Goal: Information Seeking & Learning: Learn about a topic

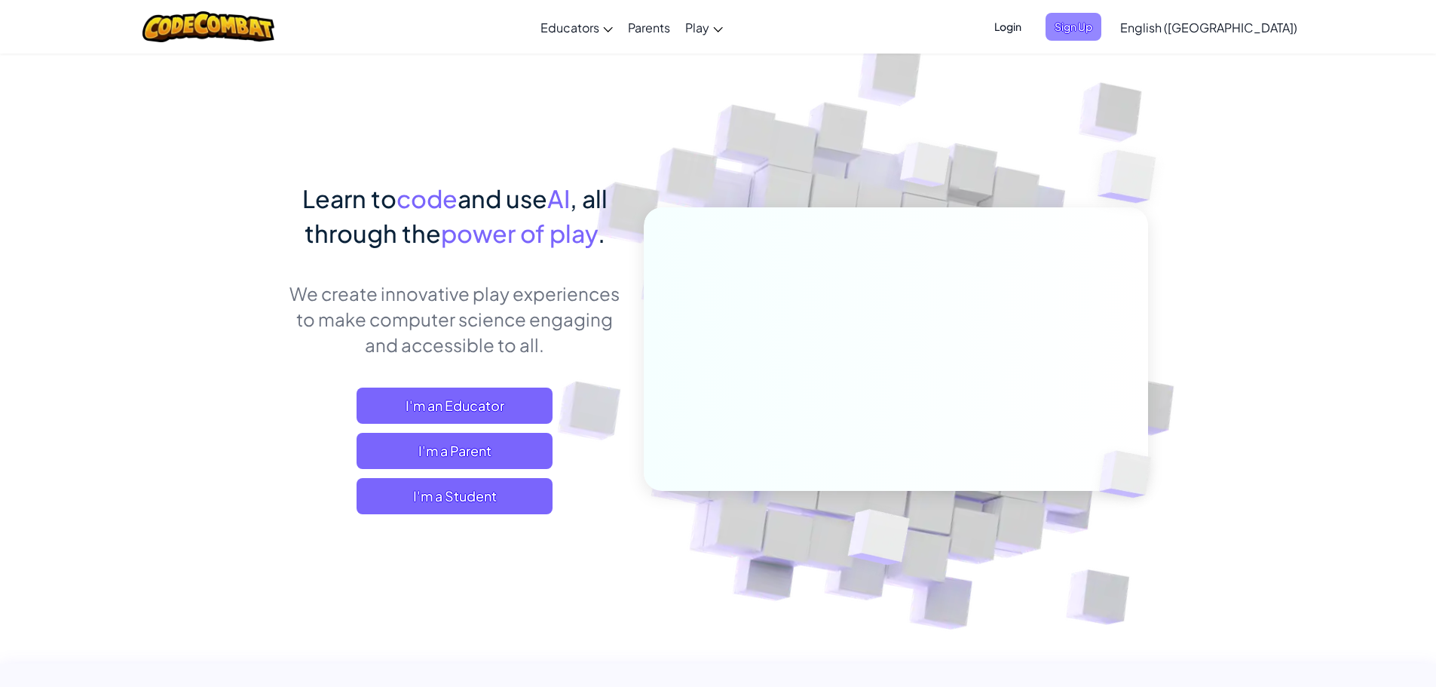
click at [1101, 34] on span "Sign Up" at bounding box center [1073, 27] width 56 height 28
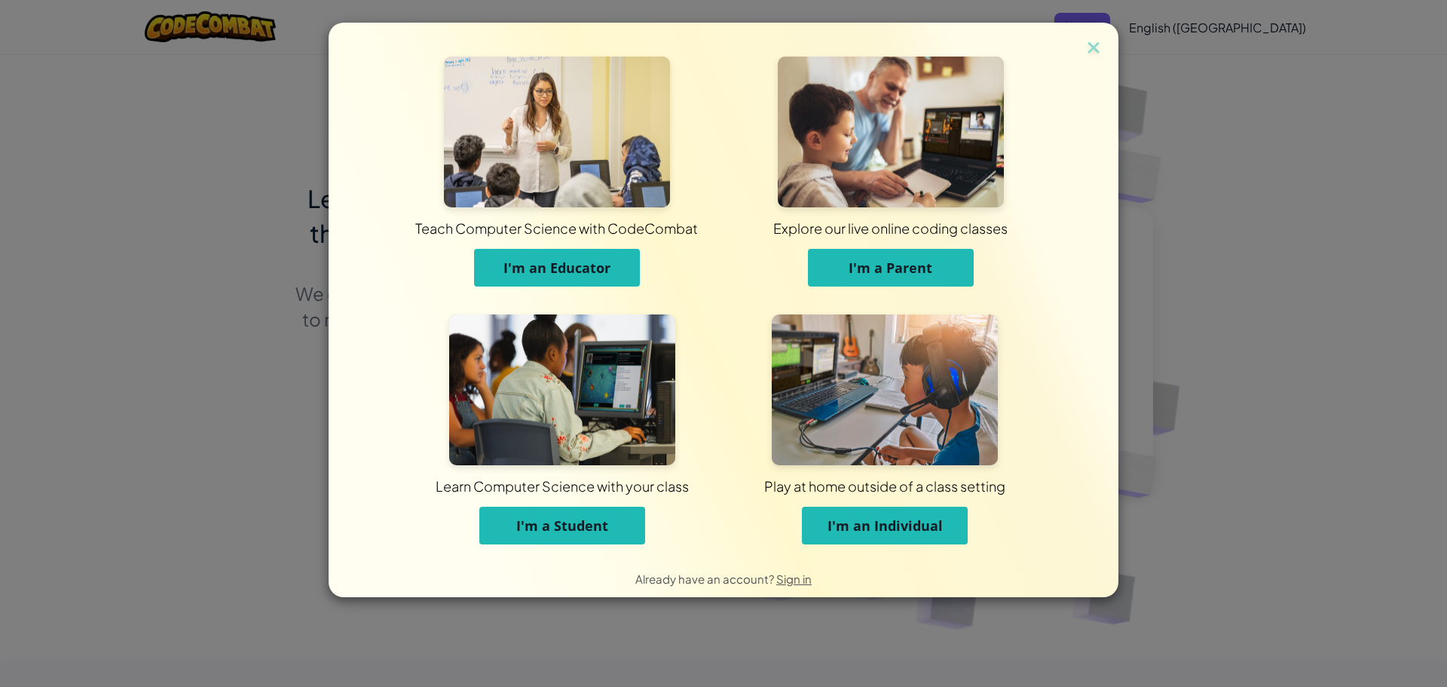
click at [593, 530] on span "I'm a Student" at bounding box center [562, 525] width 92 height 18
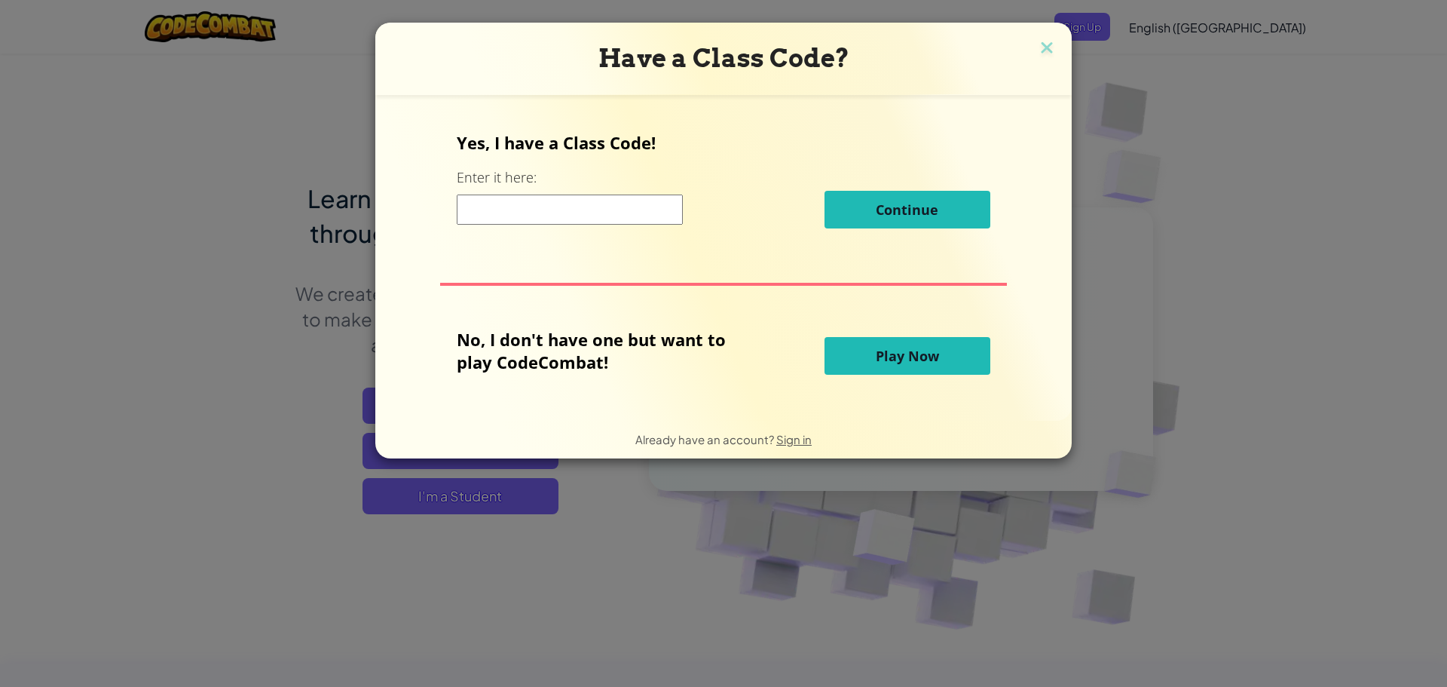
click at [500, 217] on input at bounding box center [570, 209] width 226 height 30
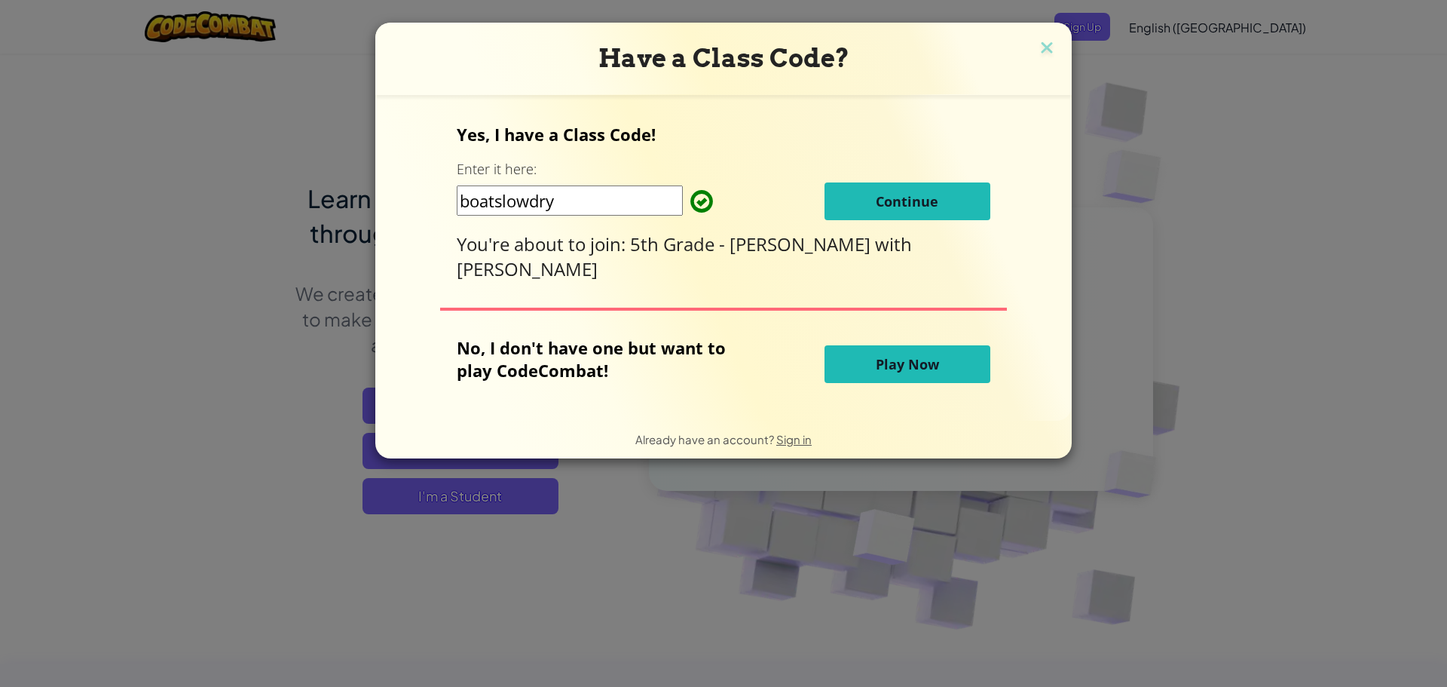
type input "boatslowdry"
click at [846, 194] on button "Continue" at bounding box center [907, 201] width 166 height 38
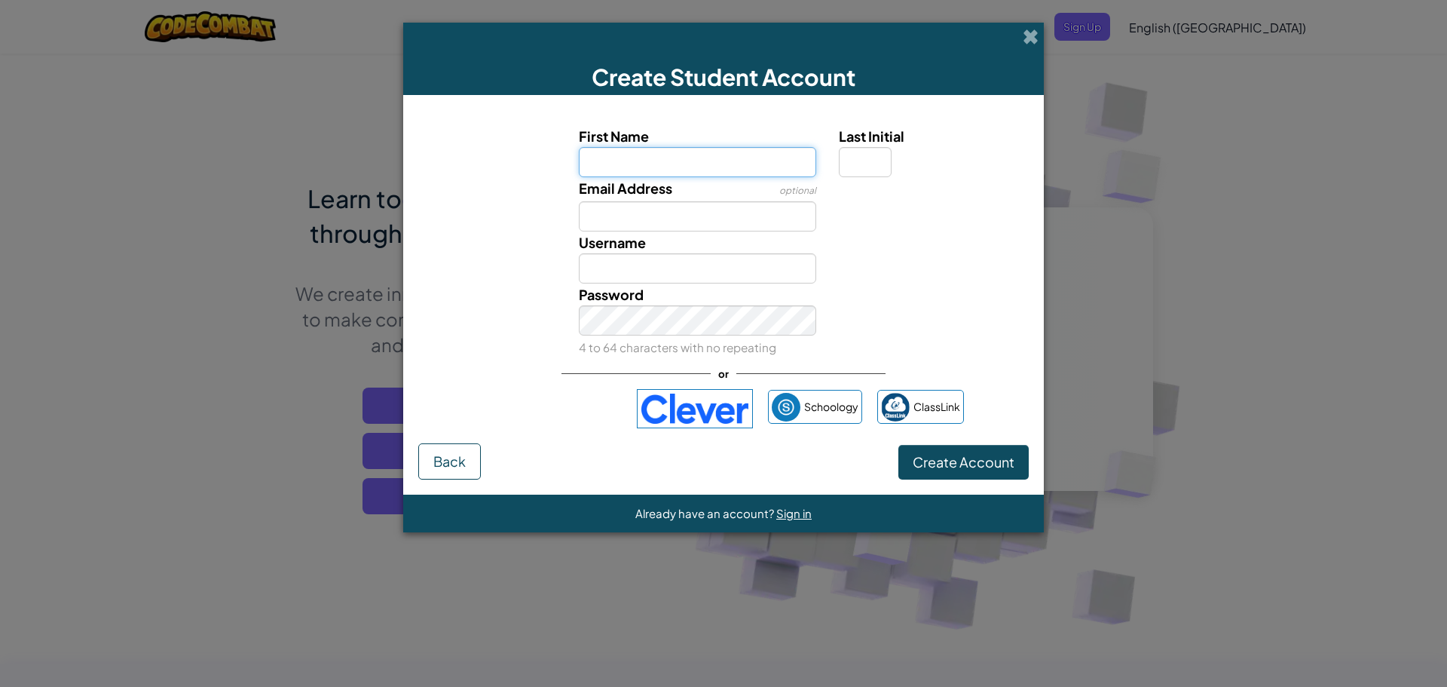
click at [608, 157] on input "First Name" at bounding box center [698, 162] width 238 height 30
type input "fiona"
type input "Fiona"
click at [877, 163] on input "Last Initial" at bounding box center [865, 162] width 53 height 30
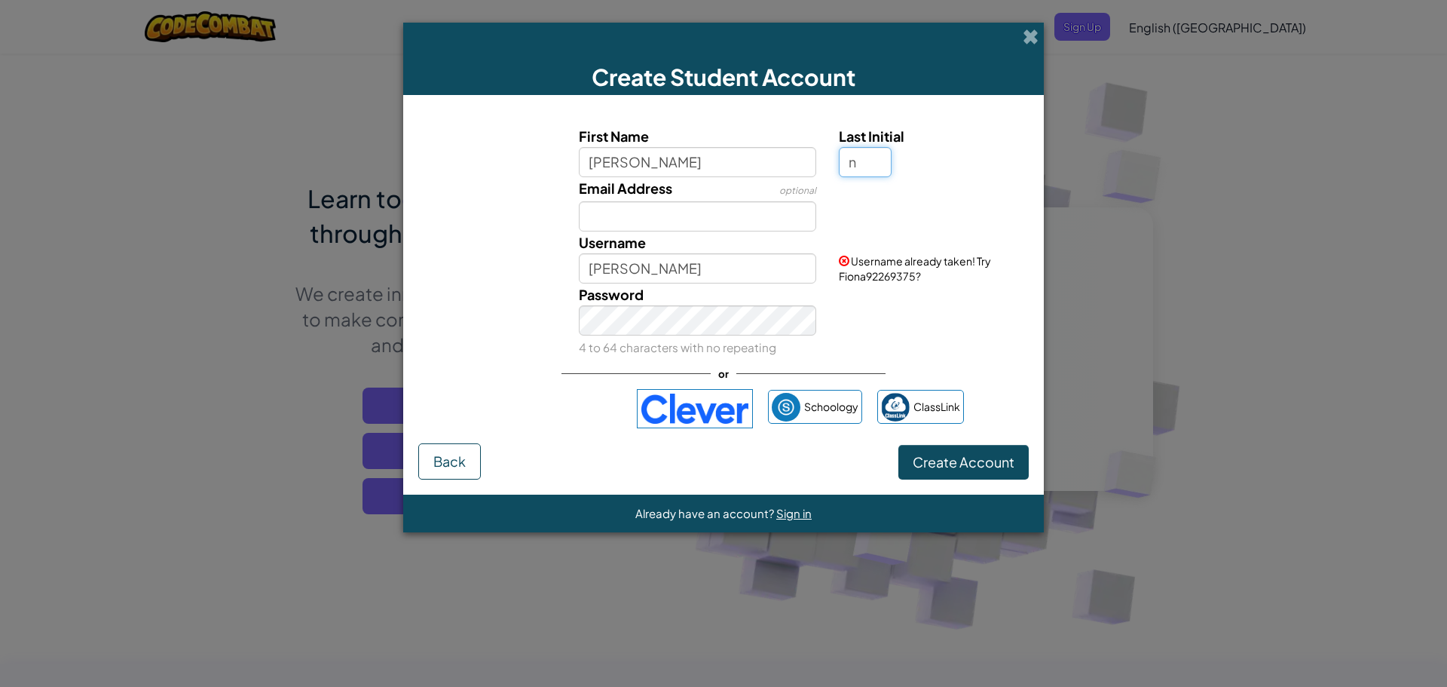
type input "n"
type input "FionaN"
click at [754, 215] on input "Email Address" at bounding box center [698, 216] width 238 height 30
click at [876, 162] on input "n" at bounding box center [865, 162] width 53 height 30
type input "N"
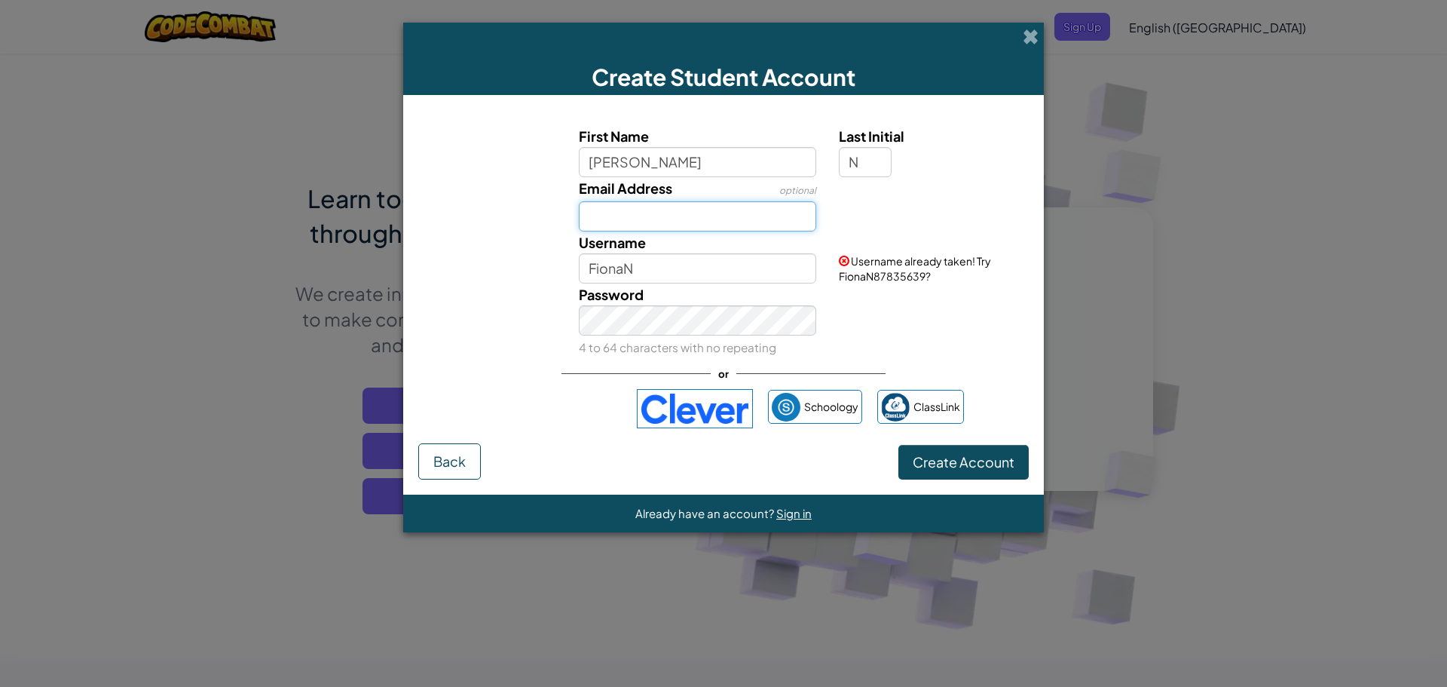
click at [750, 213] on input "Email Address" at bounding box center [698, 216] width 238 height 30
click at [845, 261] on span at bounding box center [844, 260] width 11 height 11
click at [806, 220] on input "Email Address" at bounding box center [698, 216] width 238 height 30
type input "fionanewton@calschools.org"
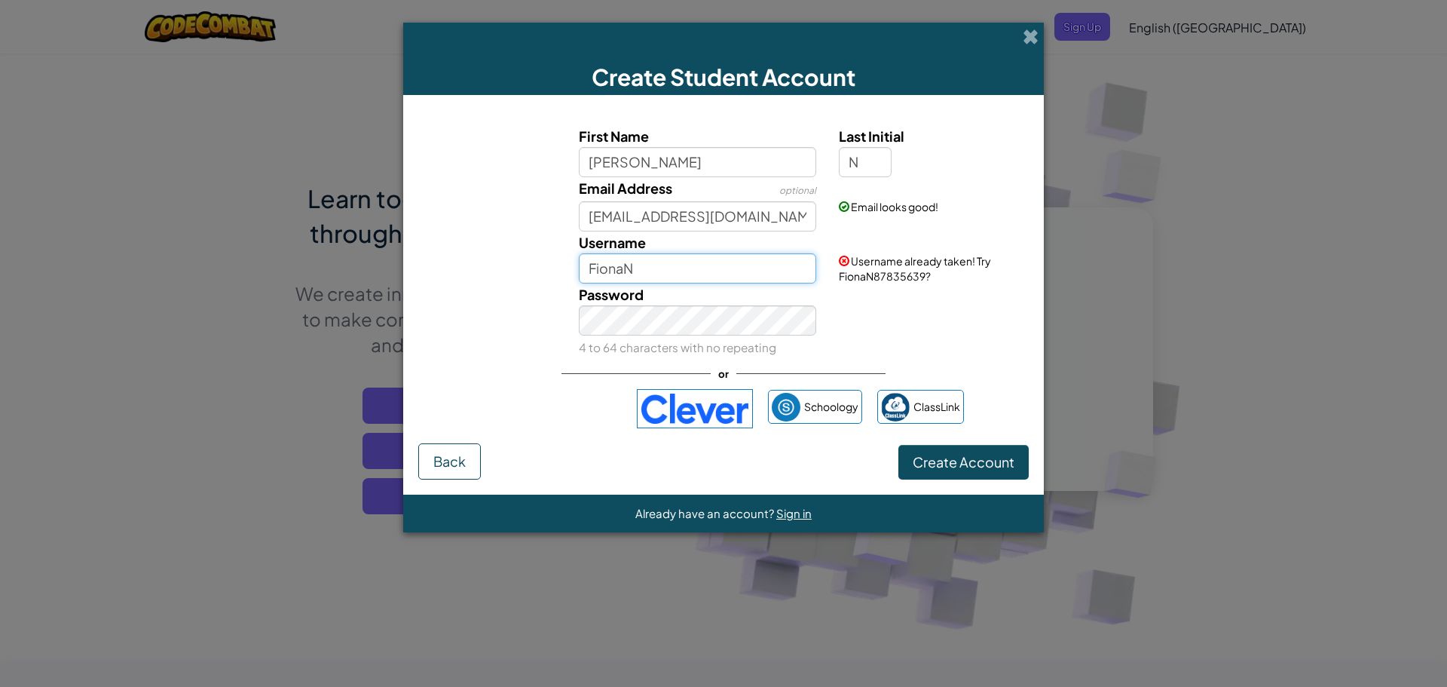
click at [705, 277] on input "FionaN" at bounding box center [698, 268] width 238 height 30
click at [705, 280] on input "FionaN87835639" at bounding box center [698, 268] width 238 height 30
type input "FionaN9292014"
click at [951, 476] on button "Create Account" at bounding box center [963, 462] width 130 height 35
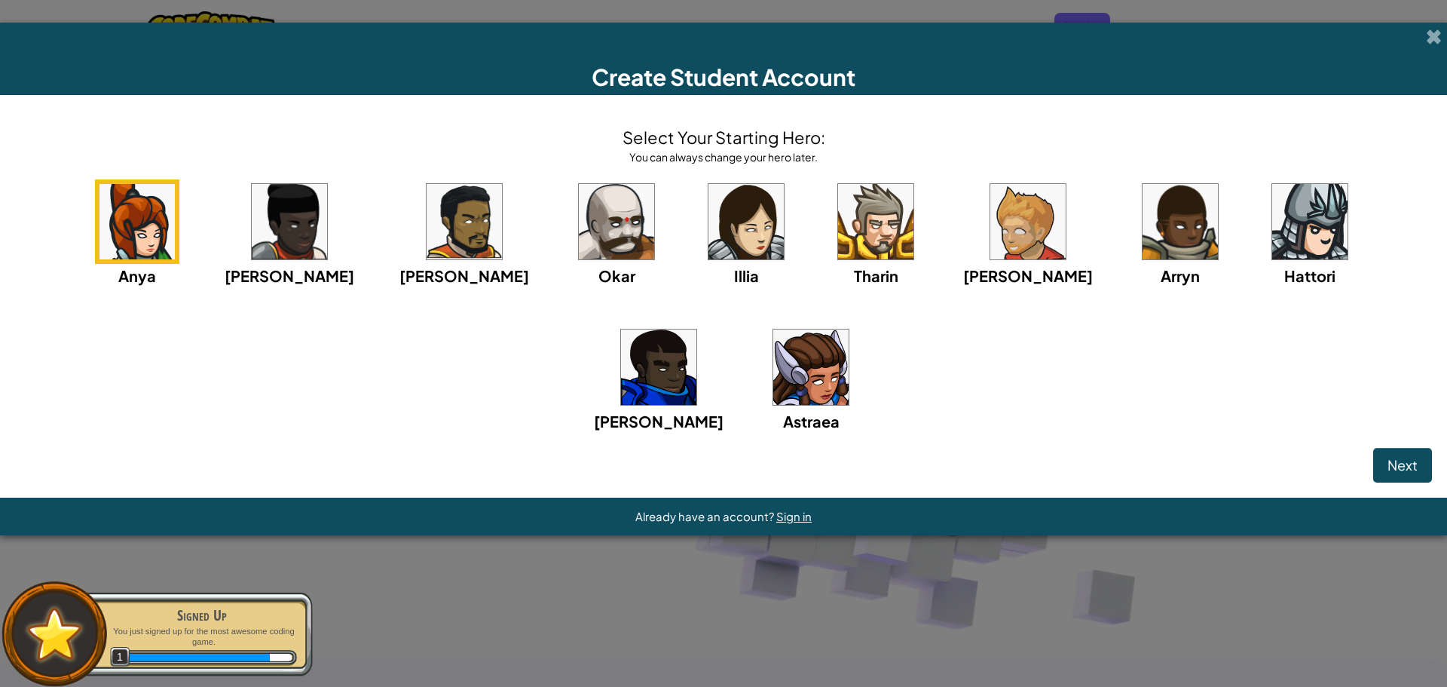
click at [708, 247] on img at bounding box center [745, 221] width 75 height 75
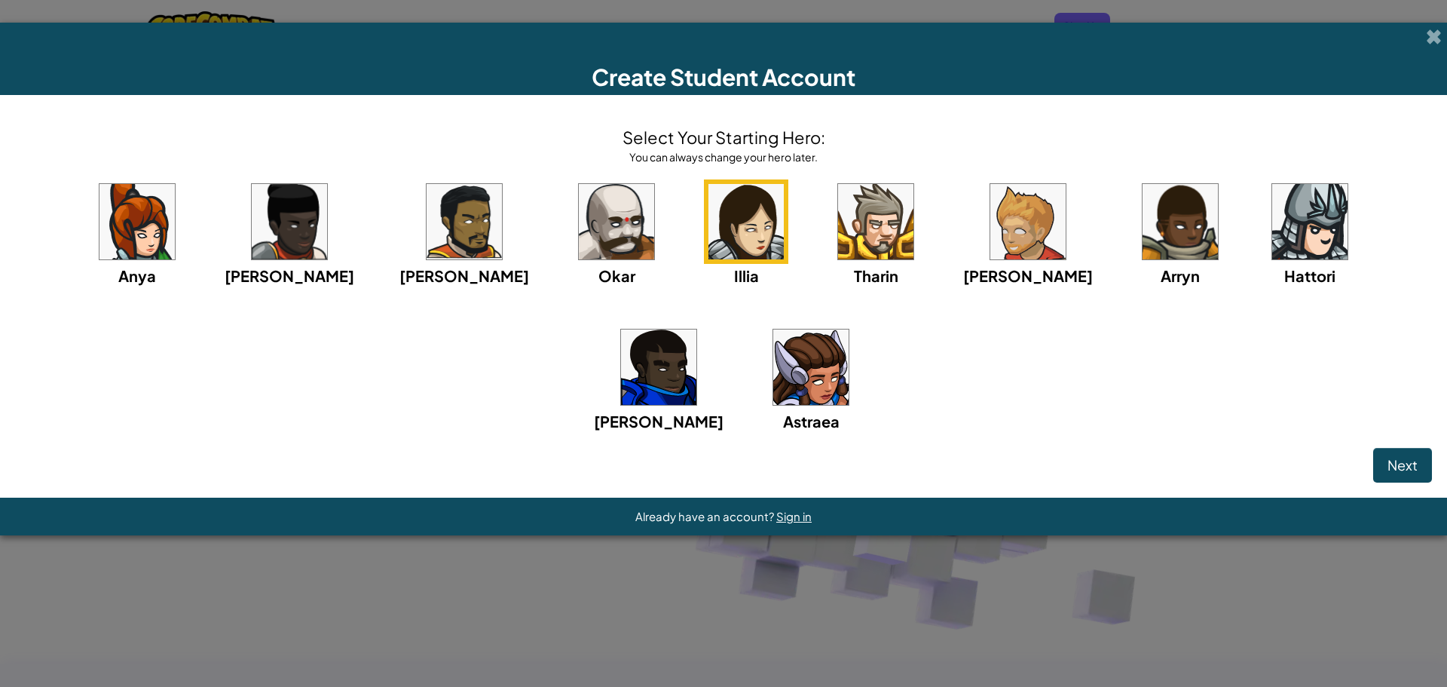
click at [773, 356] on img at bounding box center [810, 366] width 75 height 75
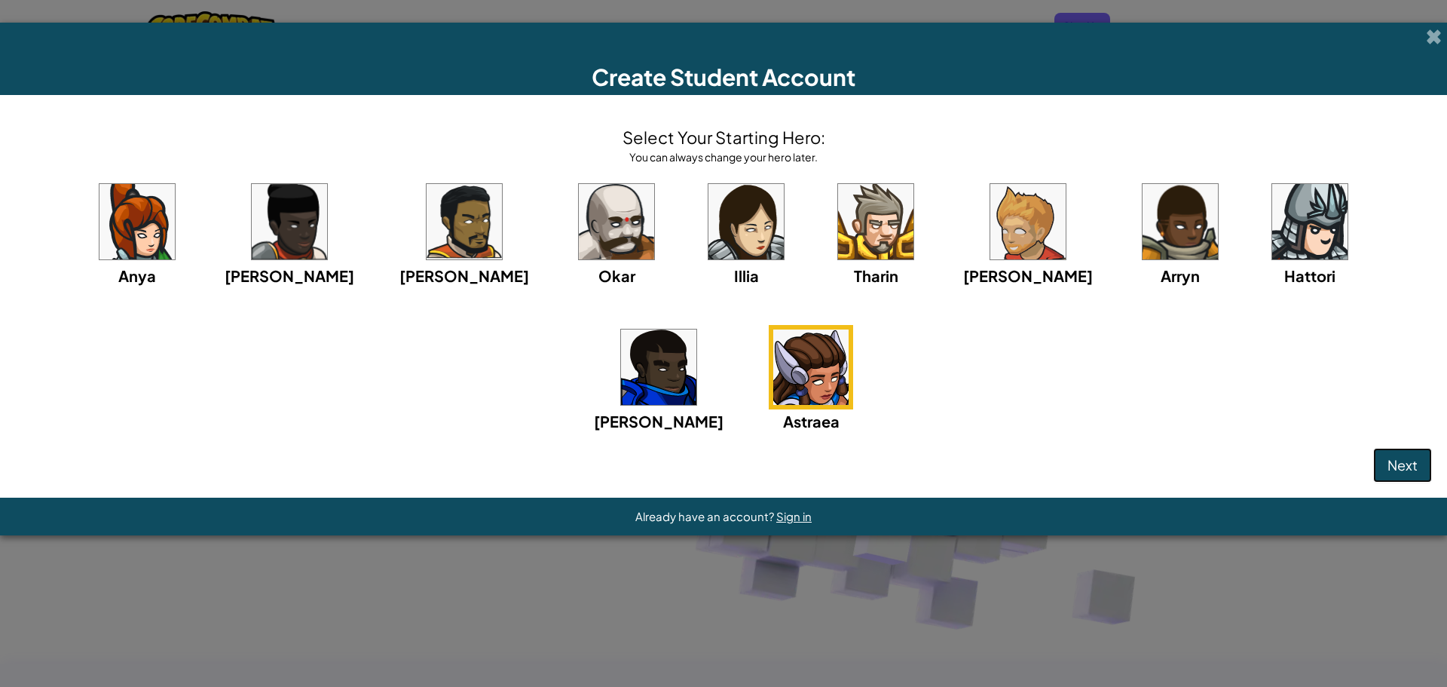
click at [1399, 467] on span "Next" at bounding box center [1402, 464] width 30 height 17
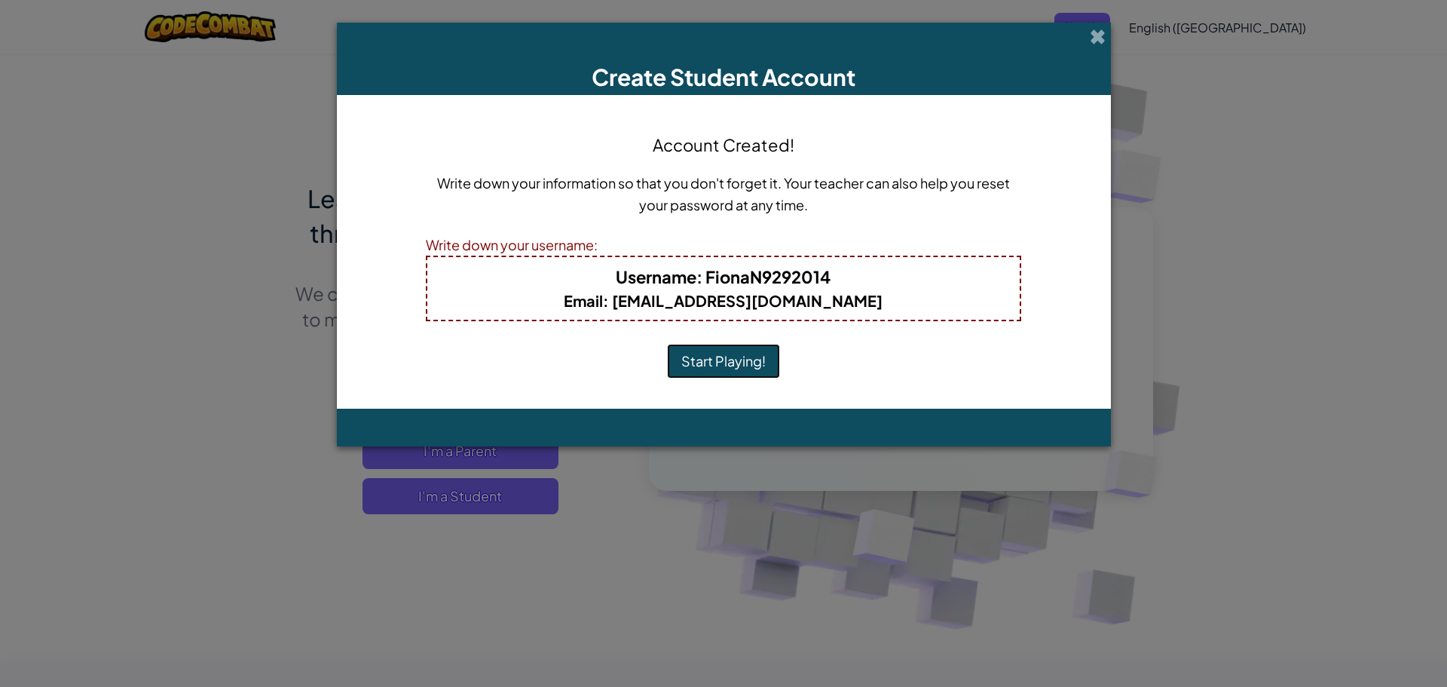
click at [756, 367] on button "Start Playing!" at bounding box center [723, 361] width 113 height 35
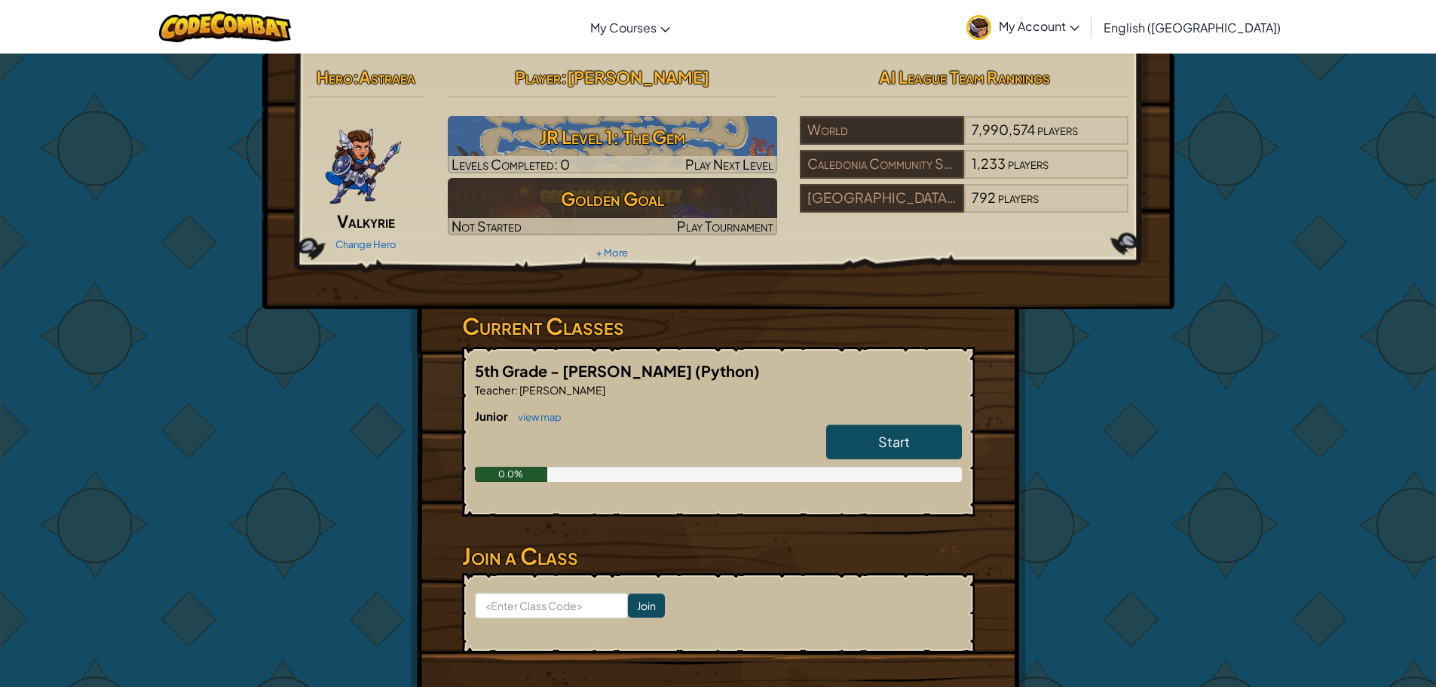
click at [864, 453] on link "Start" at bounding box center [894, 441] width 136 height 35
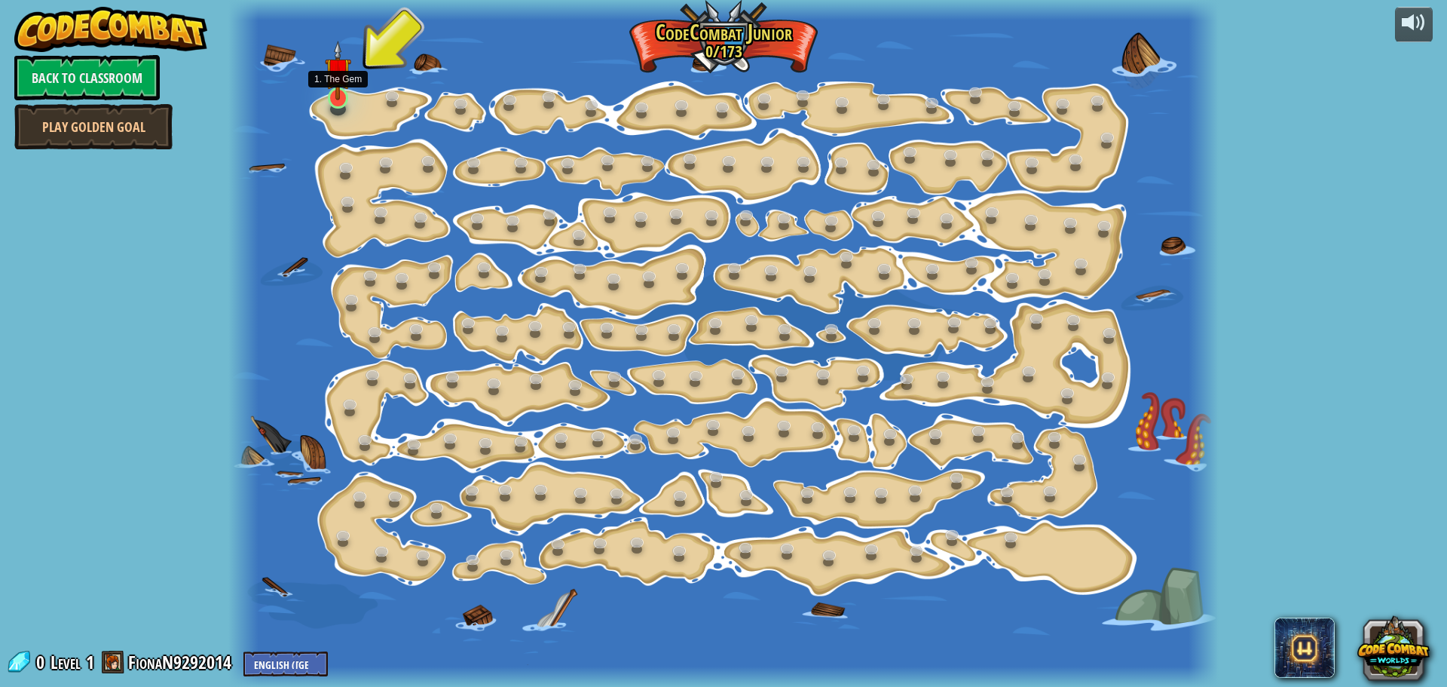
click at [337, 98] on img at bounding box center [338, 71] width 26 height 60
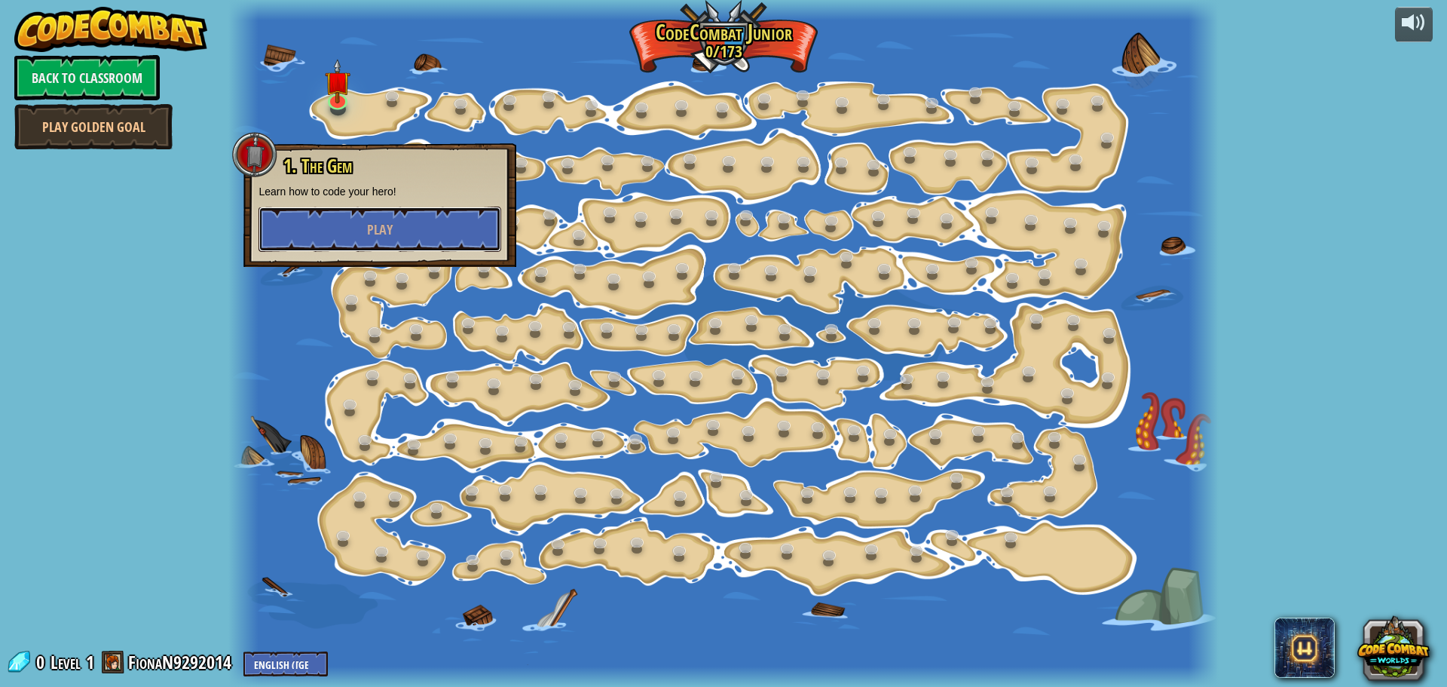
click at [376, 235] on span "Play" at bounding box center [380, 229] width 26 height 19
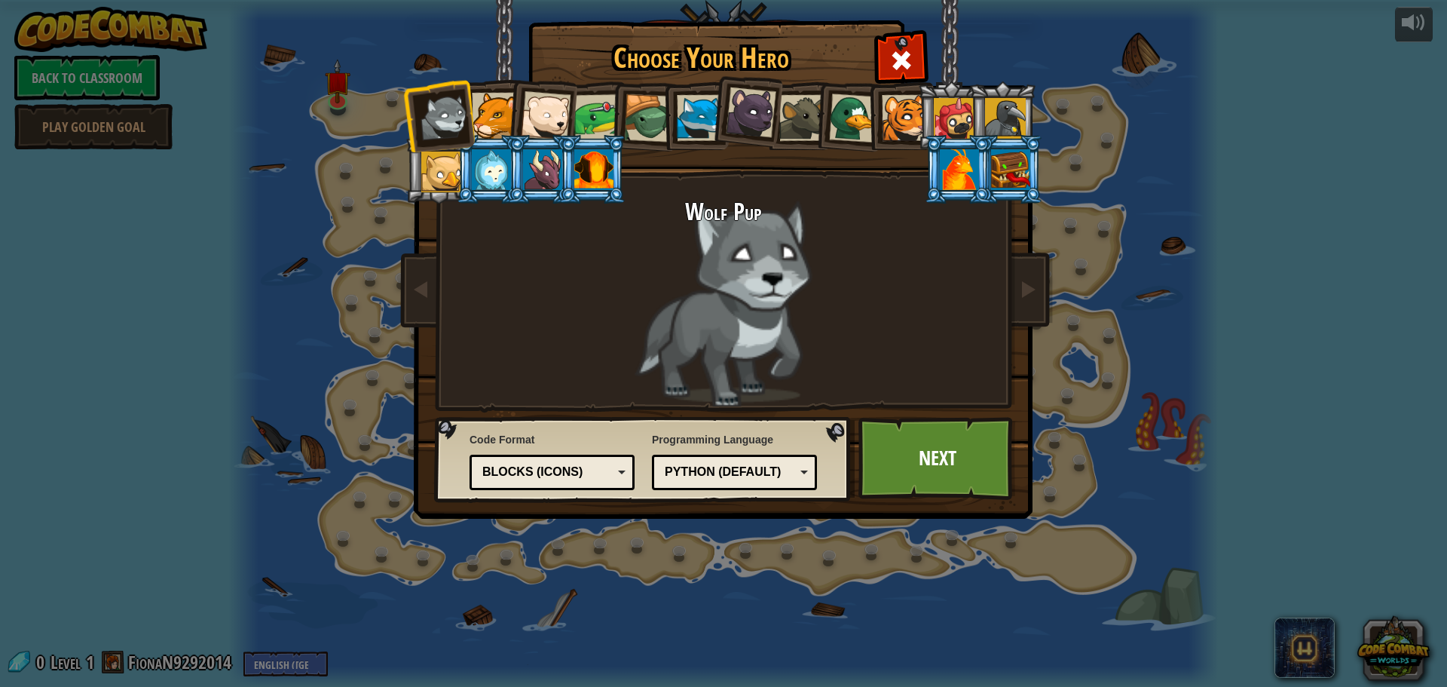
click at [528, 115] on div at bounding box center [546, 116] width 50 height 50
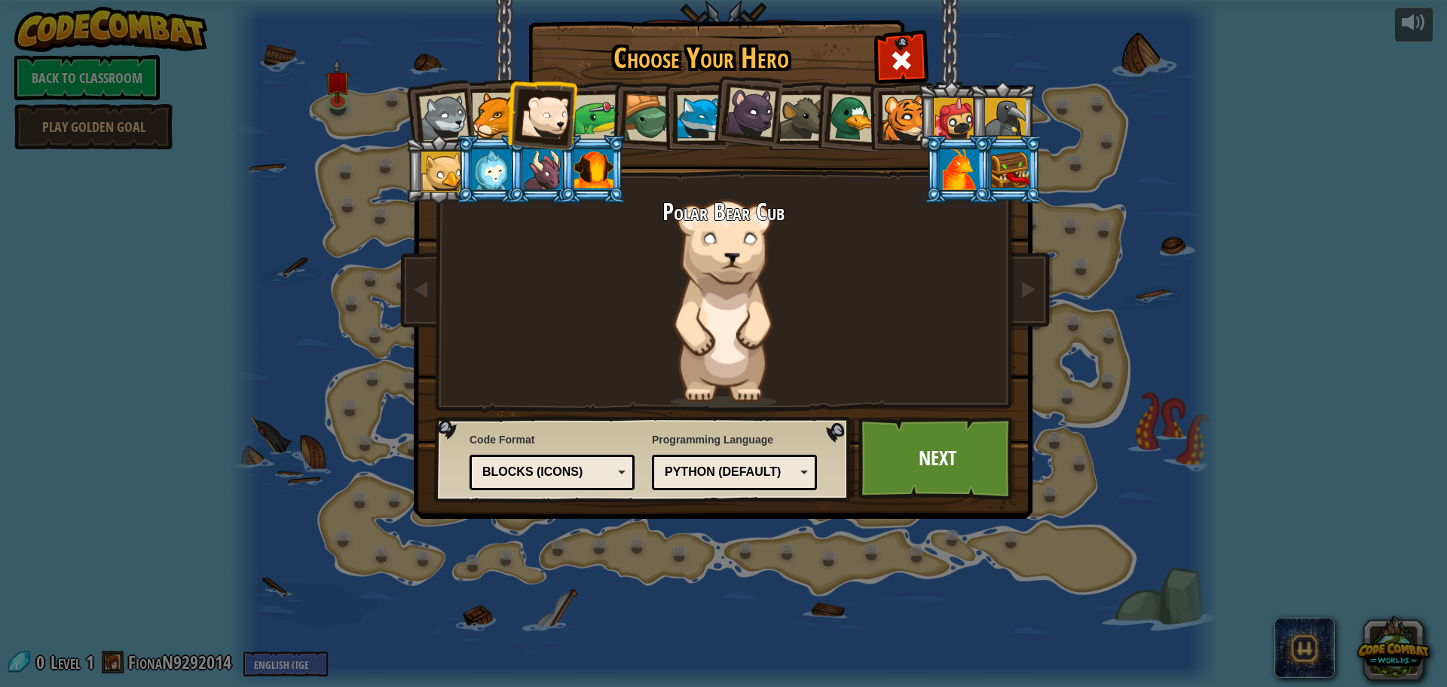
click at [679, 106] on div at bounding box center [700, 118] width 46 height 46
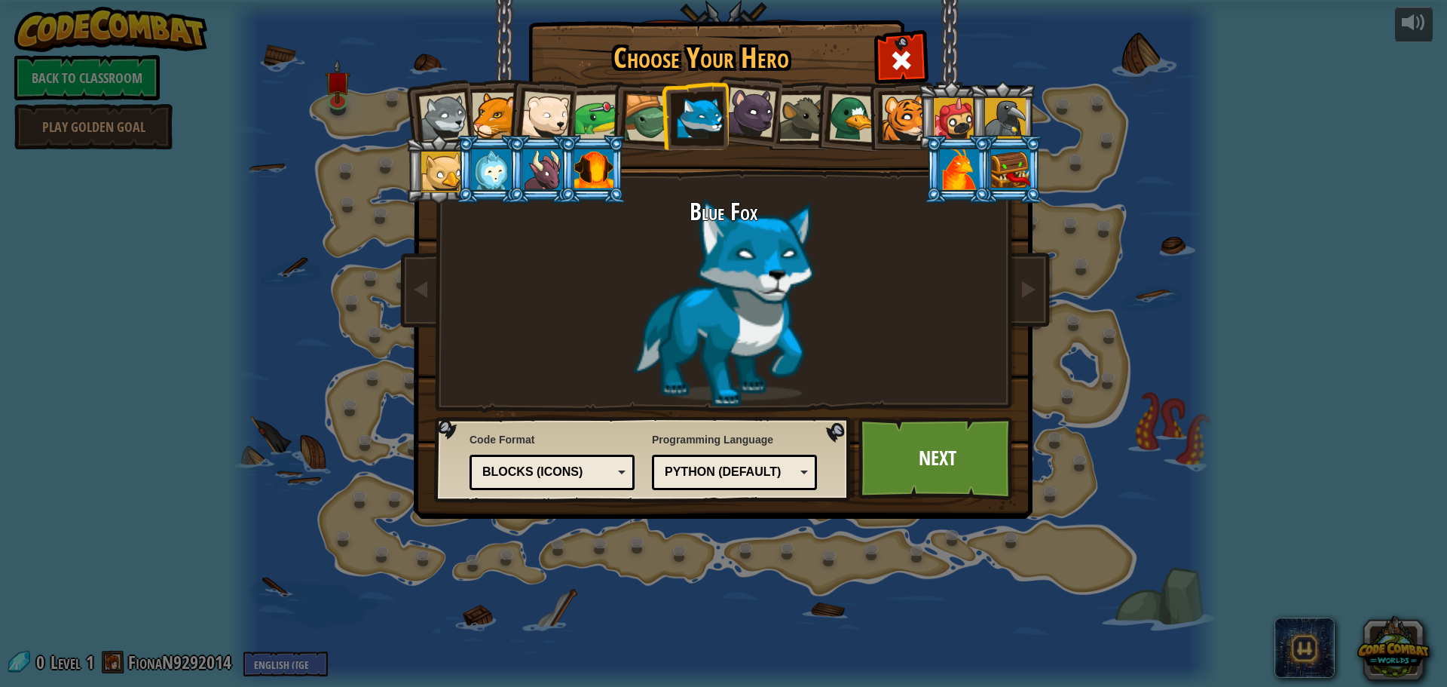
click at [447, 106] on div at bounding box center [444, 118] width 50 height 50
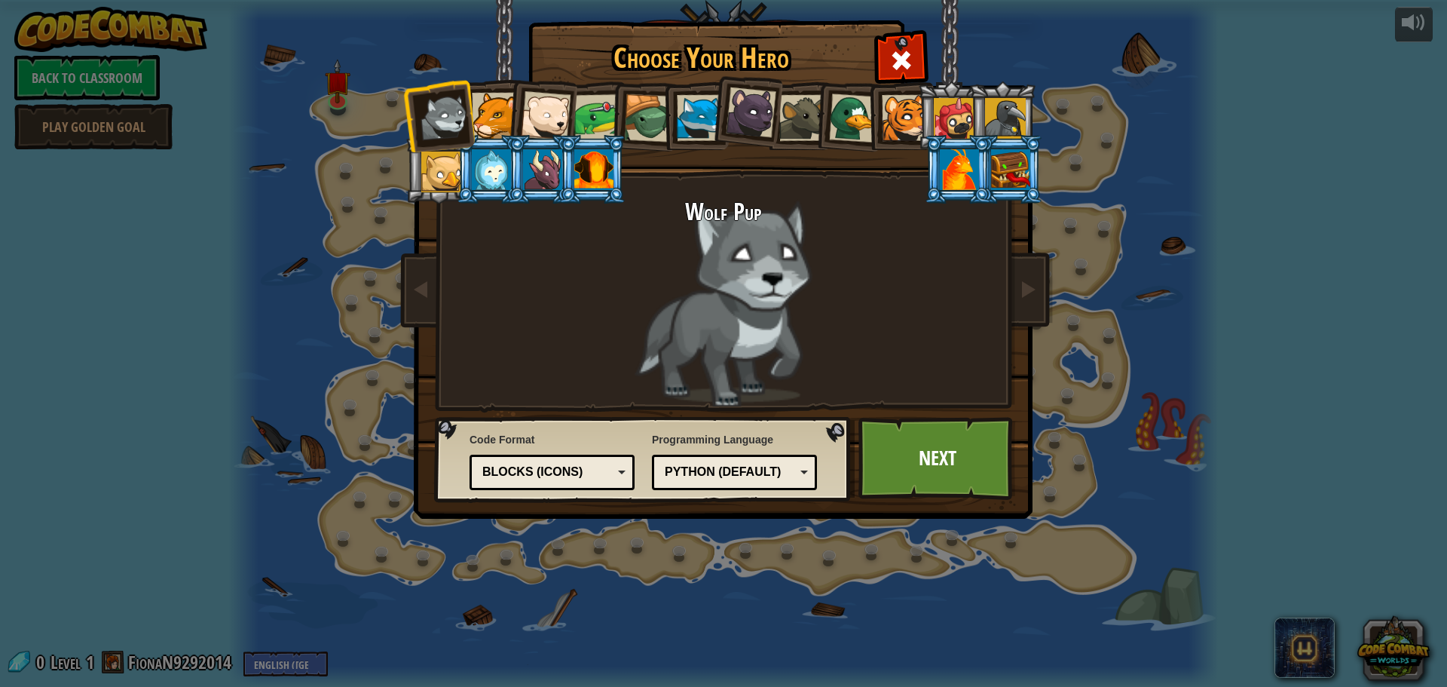
click at [699, 132] on div at bounding box center [700, 118] width 46 height 46
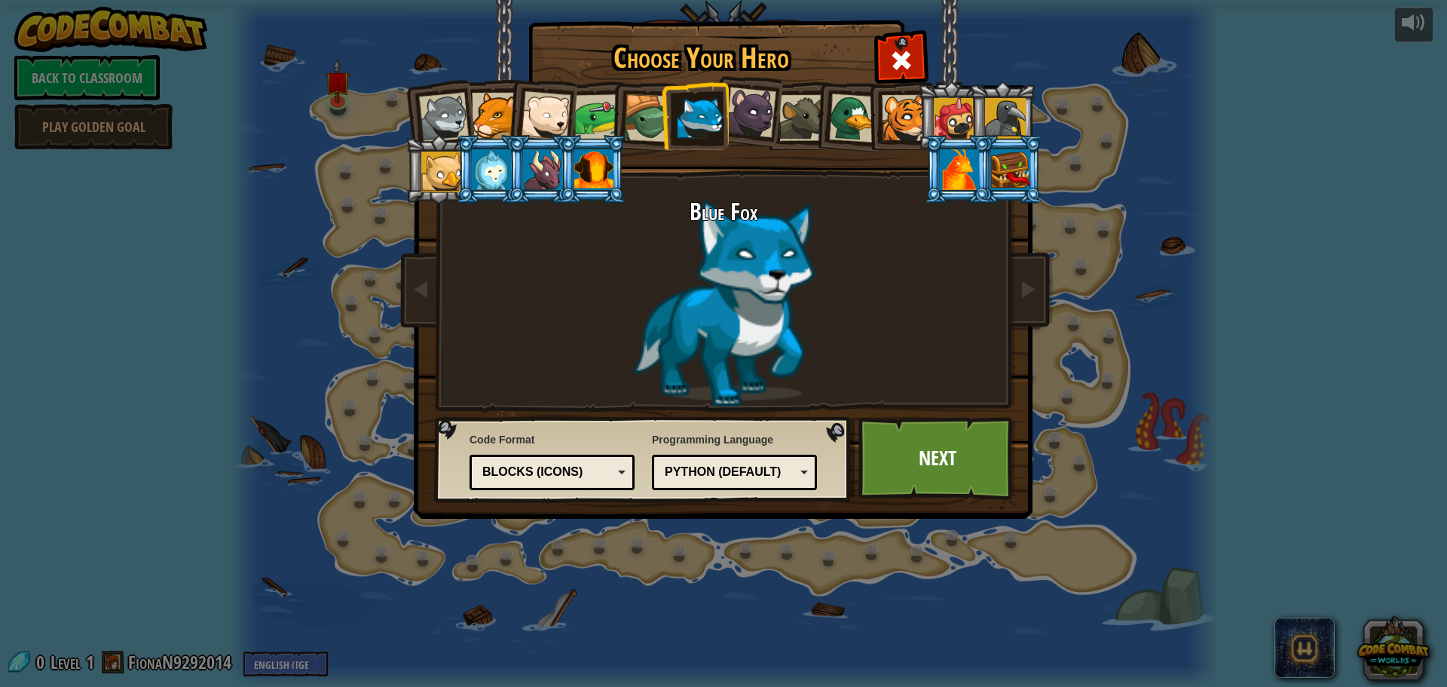
click at [457, 100] on div at bounding box center [444, 118] width 50 height 50
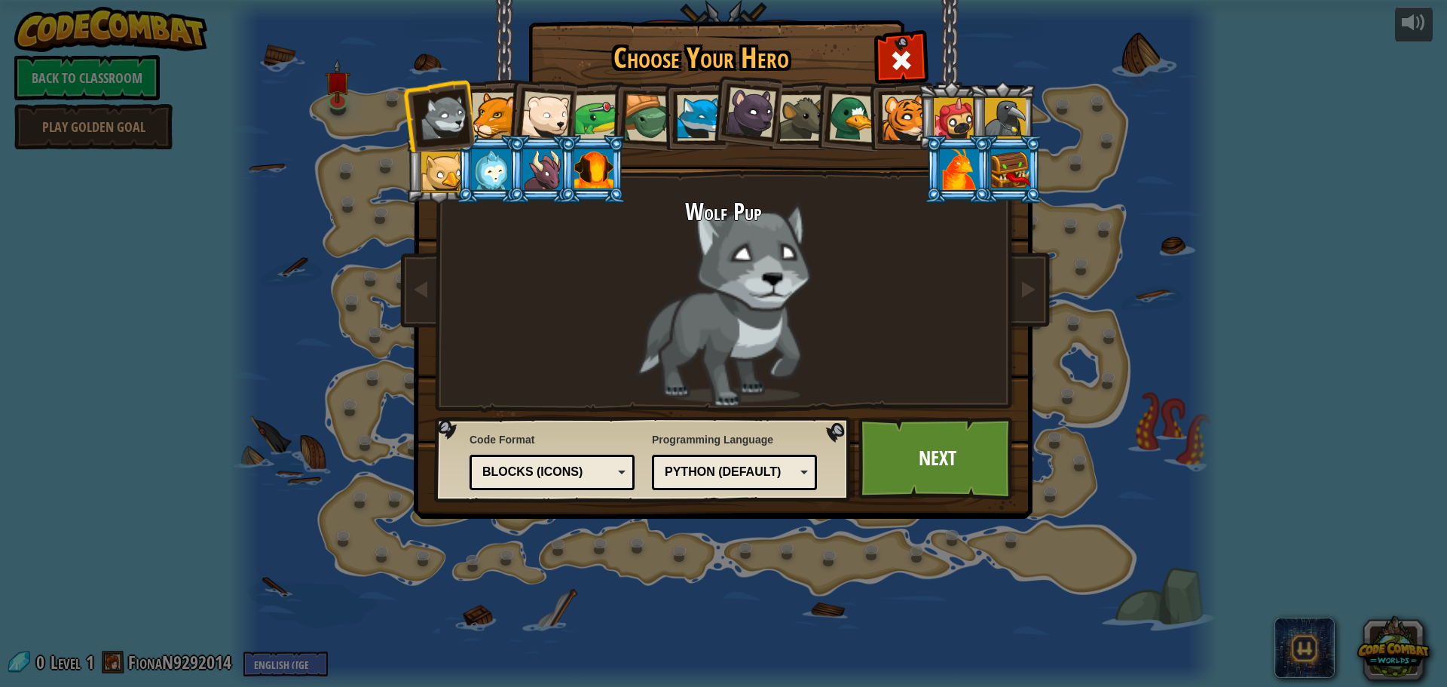
drag, startPoint x: 960, startPoint y: 120, endPoint x: 958, endPoint y: 130, distance: 10.8
click at [959, 124] on div at bounding box center [954, 118] width 41 height 41
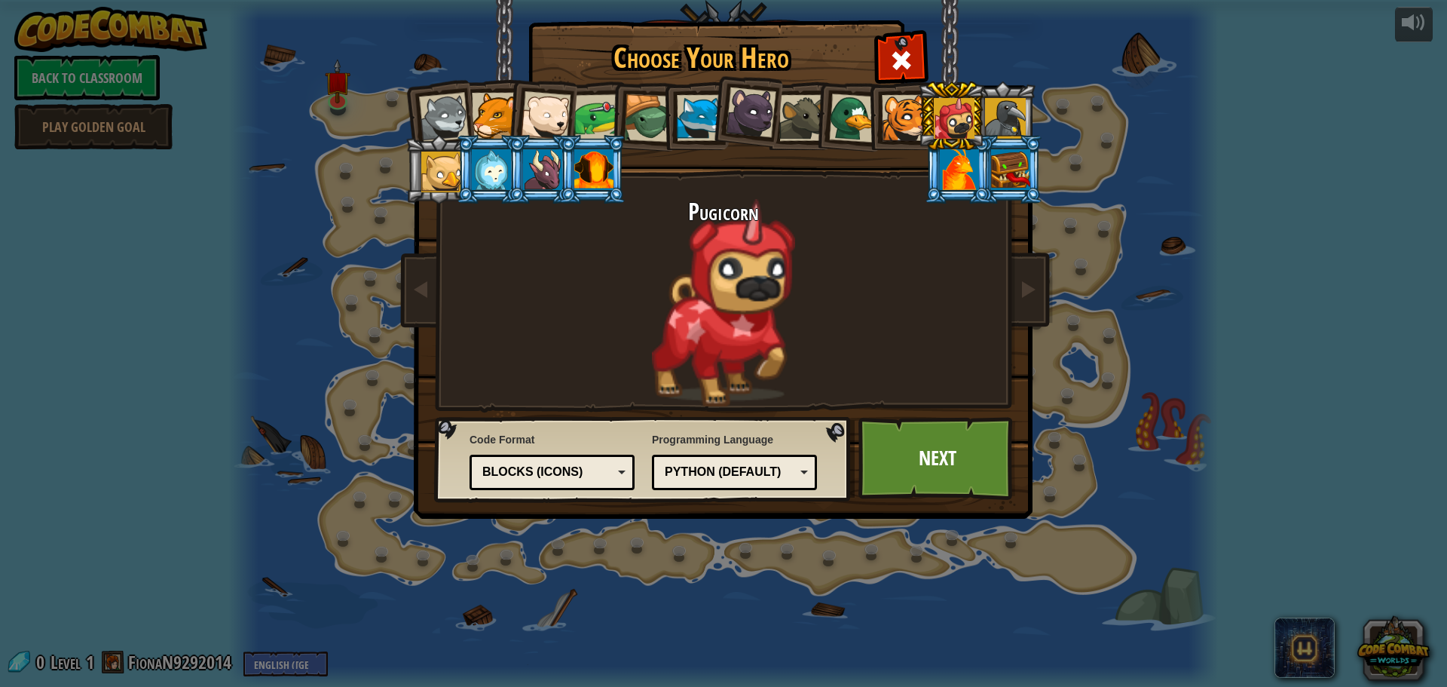
click at [958, 178] on div at bounding box center [959, 169] width 39 height 41
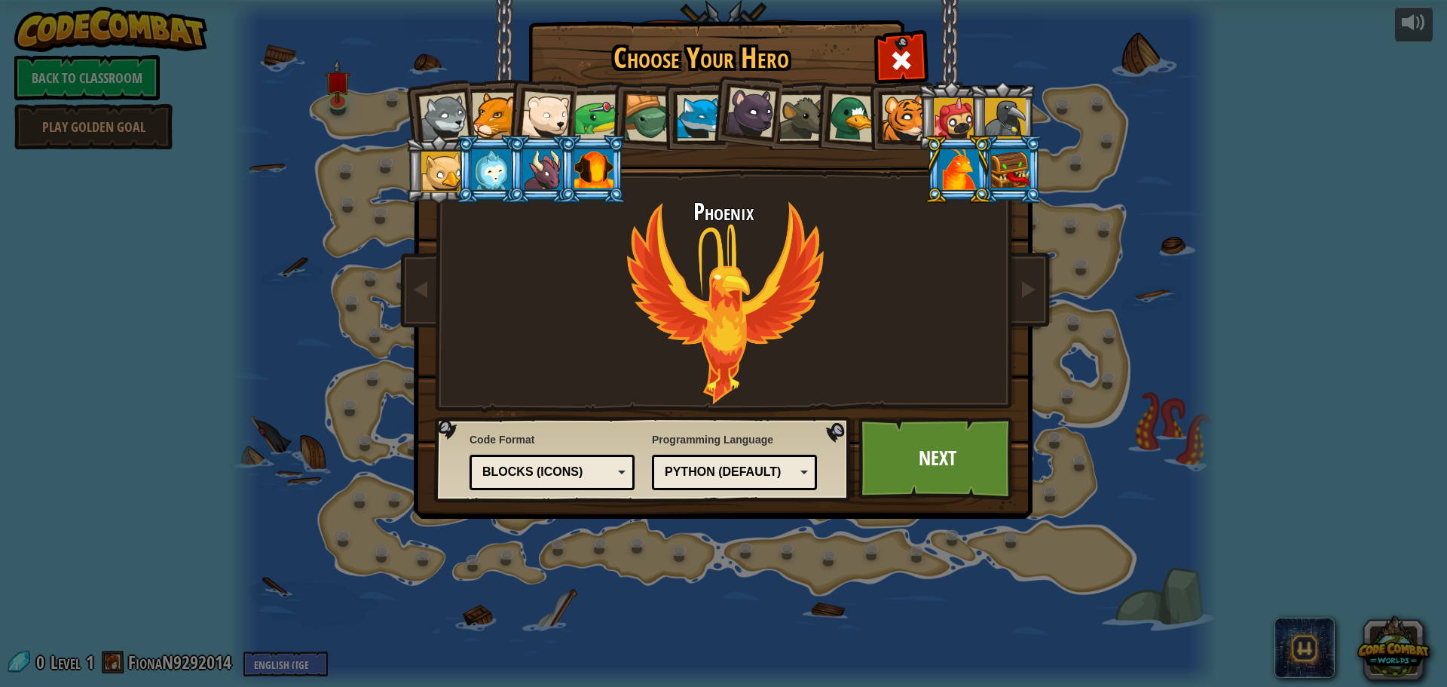
click at [540, 140] on li at bounding box center [541, 169] width 68 height 69
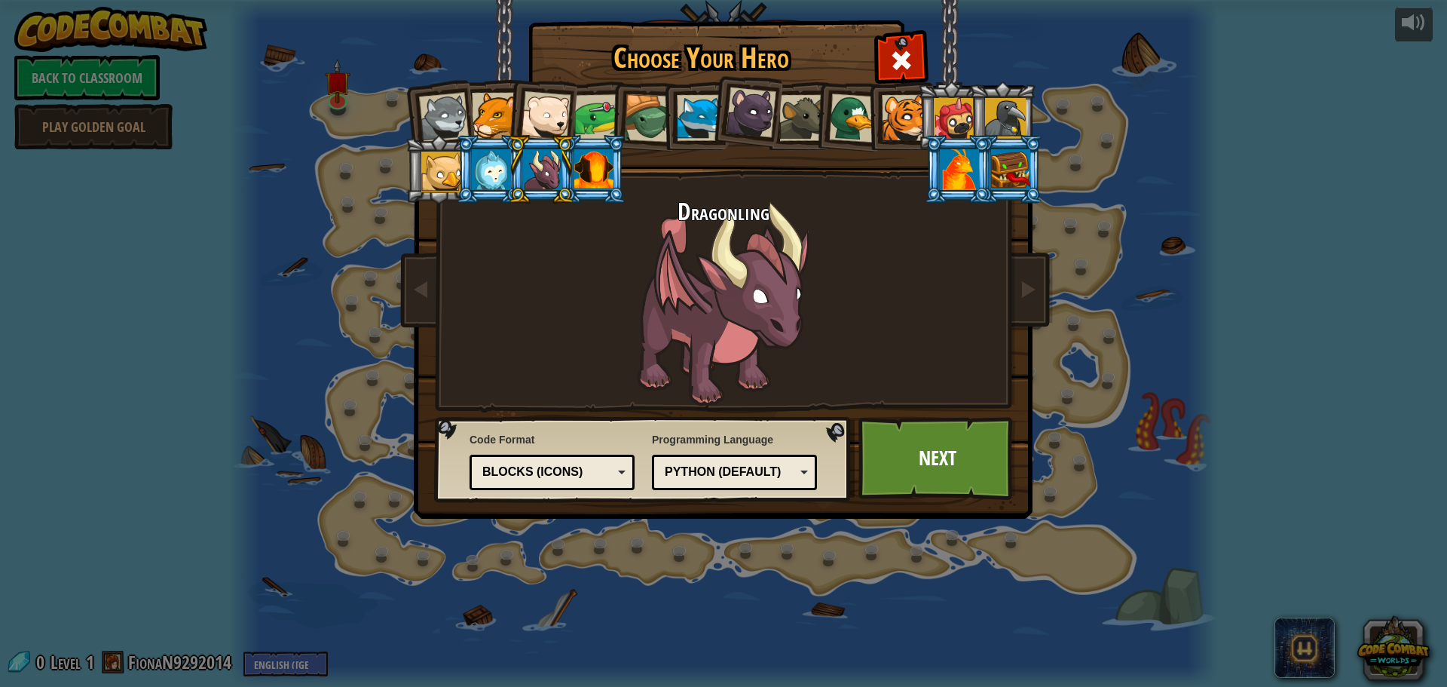
click at [617, 173] on li at bounding box center [592, 169] width 68 height 69
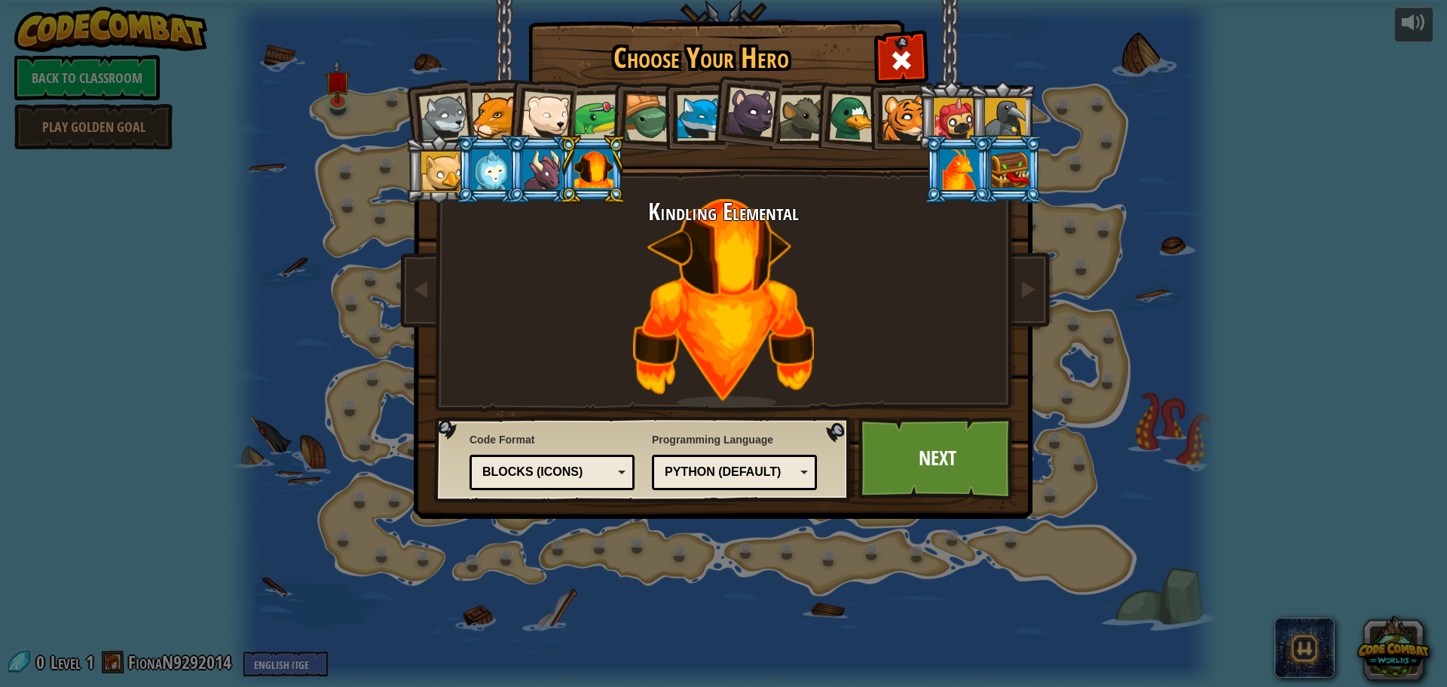
click at [999, 161] on div at bounding box center [1010, 169] width 39 height 41
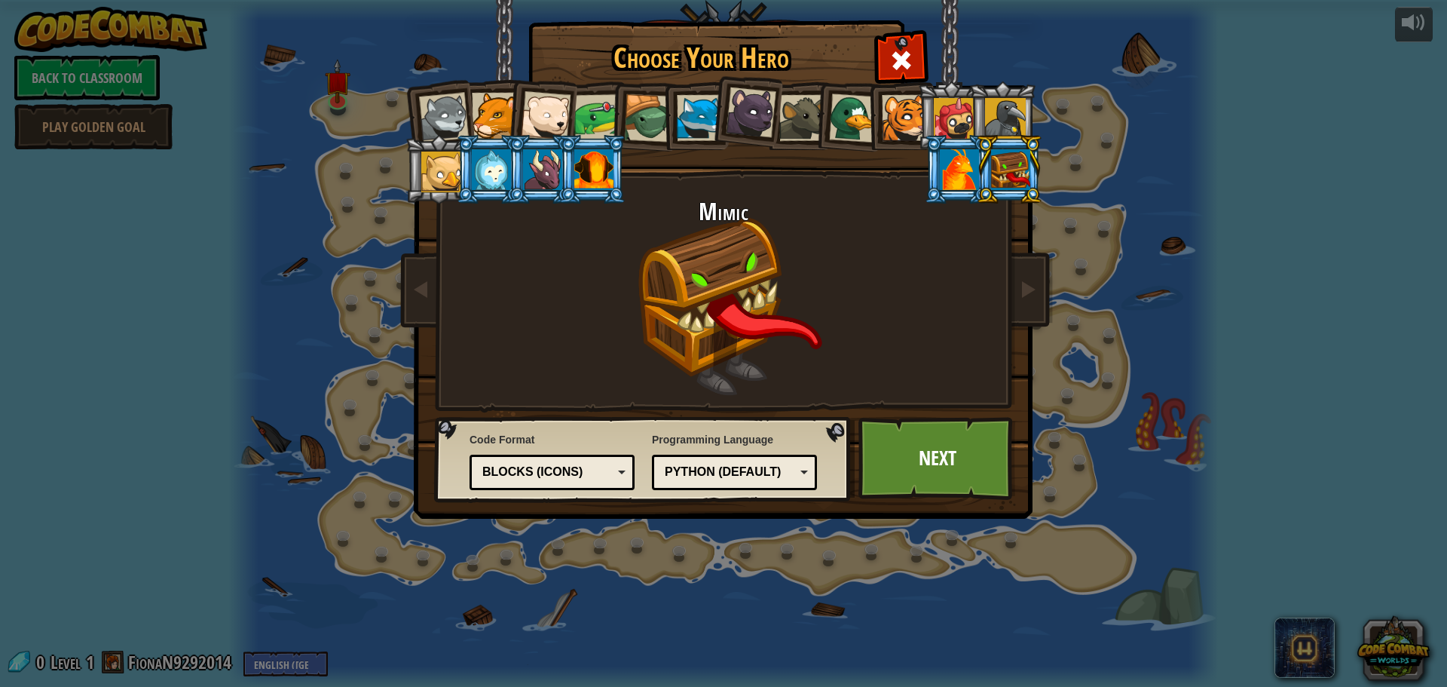
click at [446, 101] on div at bounding box center [444, 118] width 50 height 50
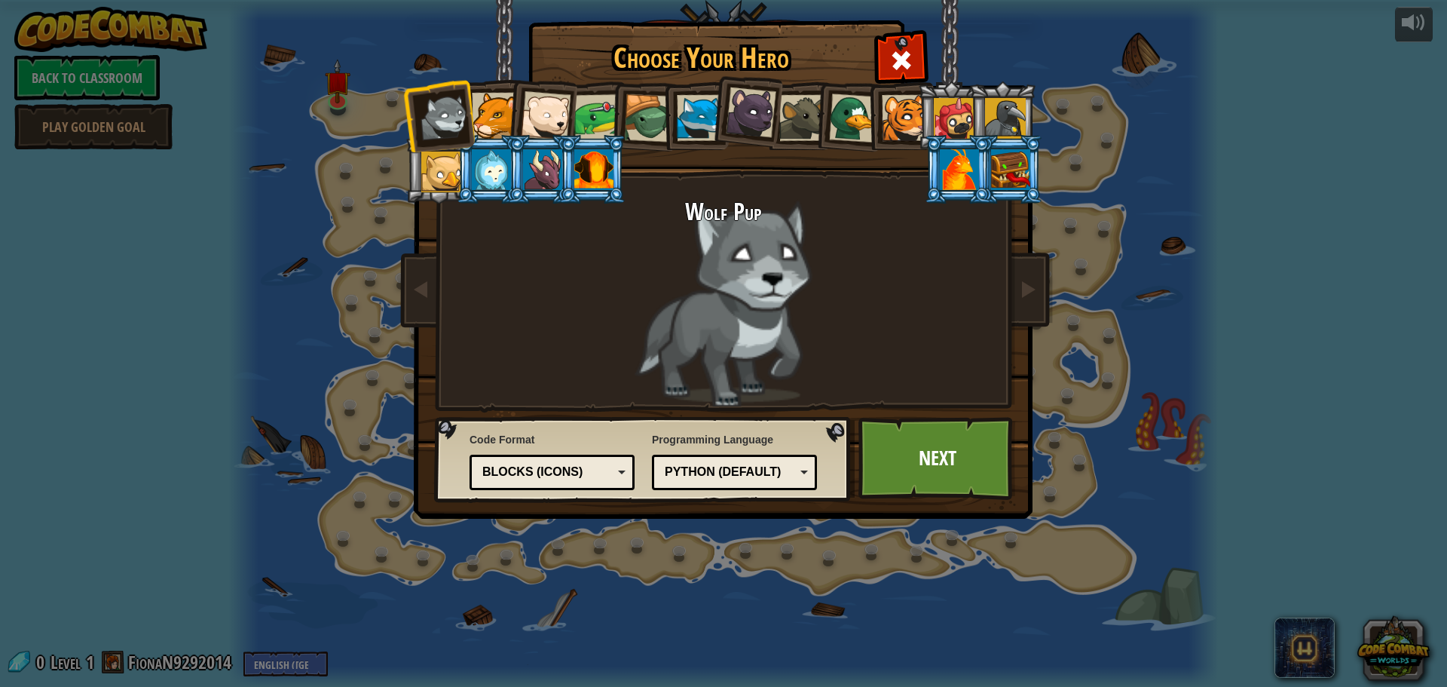
click at [702, 129] on div at bounding box center [700, 118] width 46 height 46
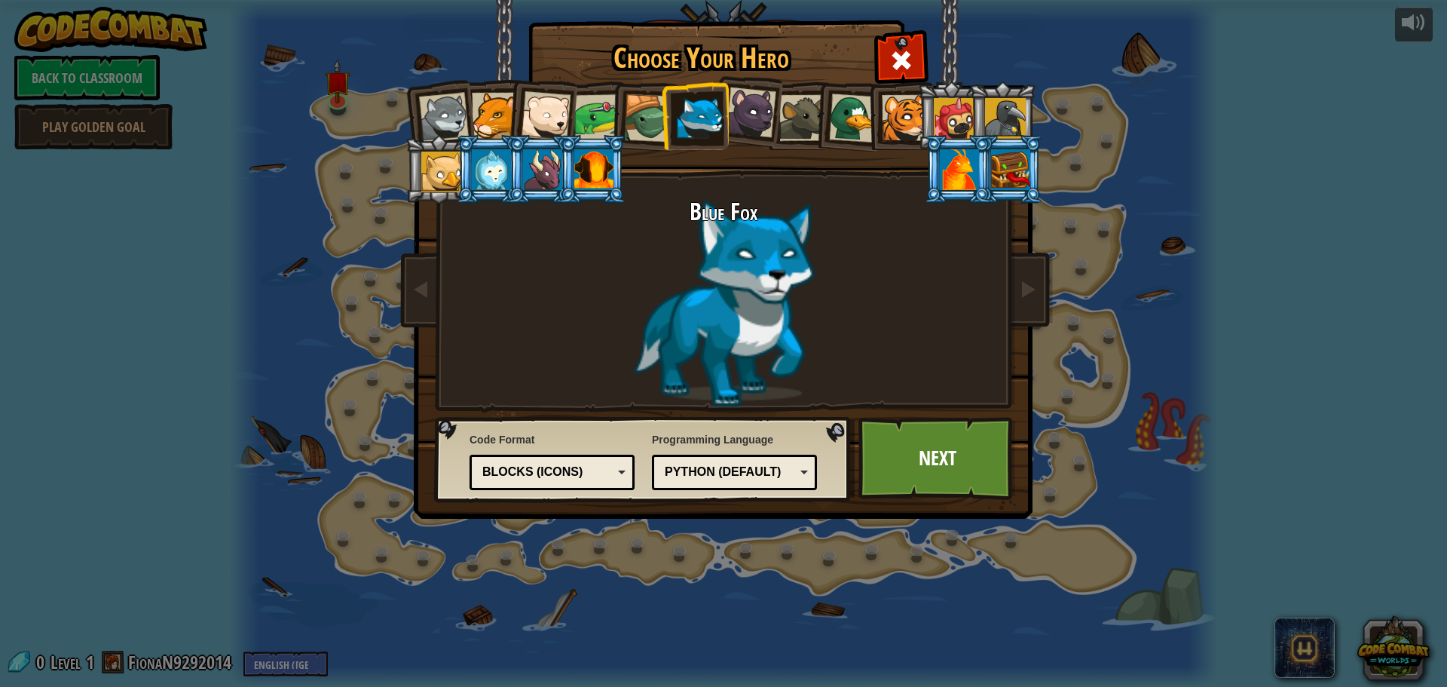
click at [454, 120] on div at bounding box center [444, 118] width 50 height 50
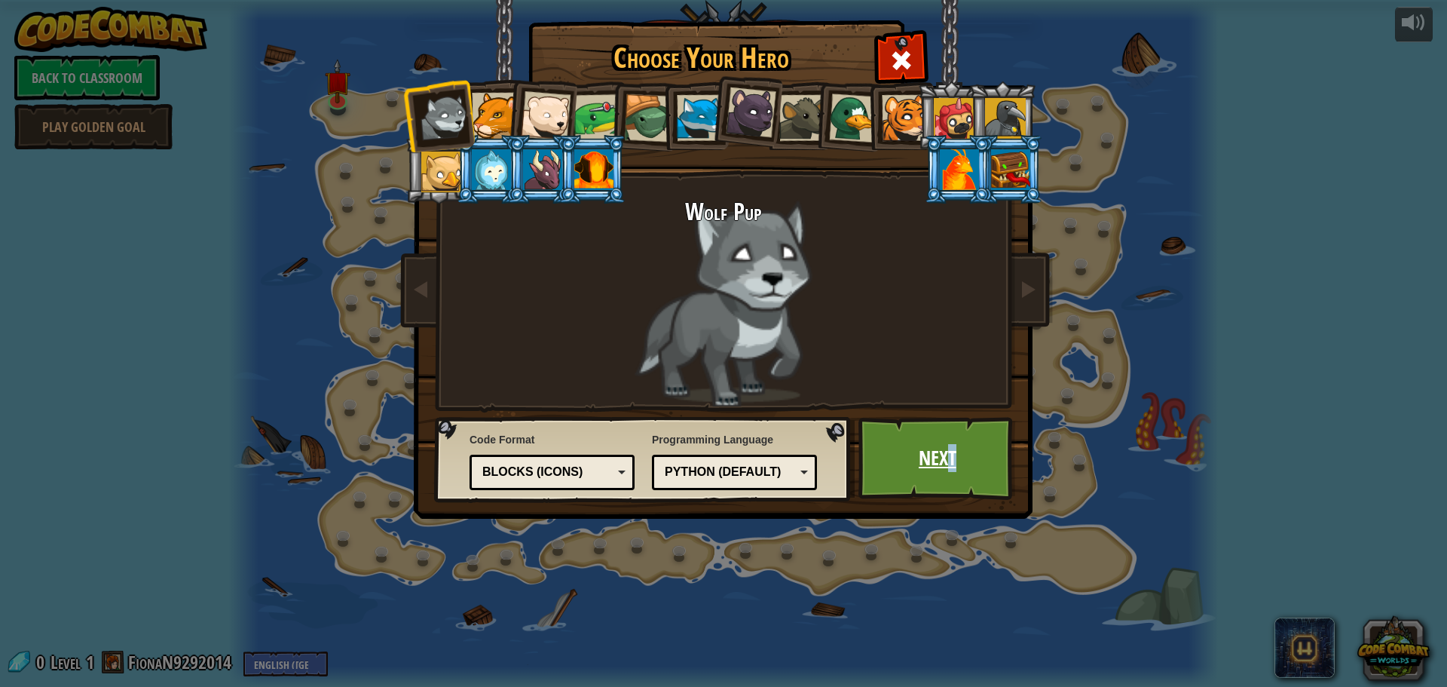
click at [953, 454] on link "Next" at bounding box center [936, 458] width 157 height 83
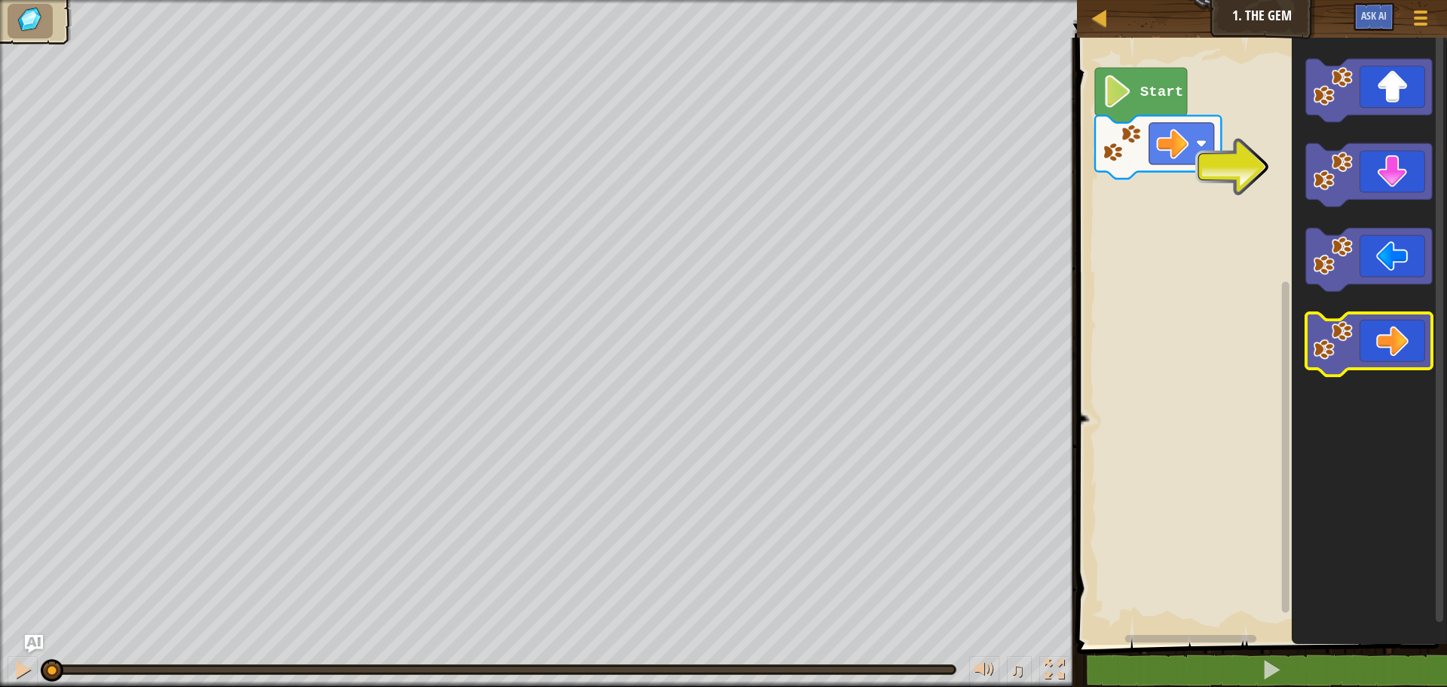
click at [1411, 335] on icon "Blockly Workspace" at bounding box center [1369, 344] width 126 height 63
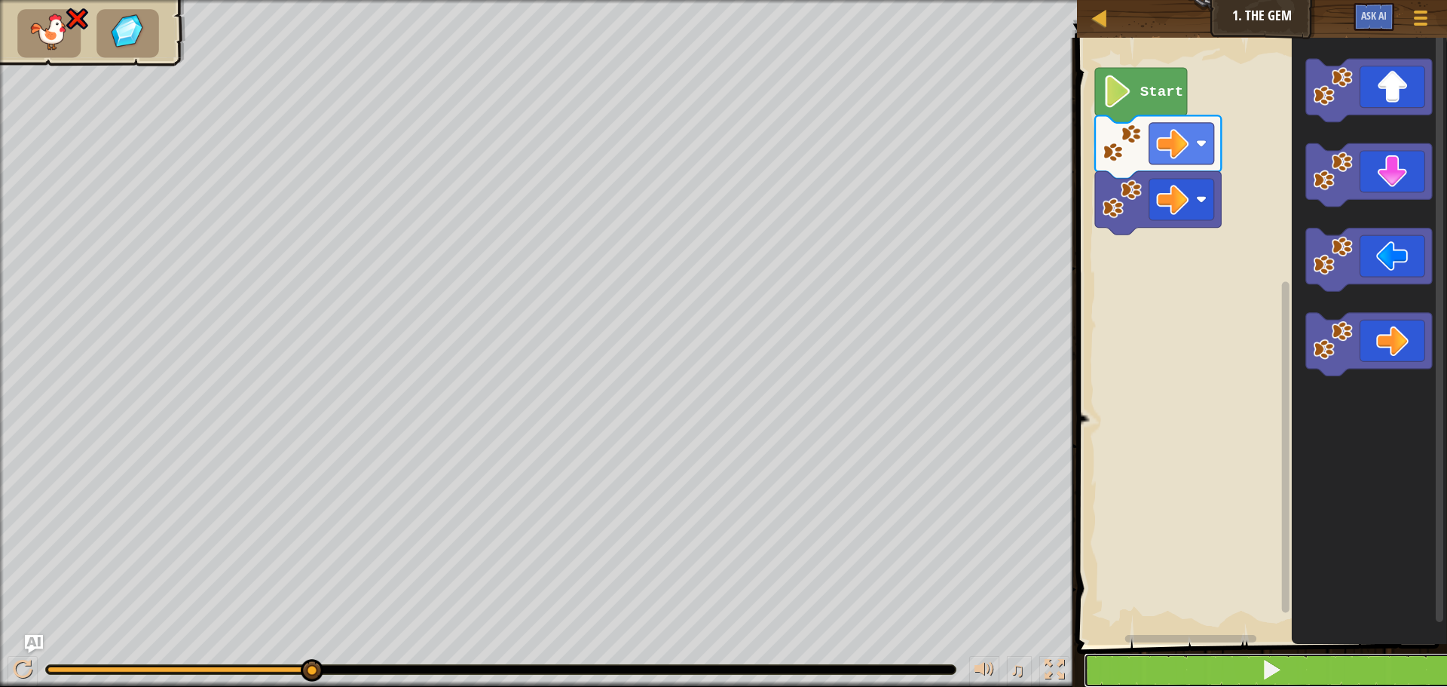
click at [1291, 665] on button at bounding box center [1271, 670] width 375 height 35
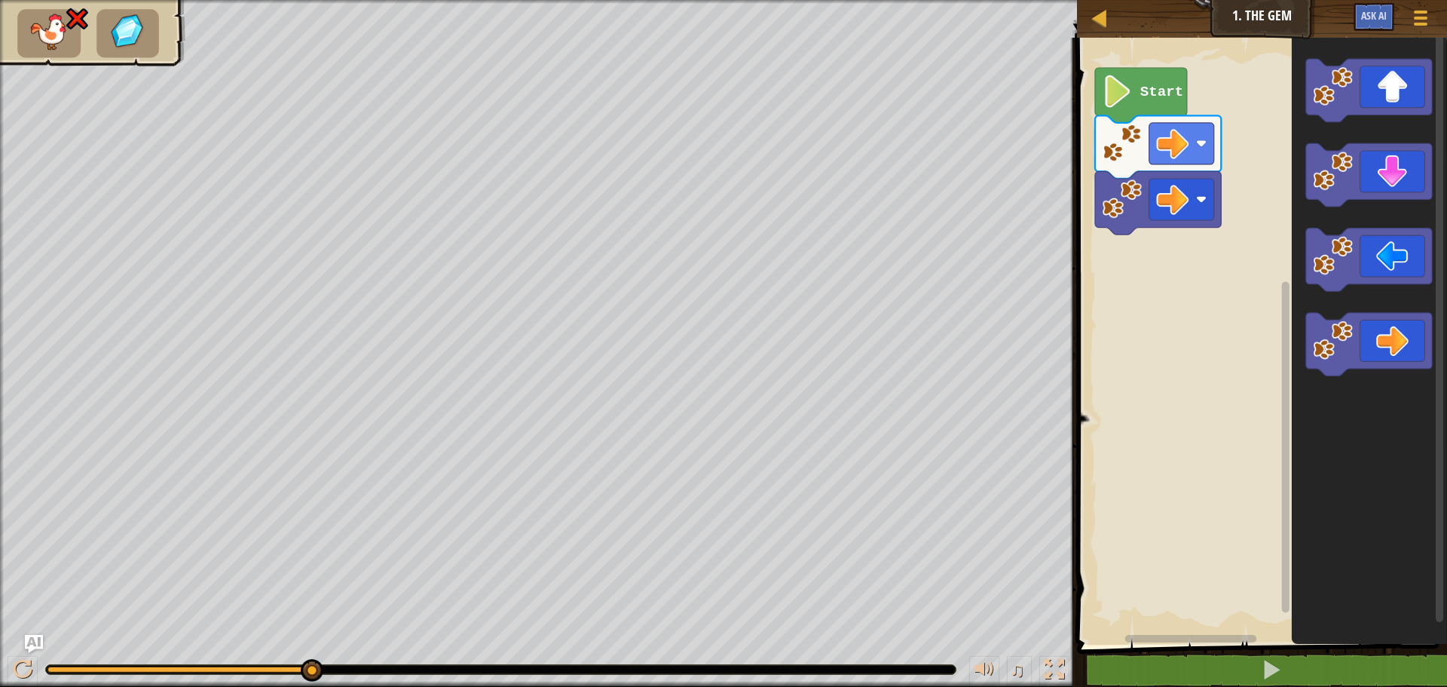
click at [1295, 613] on icon "Blockly Workspace" at bounding box center [1369, 337] width 155 height 614
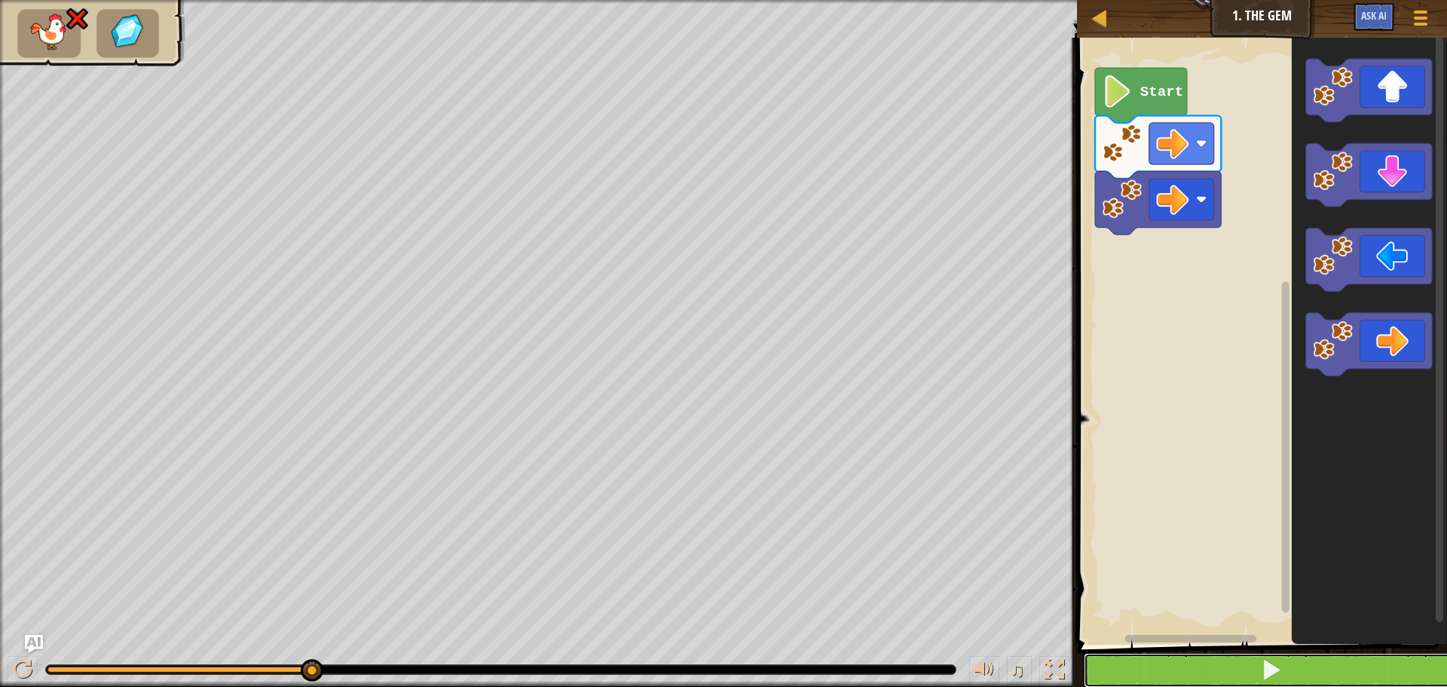
click at [1292, 671] on button at bounding box center [1271, 670] width 375 height 35
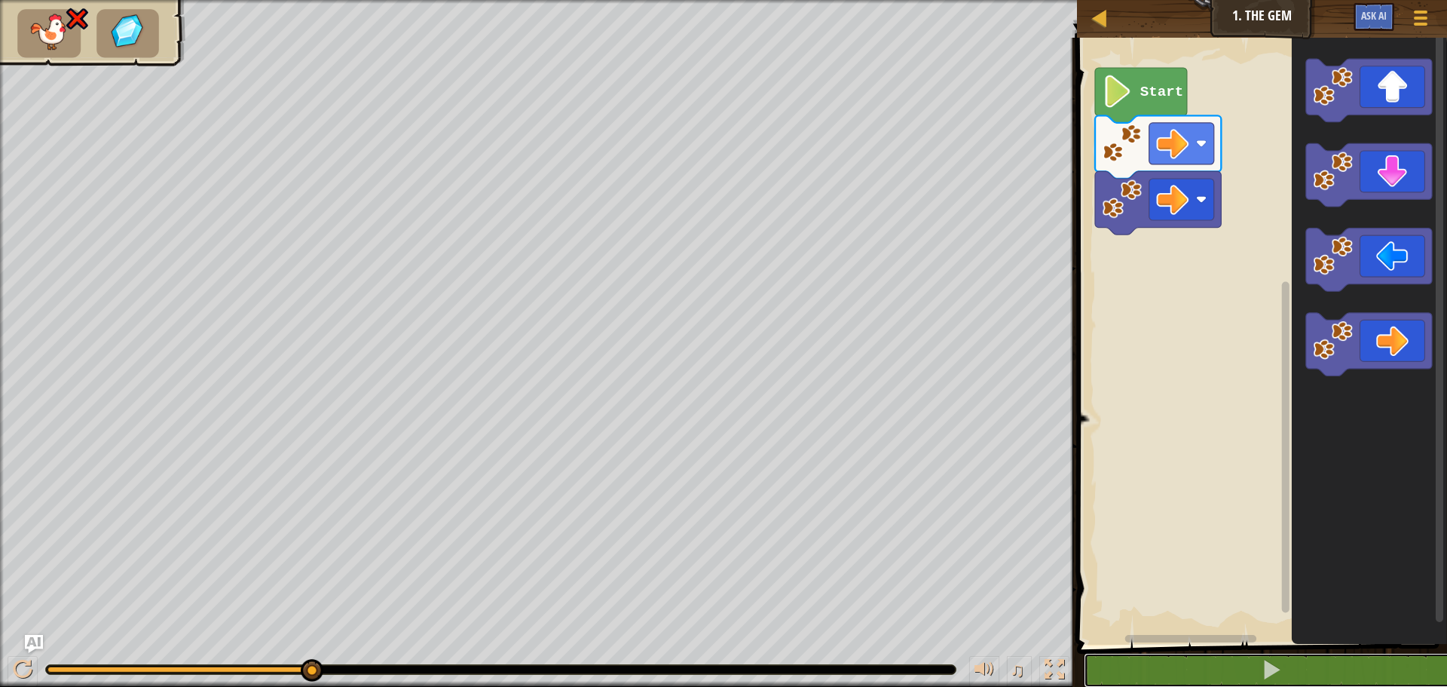
drag, startPoint x: 1280, startPoint y: 656, endPoint x: 1393, endPoint y: 457, distance: 228.8
click at [1281, 655] on button at bounding box center [1271, 670] width 375 height 35
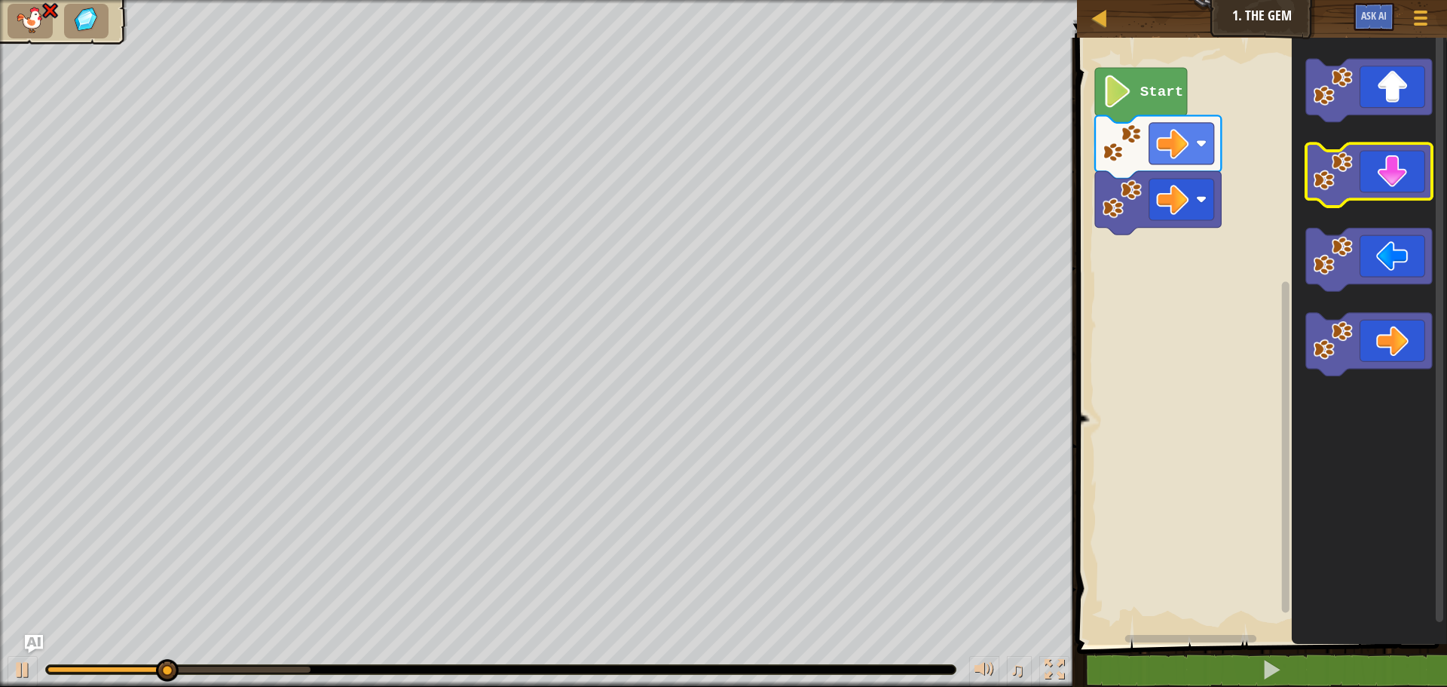
click at [1418, 175] on icon "Blockly Workspace" at bounding box center [1369, 175] width 126 height 63
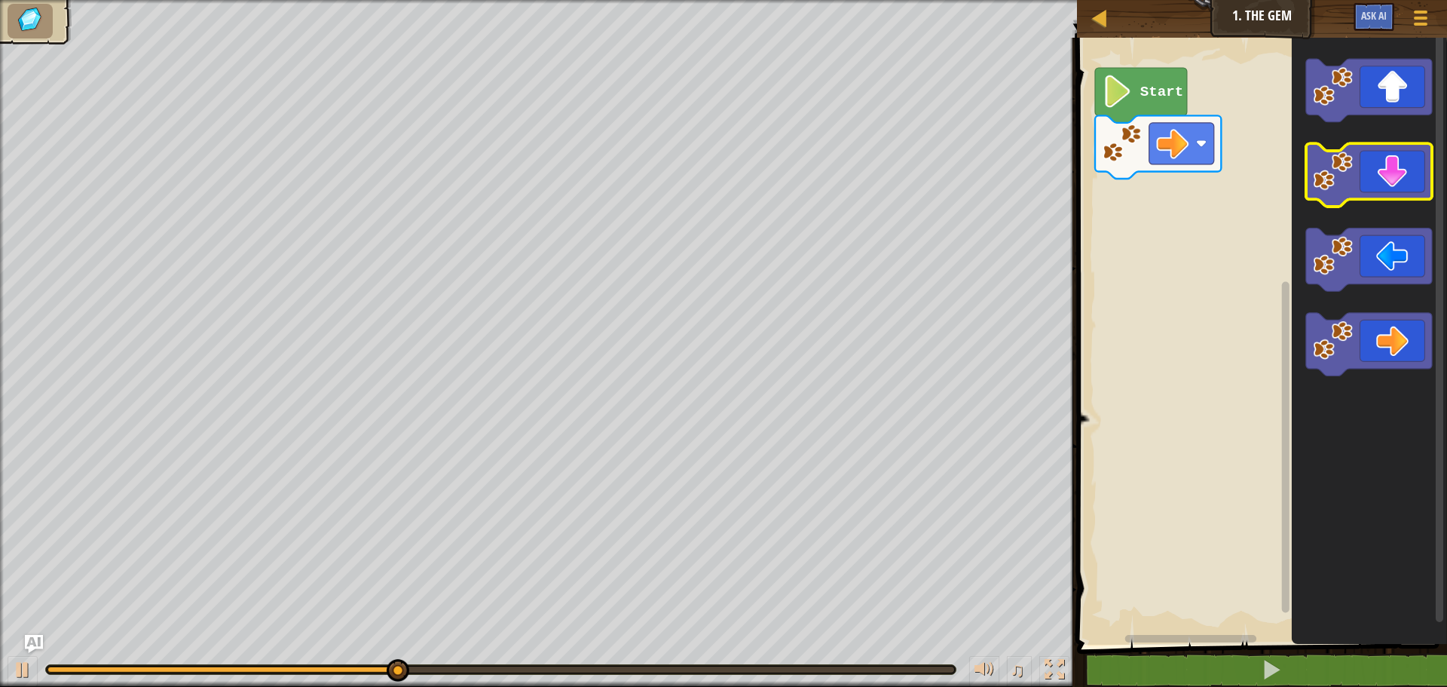
click at [1358, 178] on icon "Blockly Workspace" at bounding box center [1369, 175] width 126 height 63
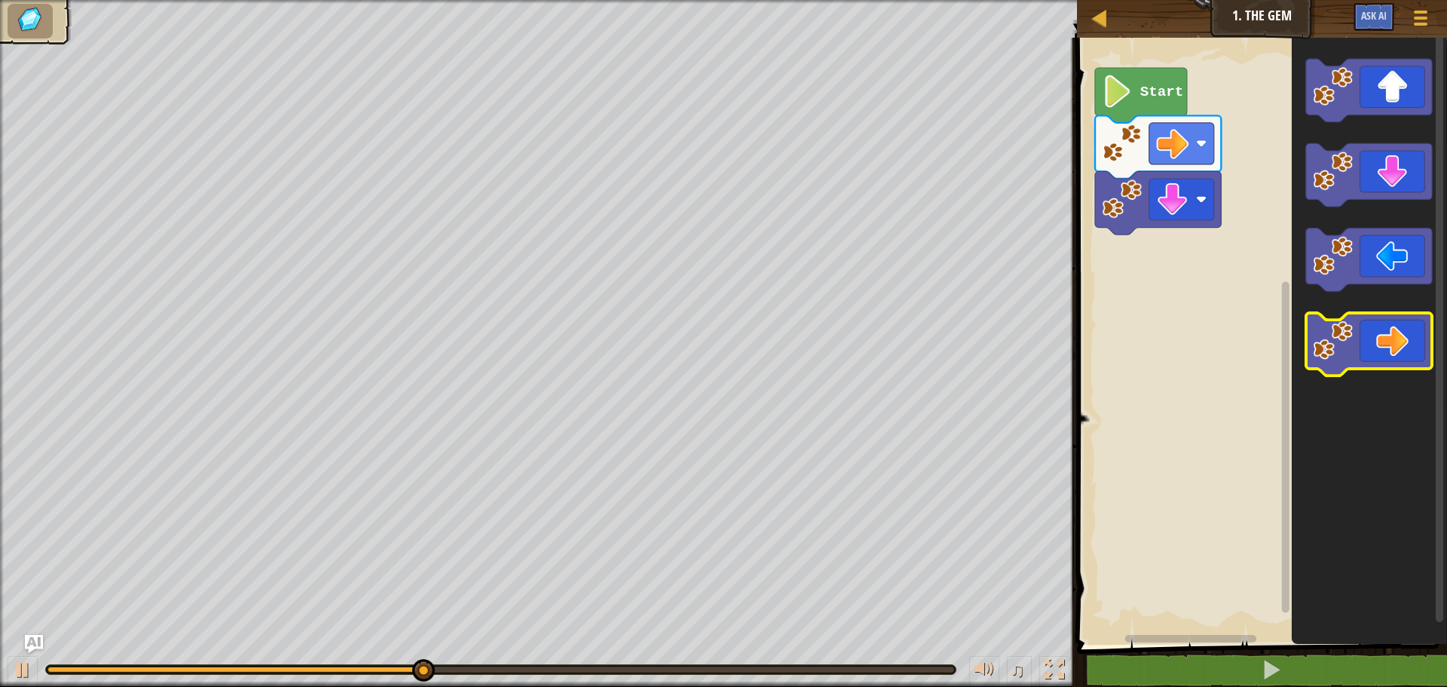
click at [1385, 349] on icon "Blockly Workspace" at bounding box center [1369, 344] width 126 height 63
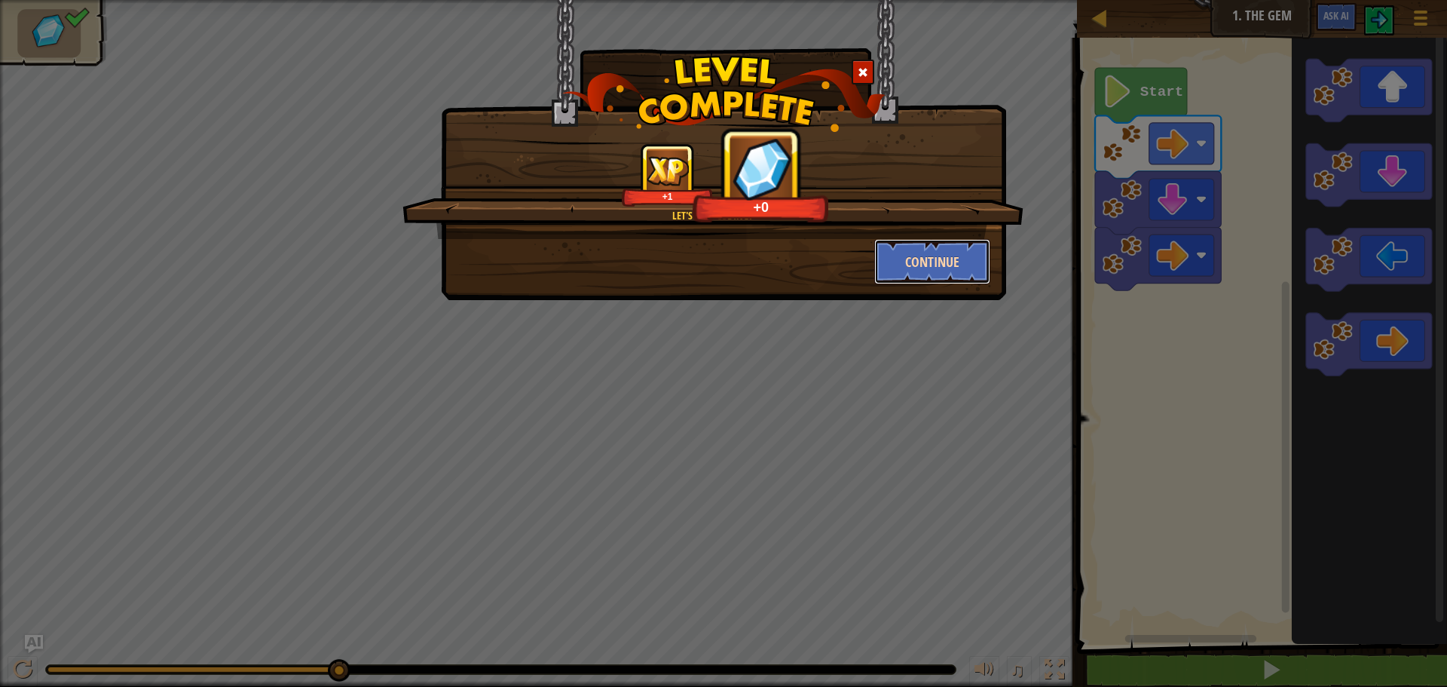
click at [956, 250] on button "Continue" at bounding box center [932, 261] width 117 height 45
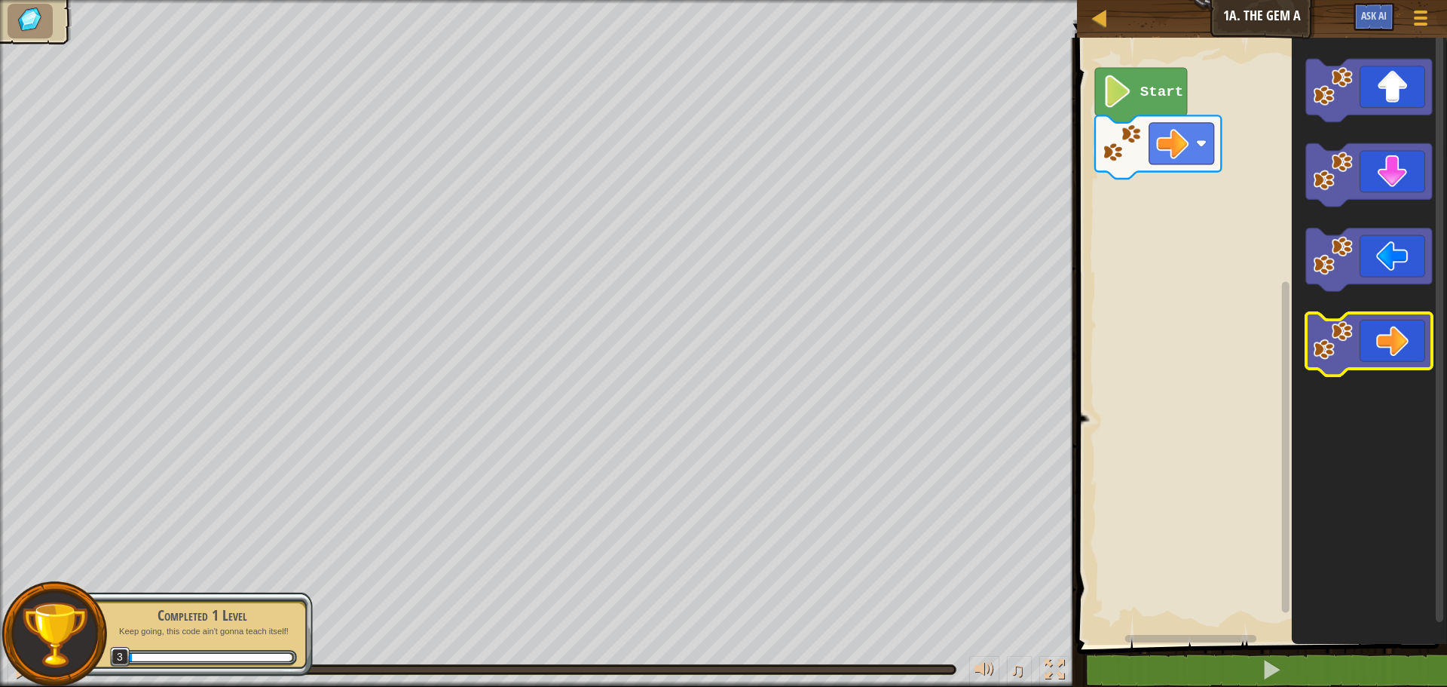
click at [1402, 362] on icon "Blockly Workspace" at bounding box center [1369, 344] width 126 height 63
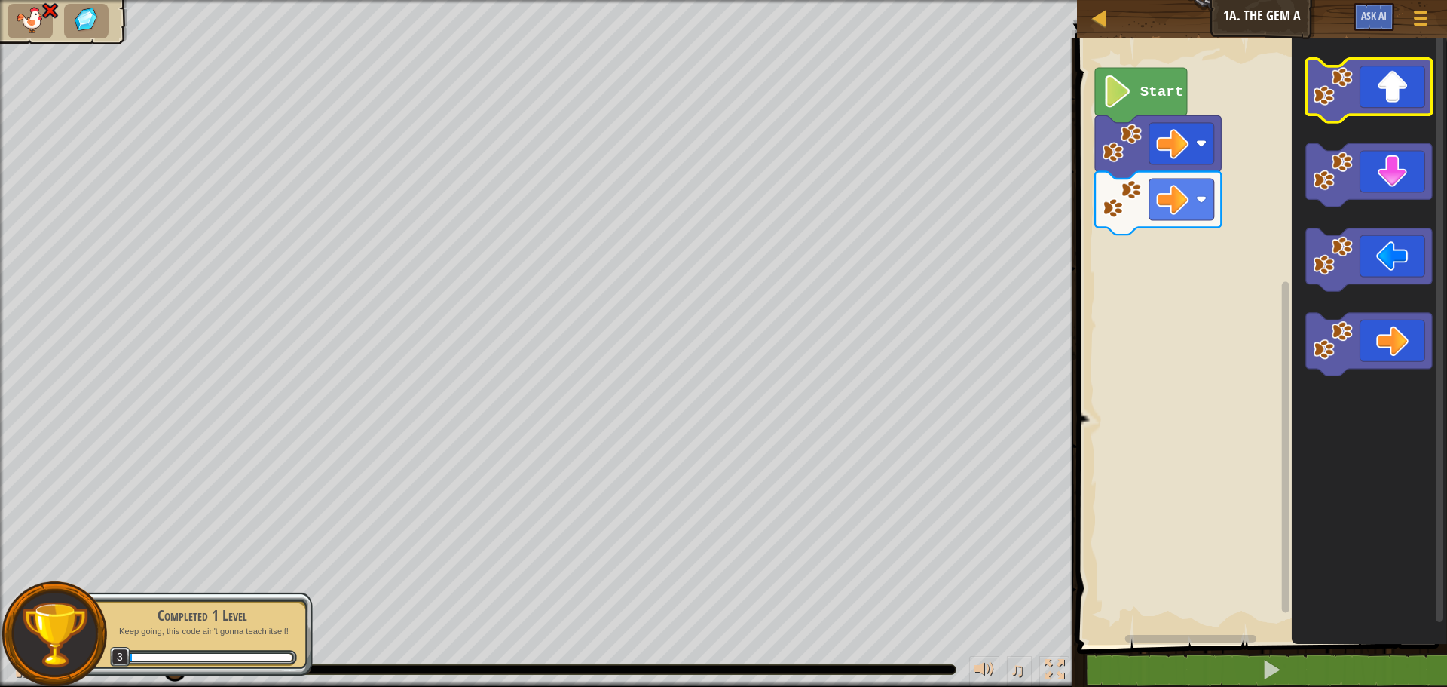
click at [1402, 102] on icon "Blockly Workspace" at bounding box center [1369, 90] width 126 height 63
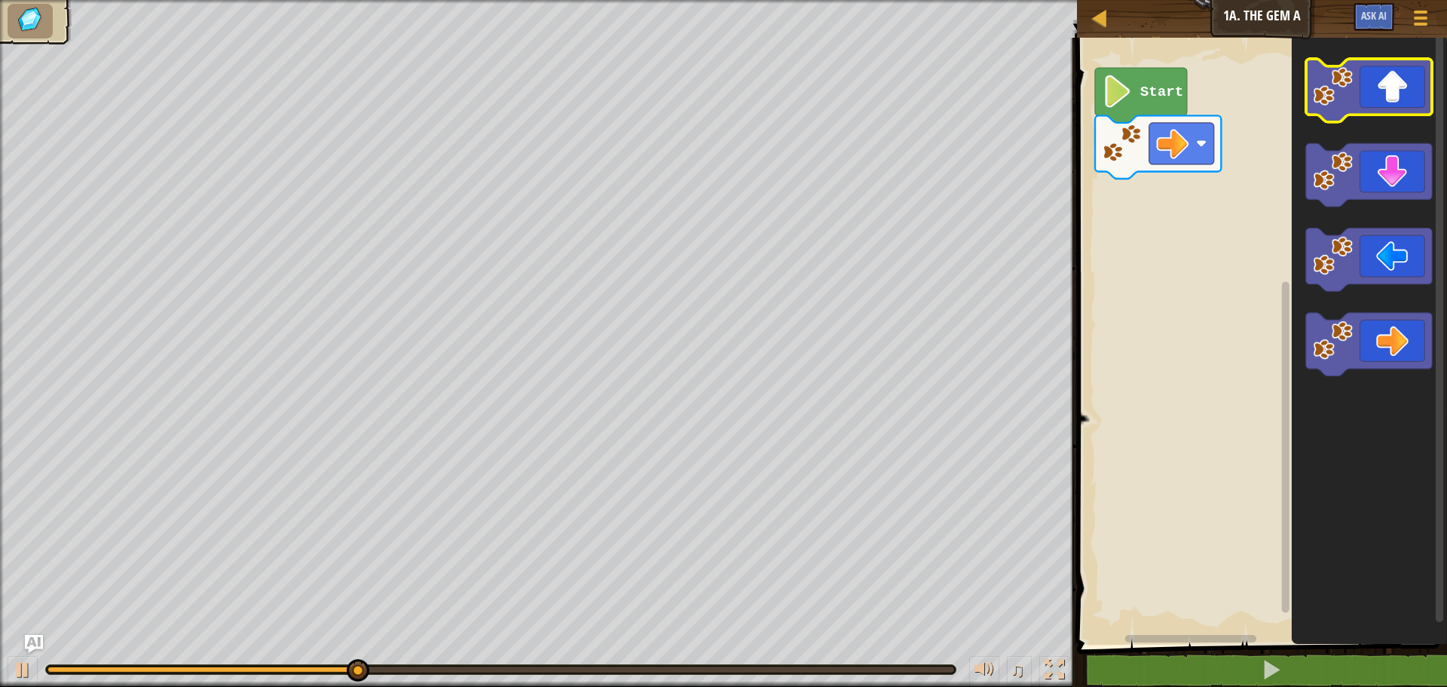
click at [1359, 106] on icon "Blockly Workspace" at bounding box center [1369, 90] width 126 height 63
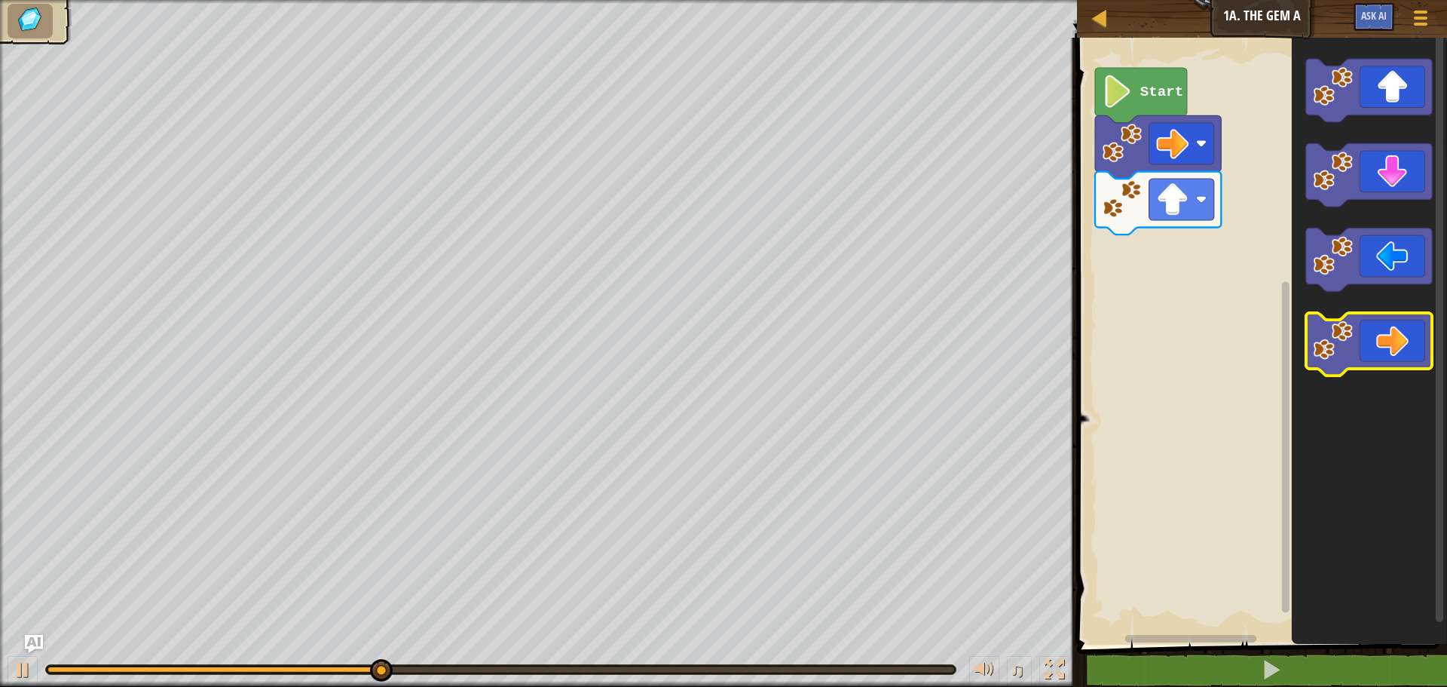
click at [1409, 347] on icon "Blockly Workspace" at bounding box center [1369, 344] width 126 height 63
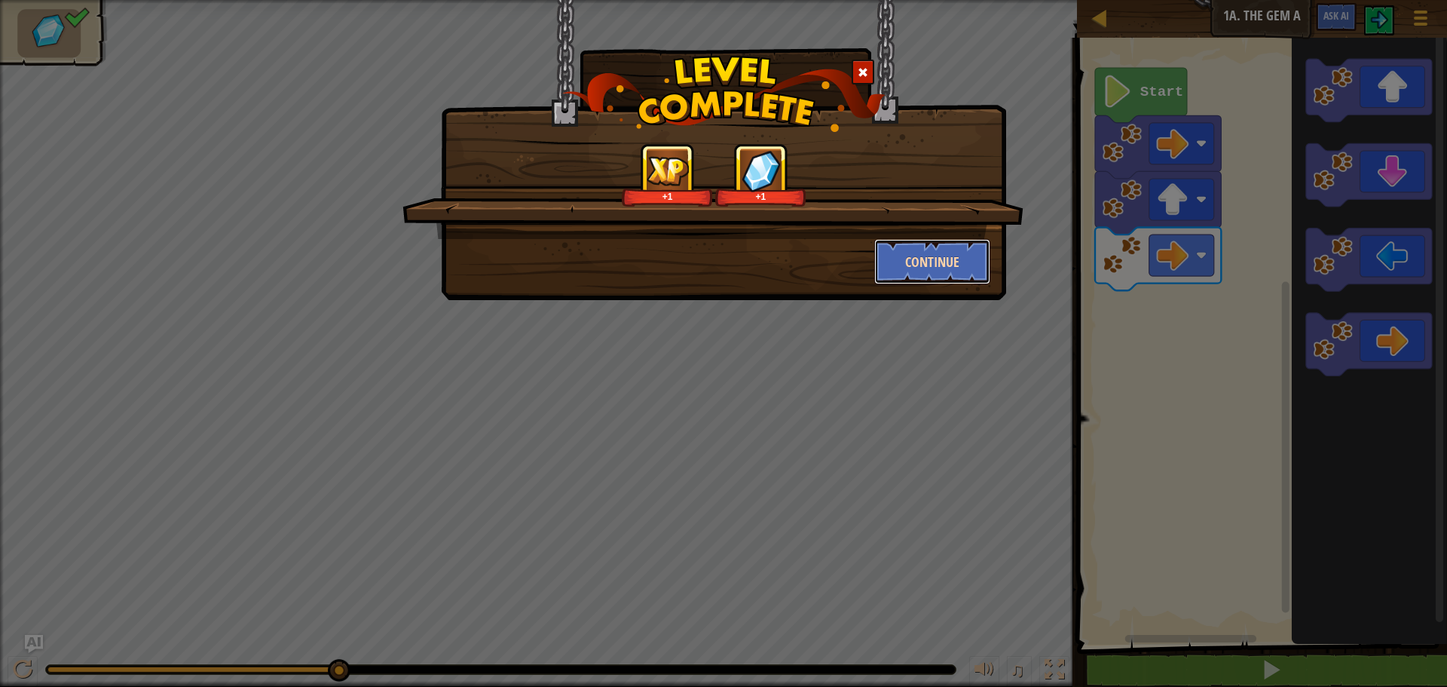
click at [925, 266] on button "Continue" at bounding box center [932, 261] width 117 height 45
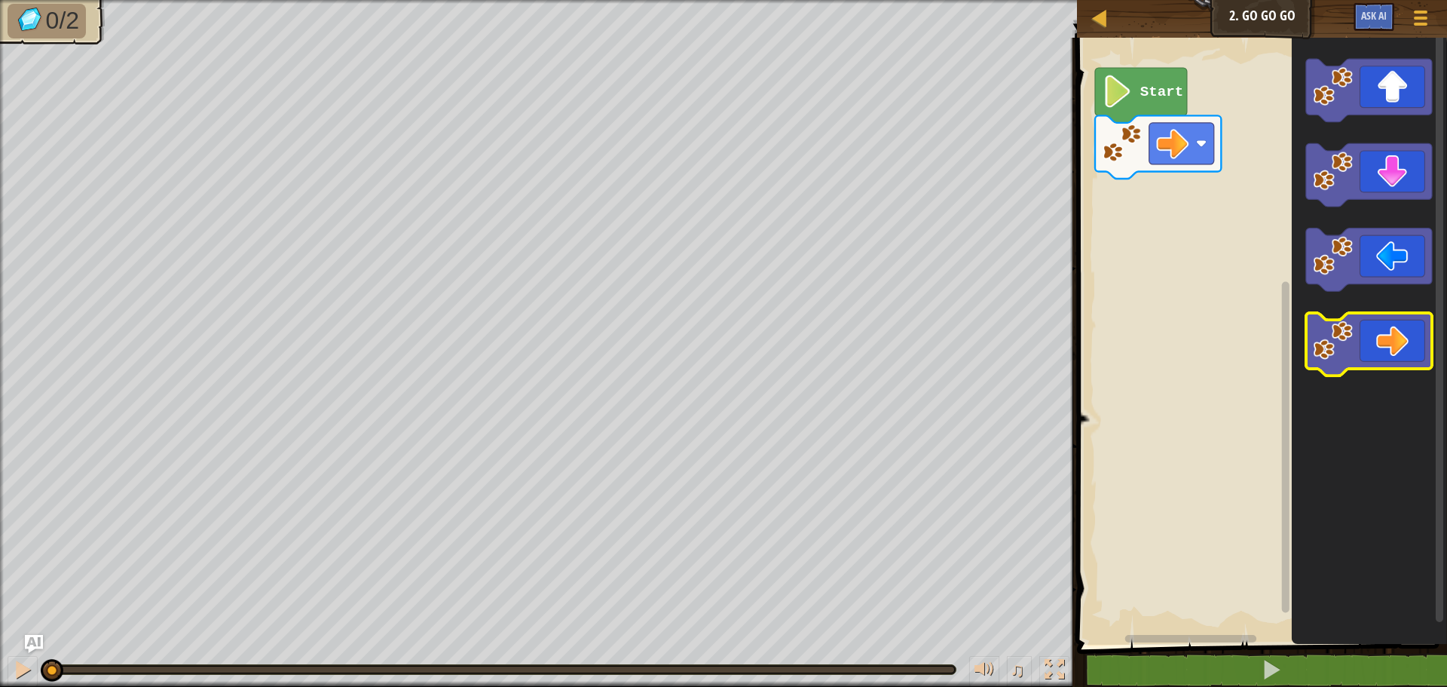
click at [1369, 372] on rect "Blockly Workspace" at bounding box center [1369, 344] width 126 height 63
click at [1381, 341] on icon "Blockly Workspace" at bounding box center [1369, 344] width 126 height 63
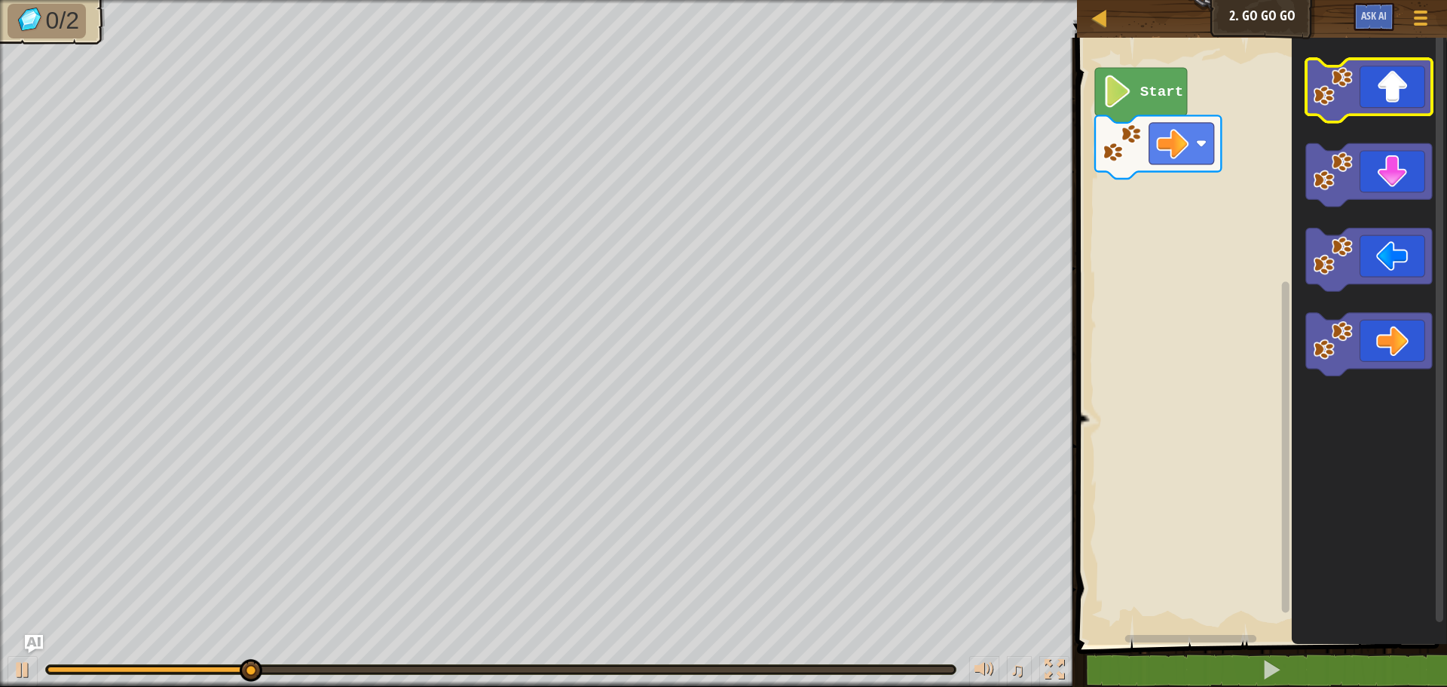
click at [1403, 104] on icon "Blockly Workspace" at bounding box center [1369, 90] width 126 height 63
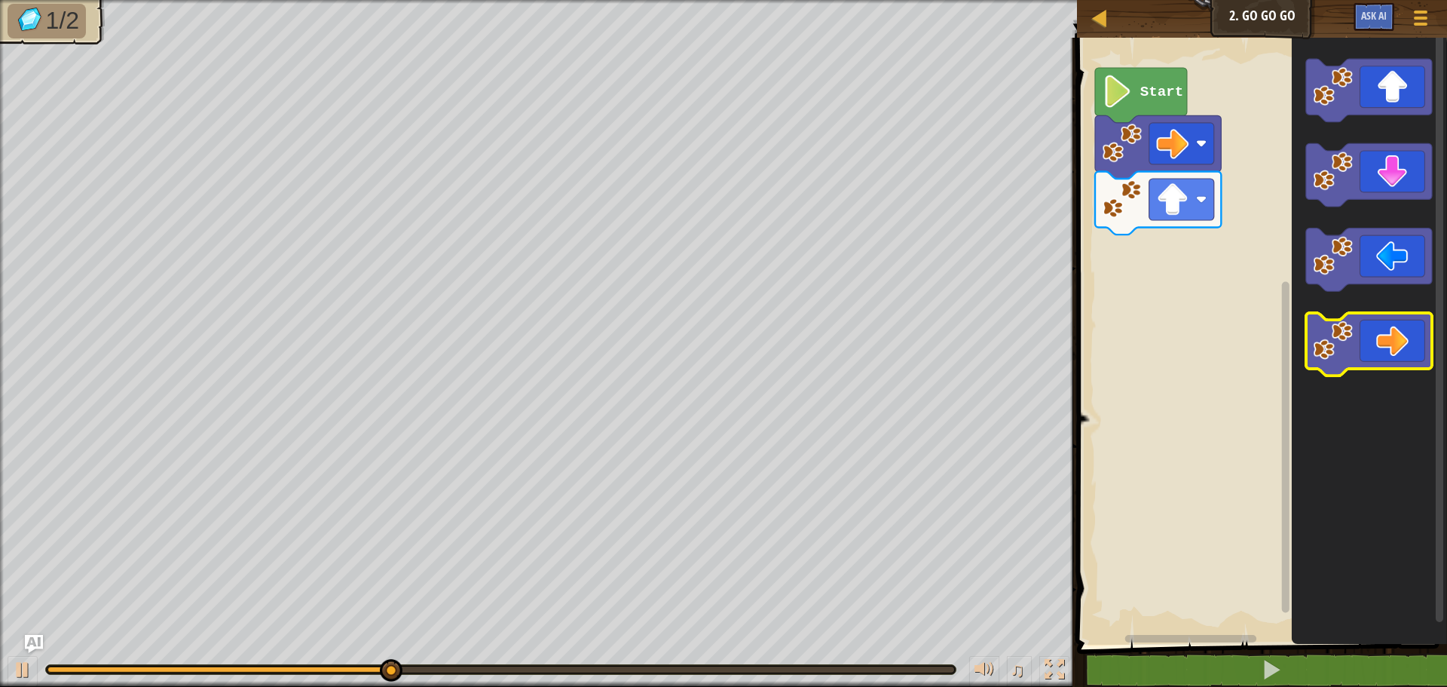
click at [1378, 341] on icon "Blockly Workspace" at bounding box center [1369, 344] width 126 height 63
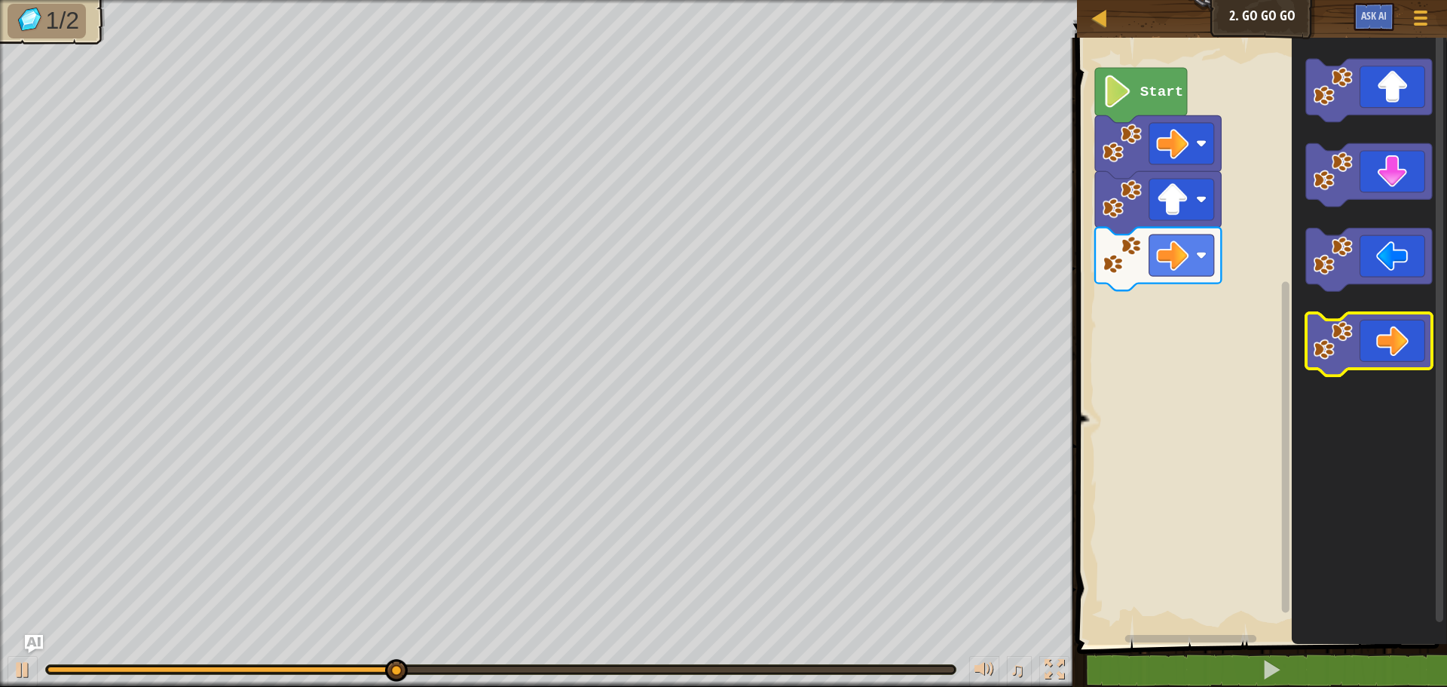
click at [1372, 344] on icon "Blockly Workspace" at bounding box center [1369, 344] width 126 height 63
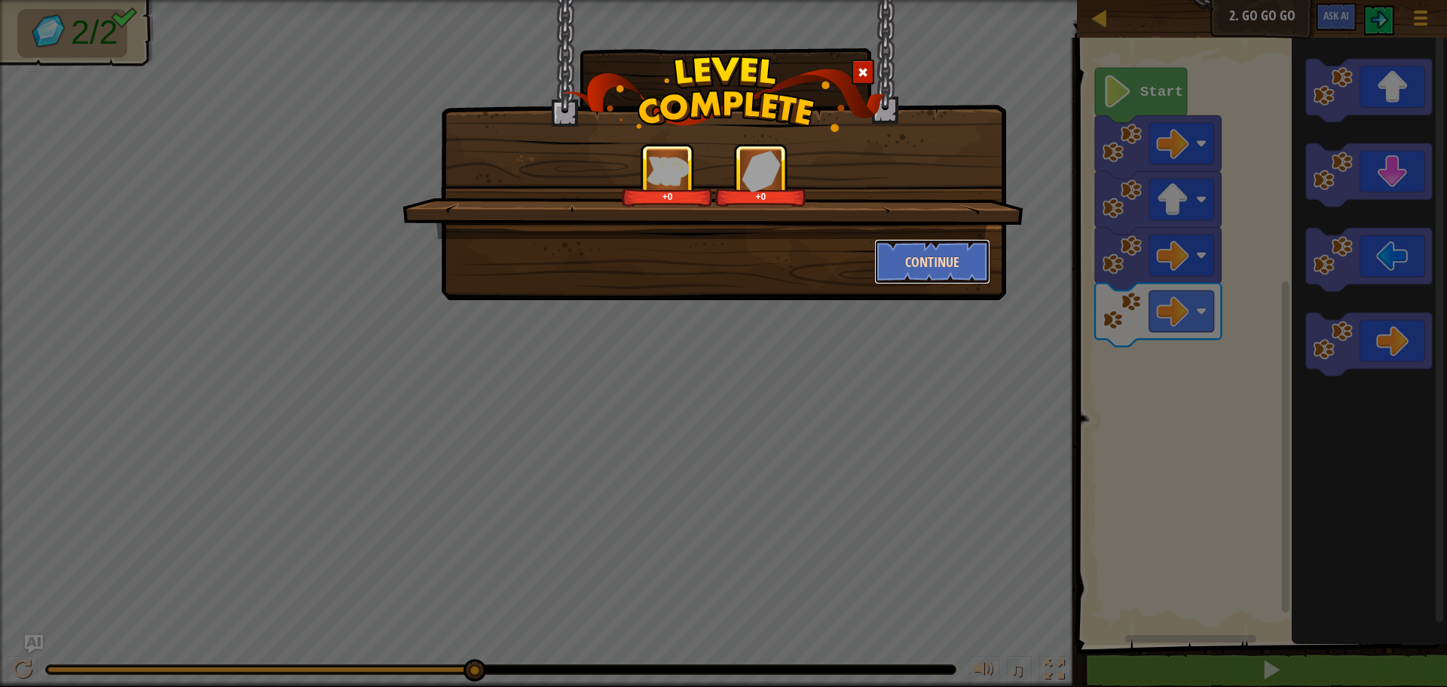
click at [946, 266] on button "Continue" at bounding box center [932, 261] width 117 height 45
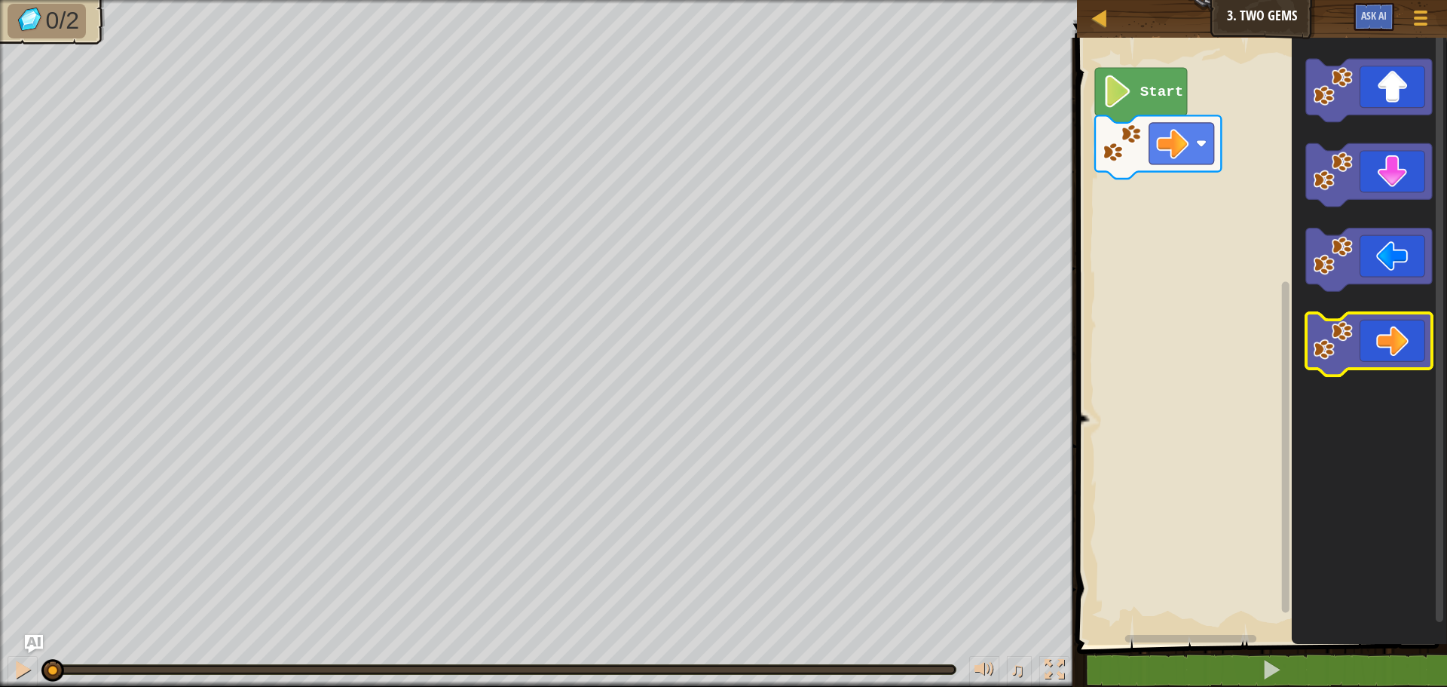
click at [1400, 359] on icon "Blockly Workspace" at bounding box center [1369, 344] width 126 height 63
click at [1381, 329] on icon "Blockly Workspace" at bounding box center [1369, 344] width 126 height 63
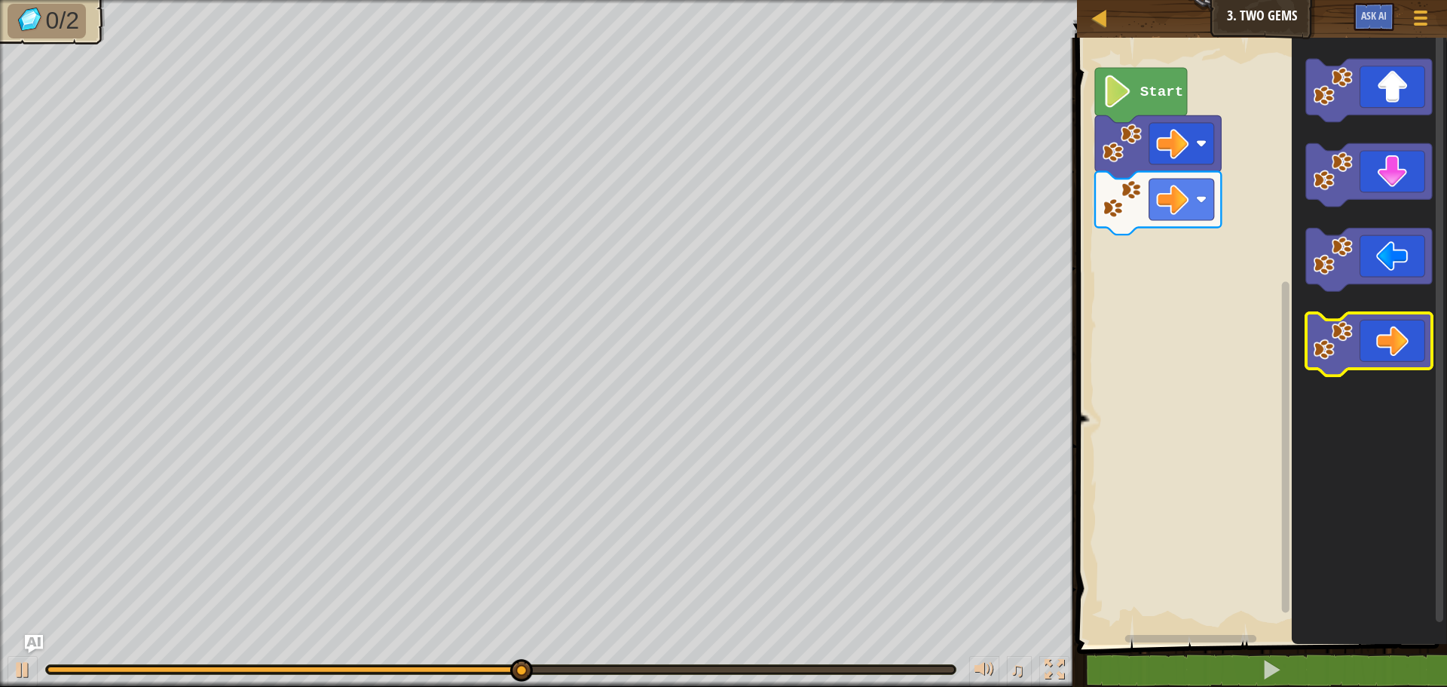
click at [1378, 344] on icon "Blockly Workspace" at bounding box center [1369, 344] width 126 height 63
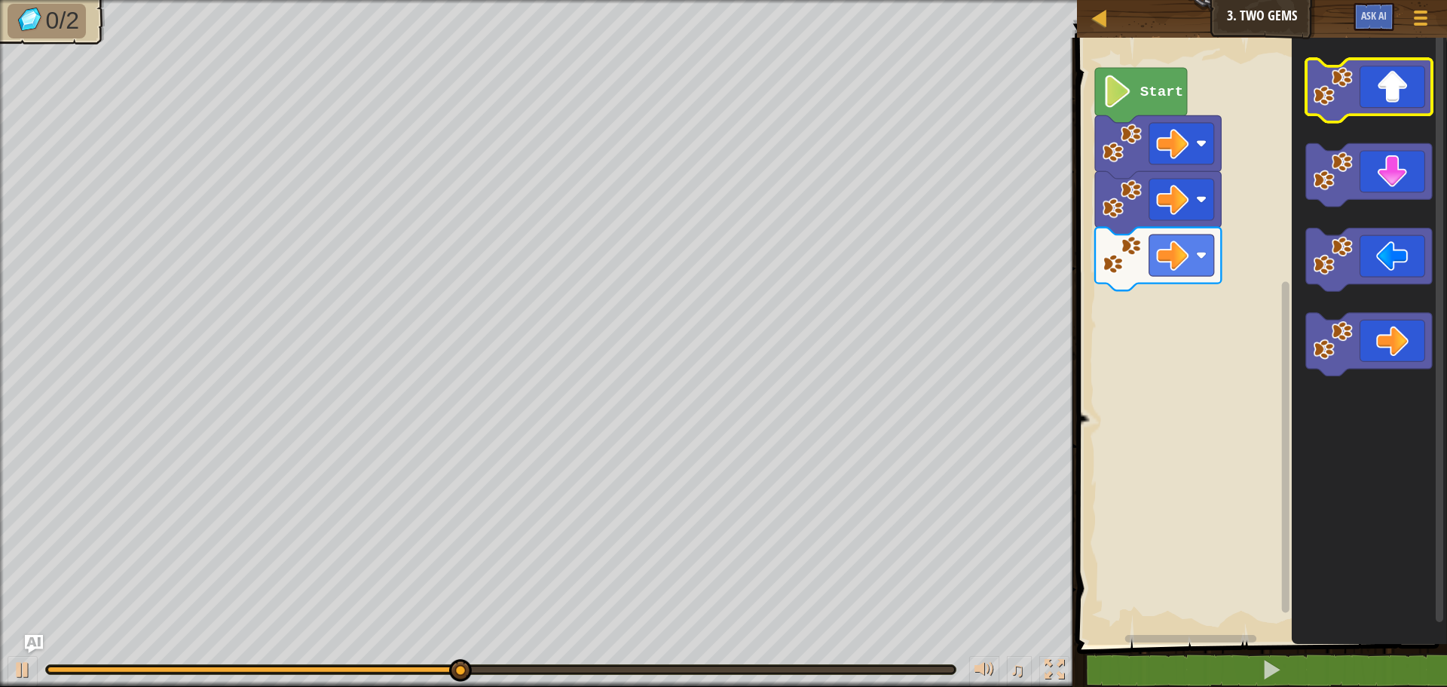
click at [1372, 93] on icon "Blockly Workspace" at bounding box center [1369, 90] width 126 height 63
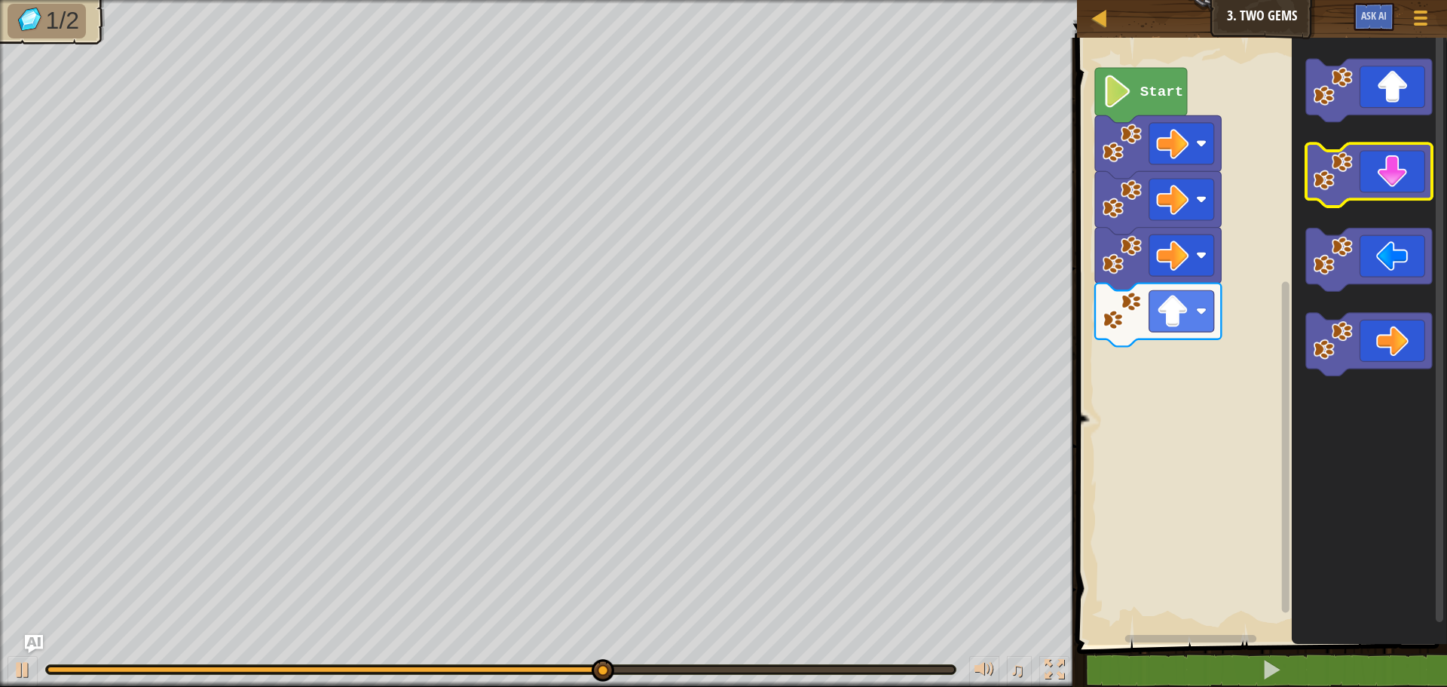
click at [1359, 193] on icon "Blockly Workspace" at bounding box center [1369, 175] width 126 height 63
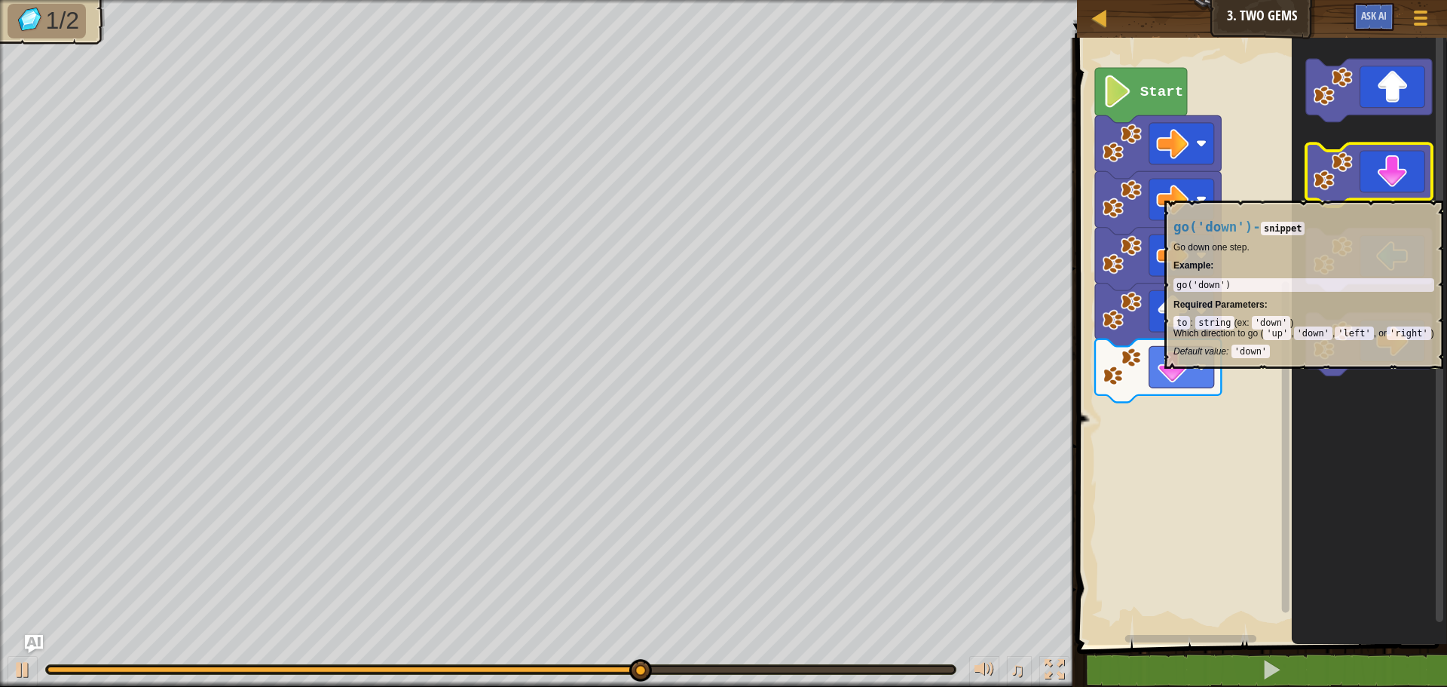
click at [1360, 193] on icon "Blockly Workspace" at bounding box center [1369, 175] width 126 height 63
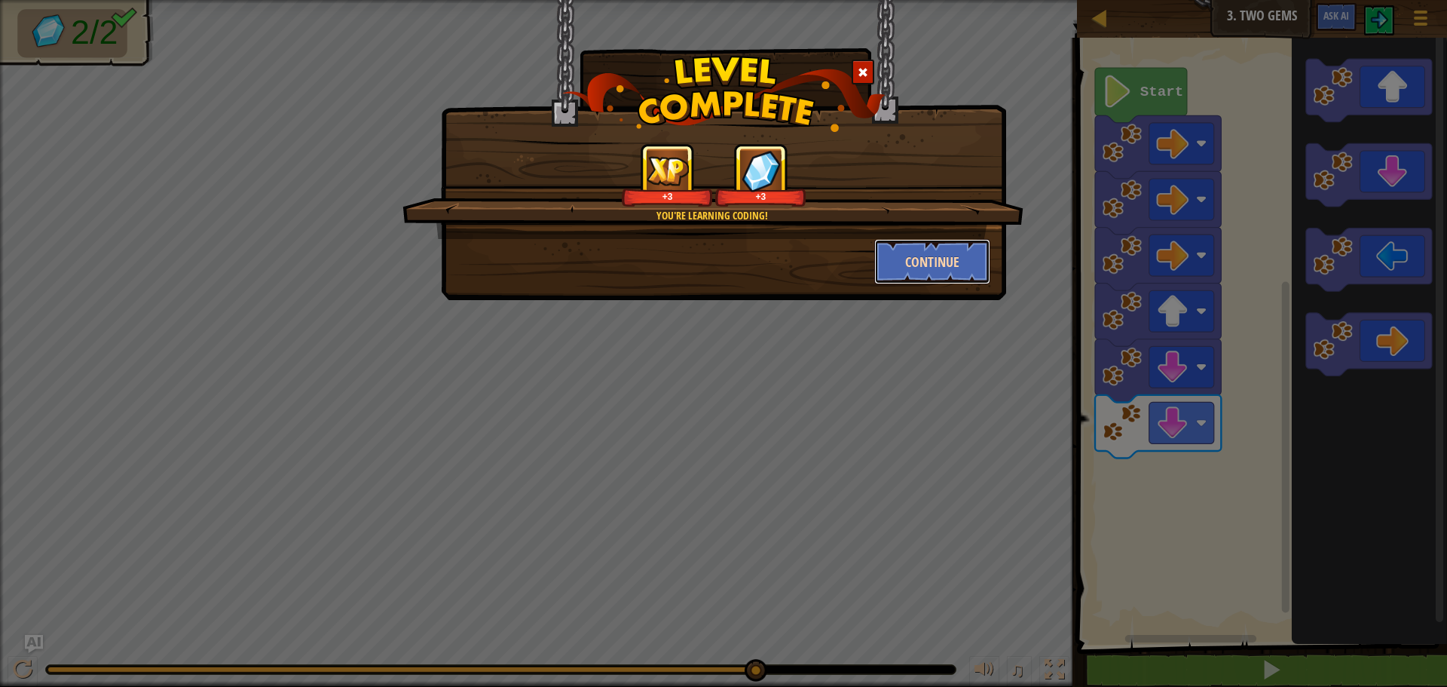
click at [919, 243] on button "Continue" at bounding box center [932, 261] width 117 height 45
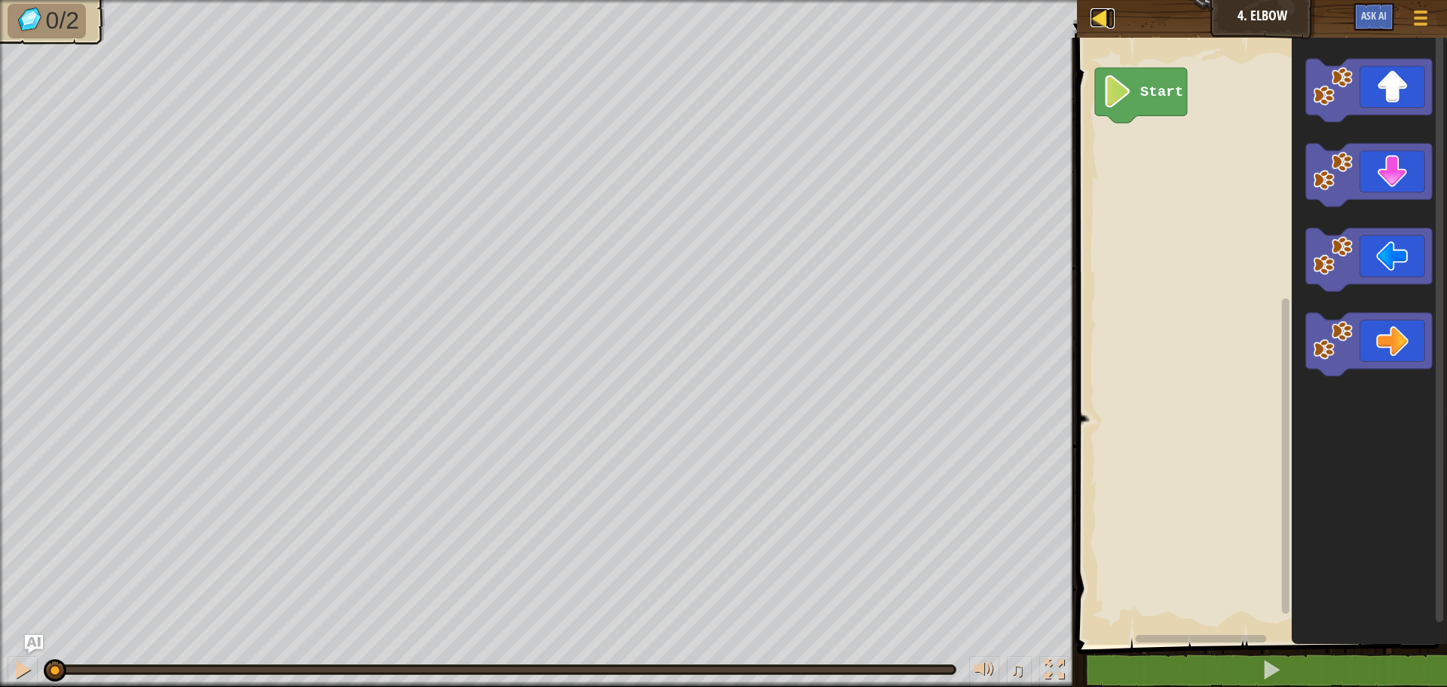
click at [1095, 23] on div at bounding box center [1099, 17] width 19 height 19
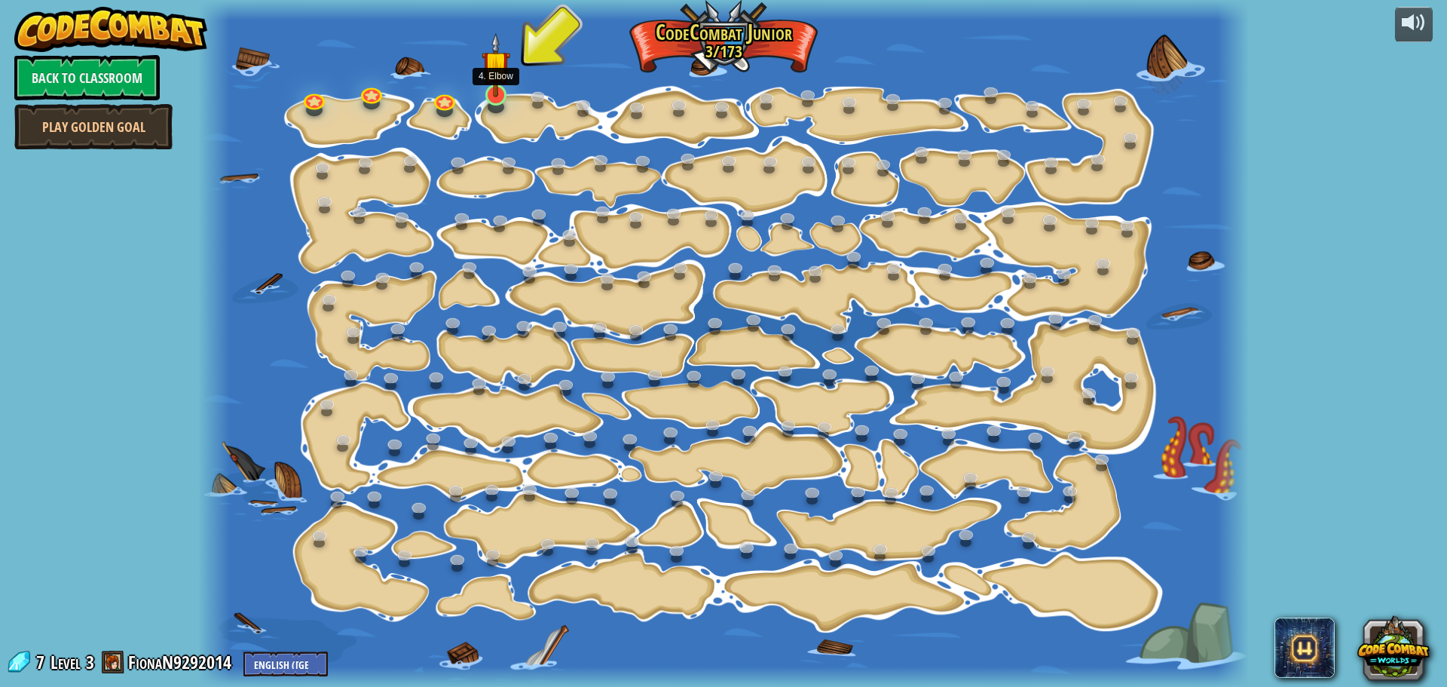
click at [497, 94] on img at bounding box center [496, 64] width 28 height 64
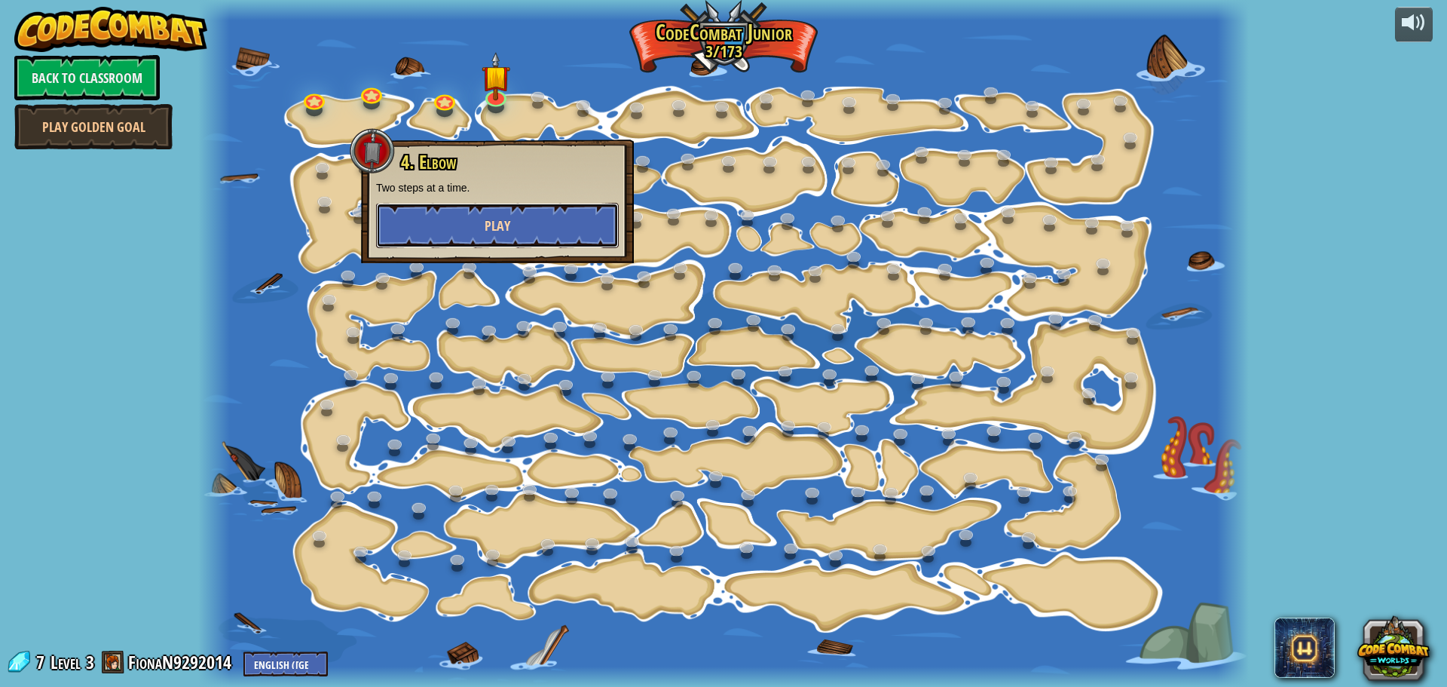
click at [476, 246] on button "Play" at bounding box center [497, 225] width 243 height 45
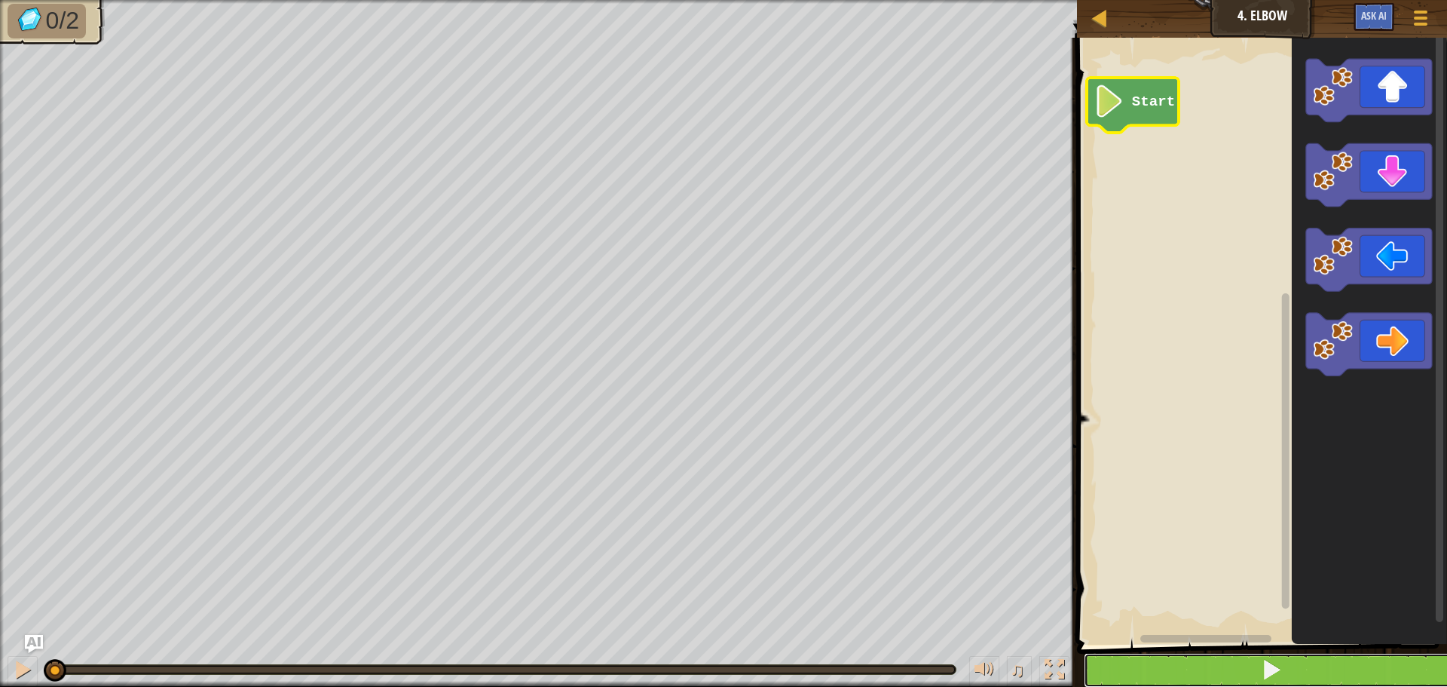
click at [1254, 659] on button at bounding box center [1271, 670] width 375 height 35
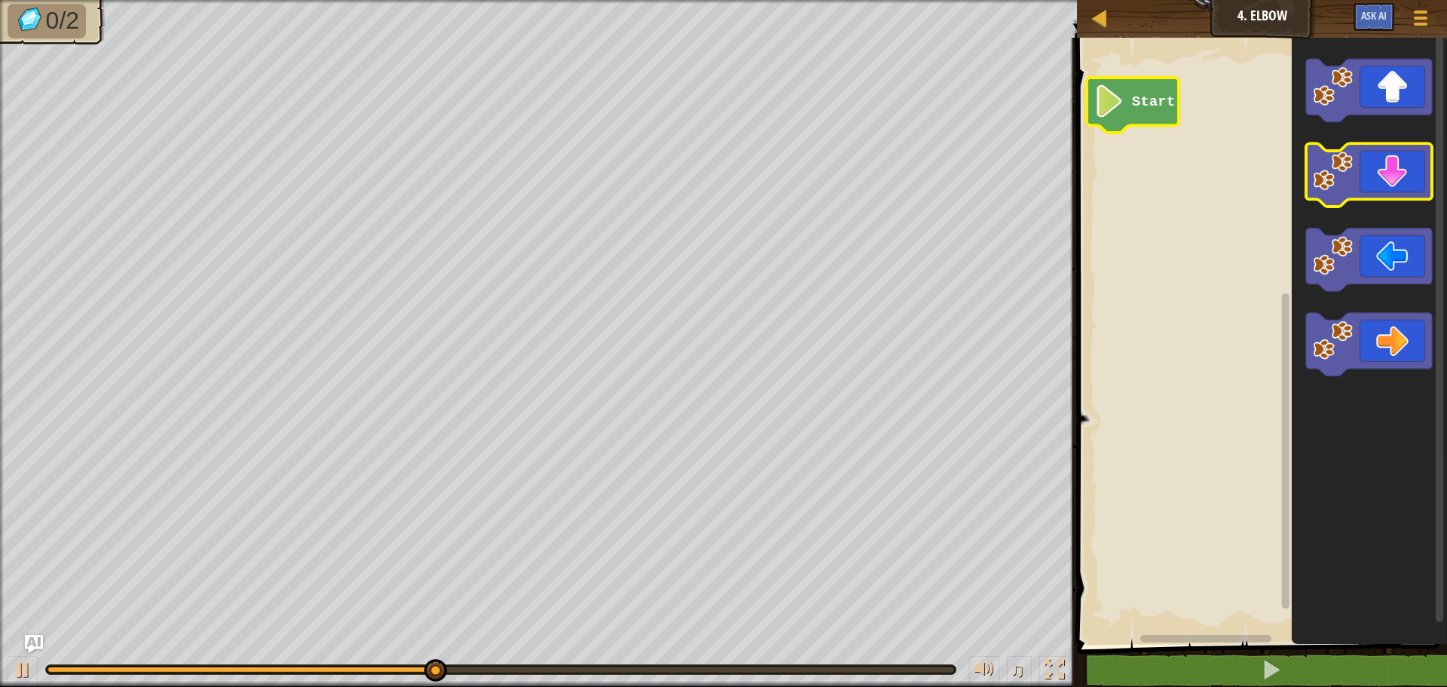
click at [1368, 197] on icon "Blockly Workspace" at bounding box center [1369, 175] width 126 height 63
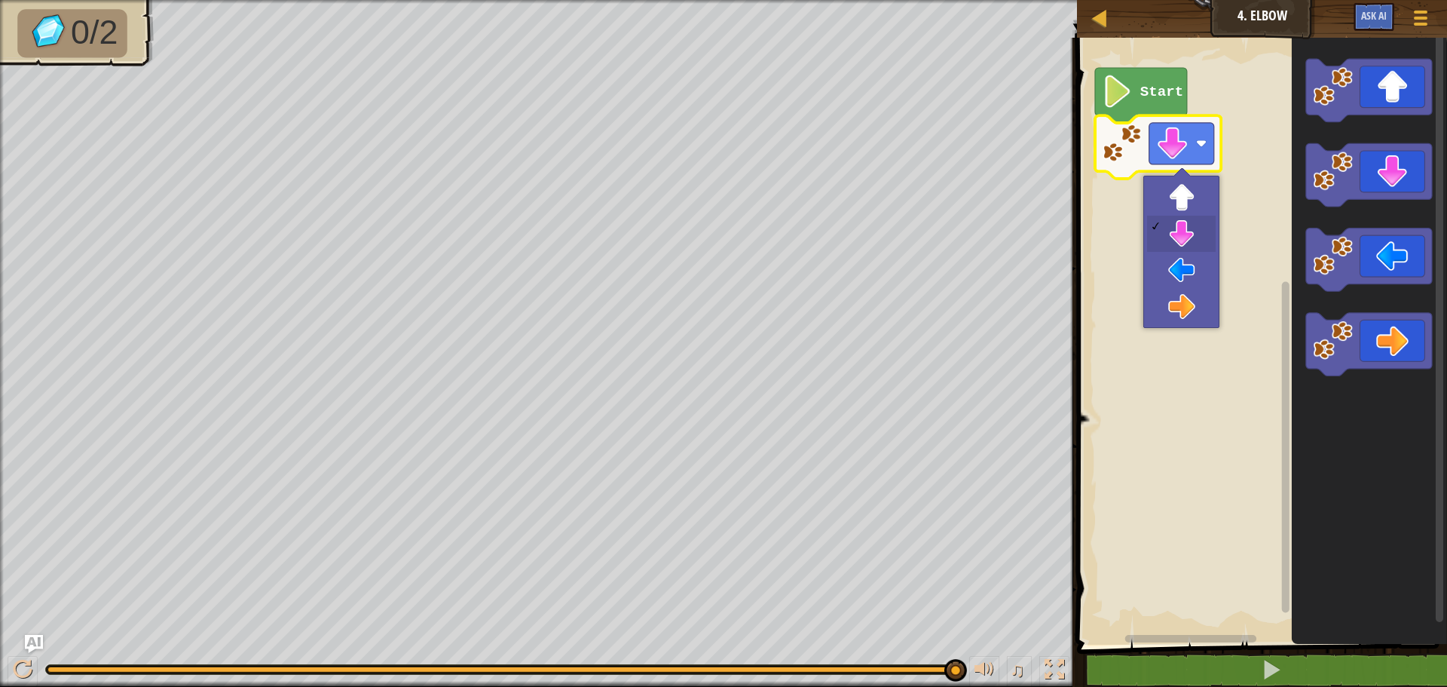
click at [1190, 152] on rect "Blockly Workspace" at bounding box center [1181, 143] width 65 height 41
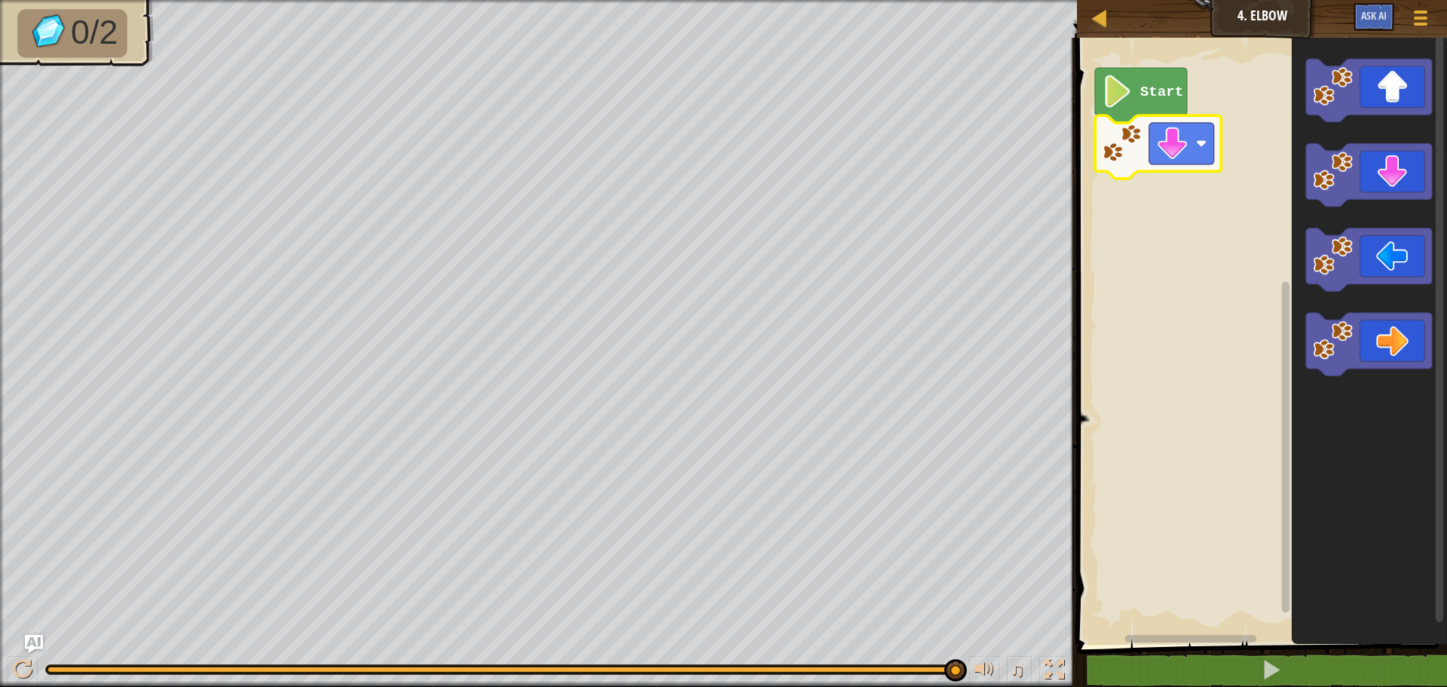
click at [1190, 152] on rect "Blockly Workspace" at bounding box center [1181, 143] width 65 height 41
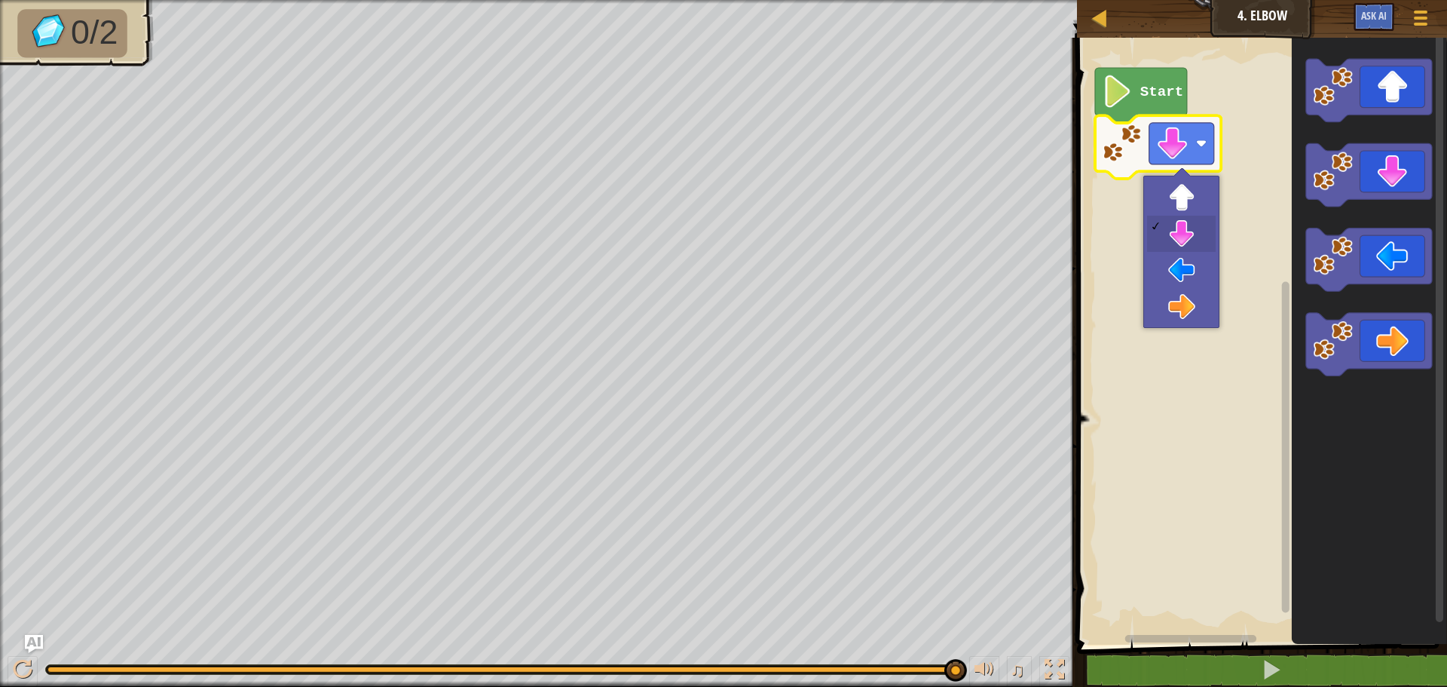
click at [1190, 152] on rect "Blockly Workspace" at bounding box center [1181, 143] width 65 height 41
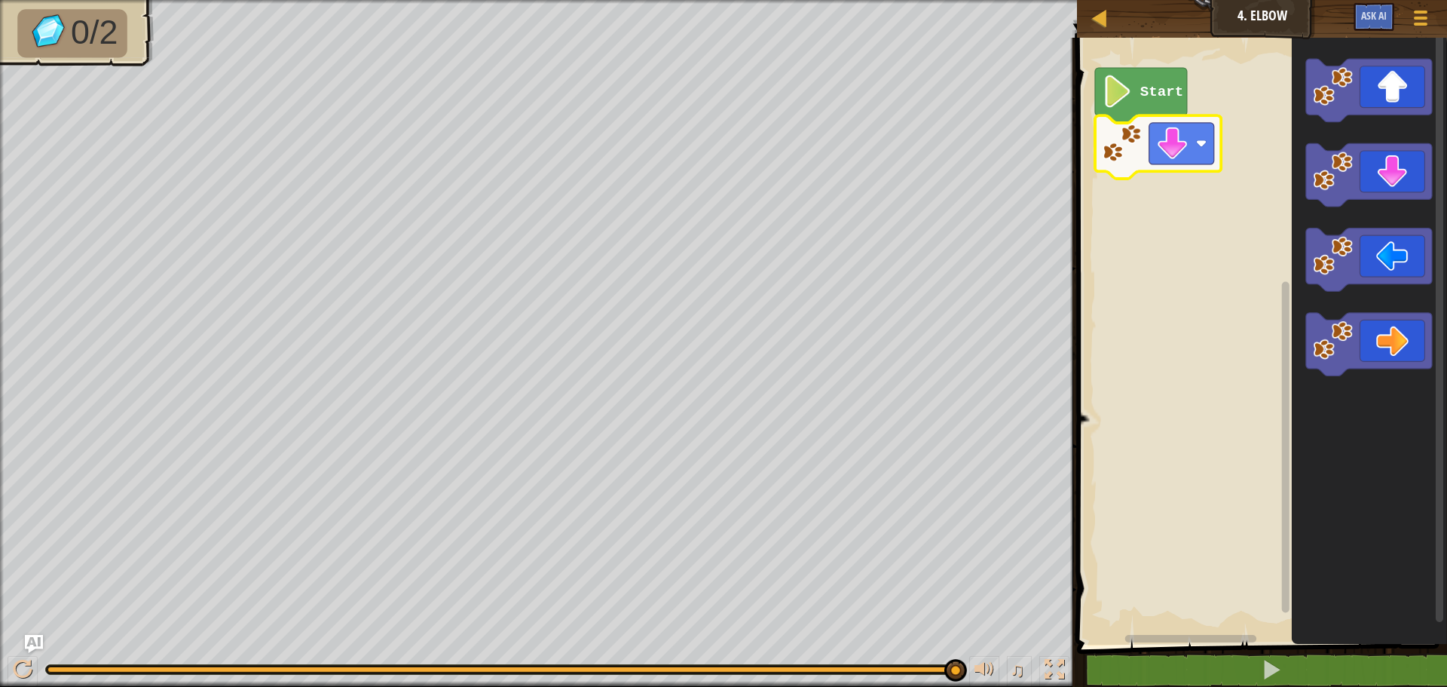
click at [1193, 151] on rect "Blockly Workspace" at bounding box center [1181, 143] width 65 height 41
click at [1359, 183] on icon "Blockly Workspace" at bounding box center [1369, 175] width 126 height 63
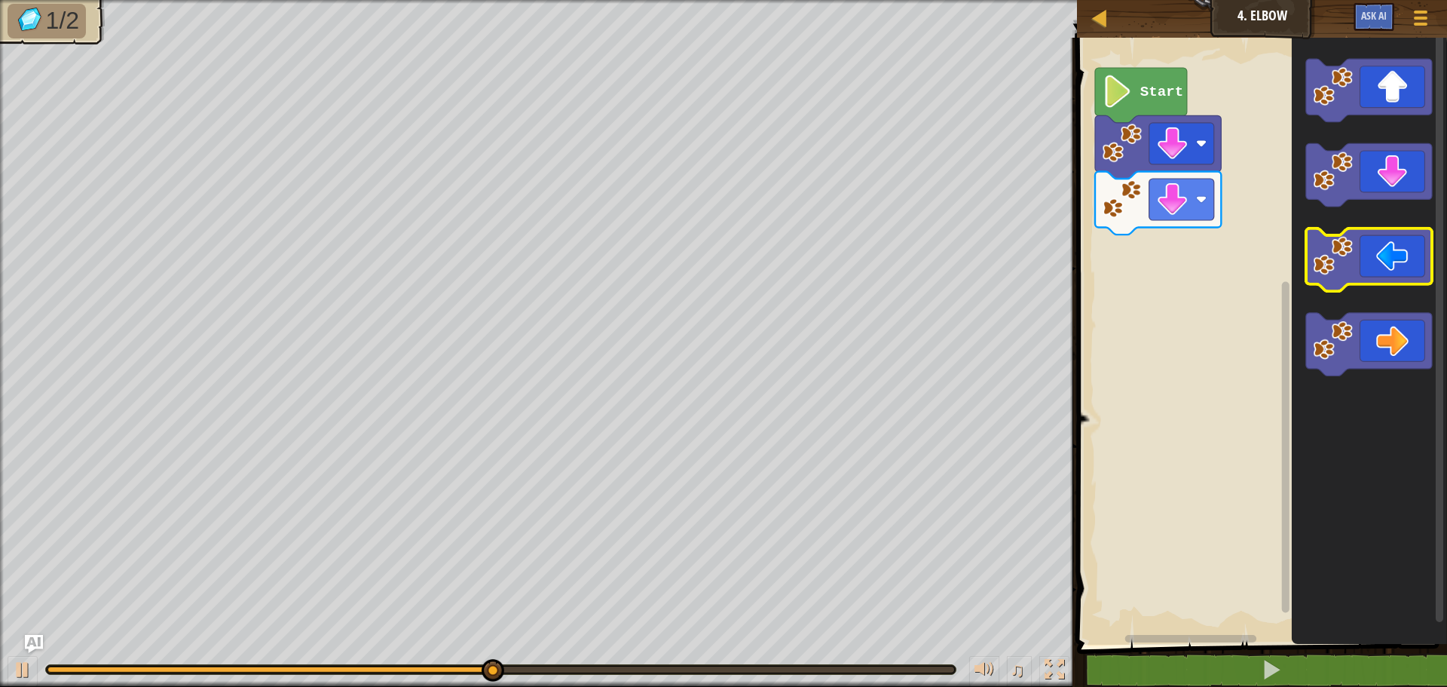
click at [1356, 273] on icon "Blockly Workspace" at bounding box center [1369, 259] width 126 height 63
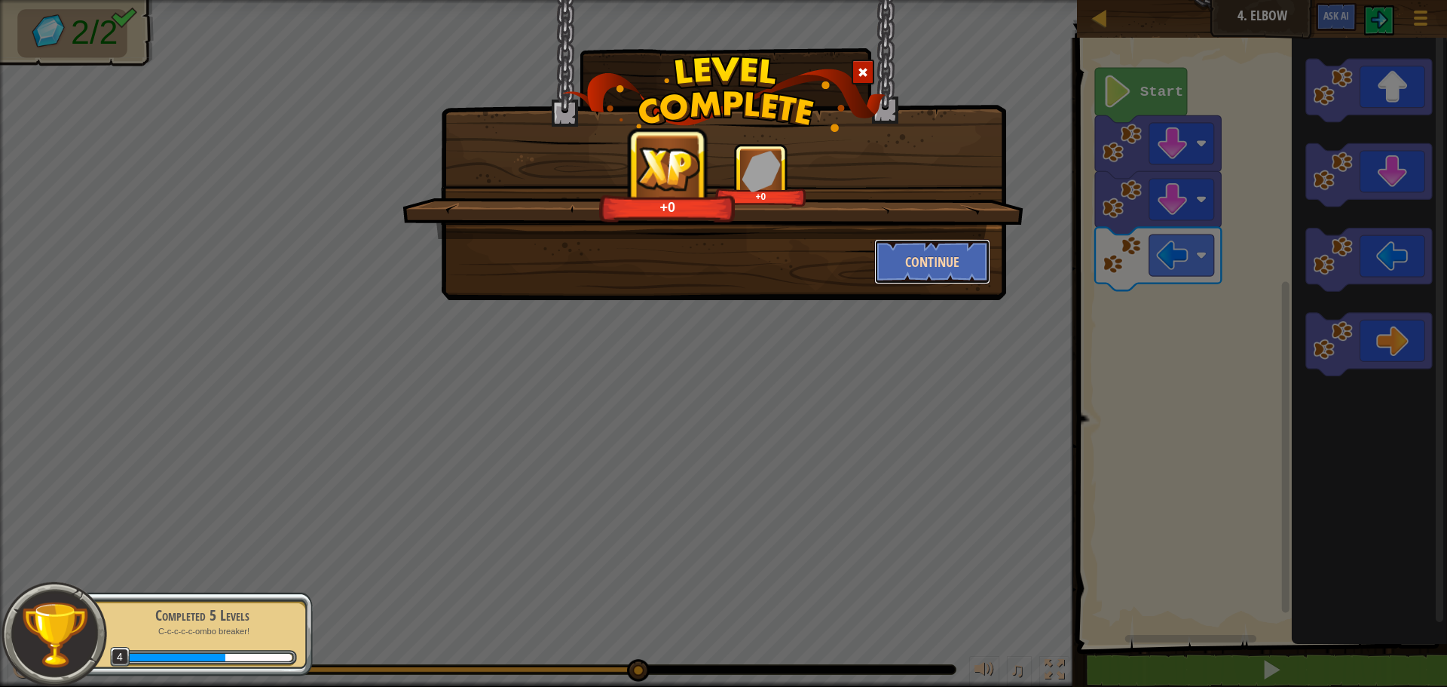
click at [971, 255] on button "Continue" at bounding box center [932, 261] width 117 height 45
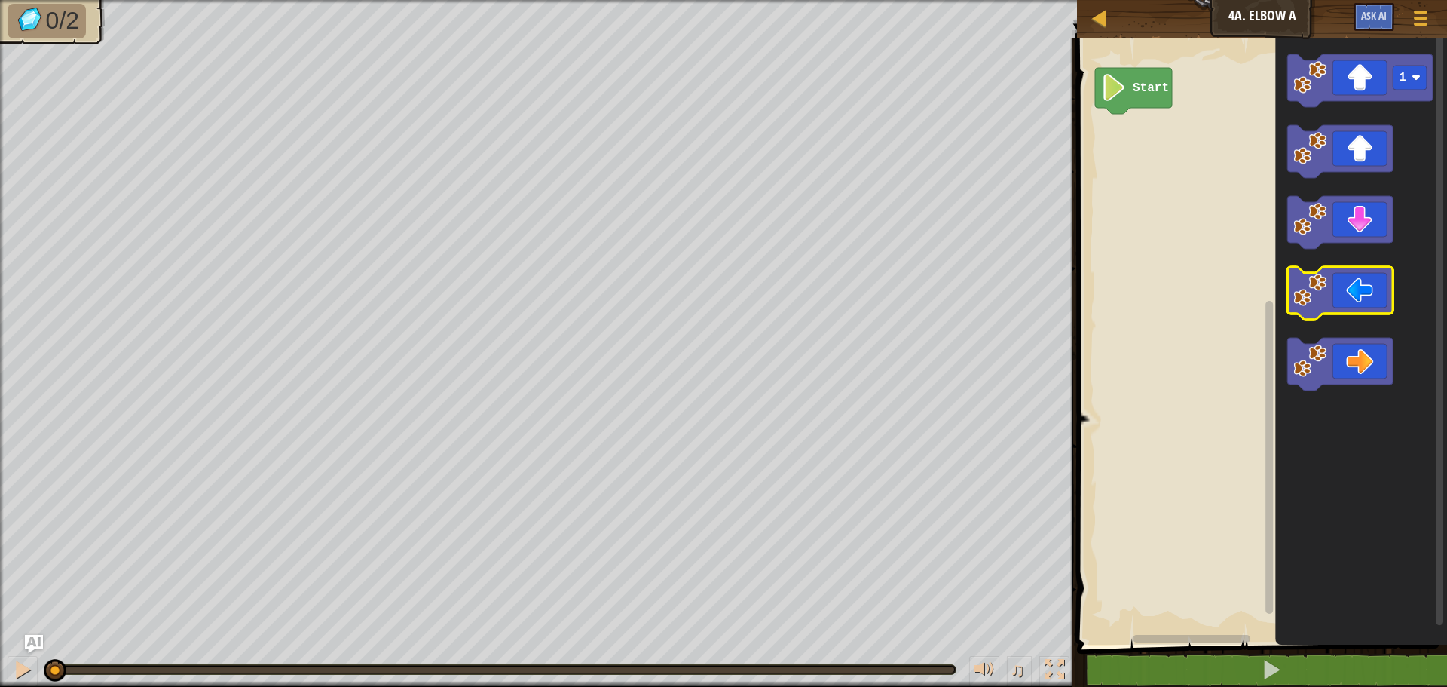
click at [1346, 307] on icon "Blockly Workspace" at bounding box center [1340, 293] width 106 height 53
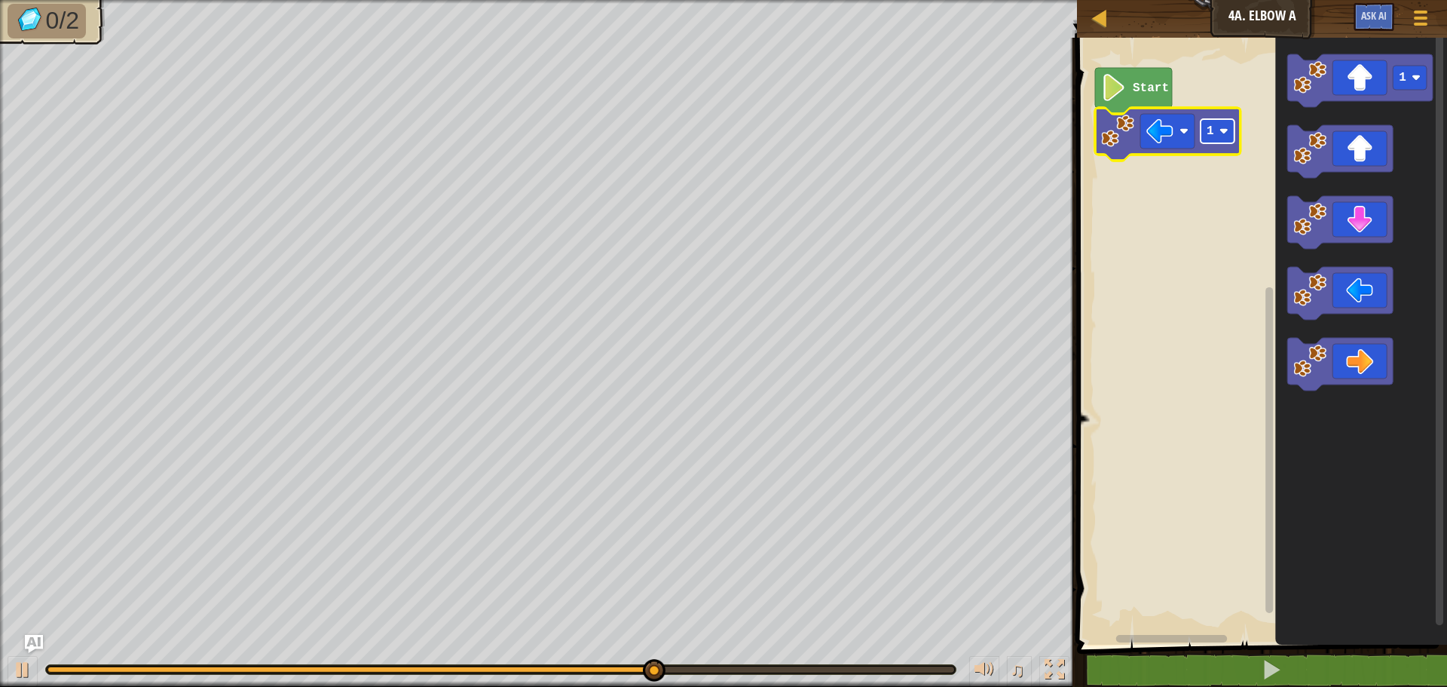
click at [1223, 140] on rect "Blockly Workspace" at bounding box center [1217, 131] width 34 height 24
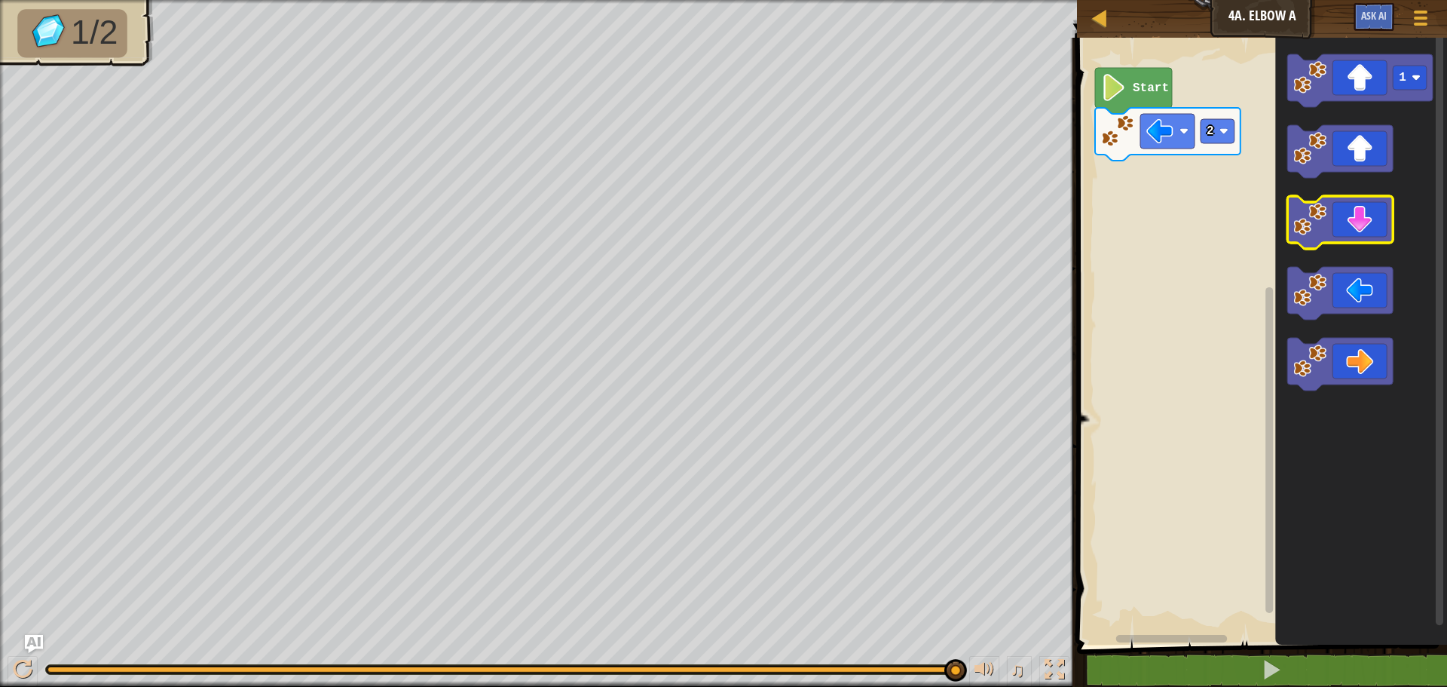
click at [1326, 240] on icon "Blockly Workspace" at bounding box center [1340, 222] width 106 height 53
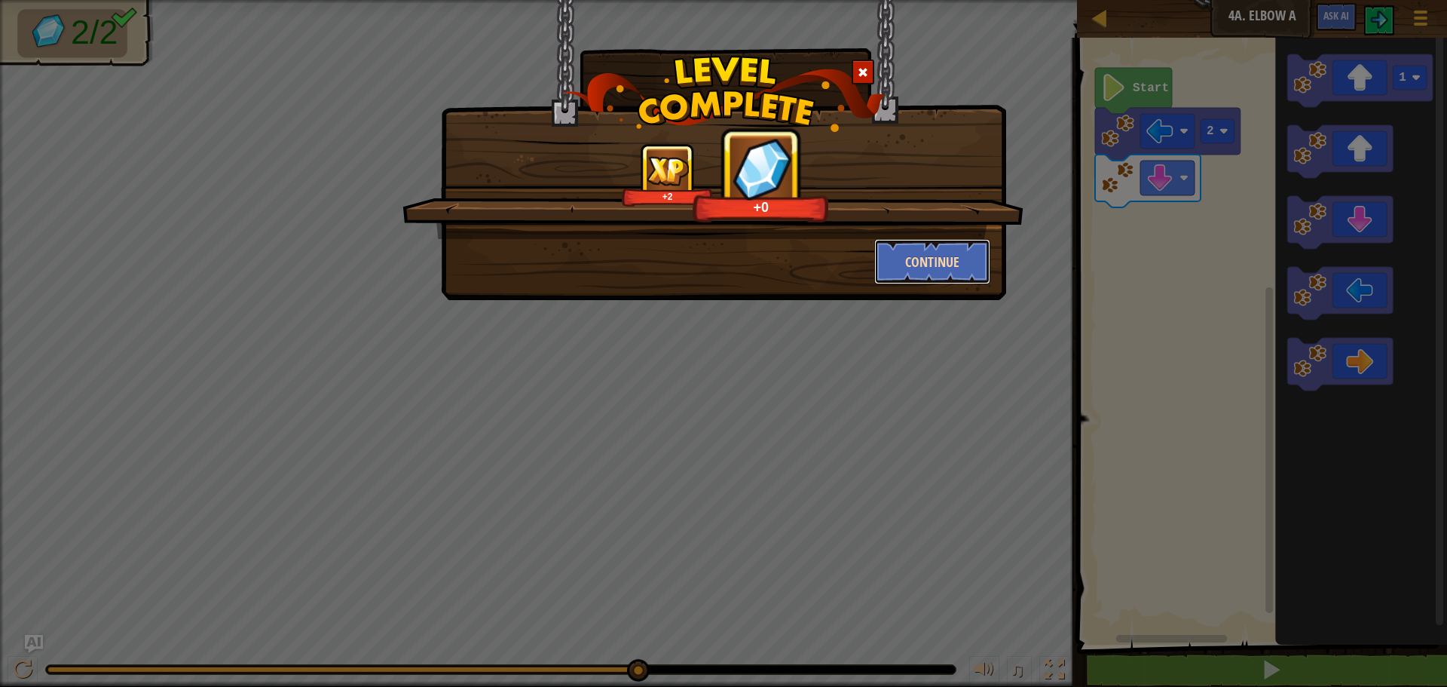
click at [935, 261] on button "Continue" at bounding box center [932, 261] width 117 height 45
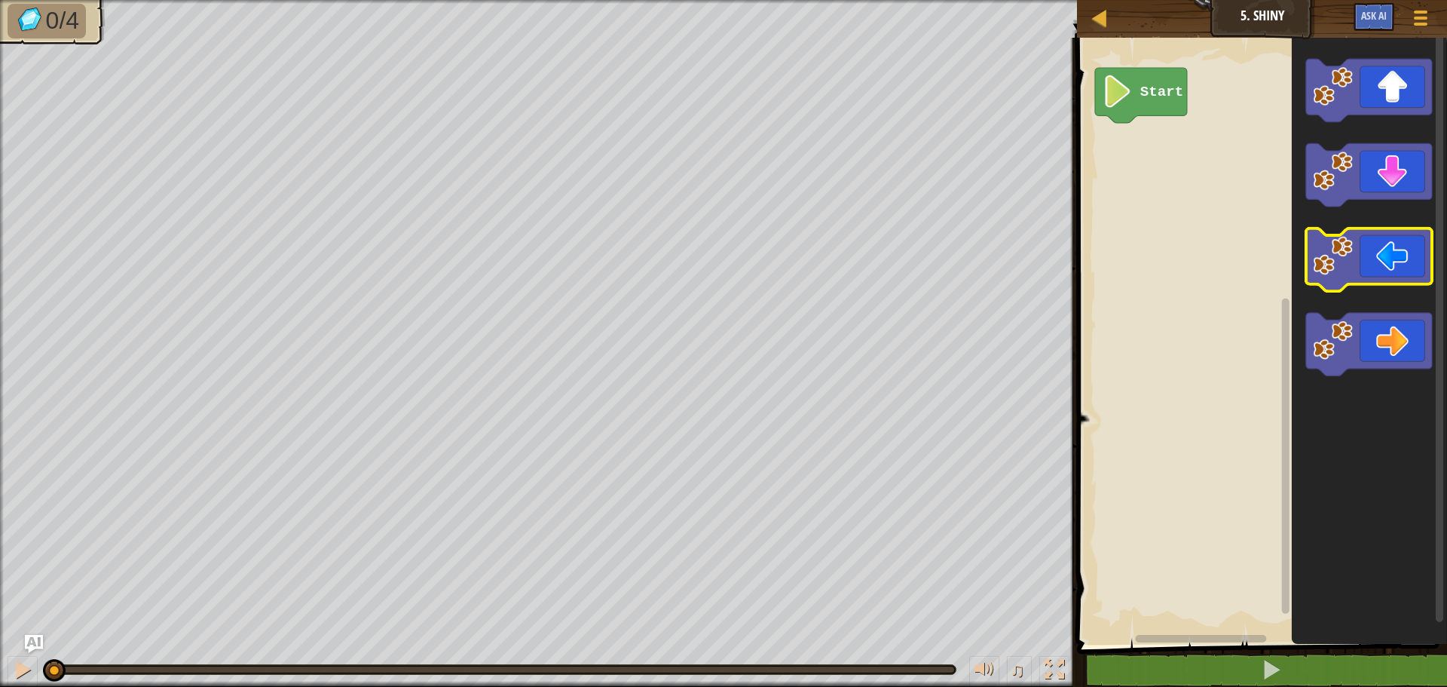
click at [1353, 269] on image "Blockly Workspace" at bounding box center [1334, 256] width 40 height 40
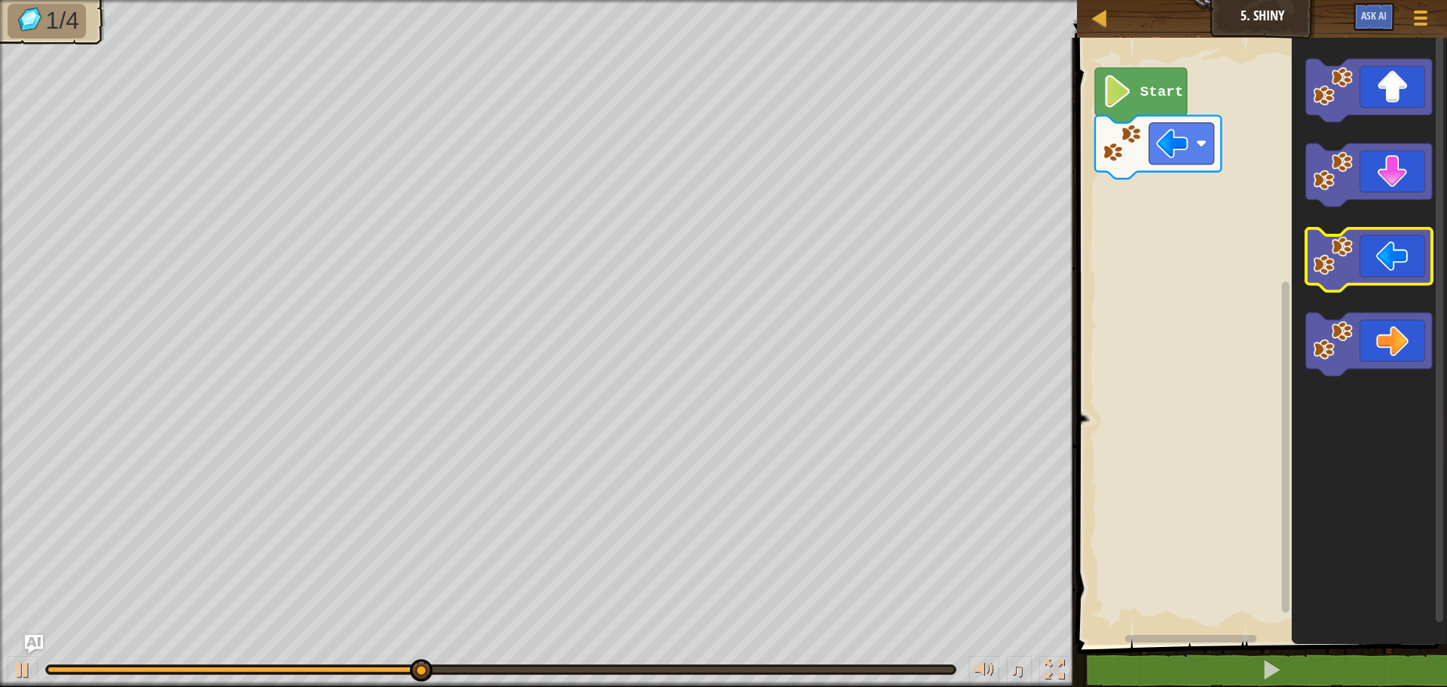
click at [1353, 270] on image "Blockly Workspace" at bounding box center [1334, 256] width 40 height 40
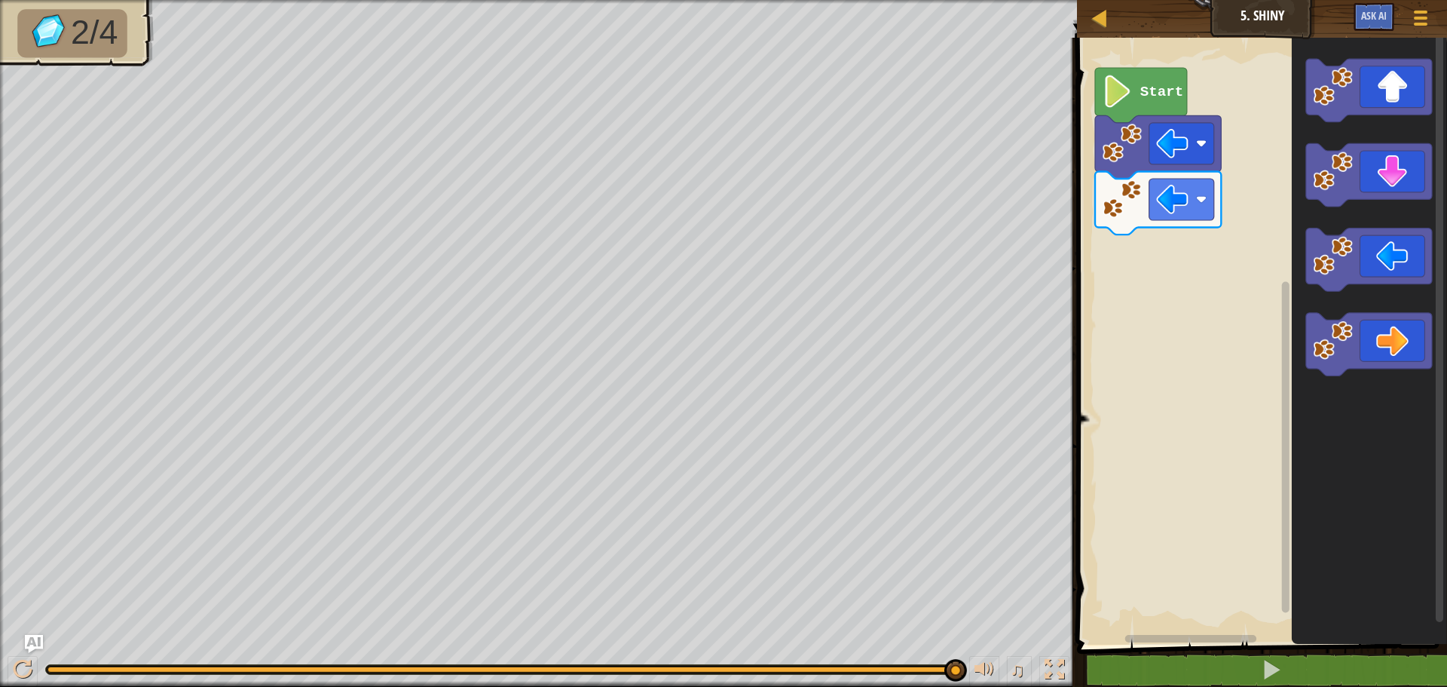
click at [1332, 265] on g "Blockly Workspace" at bounding box center [1369, 217] width 126 height 317
click at [1359, 201] on rect "Blockly Workspace" at bounding box center [1369, 175] width 126 height 63
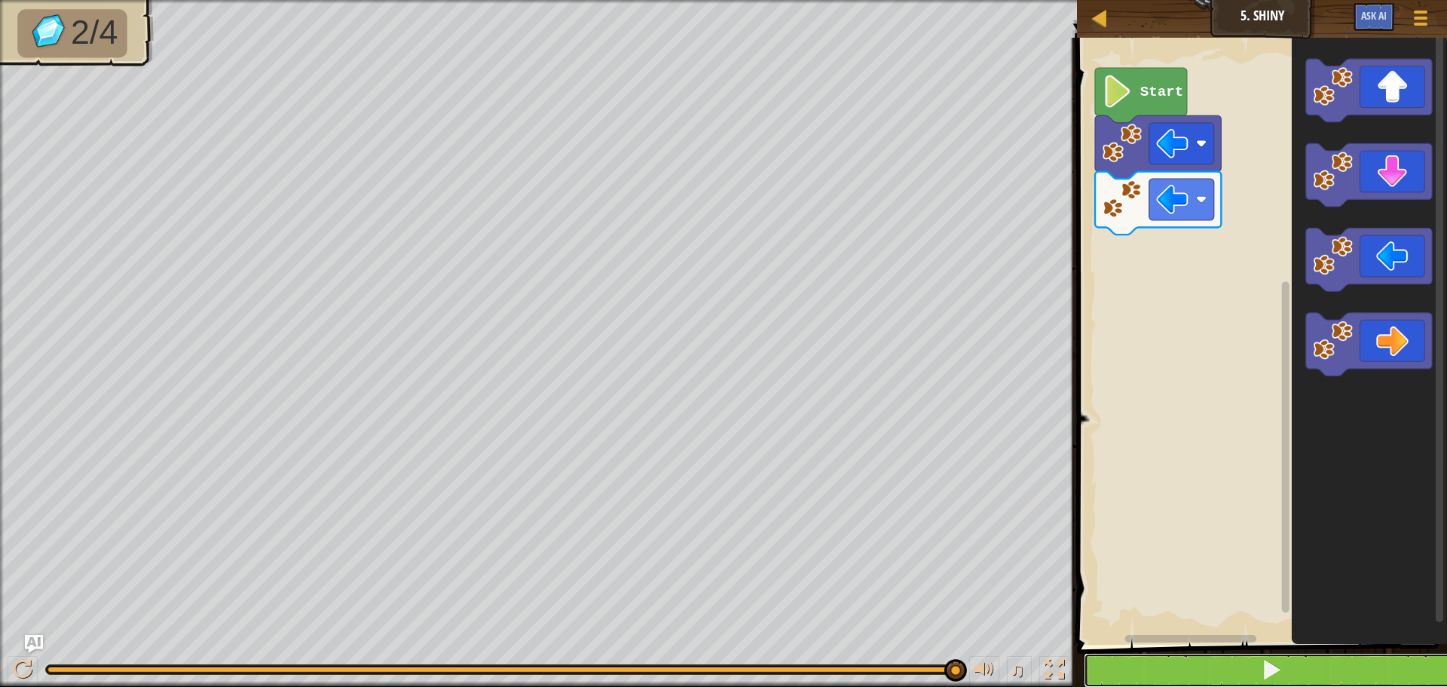
click at [1386, 662] on button at bounding box center [1271, 670] width 375 height 35
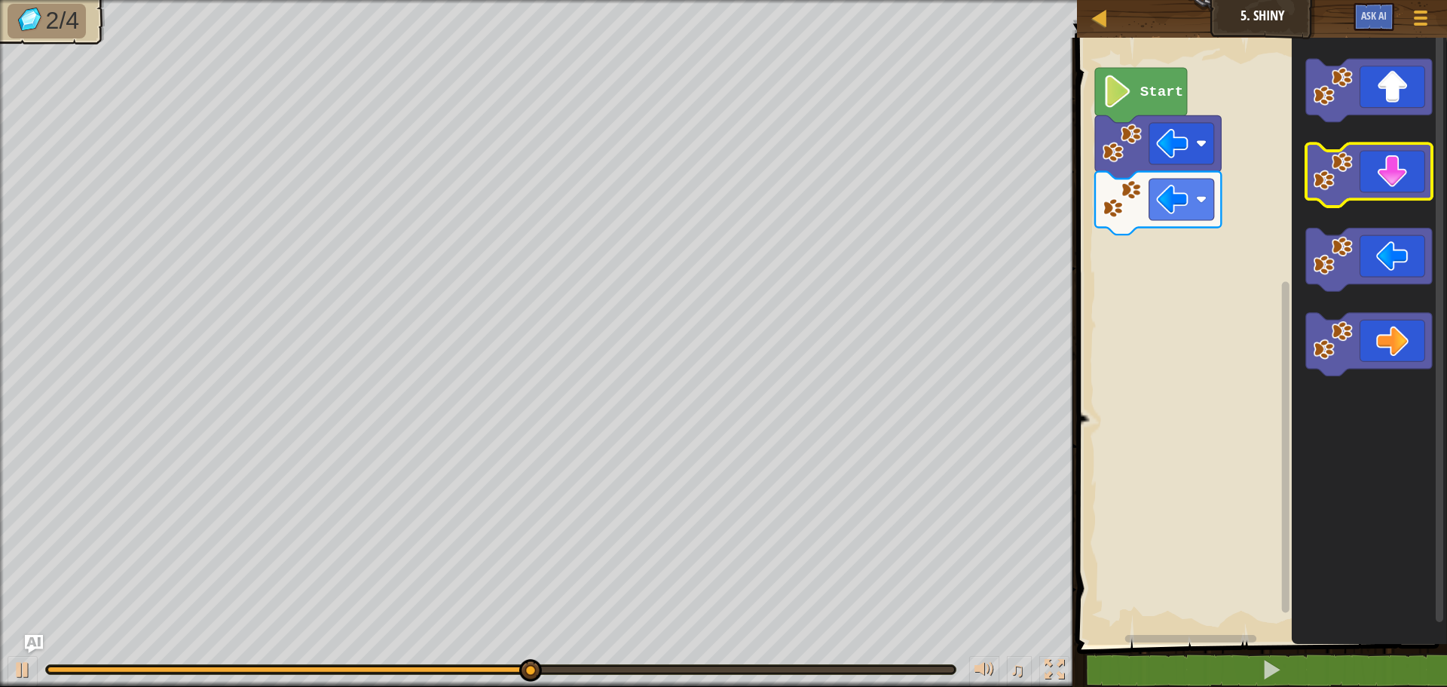
click at [1374, 196] on icon "Blockly Workspace" at bounding box center [1369, 175] width 126 height 63
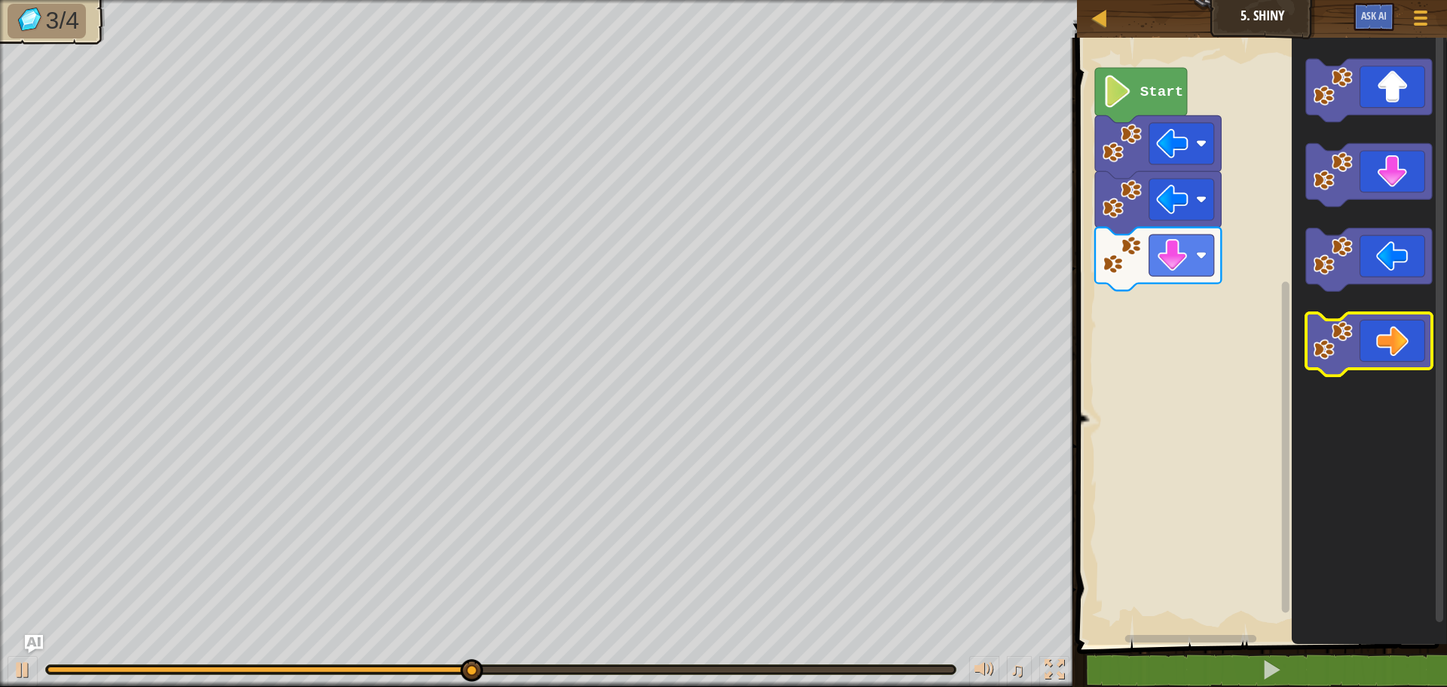
click at [1403, 338] on icon "Blockly Workspace" at bounding box center [1369, 344] width 126 height 63
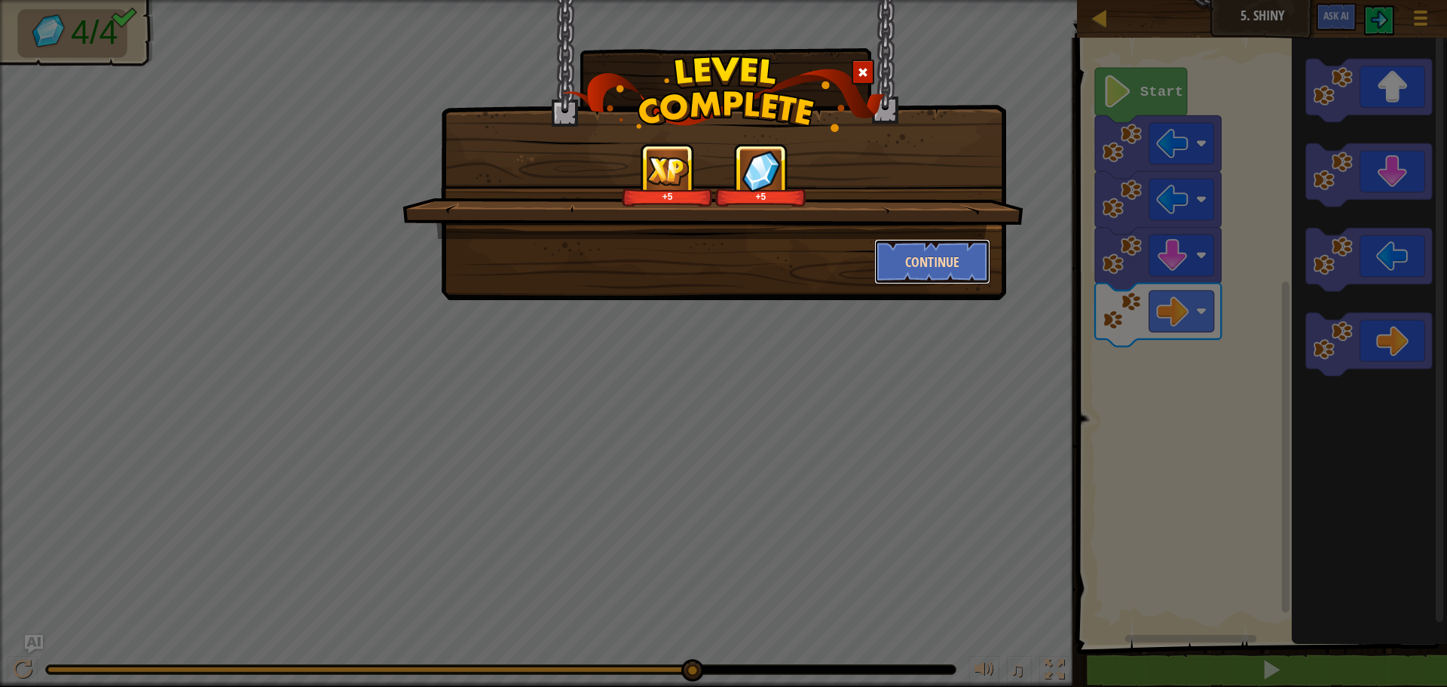
click at [950, 258] on button "Continue" at bounding box center [932, 261] width 117 height 45
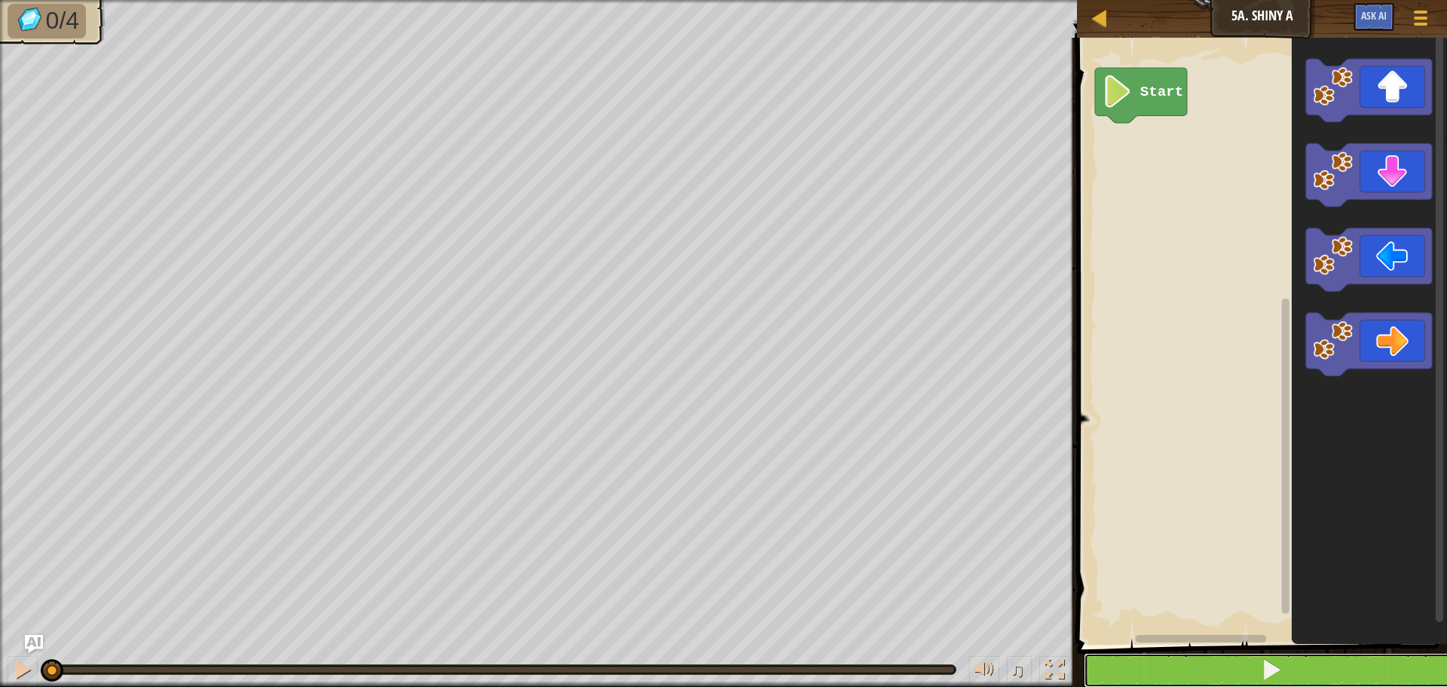
drag, startPoint x: 1139, startPoint y: 675, endPoint x: 1147, endPoint y: 650, distance: 26.9
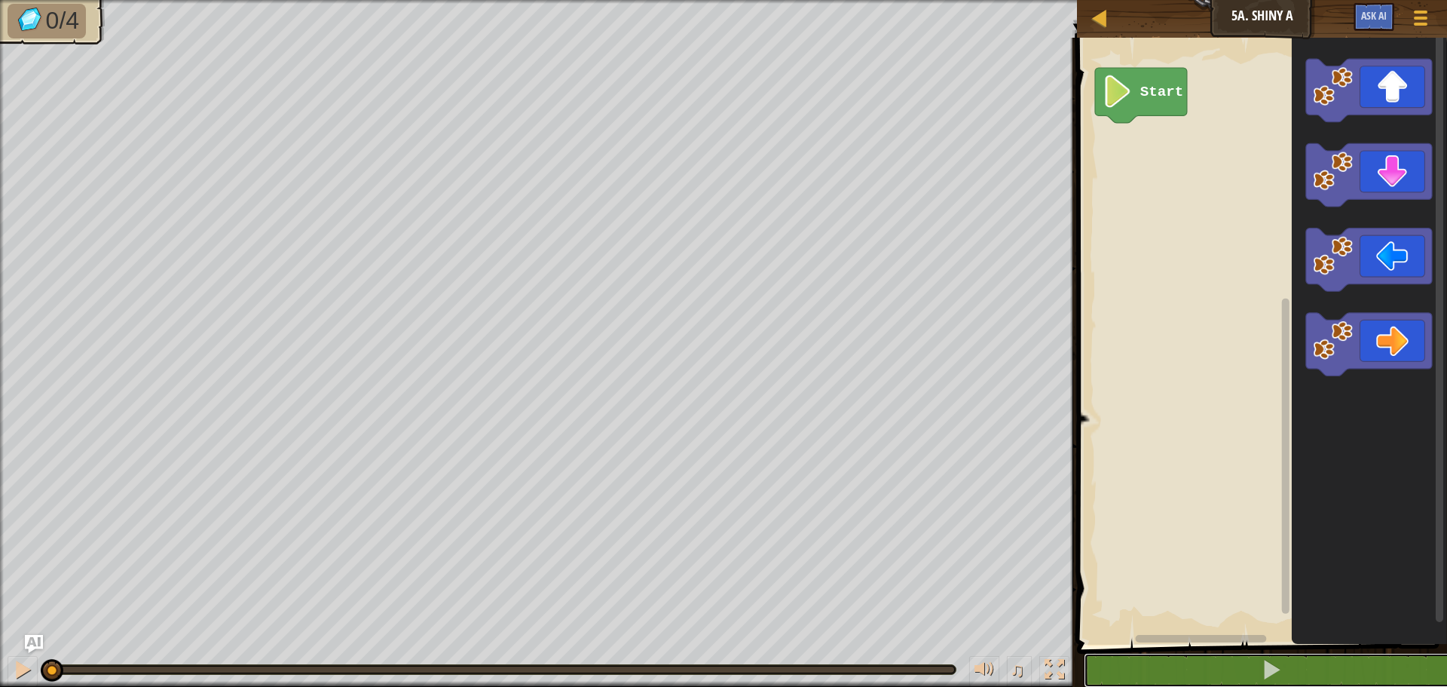
click at [1144, 660] on button at bounding box center [1271, 670] width 375 height 35
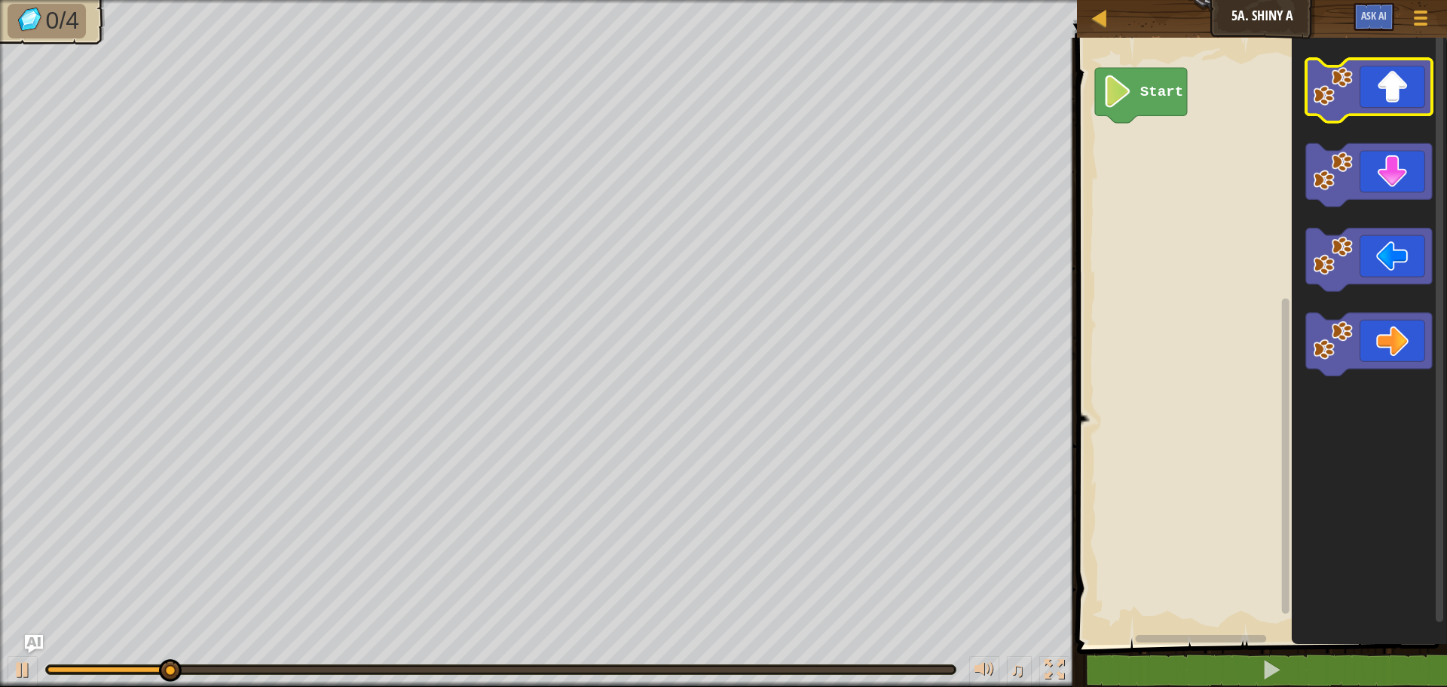
click at [1345, 84] on image "Blockly Workspace" at bounding box center [1334, 86] width 40 height 40
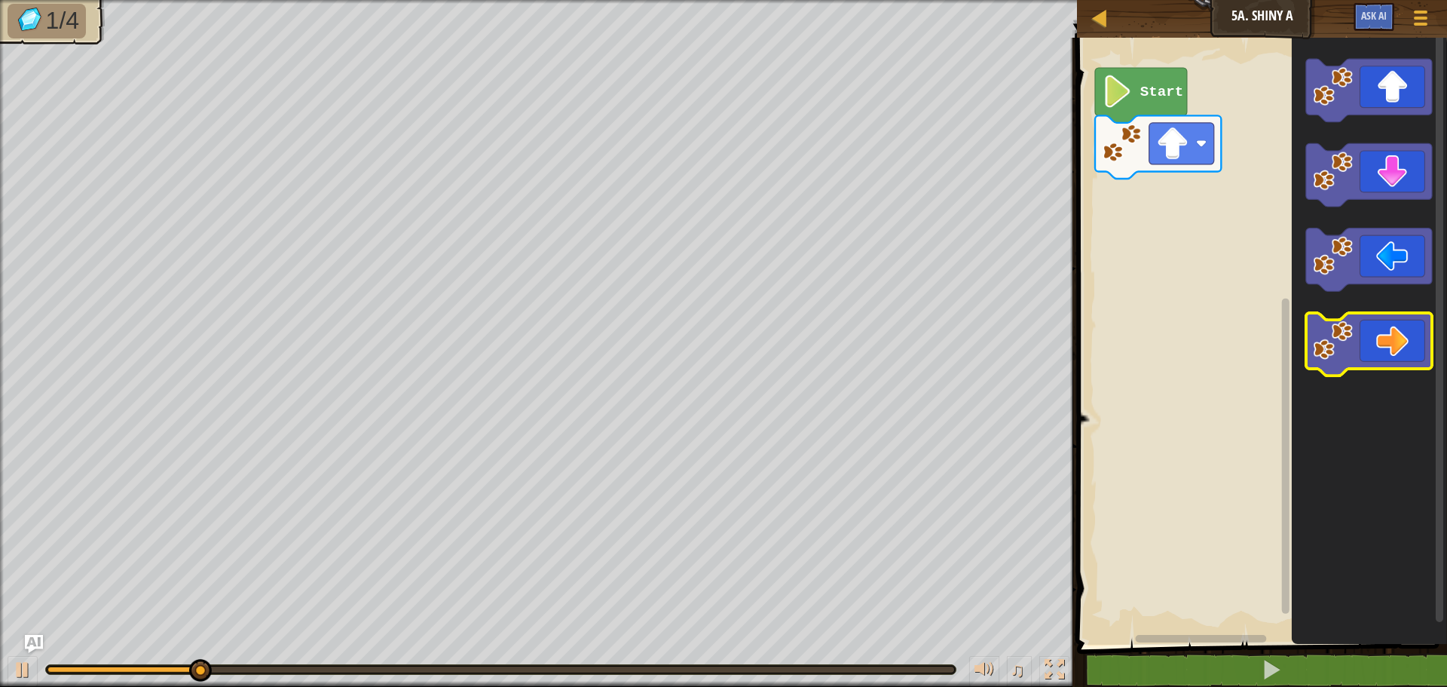
click at [1383, 338] on icon "Blockly Workspace" at bounding box center [1369, 344] width 126 height 63
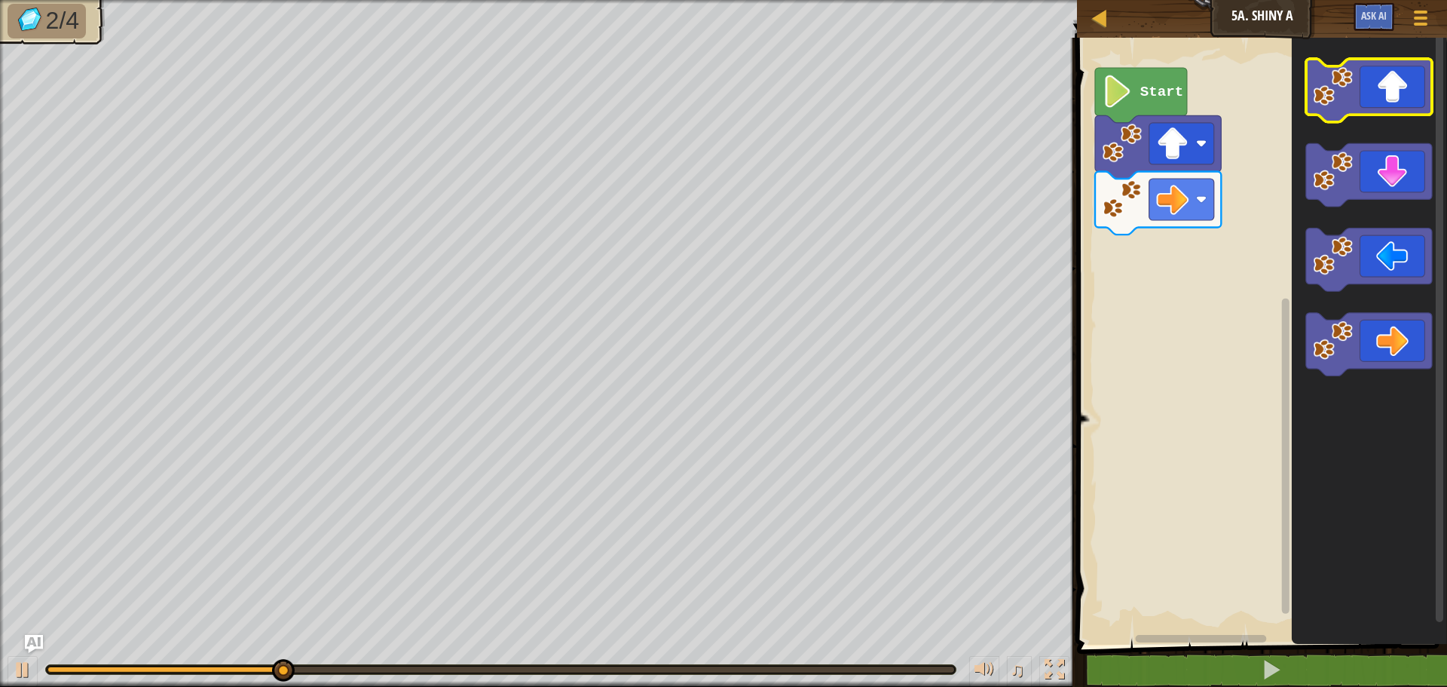
click at [1368, 99] on icon "Blockly Workspace" at bounding box center [1369, 90] width 126 height 63
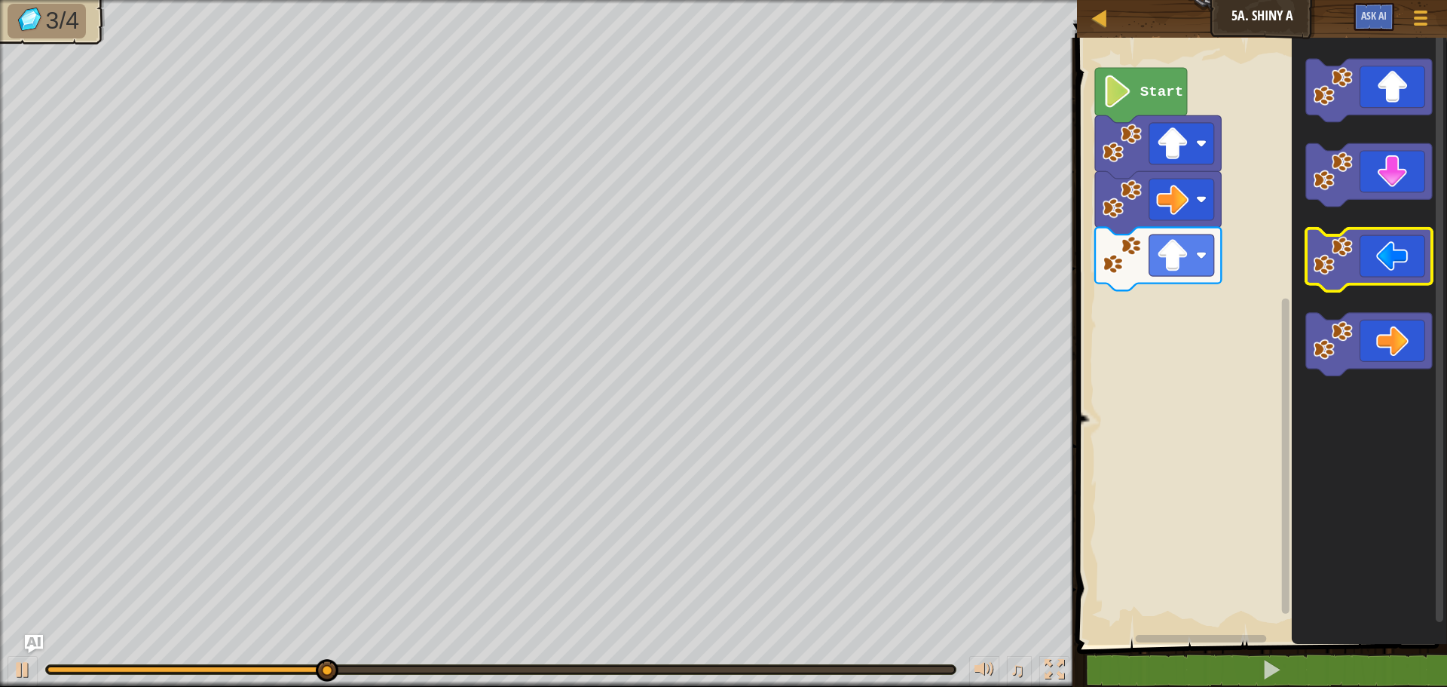
click at [1338, 258] on image "Blockly Workspace" at bounding box center [1334, 256] width 40 height 40
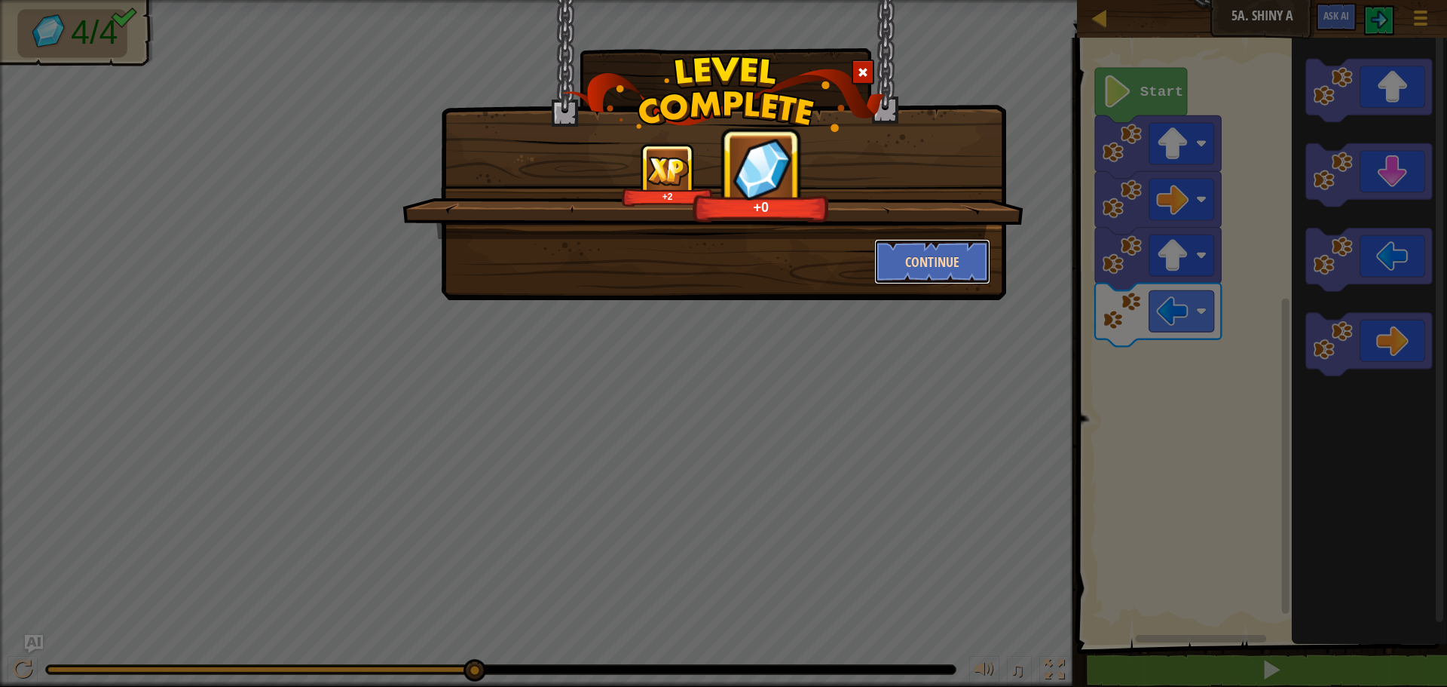
click at [962, 247] on button "Continue" at bounding box center [932, 261] width 117 height 45
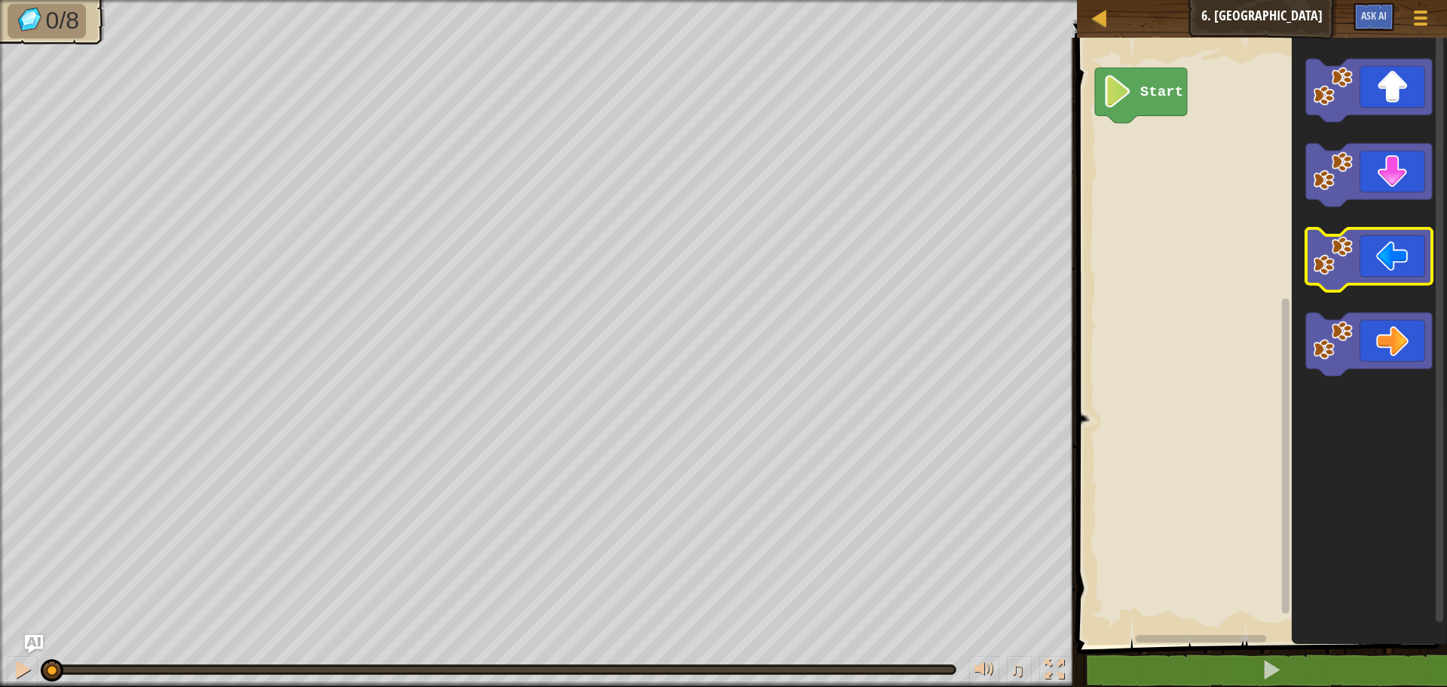
click at [1374, 255] on icon "Blockly Workspace" at bounding box center [1369, 259] width 126 height 63
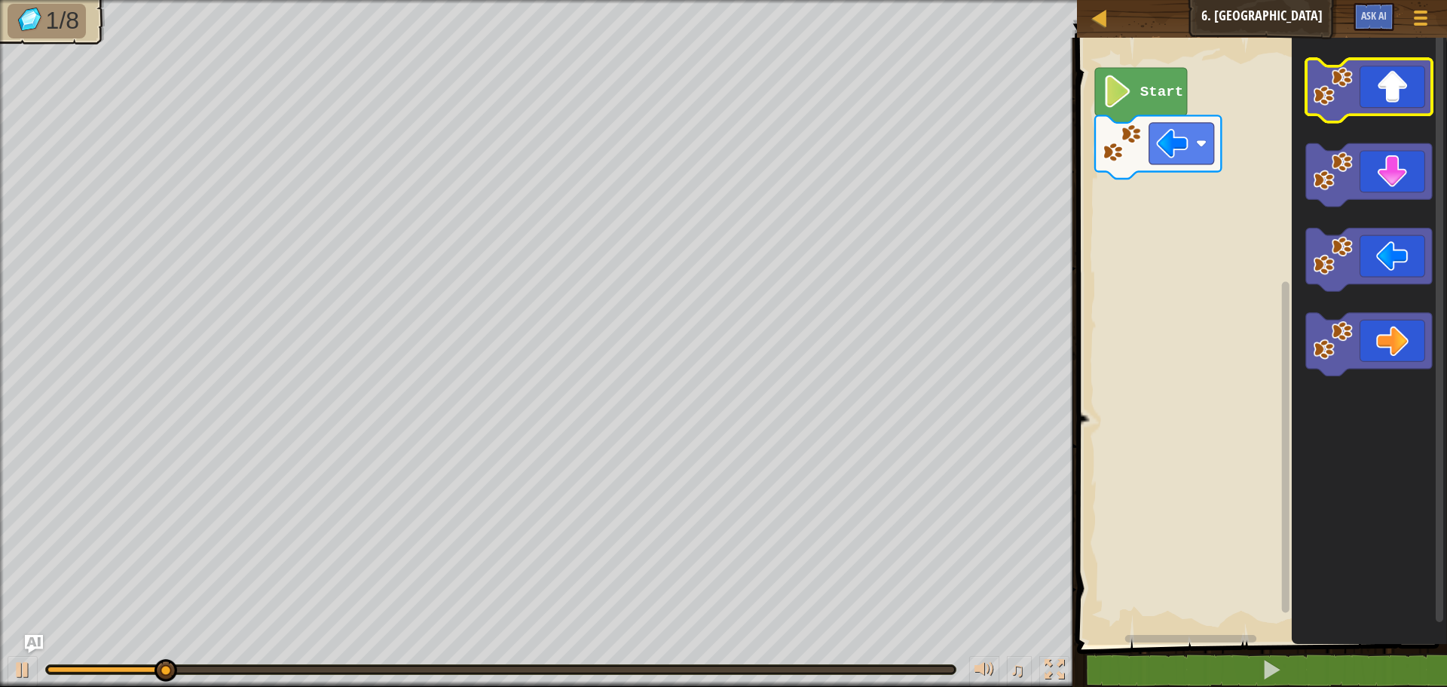
click at [1373, 94] on icon "Blockly Workspace" at bounding box center [1369, 90] width 126 height 63
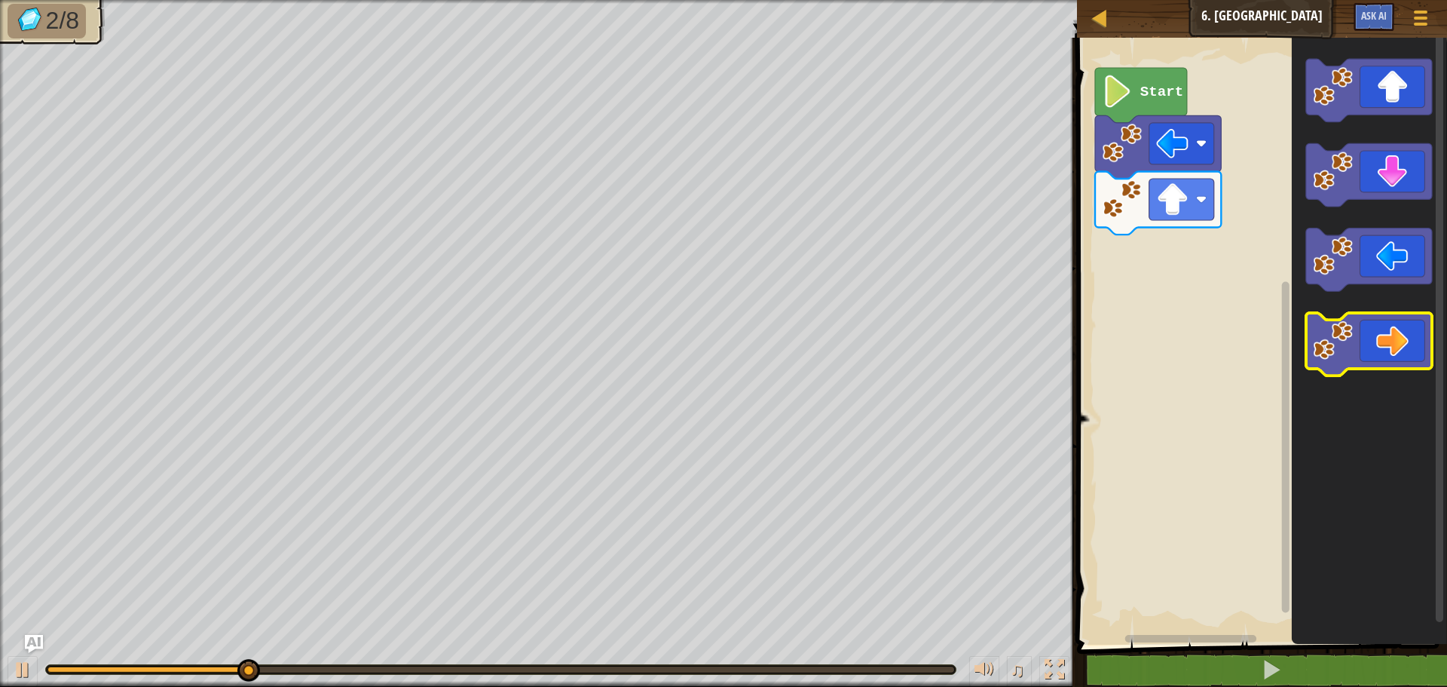
click at [1394, 338] on icon "Blockly Workspace" at bounding box center [1369, 344] width 126 height 63
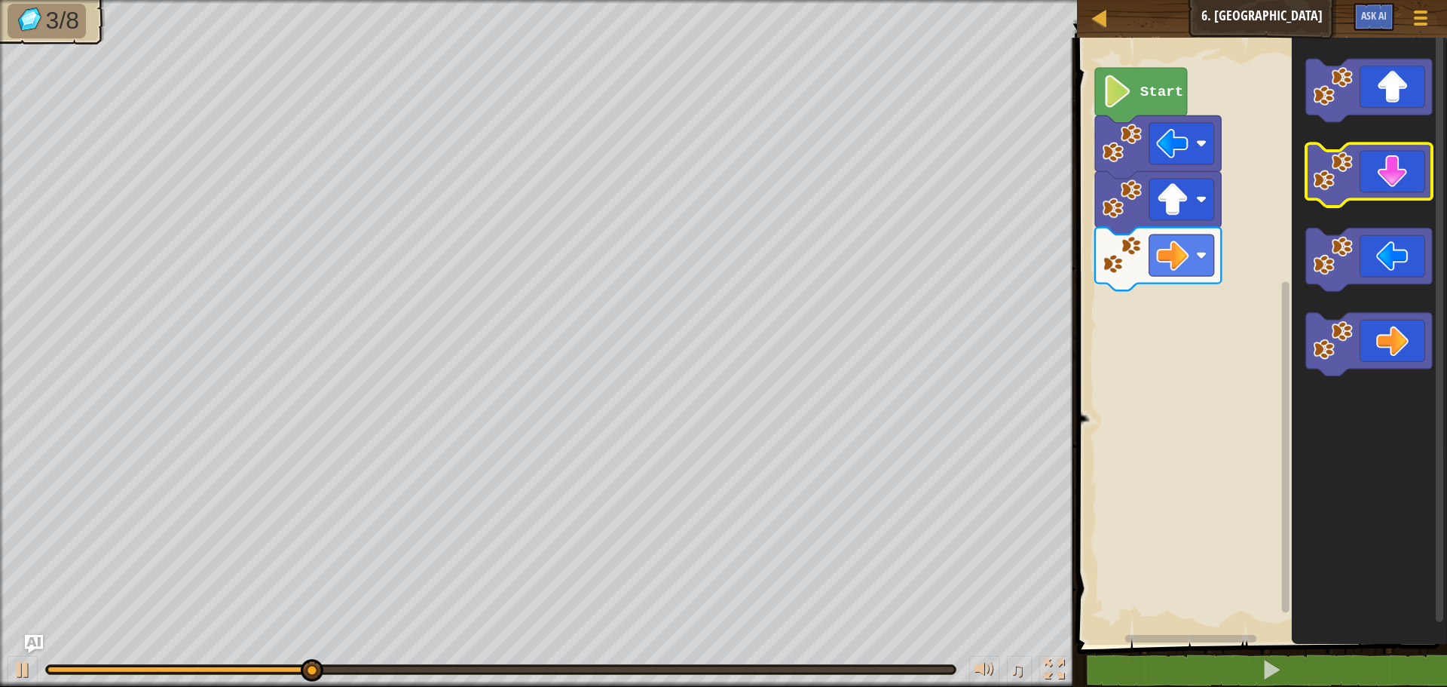
click at [1398, 179] on icon "Blockly Workspace" at bounding box center [1369, 175] width 126 height 63
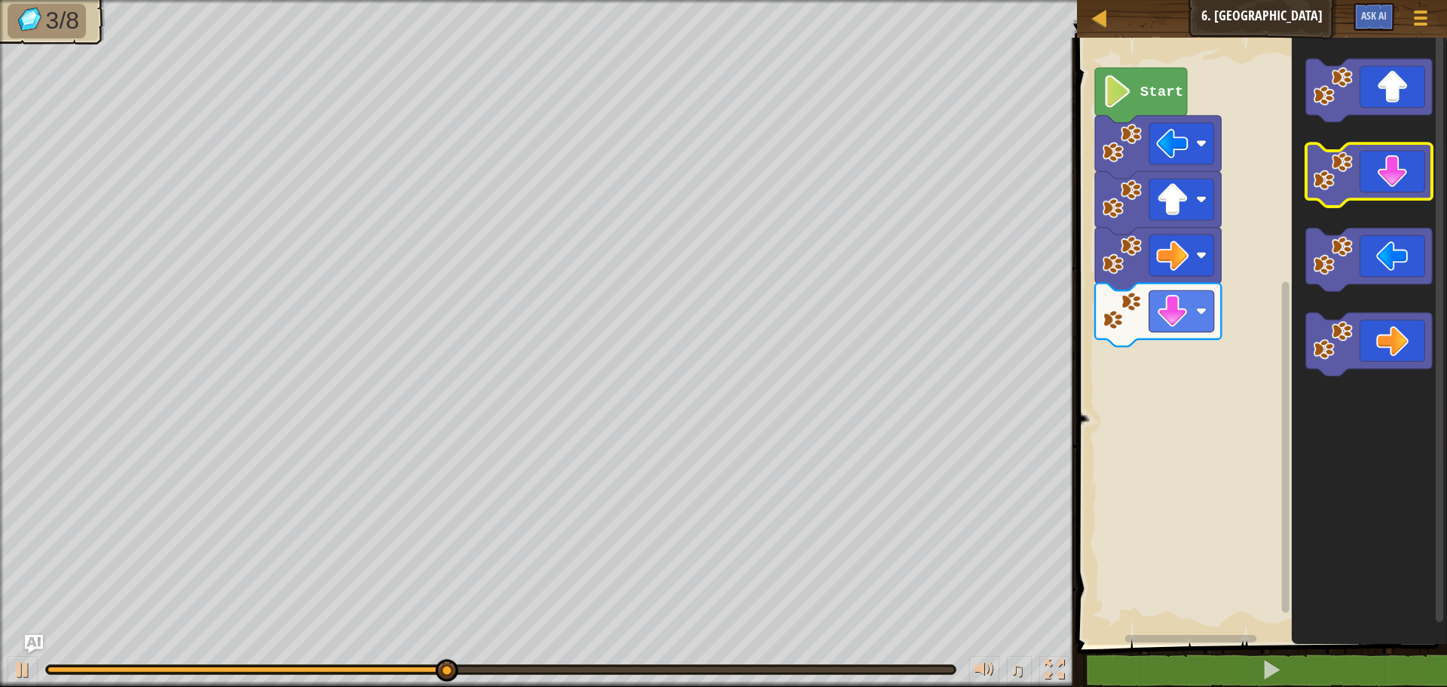
click at [1396, 179] on icon "Blockly Workspace" at bounding box center [1369, 175] width 126 height 63
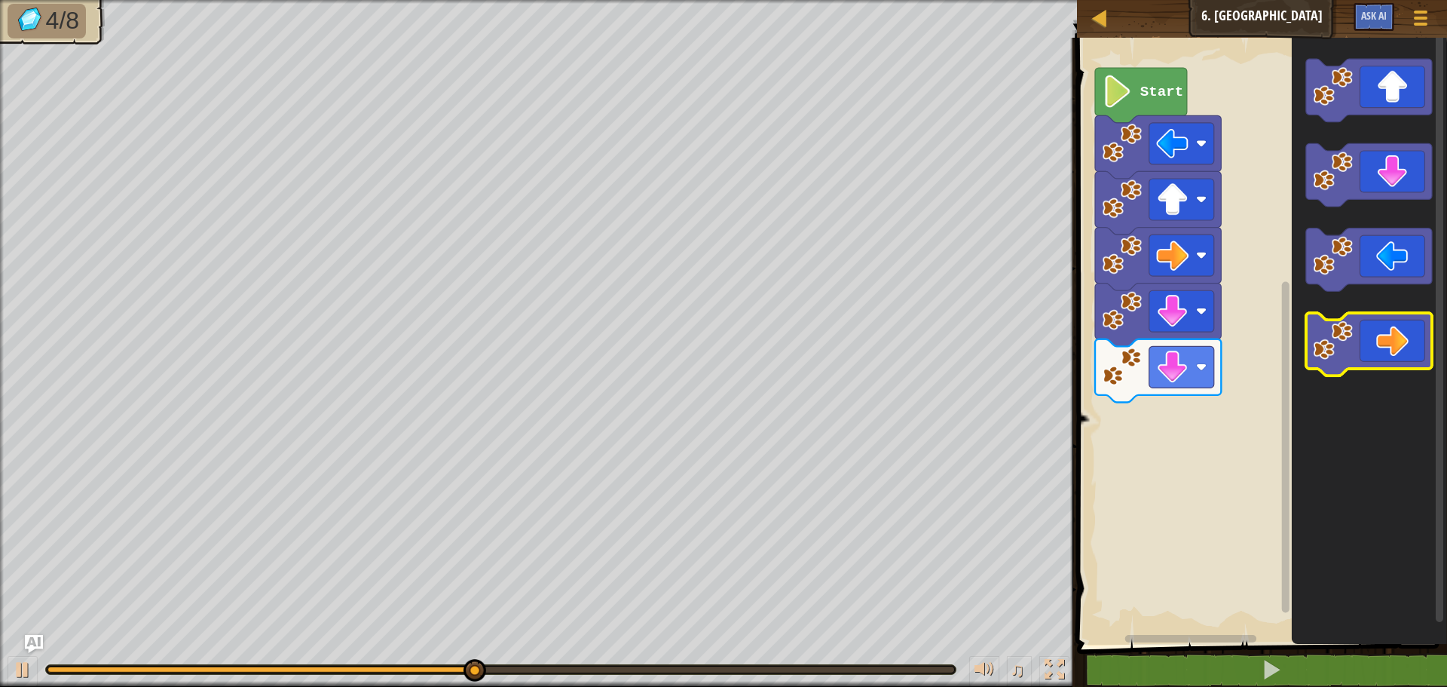
click at [1389, 349] on icon "Blockly Workspace" at bounding box center [1369, 344] width 126 height 63
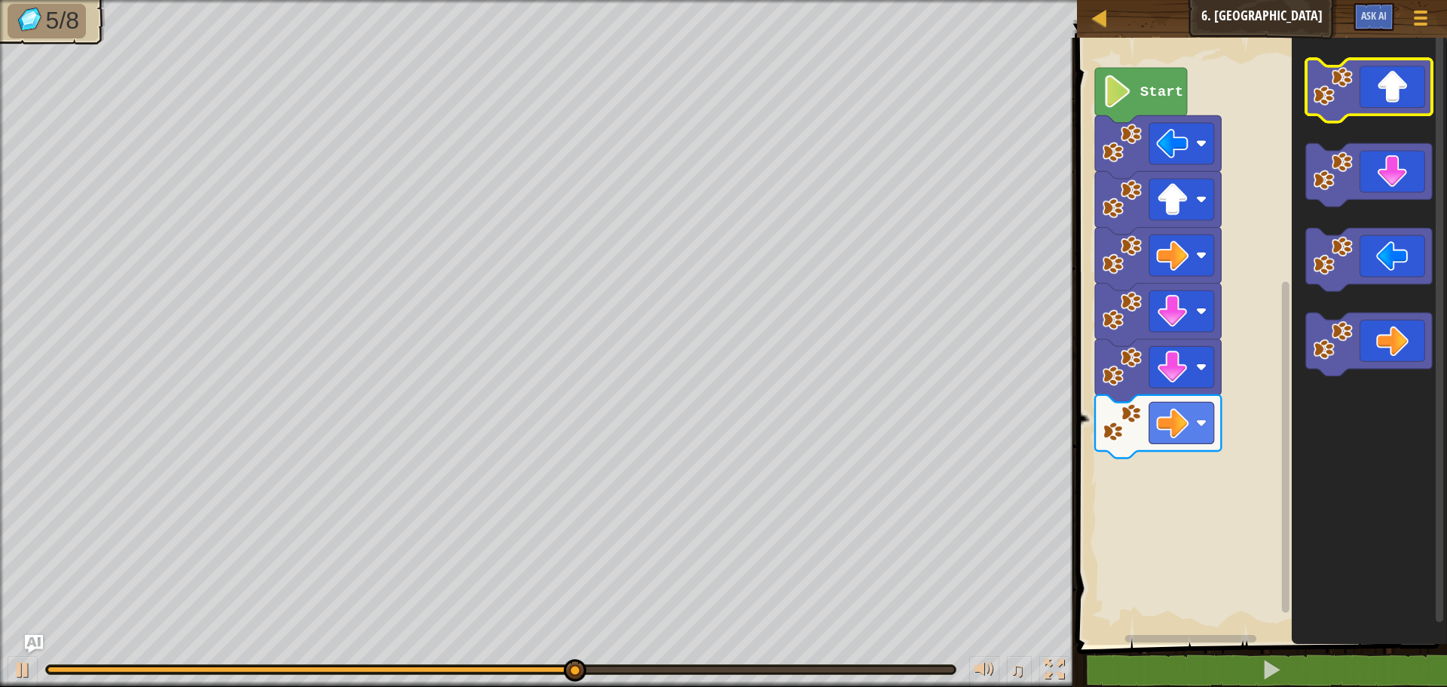
click at [1381, 106] on icon "Blockly Workspace" at bounding box center [1369, 90] width 126 height 63
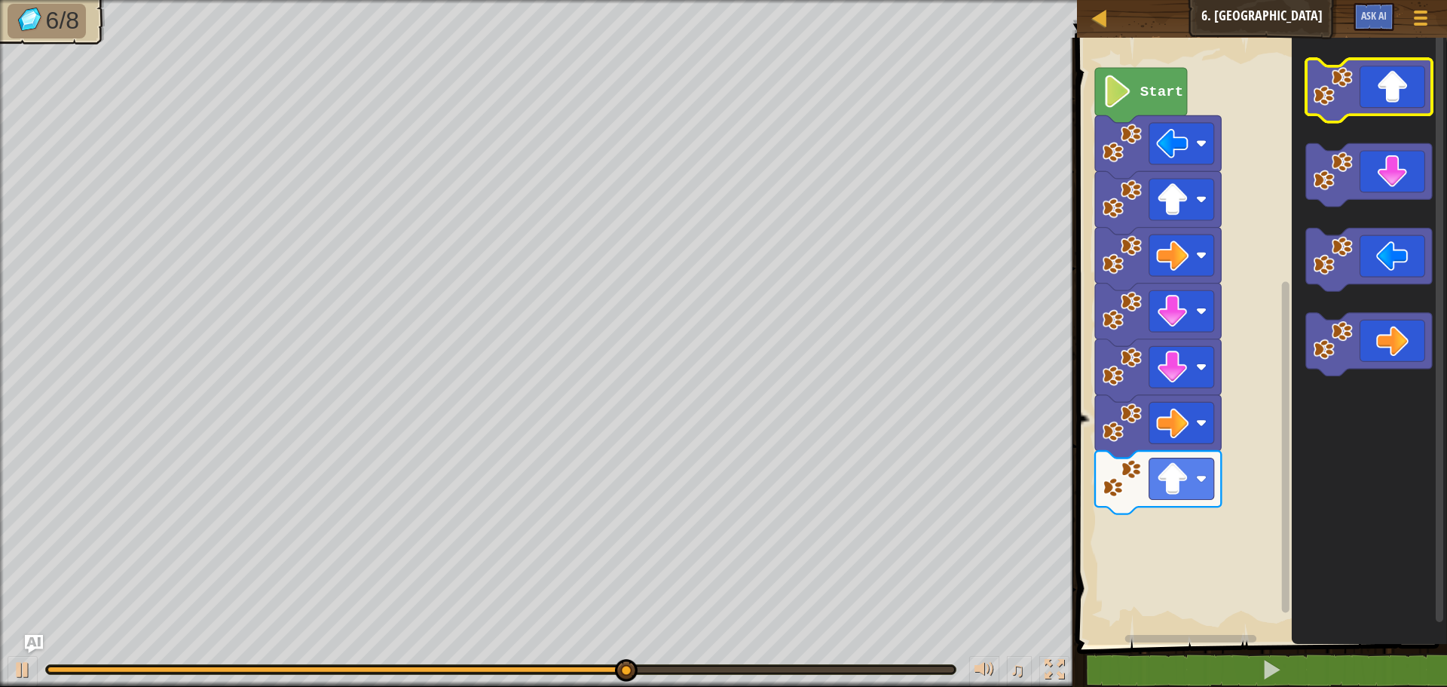
click at [1381, 106] on icon "Blockly Workspace" at bounding box center [1369, 90] width 126 height 63
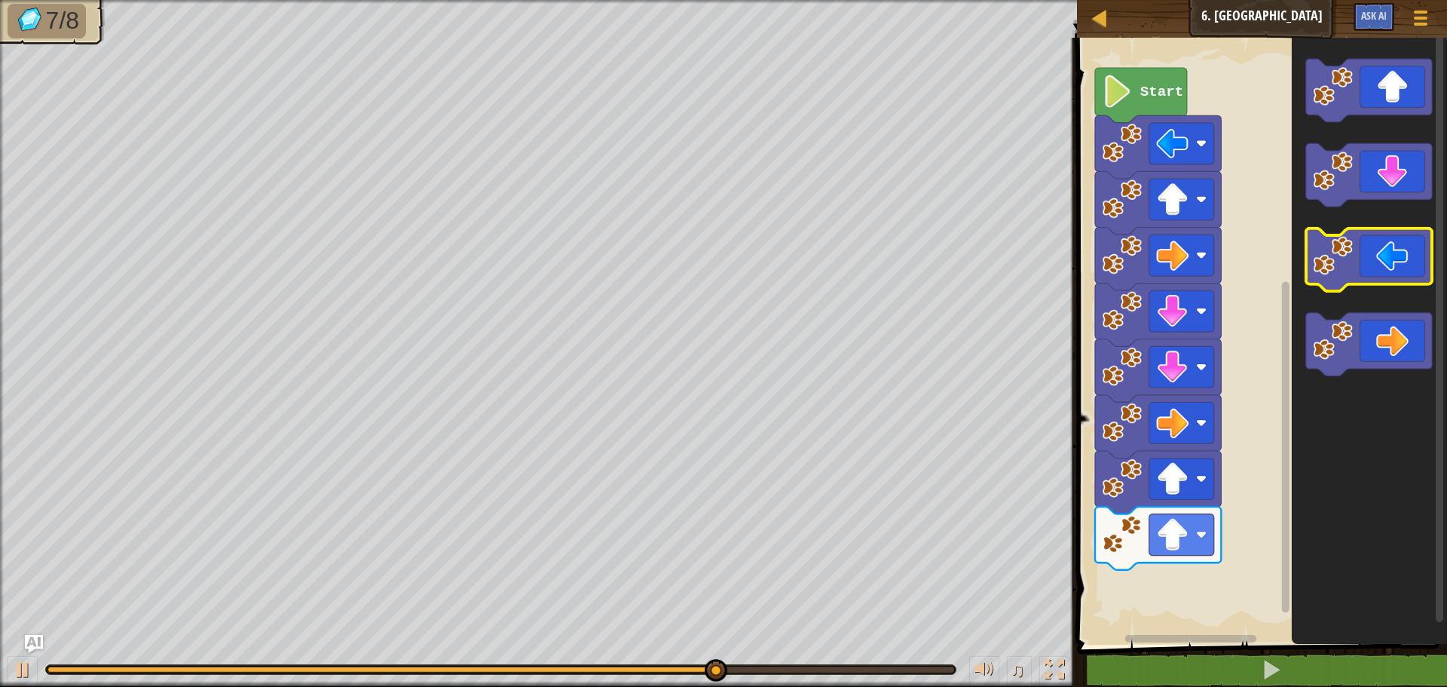
click at [1341, 249] on image "Blockly Workspace" at bounding box center [1334, 256] width 40 height 40
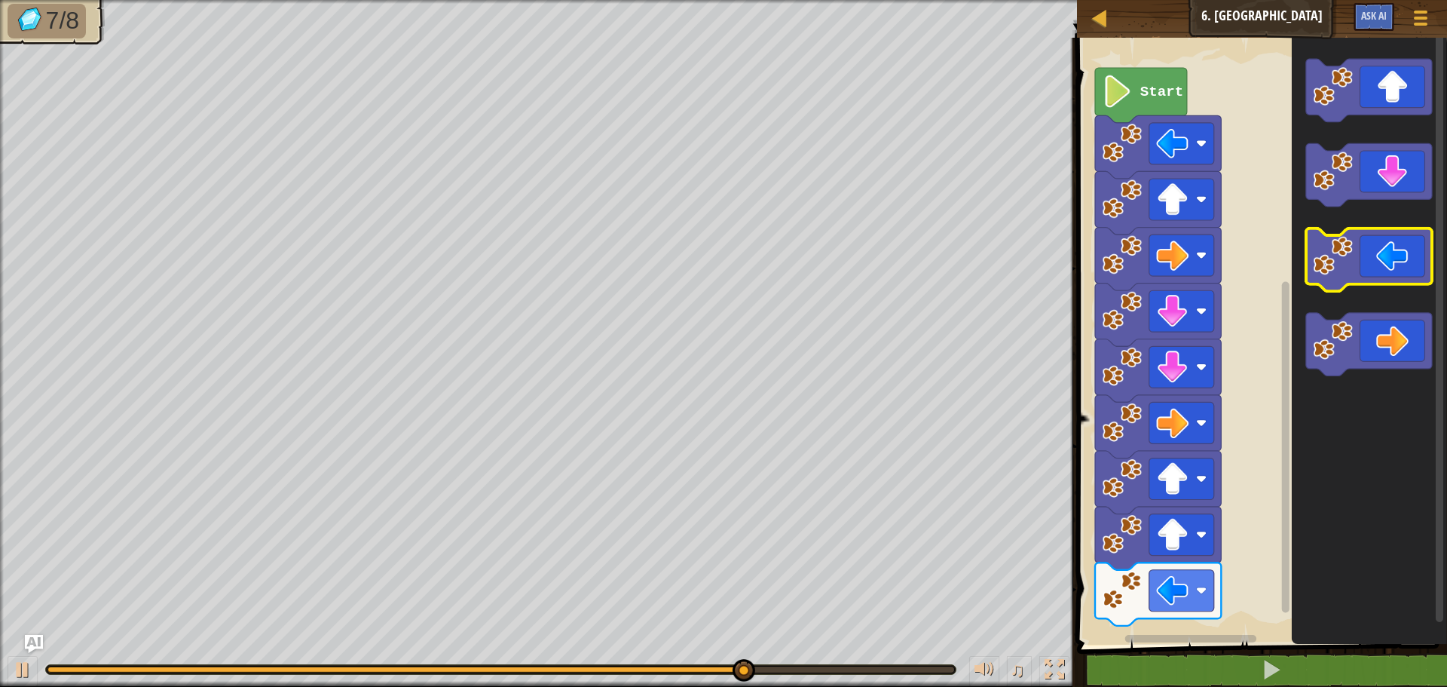
click at [1341, 249] on image "Blockly Workspace" at bounding box center [1334, 256] width 40 height 40
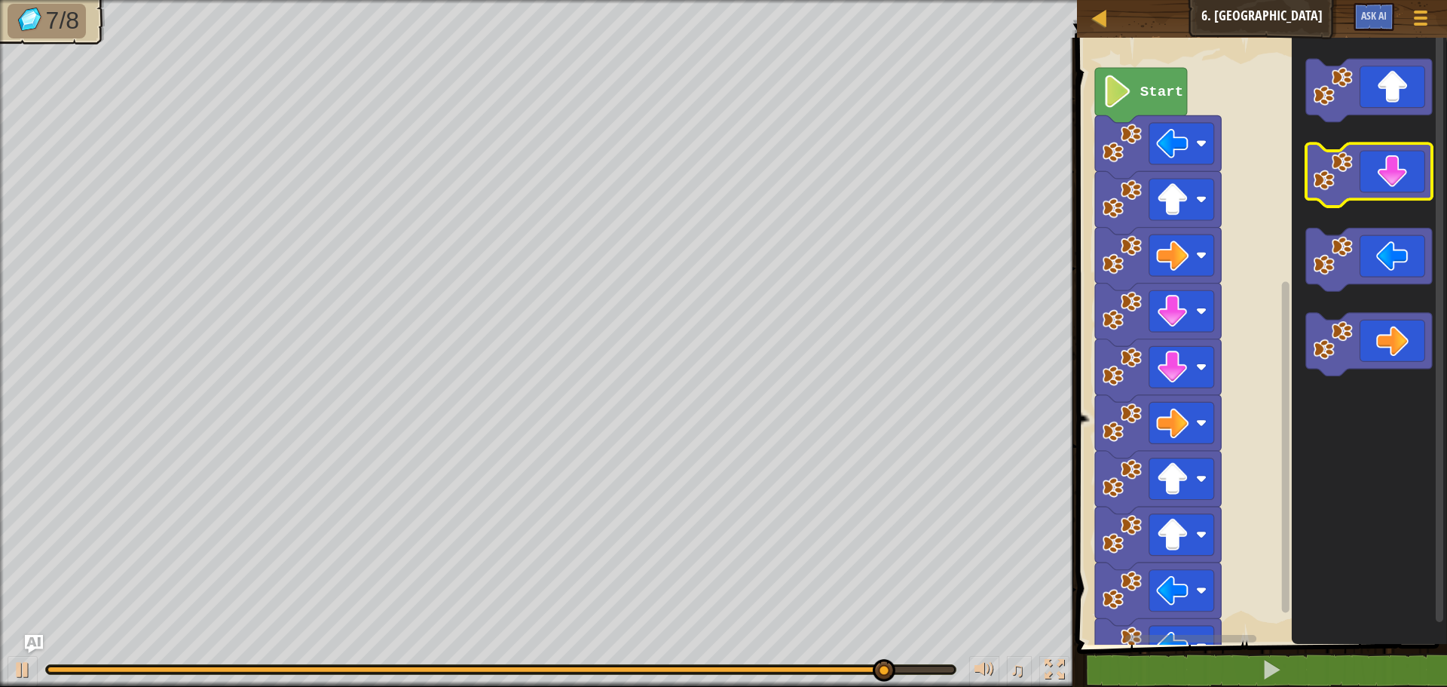
click at [1405, 185] on icon "Blockly Workspace" at bounding box center [1369, 175] width 126 height 63
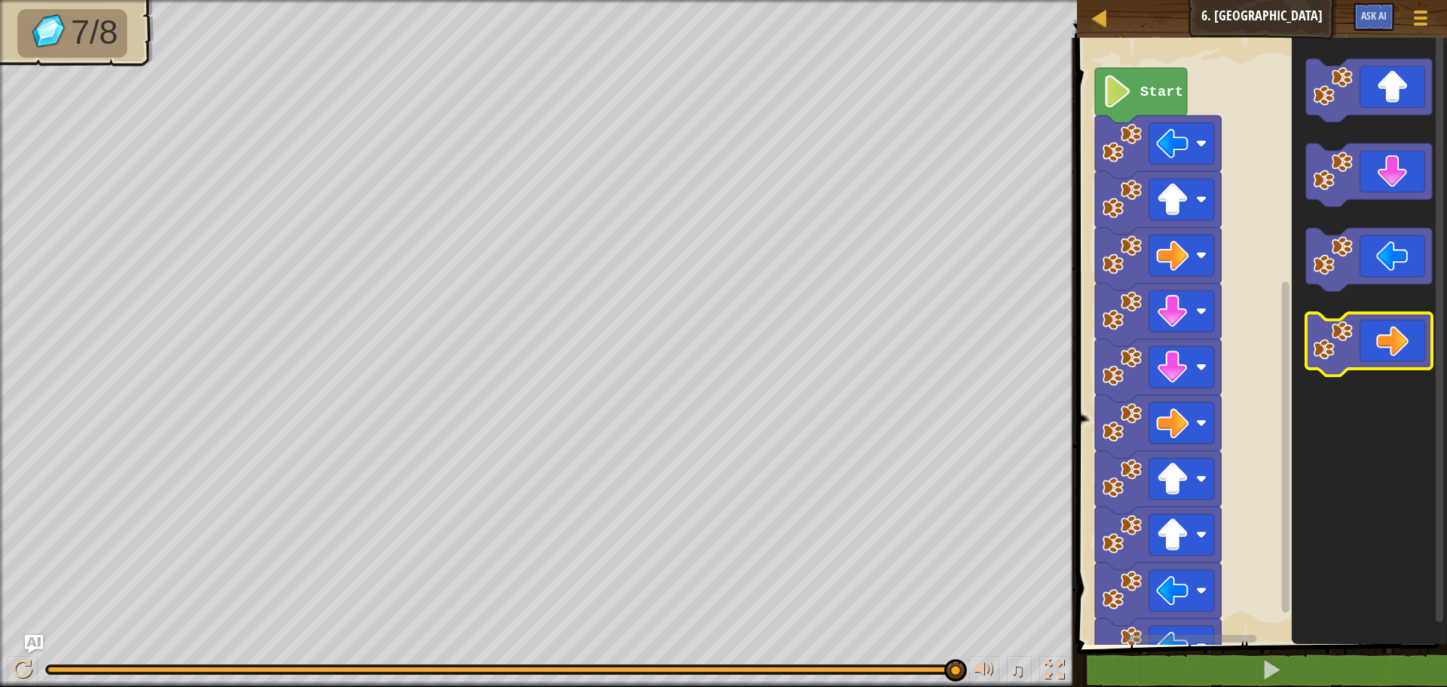
click at [1393, 324] on icon "Blockly Workspace" at bounding box center [1369, 344] width 126 height 63
click at [1379, 351] on icon "Blockly Workspace" at bounding box center [1369, 344] width 126 height 63
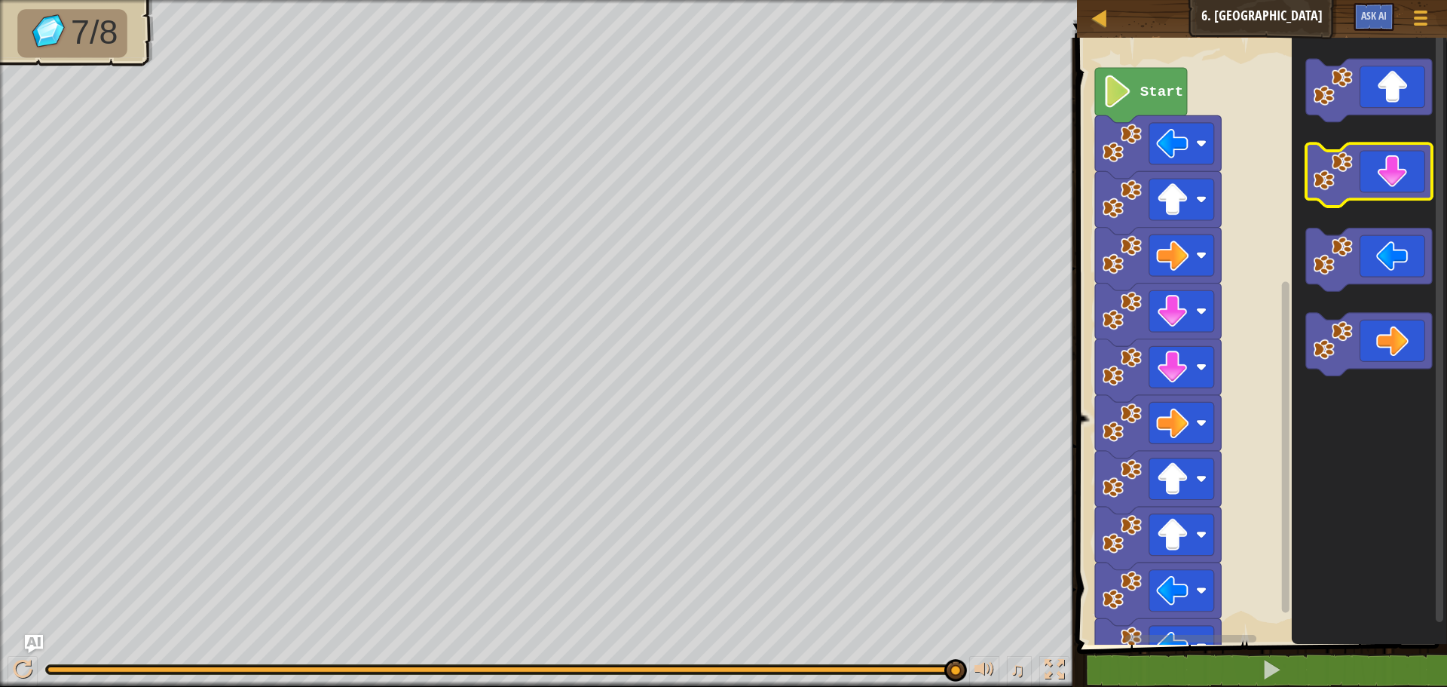
click at [1347, 176] on image "Blockly Workspace" at bounding box center [1334, 171] width 40 height 40
click at [1347, 177] on image "Blockly Workspace" at bounding box center [1334, 171] width 40 height 40
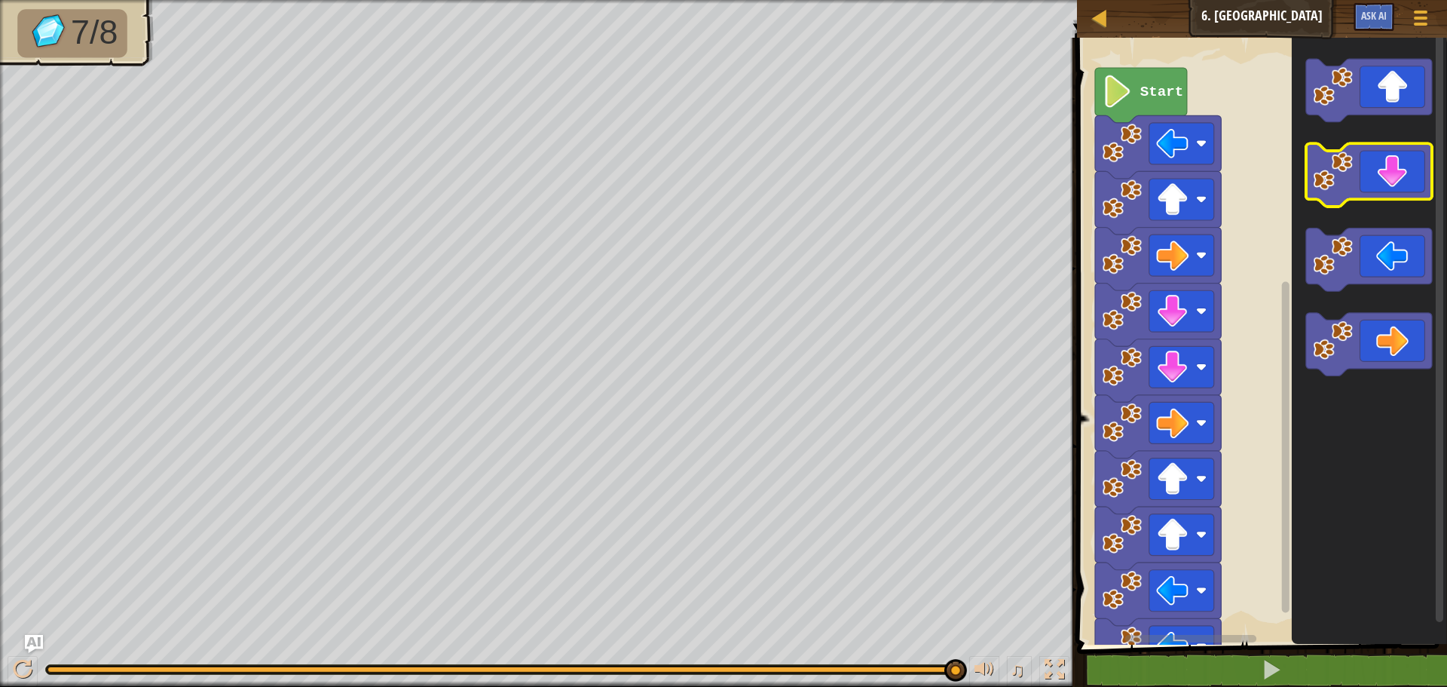
click at [1343, 195] on g "Blockly Workspace" at bounding box center [1369, 175] width 126 height 63
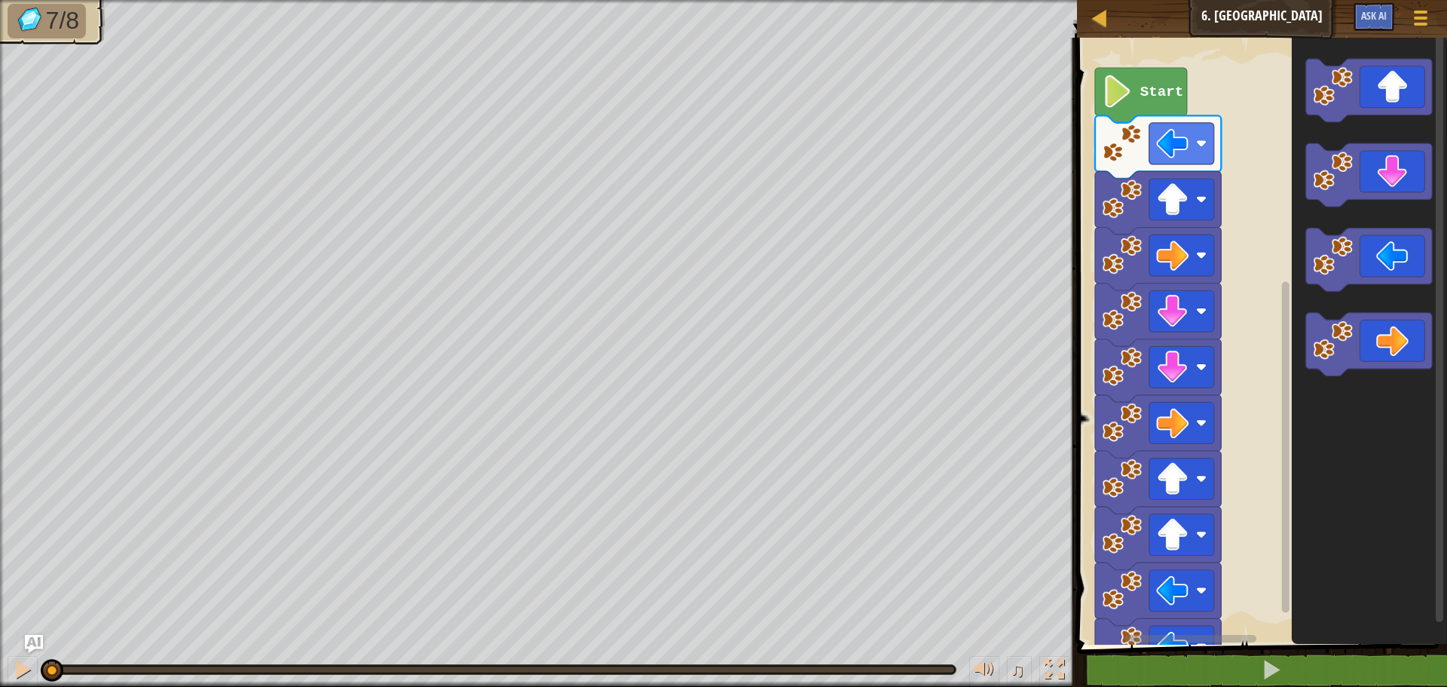
click at [50, 589] on div "7/8 ♫ Wolf Pup" at bounding box center [723, 343] width 1447 height 687
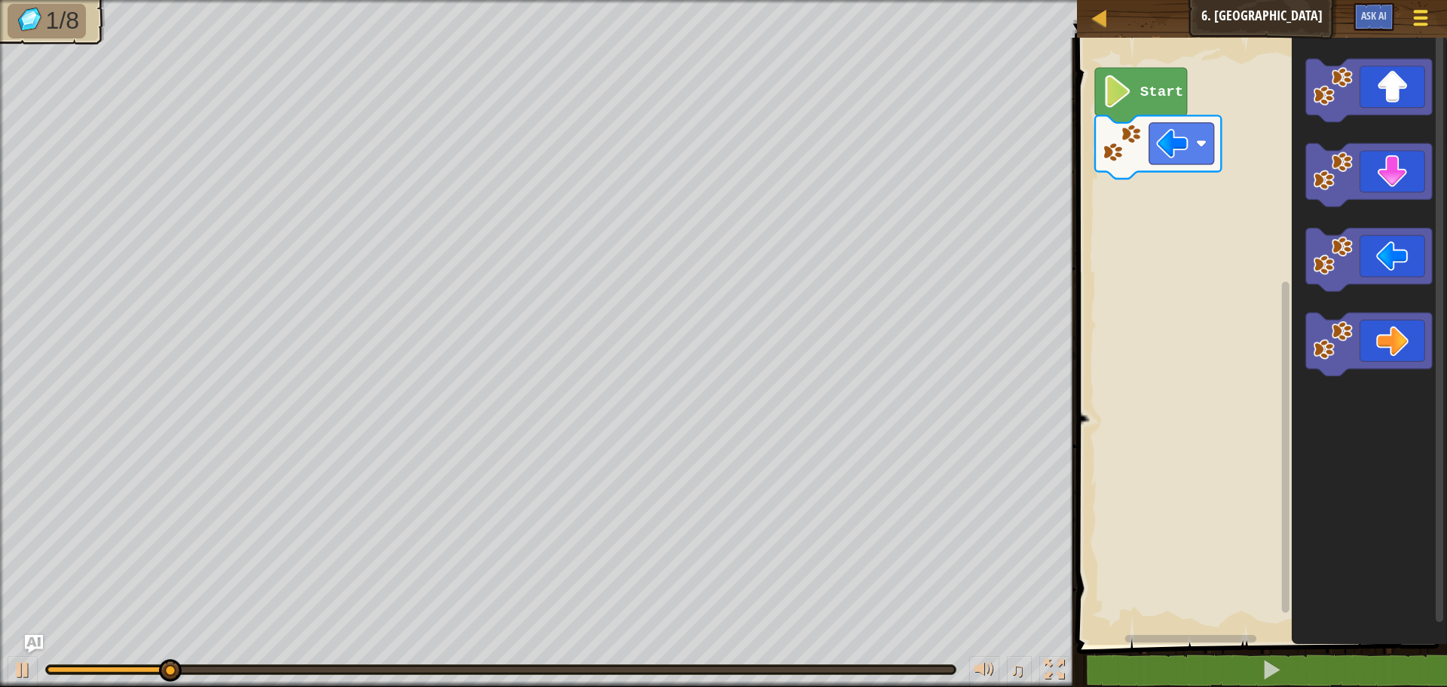
click at [1411, 24] on div at bounding box center [1420, 18] width 20 height 22
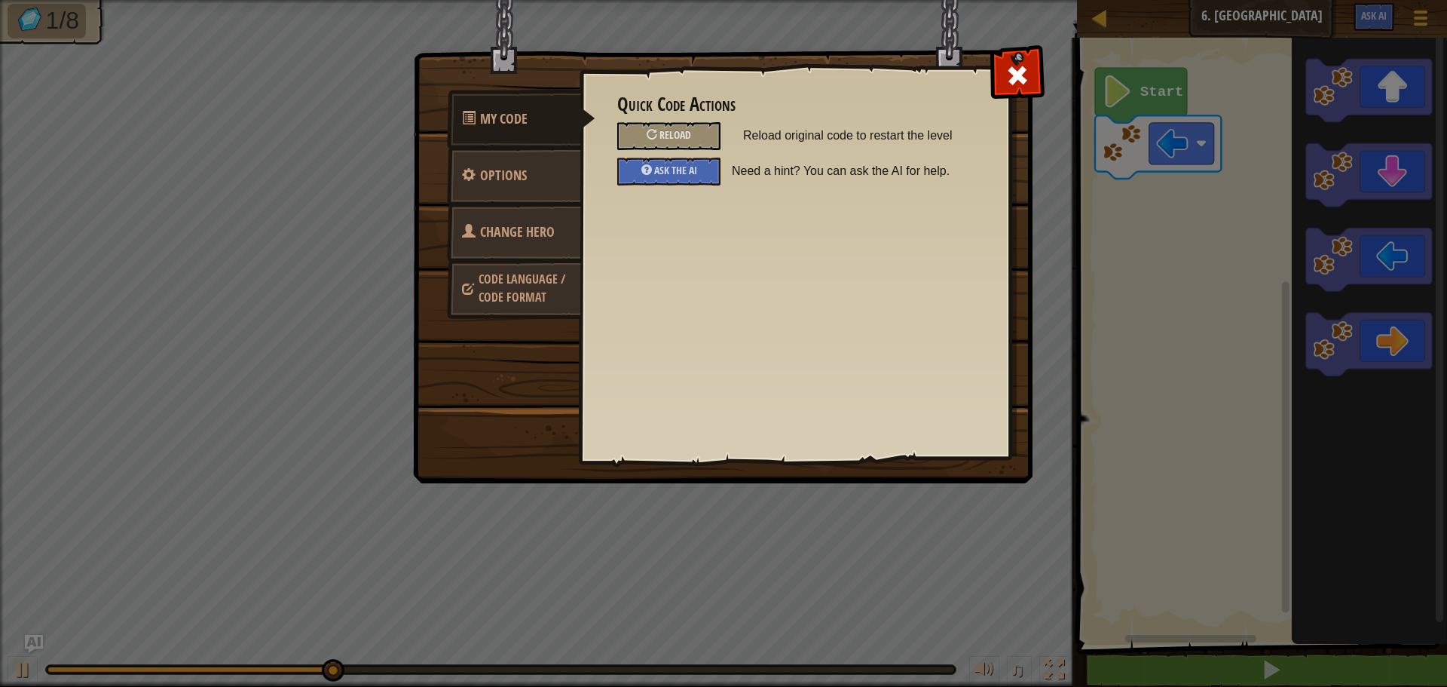
click at [541, 274] on span "Code Language / Code Format" at bounding box center [522, 288] width 87 height 35
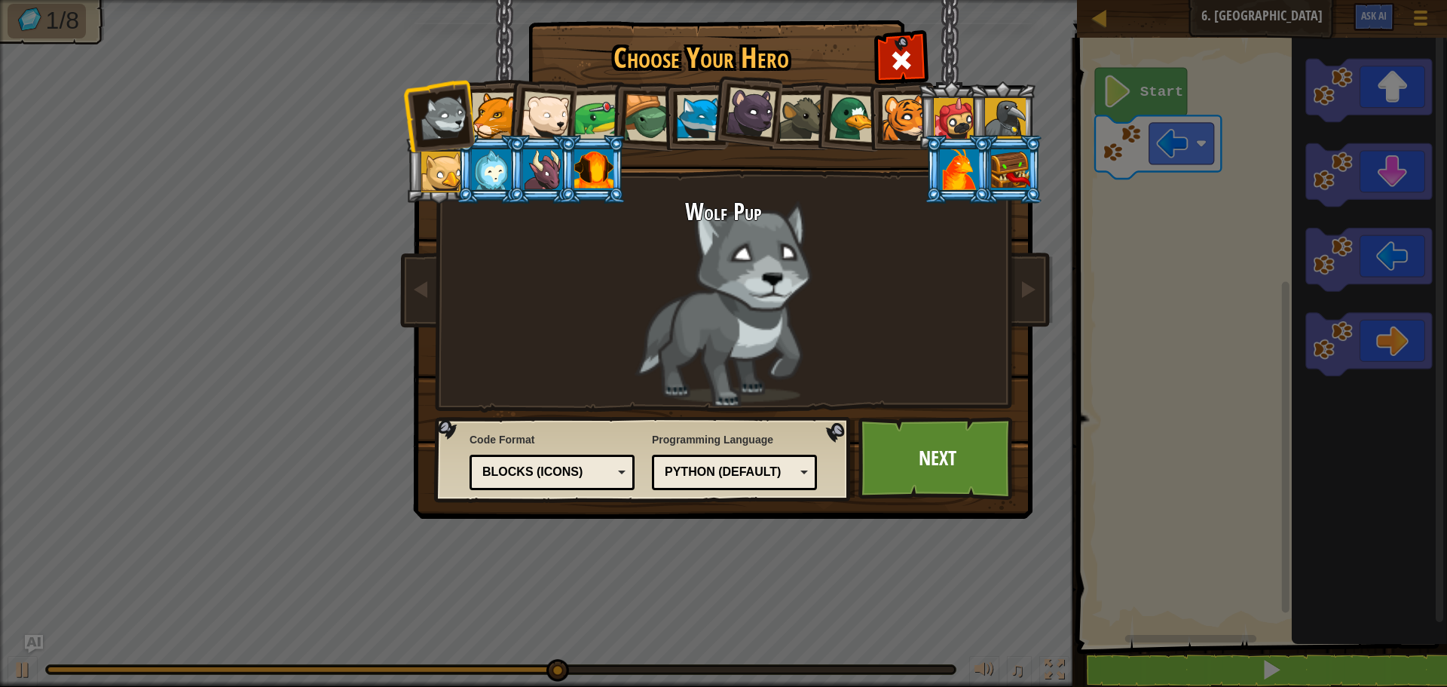
click at [615, 473] on div "Blocks (Icons)" at bounding box center [551, 471] width 145 height 23
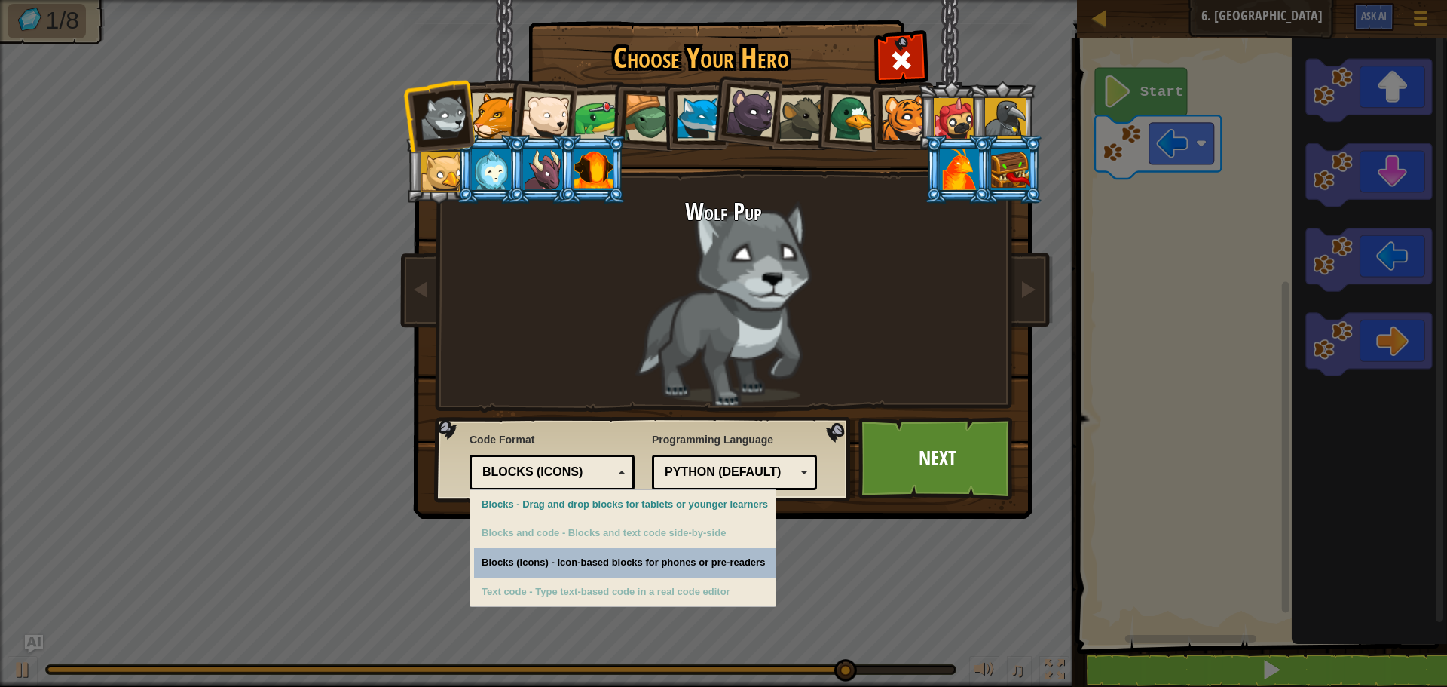
click at [576, 562] on div "Choose Your Hero 70 Wolf Pup Cougar Polar Bear Cub Frog Turtle Blue Fox Panther…" at bounding box center [723, 343] width 1447 height 687
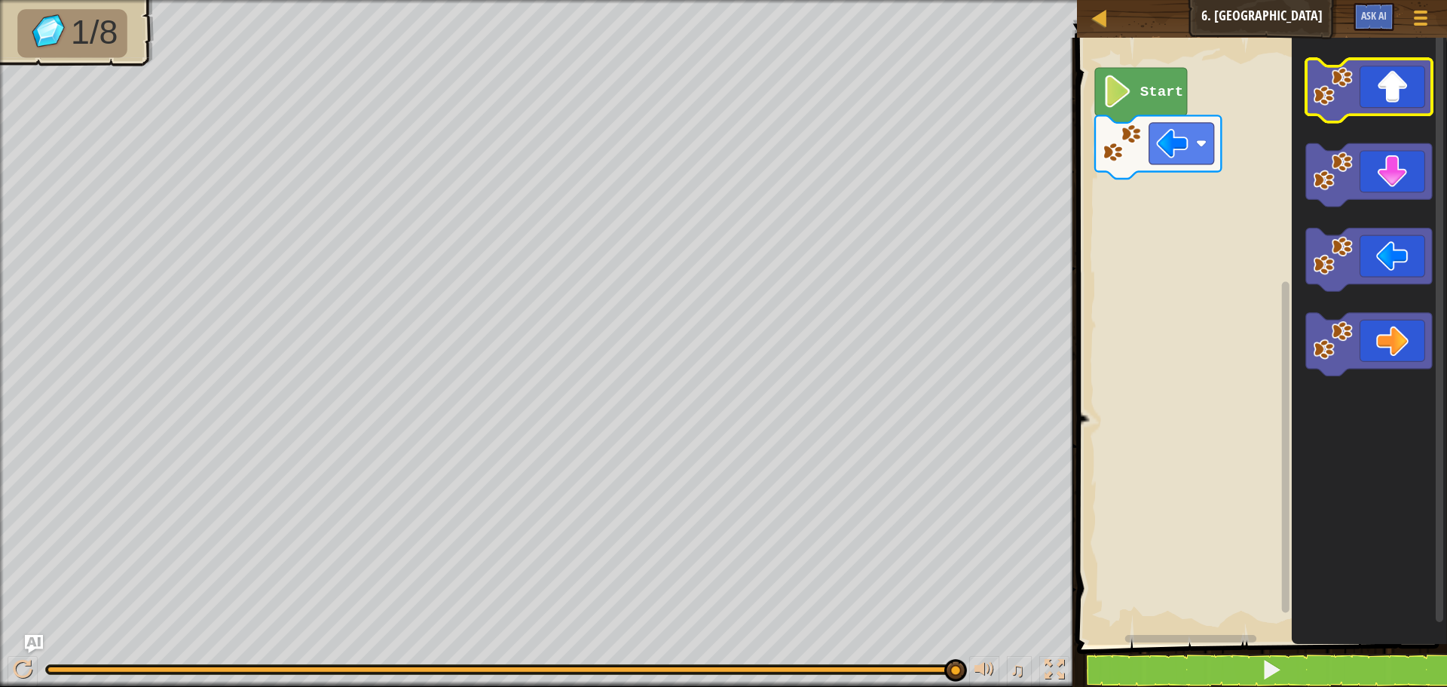
click at [1381, 106] on icon "Blockly Workspace" at bounding box center [1369, 90] width 126 height 63
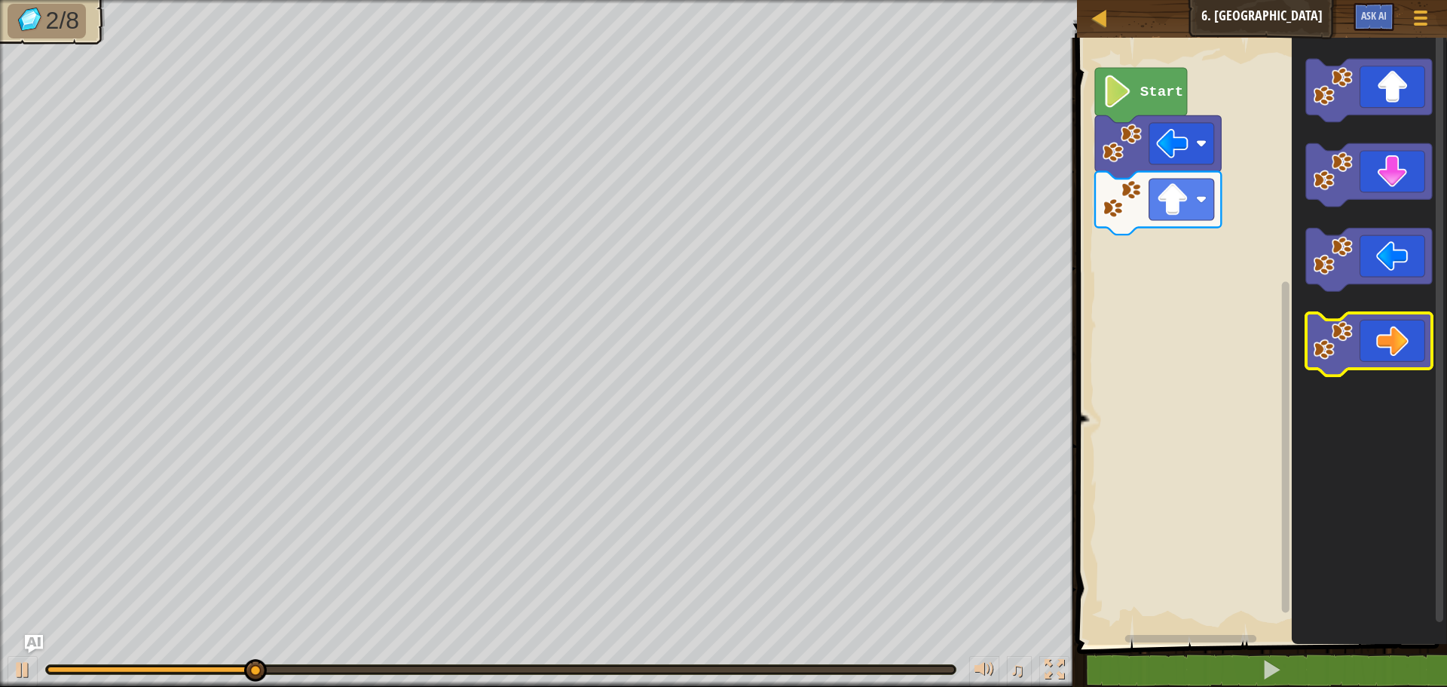
click at [1386, 347] on icon "Blockly Workspace" at bounding box center [1369, 344] width 126 height 63
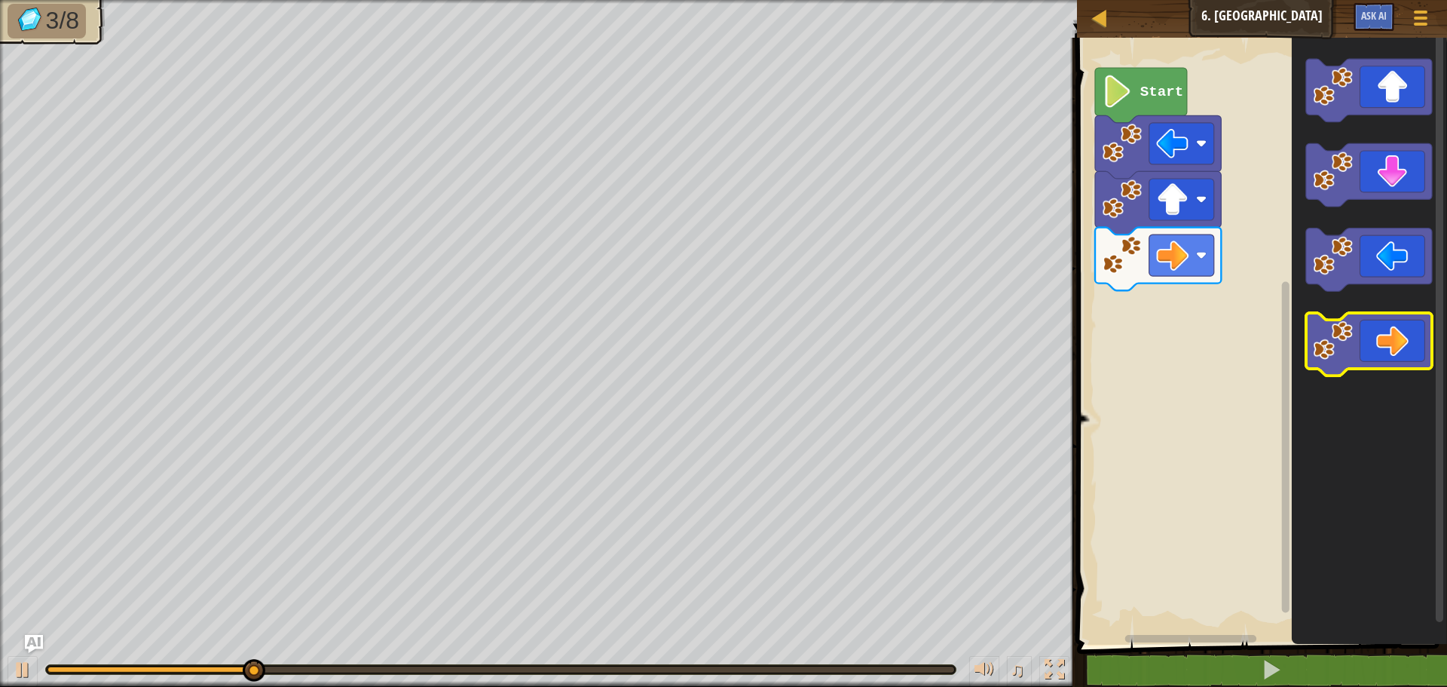
click at [1386, 347] on icon "Blockly Workspace" at bounding box center [1369, 344] width 126 height 63
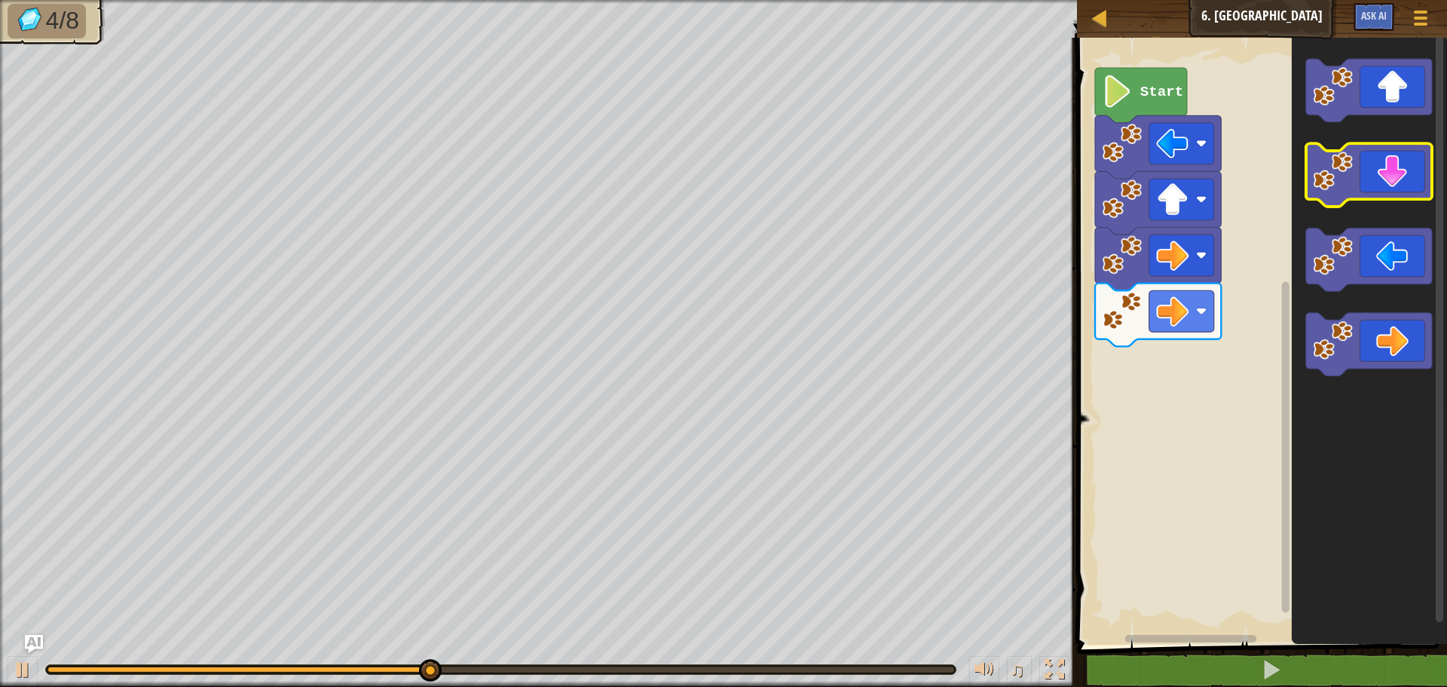
click at [1388, 180] on icon "Blockly Workspace" at bounding box center [1369, 175] width 126 height 63
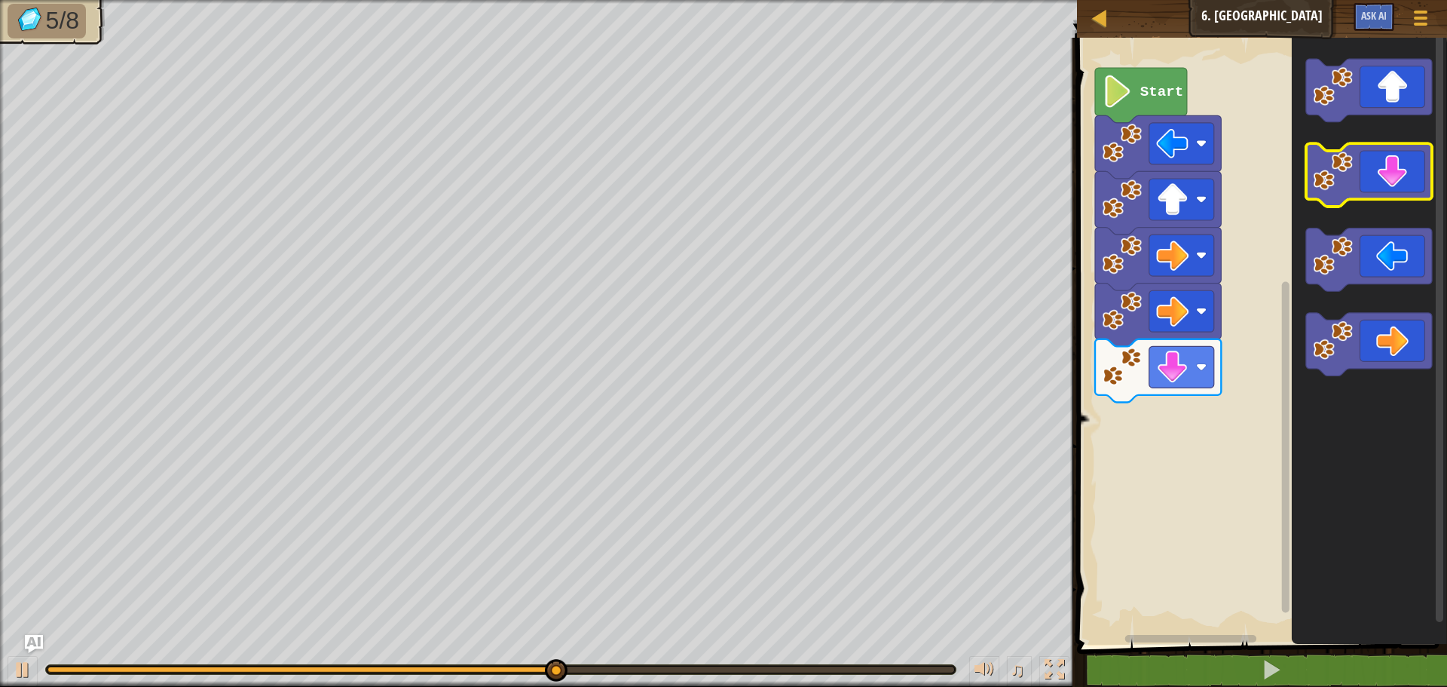
click at [1373, 177] on icon "Blockly Workspace" at bounding box center [1369, 175] width 126 height 63
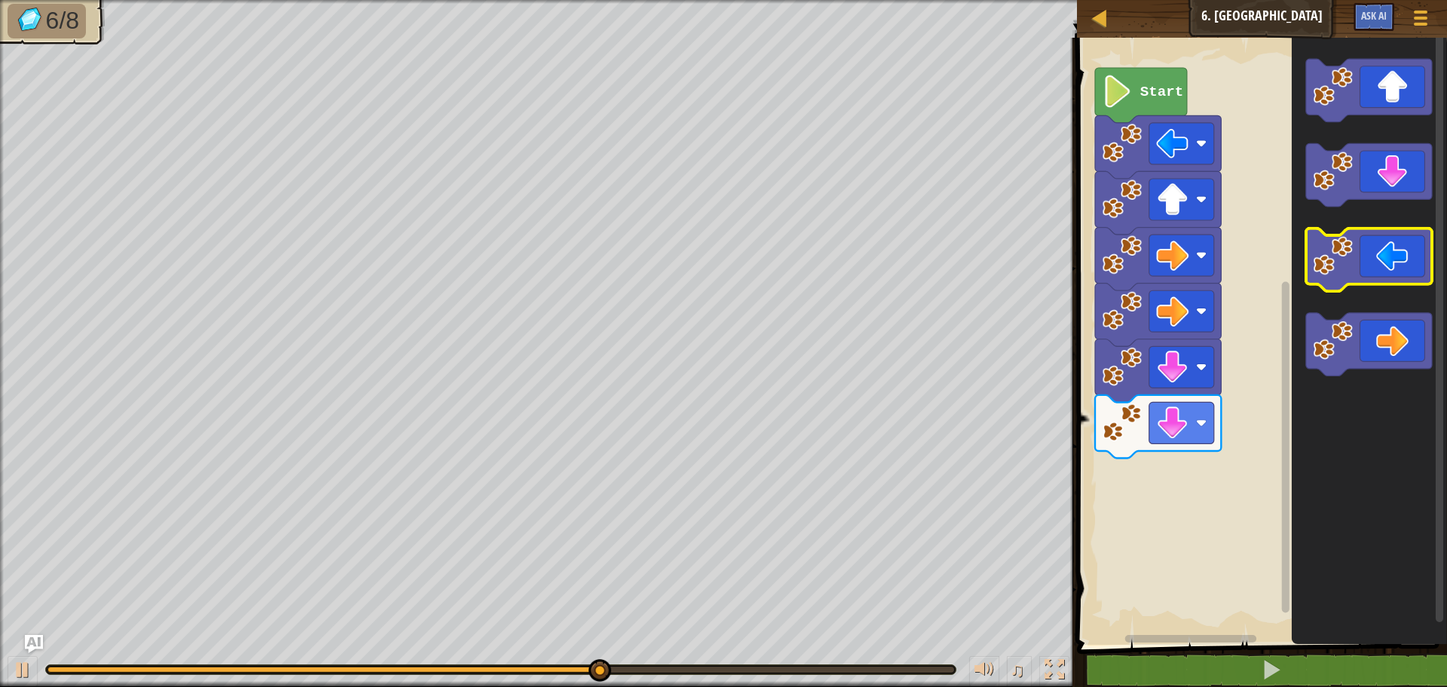
click at [1359, 254] on icon "Blockly Workspace" at bounding box center [1369, 259] width 126 height 63
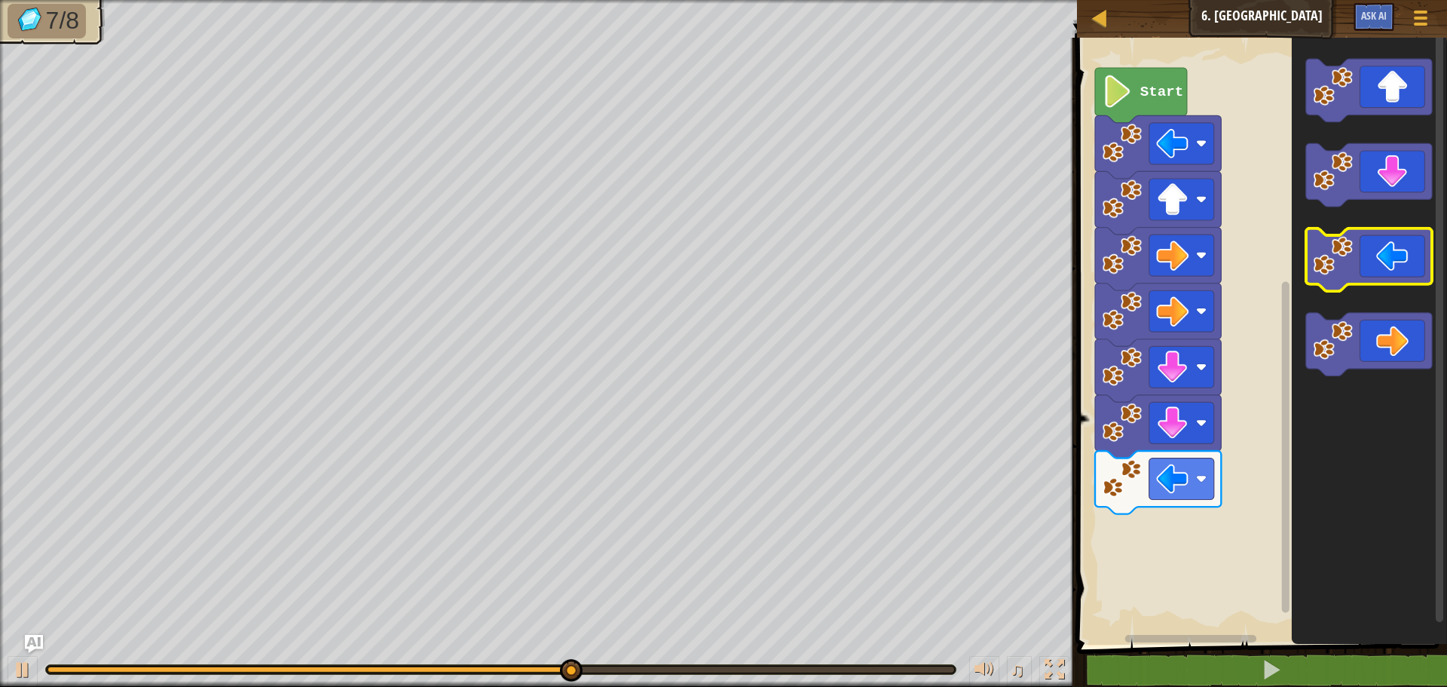
click at [1359, 254] on icon "Blockly Workspace" at bounding box center [1369, 259] width 126 height 63
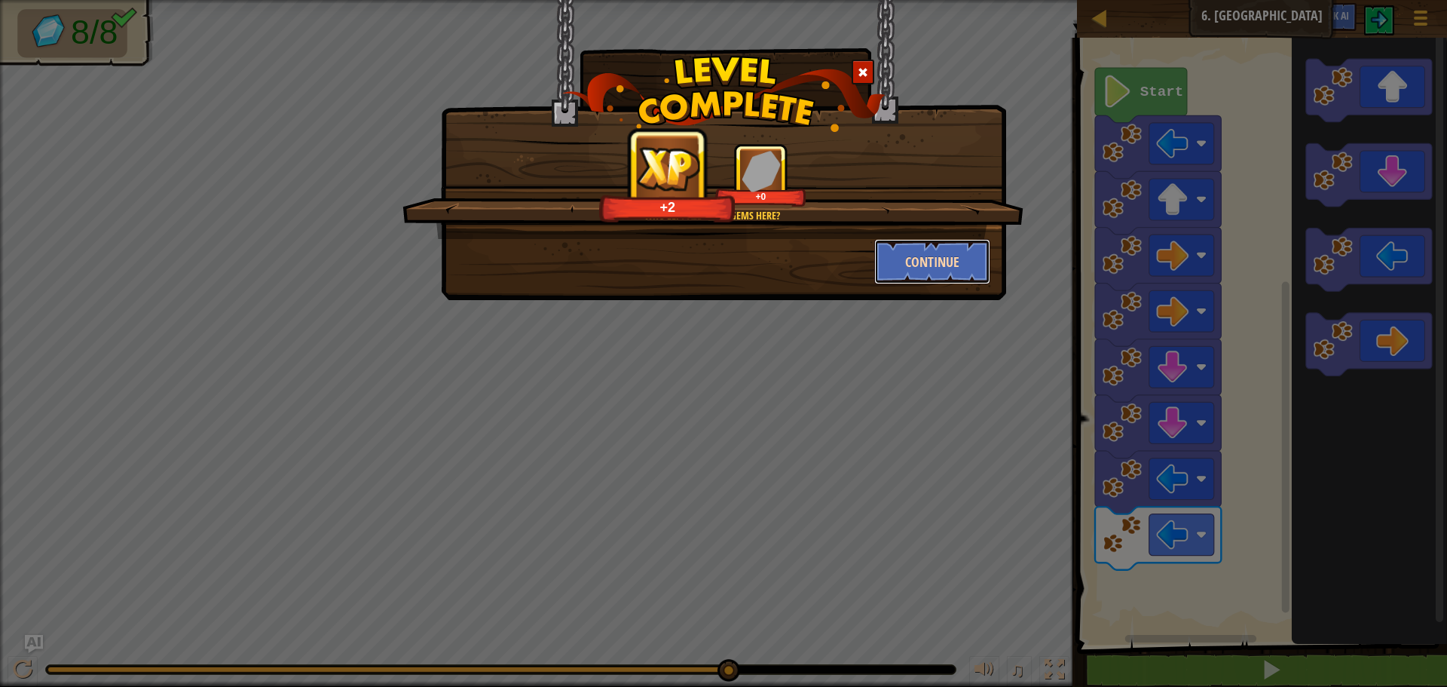
click at [954, 252] on button "Continue" at bounding box center [932, 261] width 117 height 45
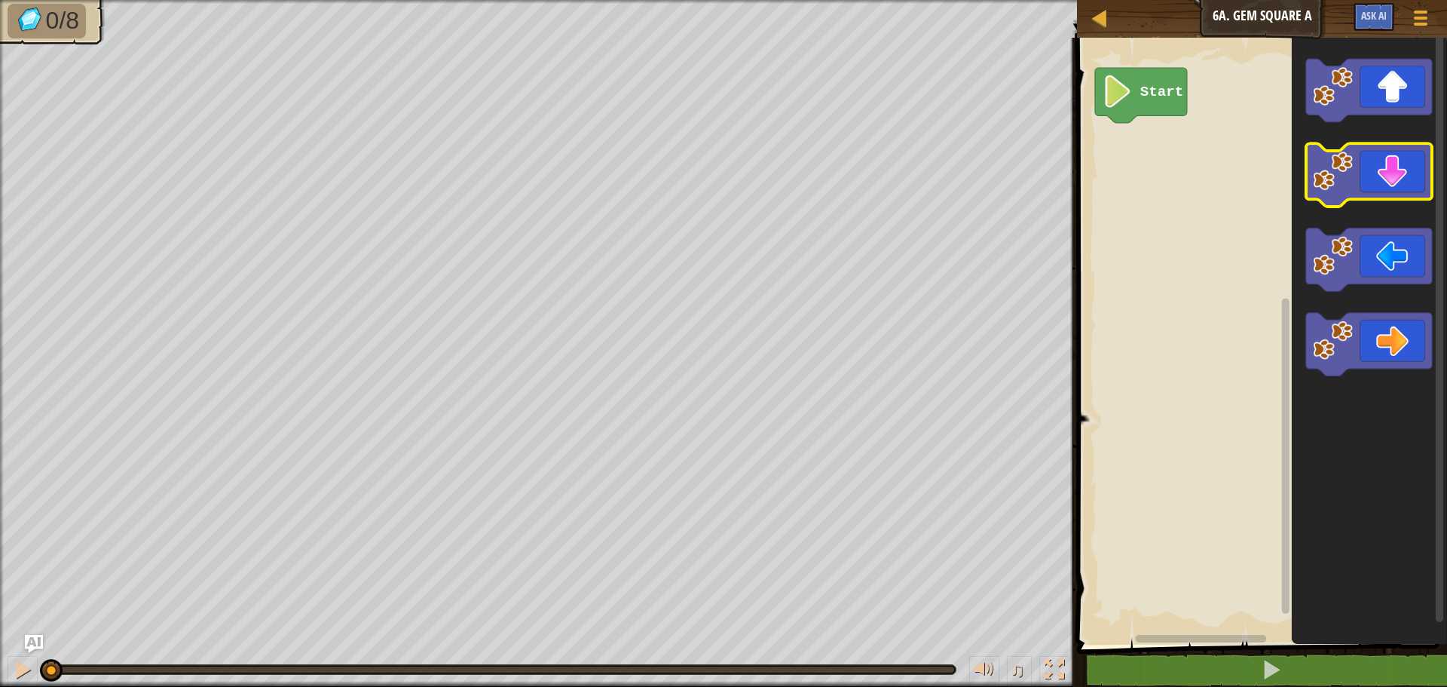
click at [1403, 180] on icon "Blockly Workspace" at bounding box center [1369, 175] width 126 height 63
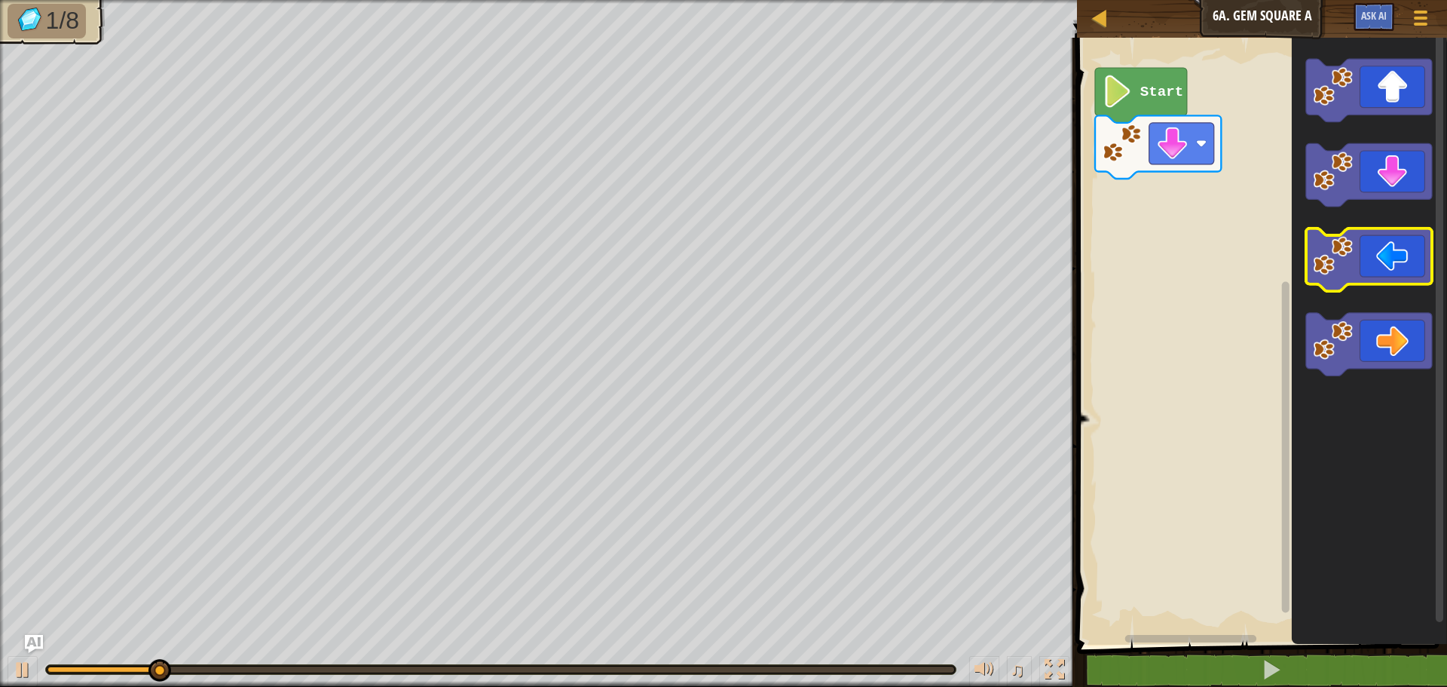
click at [1345, 265] on image "Blockly Workspace" at bounding box center [1334, 256] width 40 height 40
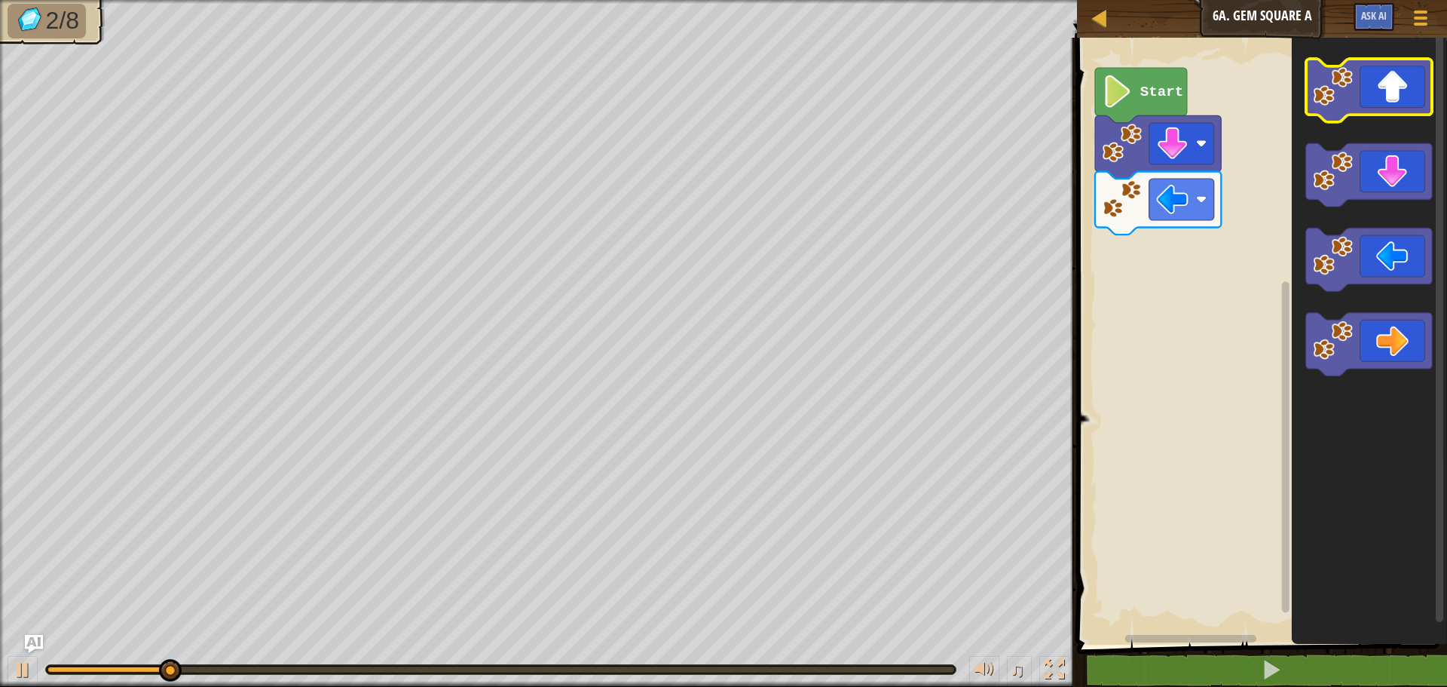
click at [1397, 108] on icon "Blockly Workspace" at bounding box center [1369, 90] width 126 height 63
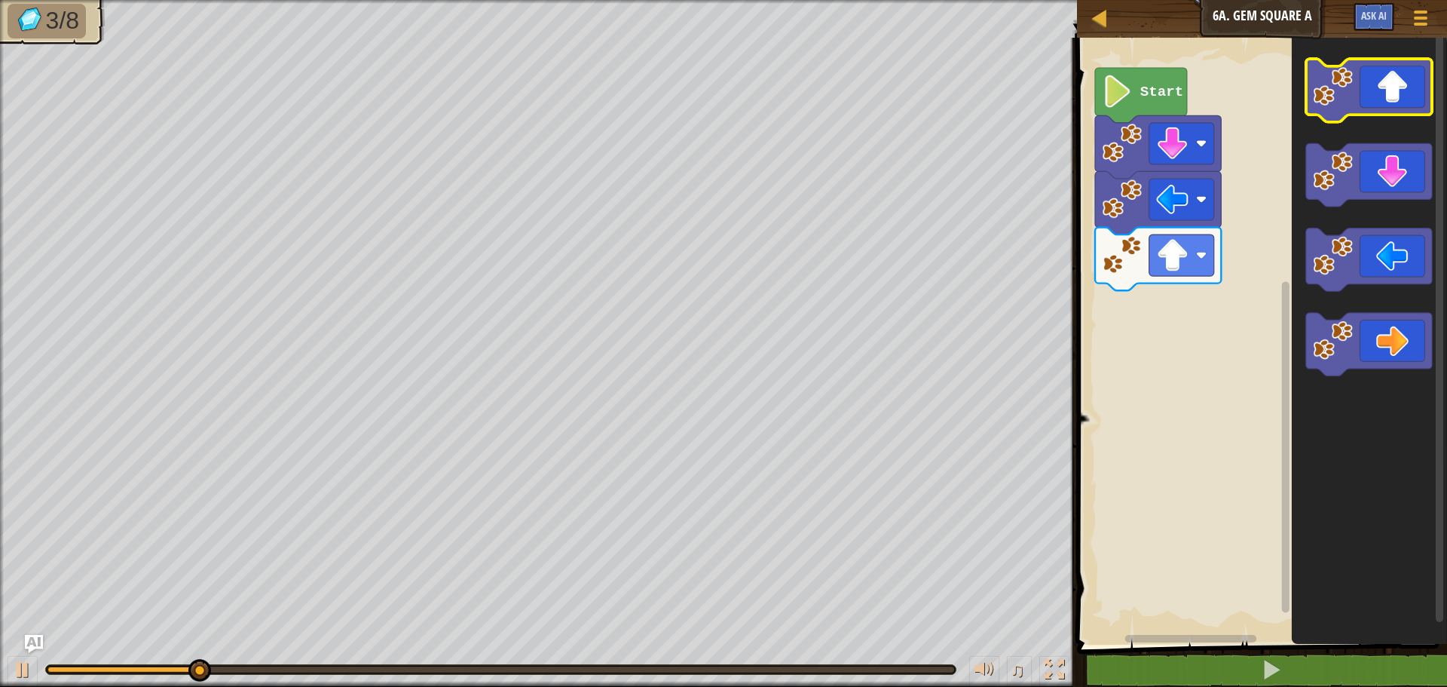
click at [1401, 108] on icon "Blockly Workspace" at bounding box center [1369, 90] width 126 height 63
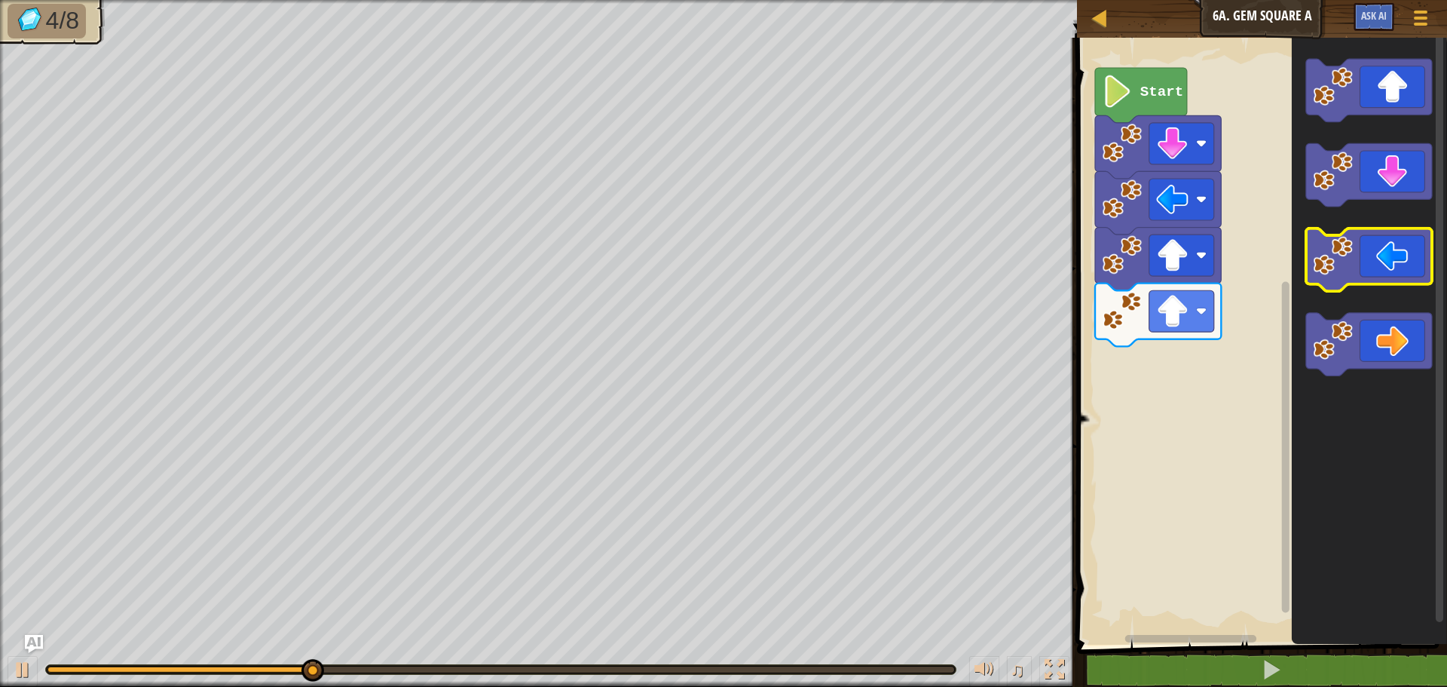
click at [1336, 272] on image "Blockly Workspace" at bounding box center [1334, 256] width 40 height 40
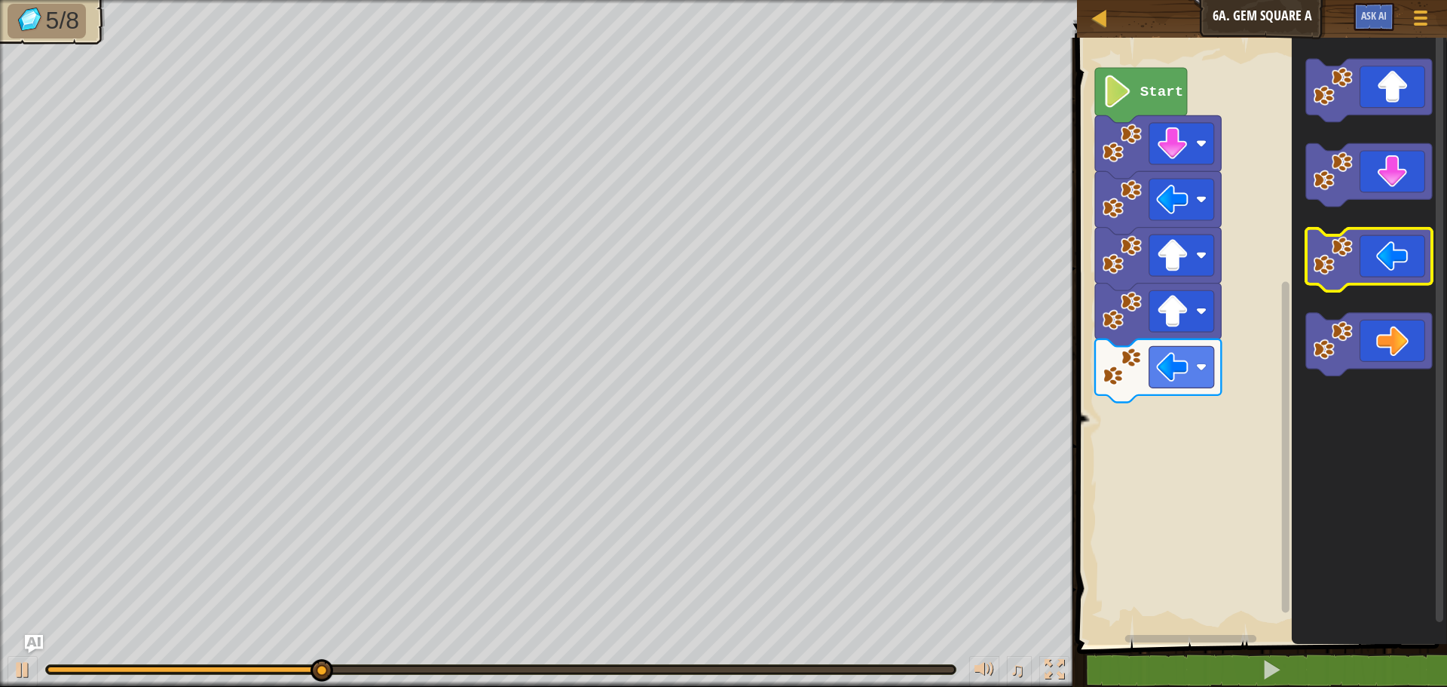
click at [1336, 272] on image "Blockly Workspace" at bounding box center [1334, 256] width 40 height 40
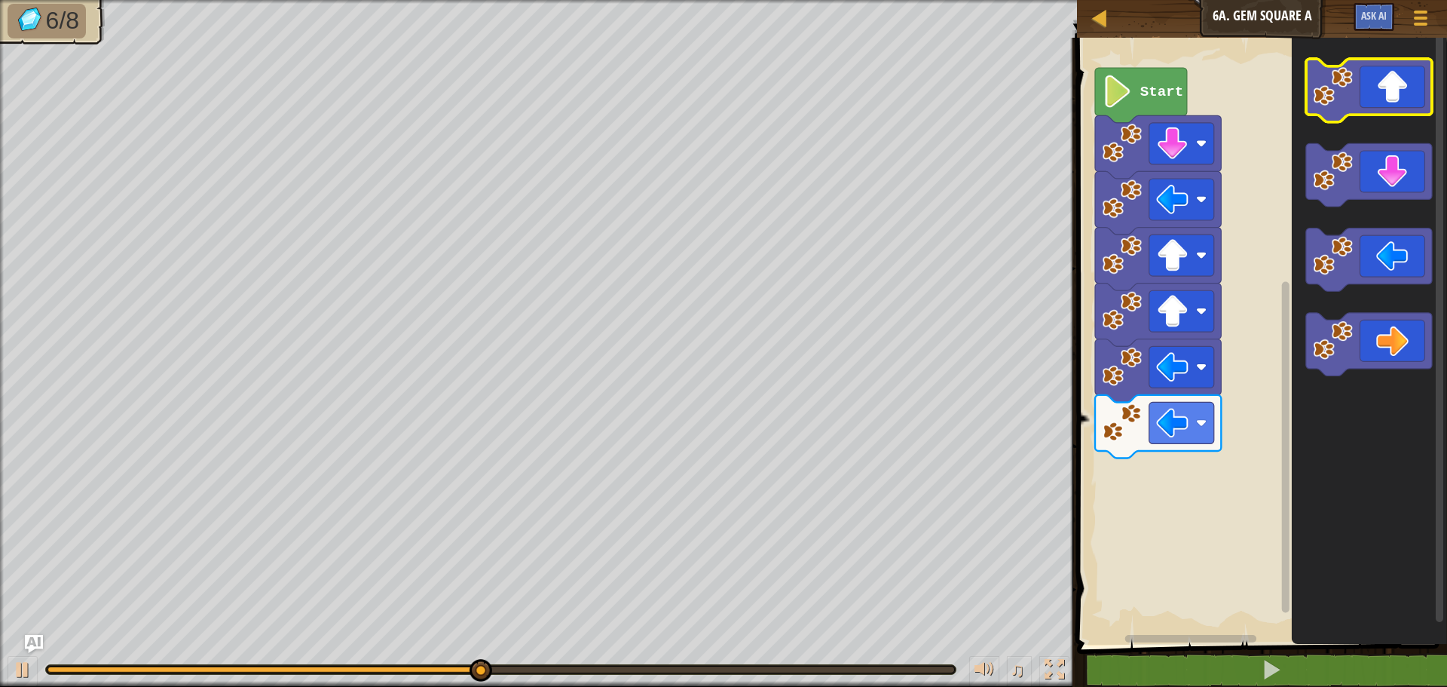
click at [1369, 113] on icon "Blockly Workspace" at bounding box center [1369, 90] width 126 height 63
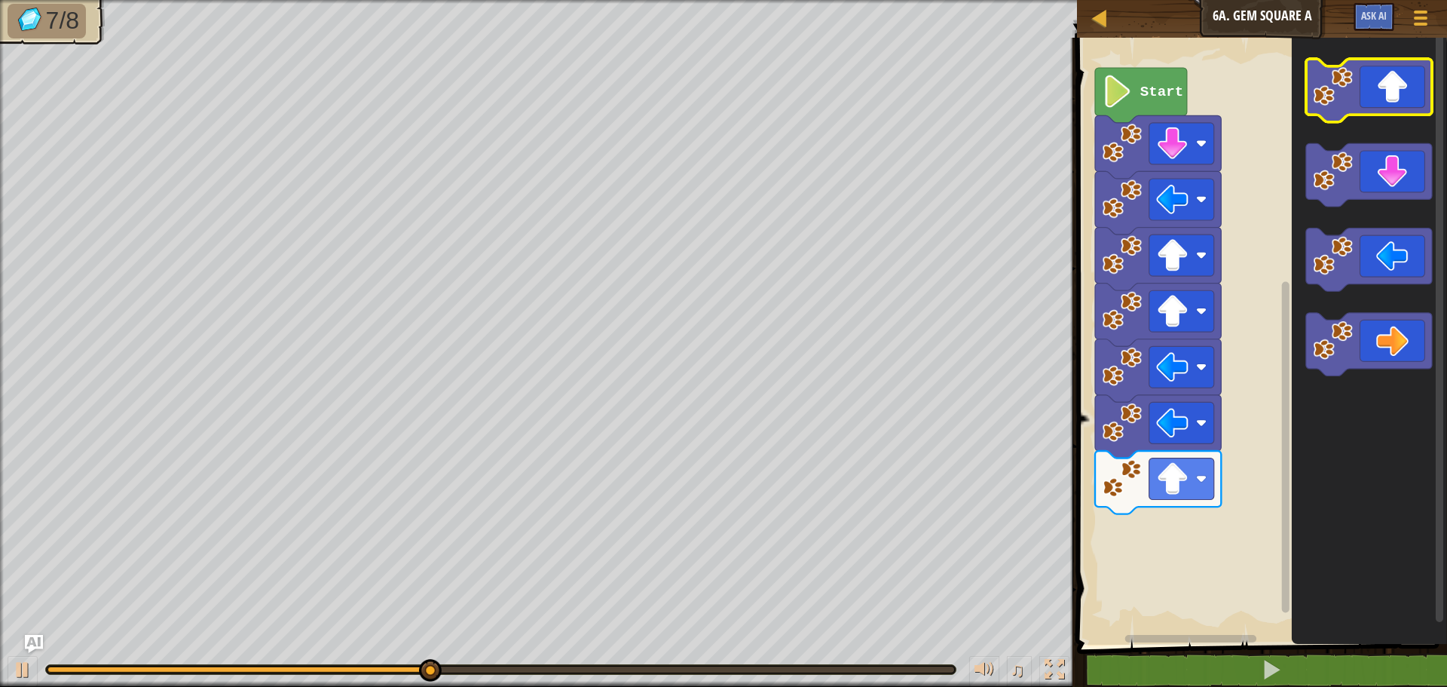
click at [1346, 98] on g "Blockly Workspace" at bounding box center [1369, 90] width 126 height 63
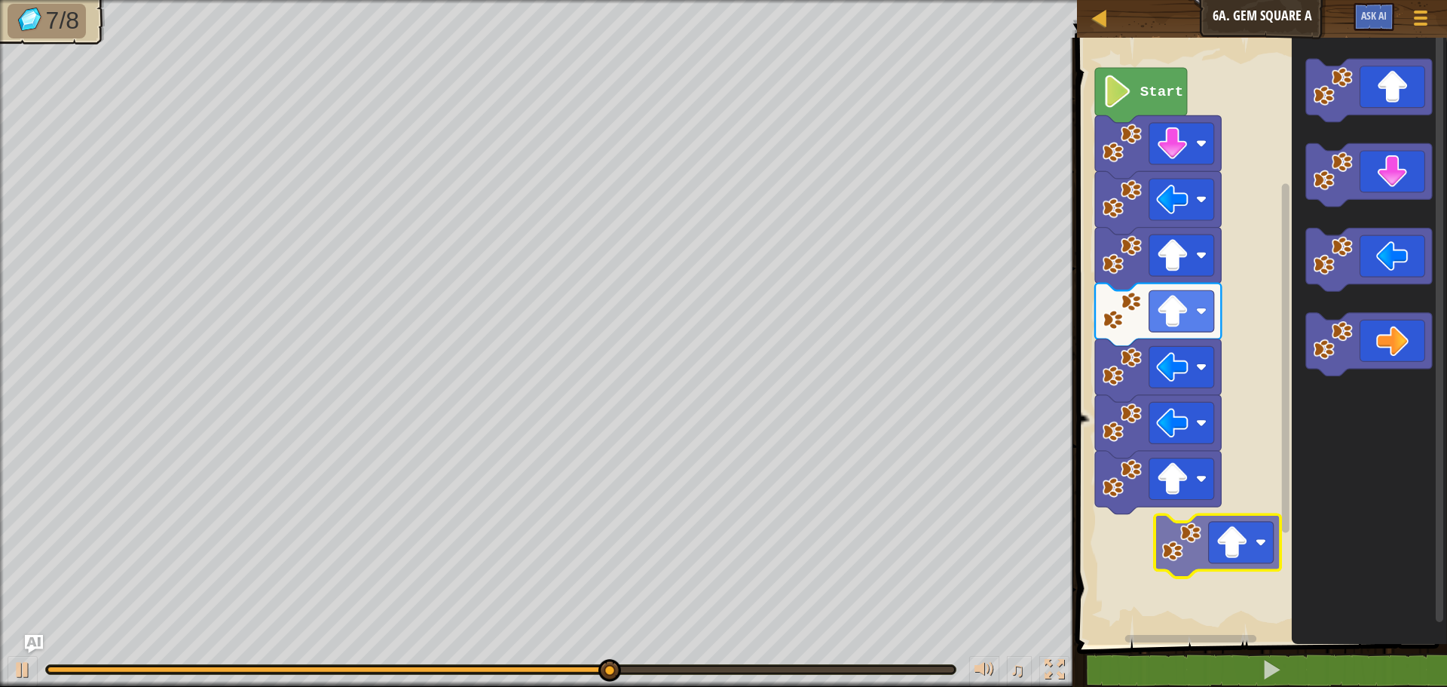
click at [1182, 544] on div "Start" at bounding box center [1259, 337] width 375 height 614
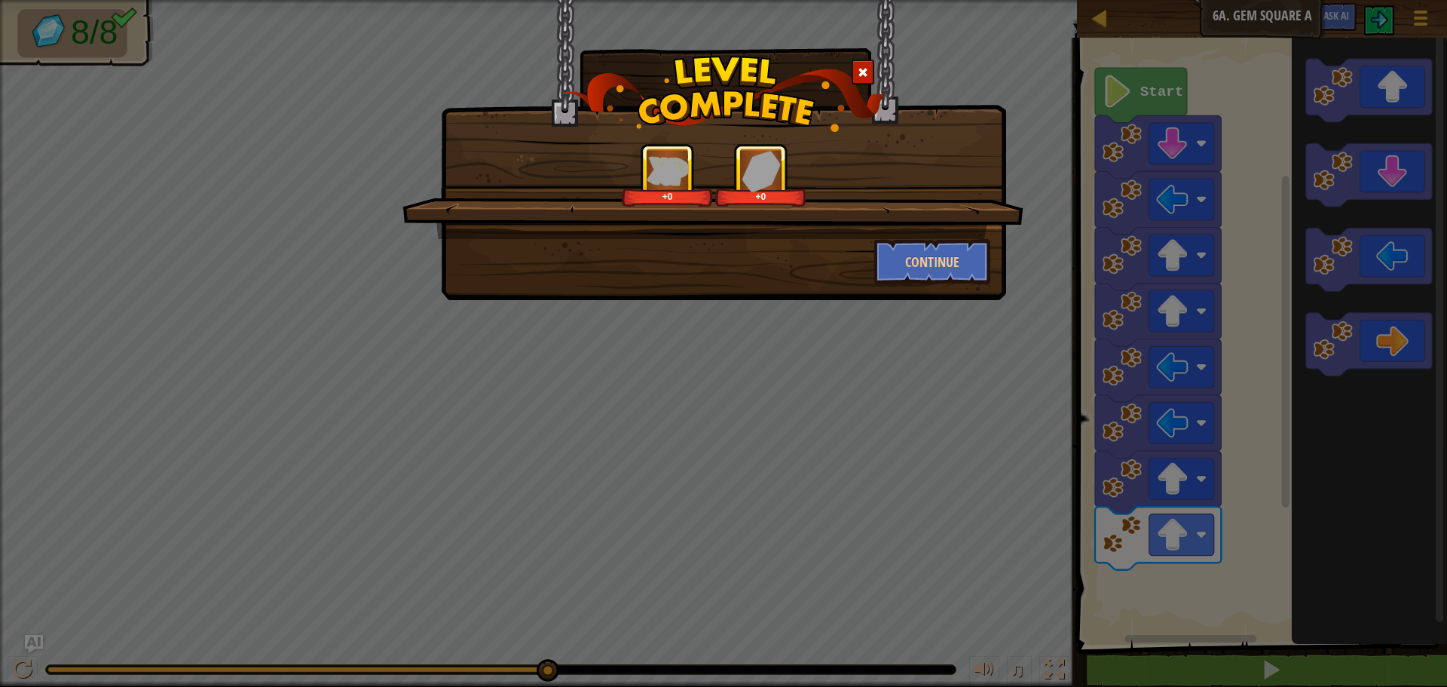
click at [925, 304] on div "+0 +0 Continue" at bounding box center [723, 343] width 1447 height 687
click at [955, 271] on button "Continue" at bounding box center [932, 261] width 117 height 45
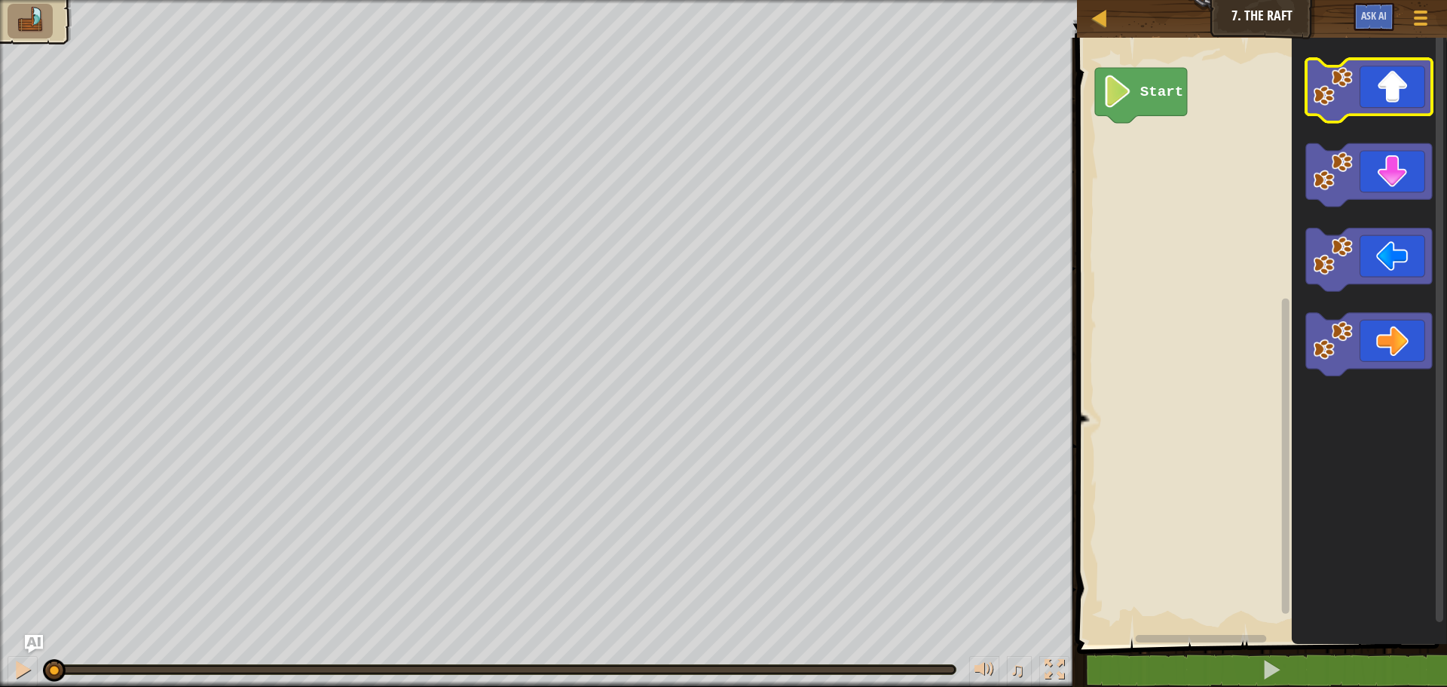
click at [1401, 107] on icon "Blockly Workspace" at bounding box center [1369, 90] width 126 height 63
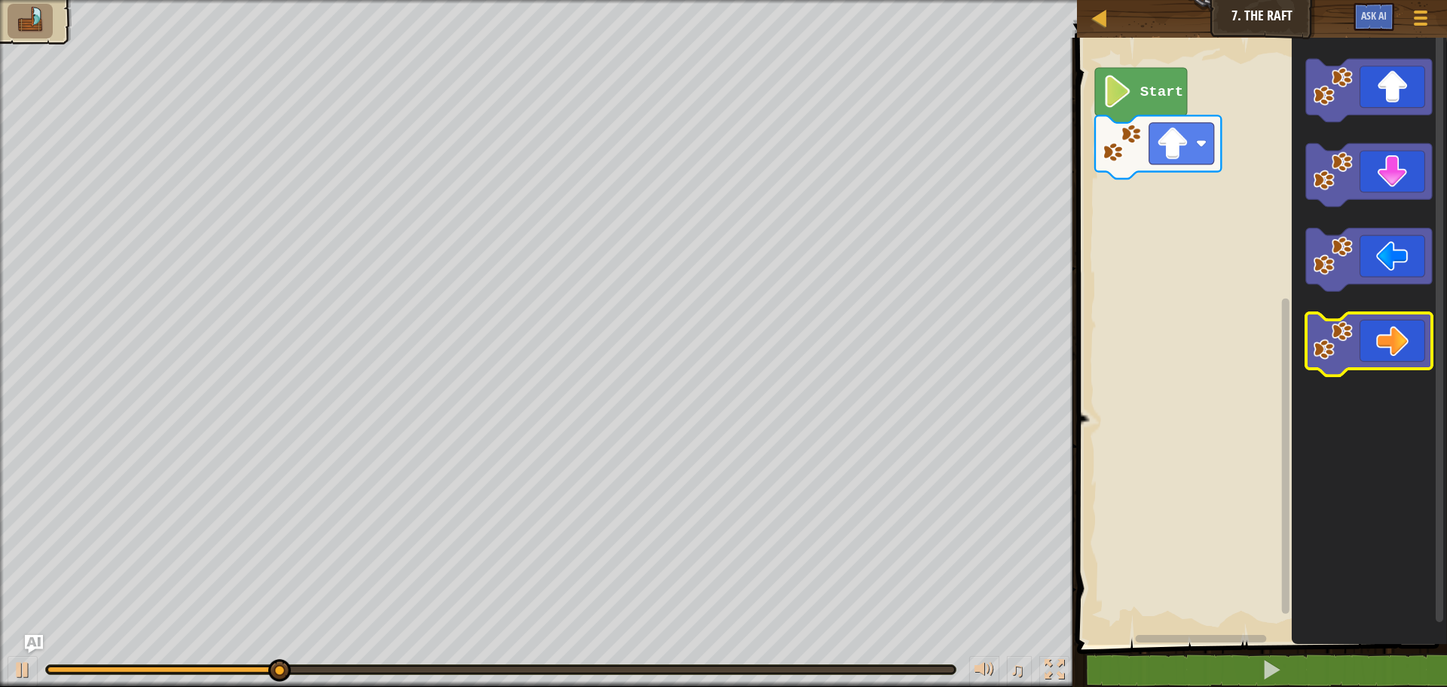
click at [1392, 346] on icon "Blockly Workspace" at bounding box center [1369, 344] width 126 height 63
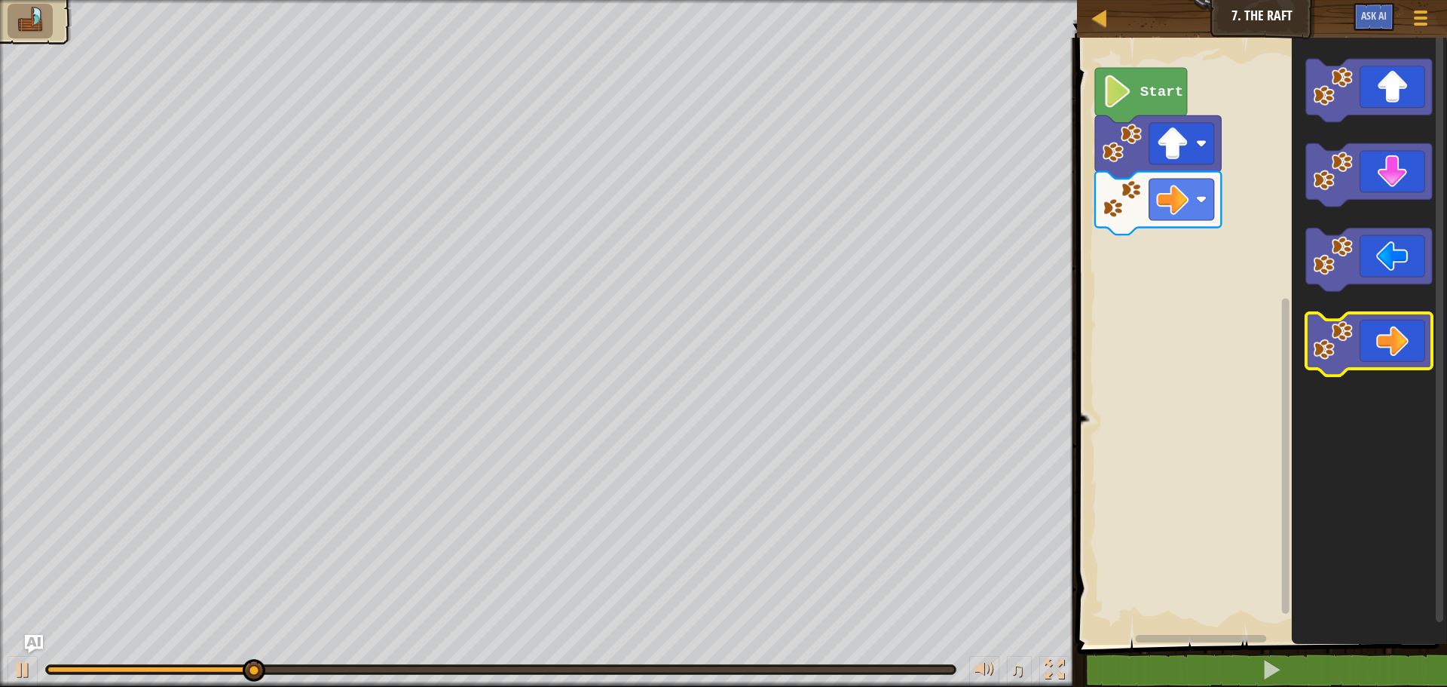
click at [1392, 346] on icon "Blockly Workspace" at bounding box center [1369, 344] width 126 height 63
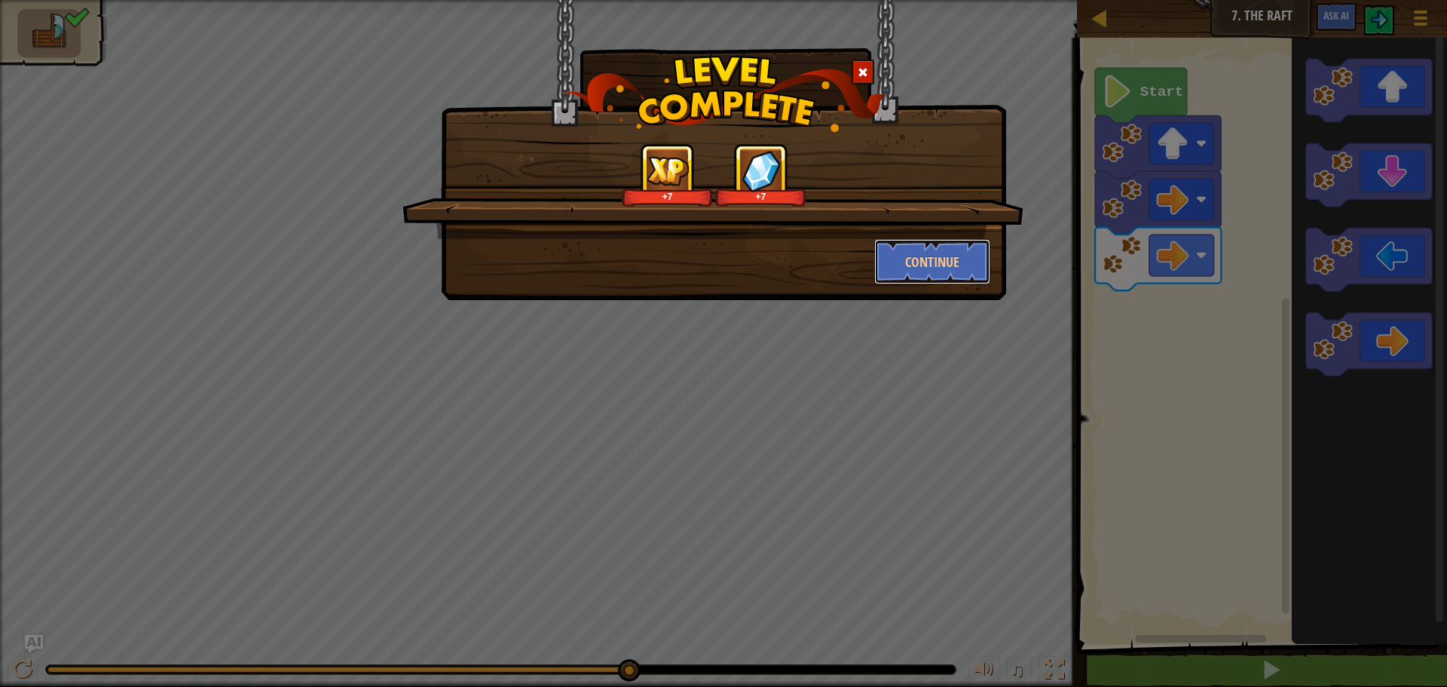
drag, startPoint x: 991, startPoint y: 247, endPoint x: 1030, endPoint y: 188, distance: 71.3
click at [1030, 188] on div "+7 +7 Continue" at bounding box center [723, 343] width 1447 height 687
drag, startPoint x: 974, startPoint y: 251, endPoint x: 986, endPoint y: 247, distance: 12.6
click at [986, 247] on button "Continue" at bounding box center [932, 261] width 117 height 45
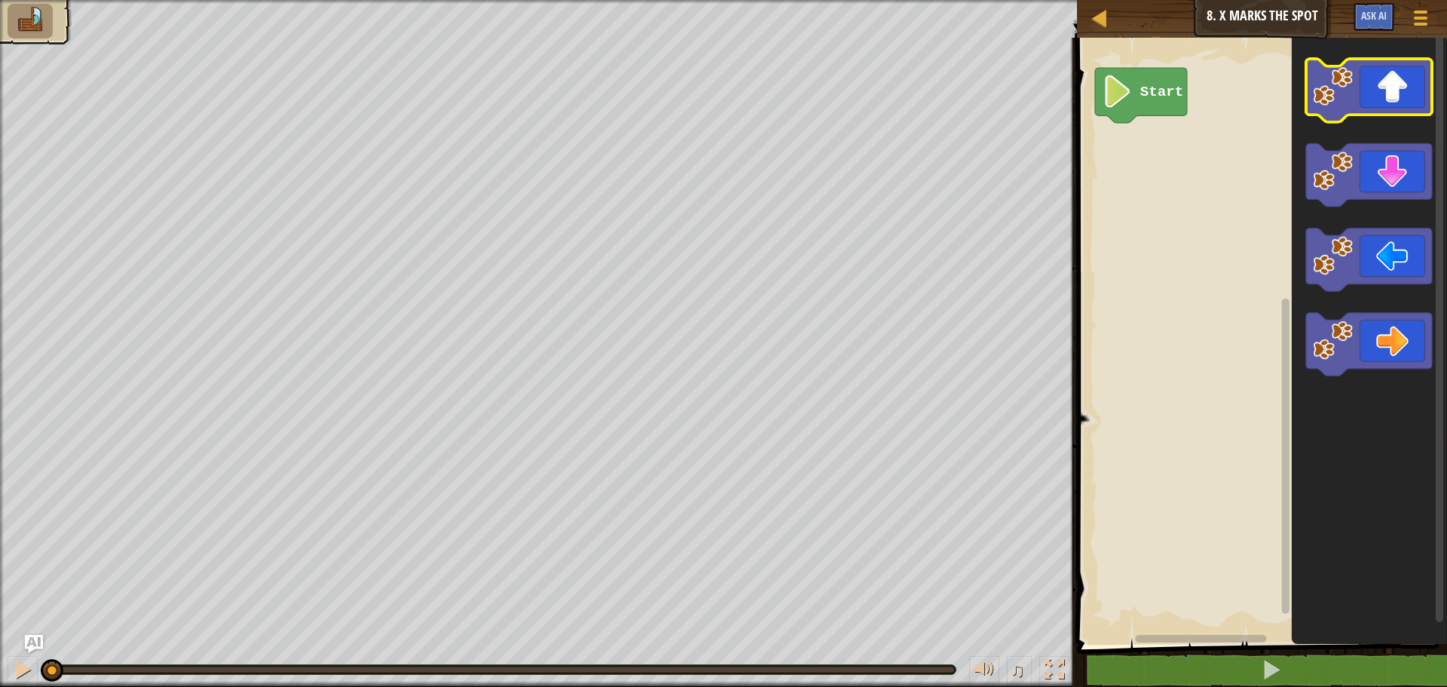
click at [1365, 110] on icon "Blockly Workspace" at bounding box center [1369, 90] width 126 height 63
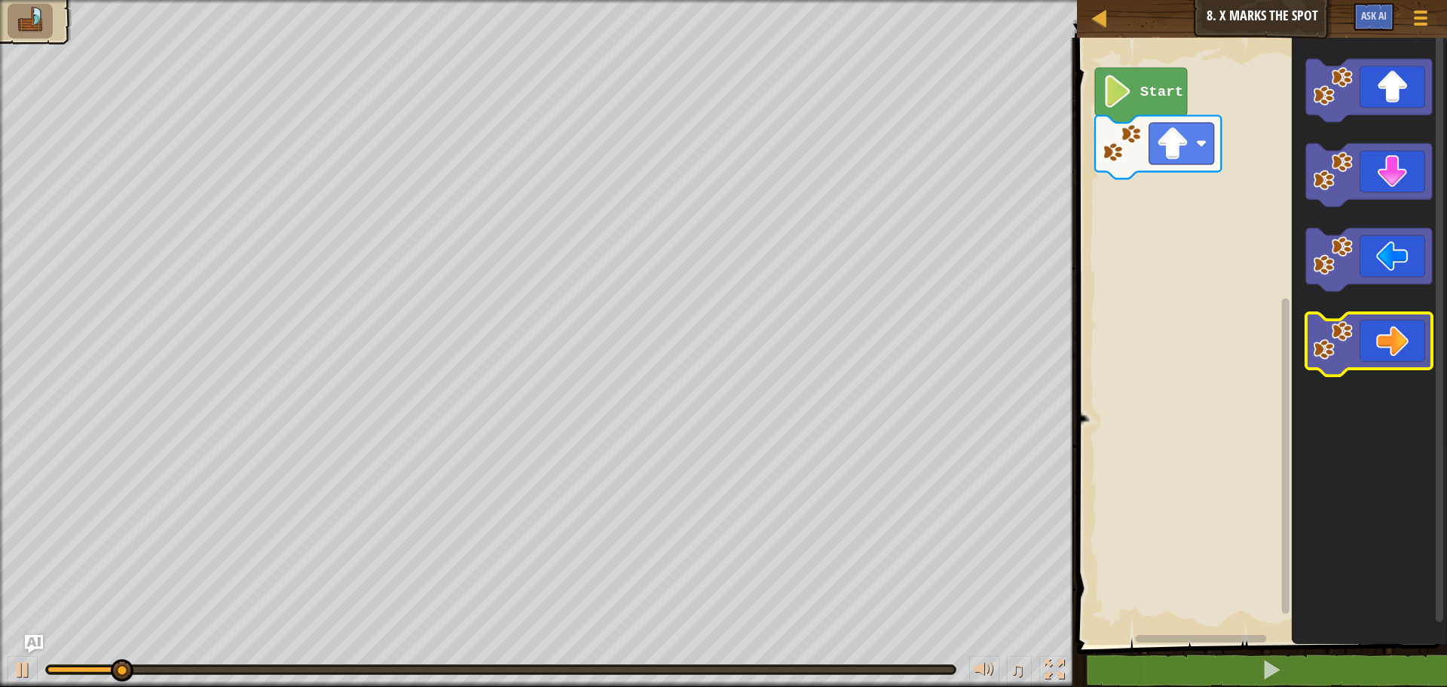
click at [1384, 347] on icon "Blockly Workspace" at bounding box center [1369, 344] width 126 height 63
click at [1385, 347] on icon "Blockly Workspace" at bounding box center [1369, 344] width 126 height 63
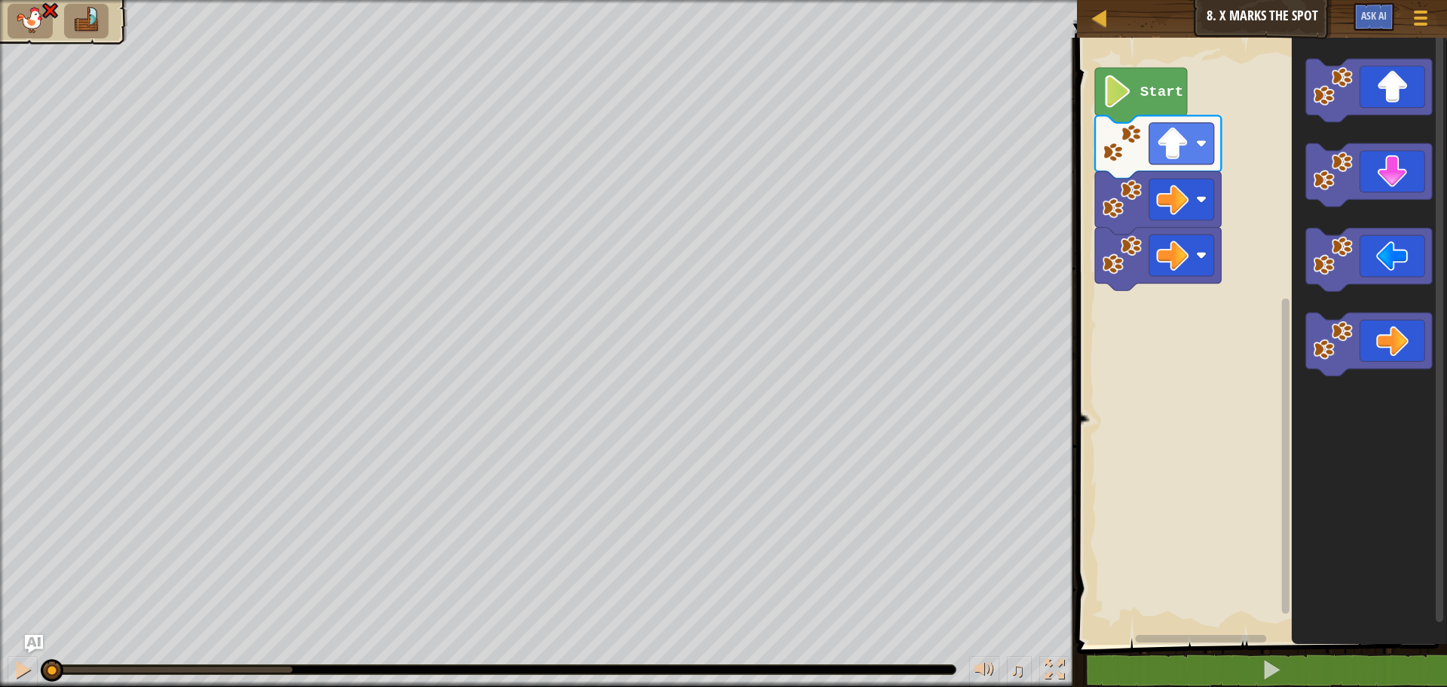
click at [7, 564] on div "♫ Wolf Pup" at bounding box center [723, 343] width 1447 height 687
drag, startPoint x: 56, startPoint y: 675, endPoint x: 3, endPoint y: 565, distance: 122.0
click at [3, 565] on div "♫ Wolf Pup" at bounding box center [723, 343] width 1447 height 687
click at [1376, 106] on icon "Blockly Workspace" at bounding box center [1369, 90] width 126 height 63
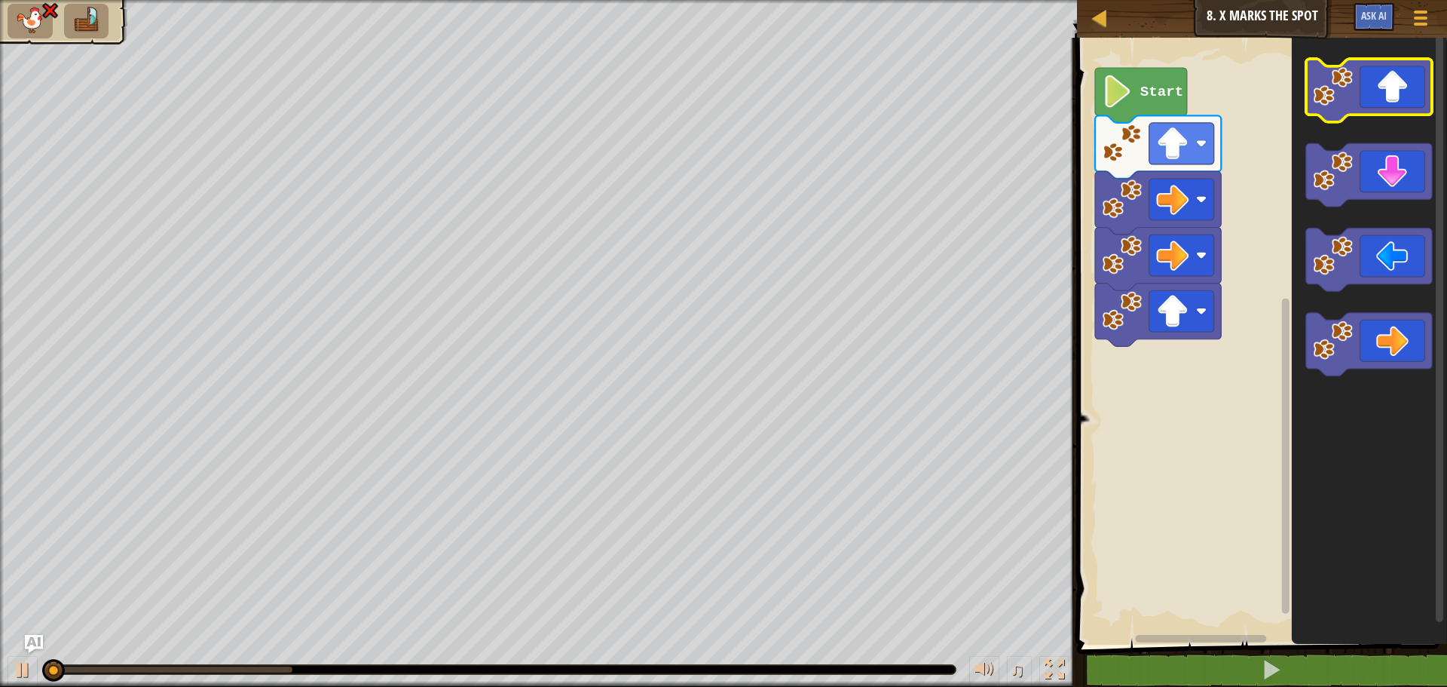
click at [1376, 107] on icon "Blockly Workspace" at bounding box center [1369, 90] width 126 height 63
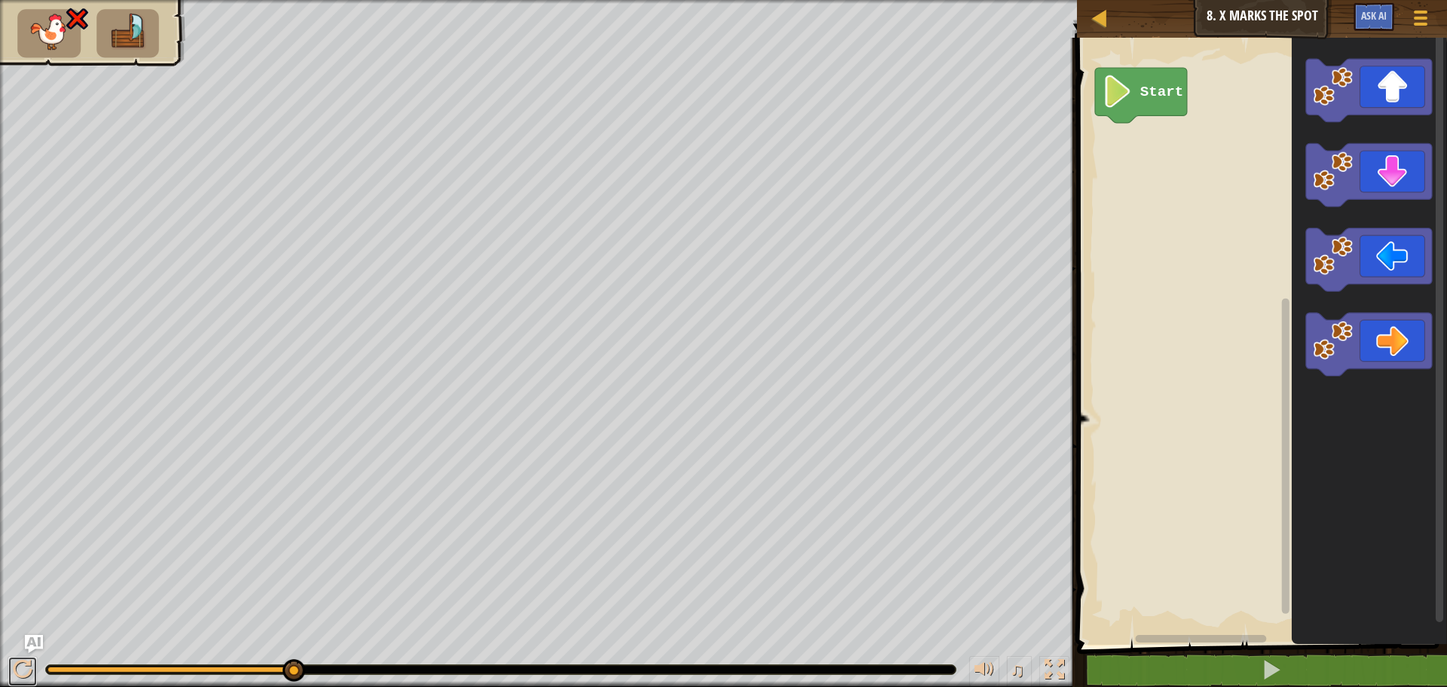
click at [44, 665] on div "♫" at bounding box center [538, 665] width 1077 height 45
click at [31, 664] on div at bounding box center [23, 669] width 20 height 20
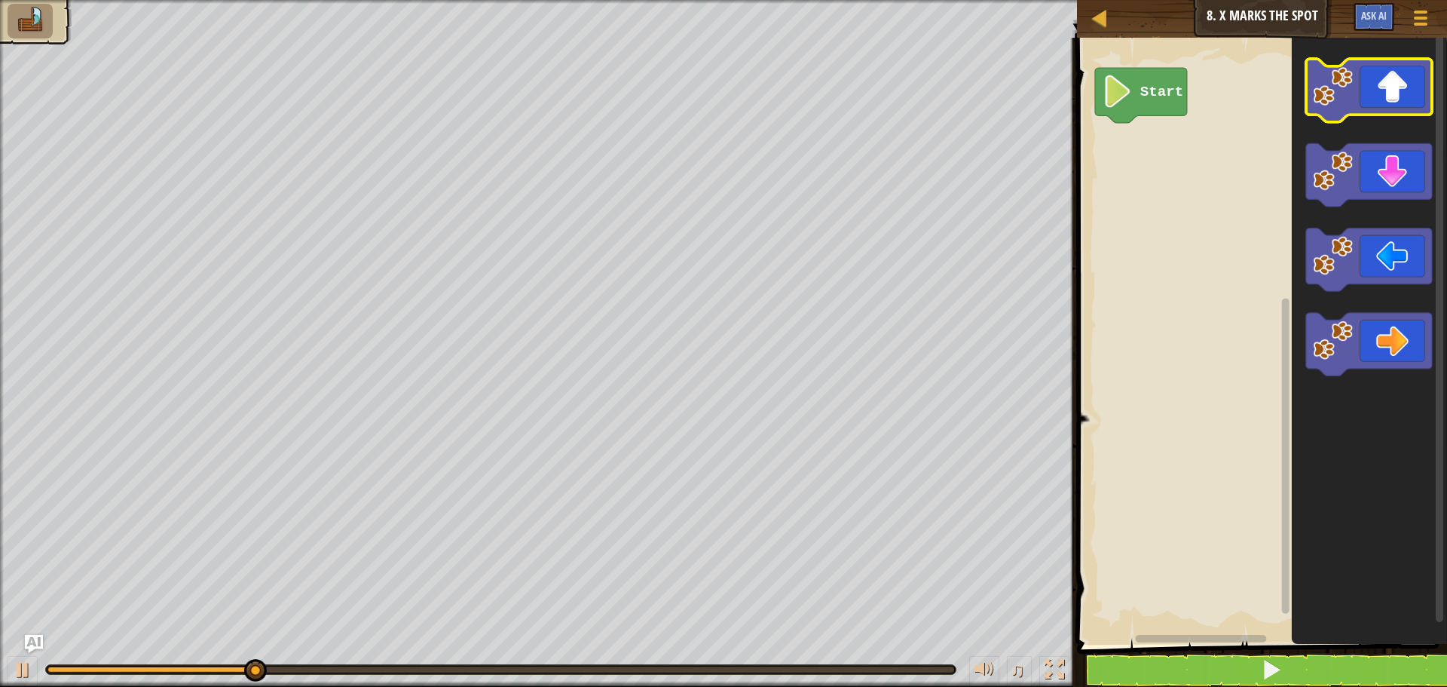
click at [1372, 102] on icon "Blockly Workspace" at bounding box center [1369, 90] width 126 height 63
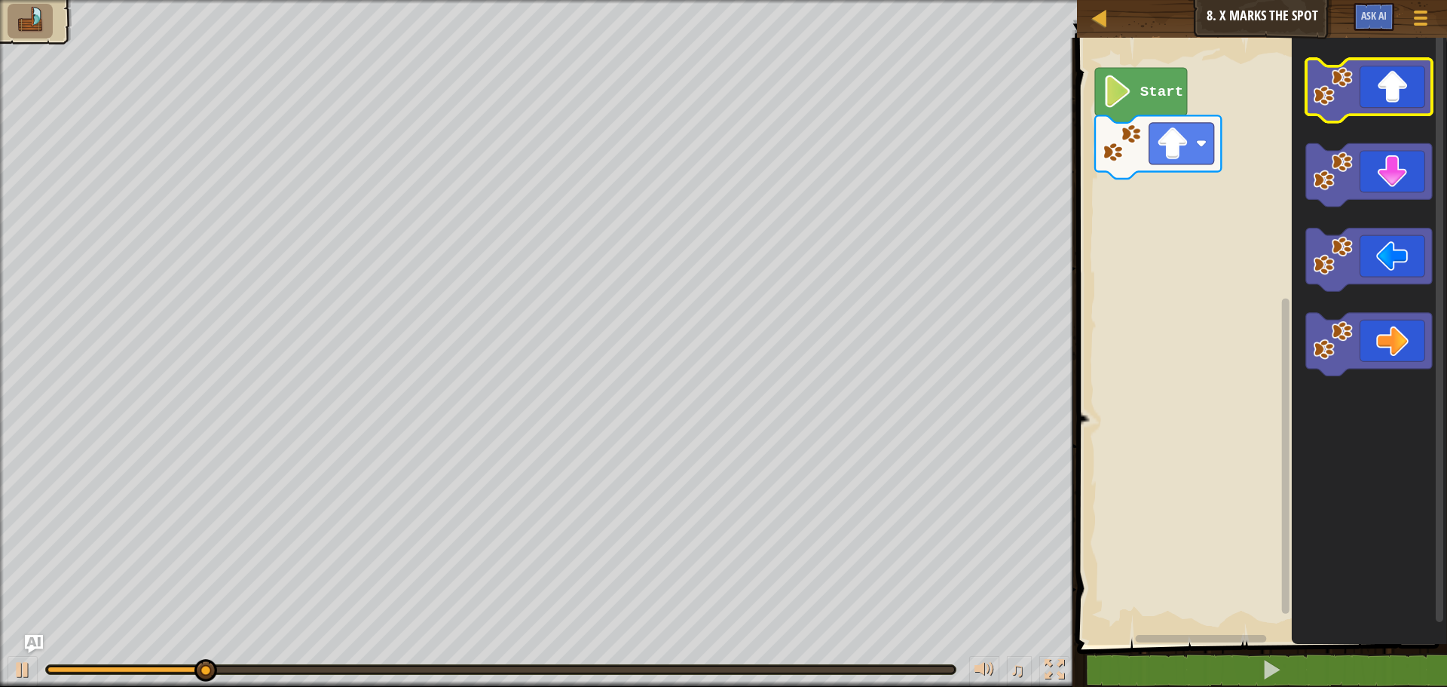
click at [1374, 105] on icon "Blockly Workspace" at bounding box center [1369, 90] width 126 height 63
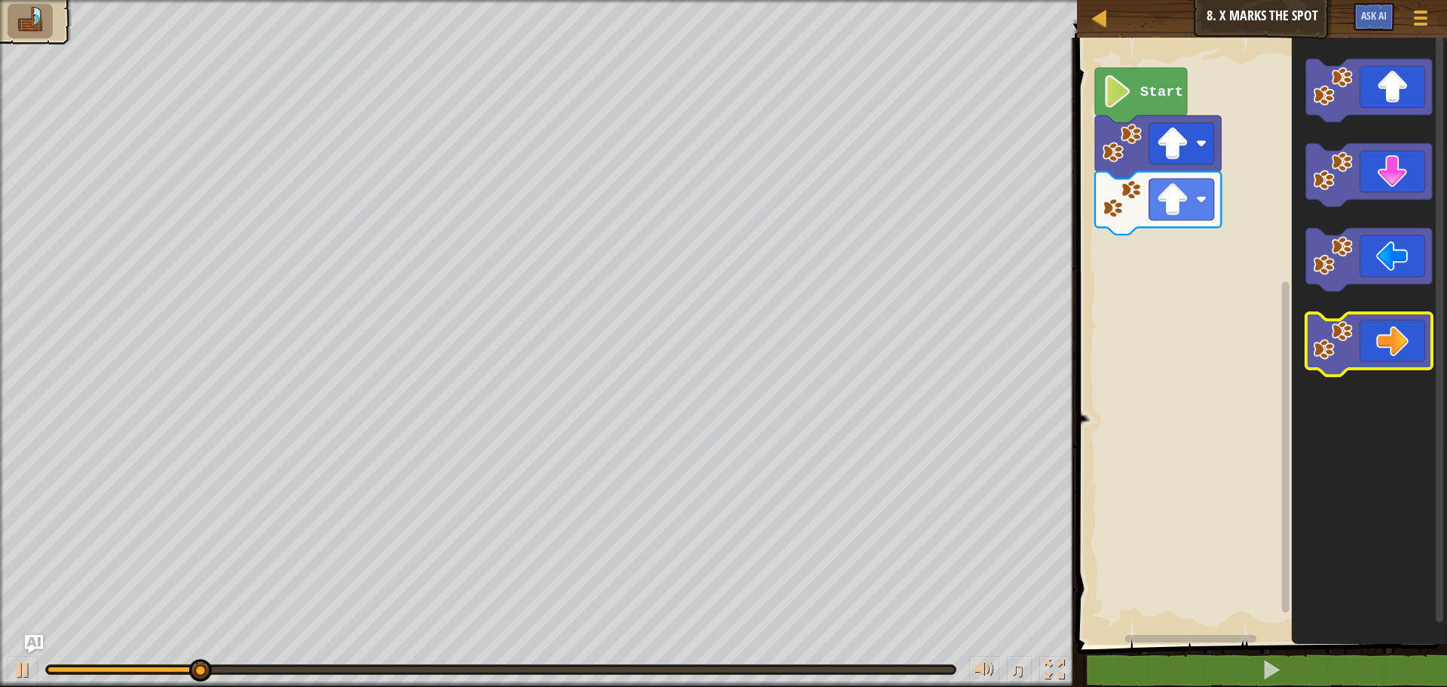
click at [1372, 335] on icon "Blockly Workspace" at bounding box center [1369, 344] width 126 height 63
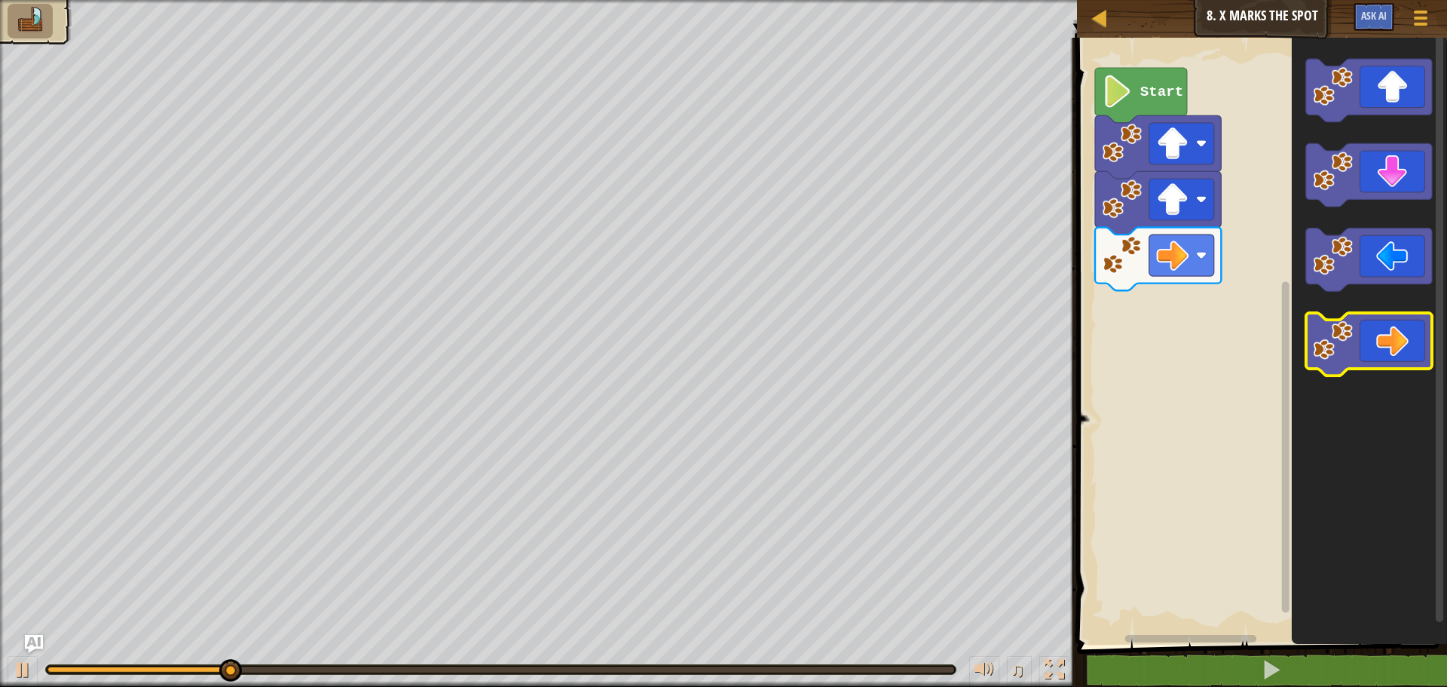
click at [1372, 337] on icon "Blockly Workspace" at bounding box center [1369, 344] width 126 height 63
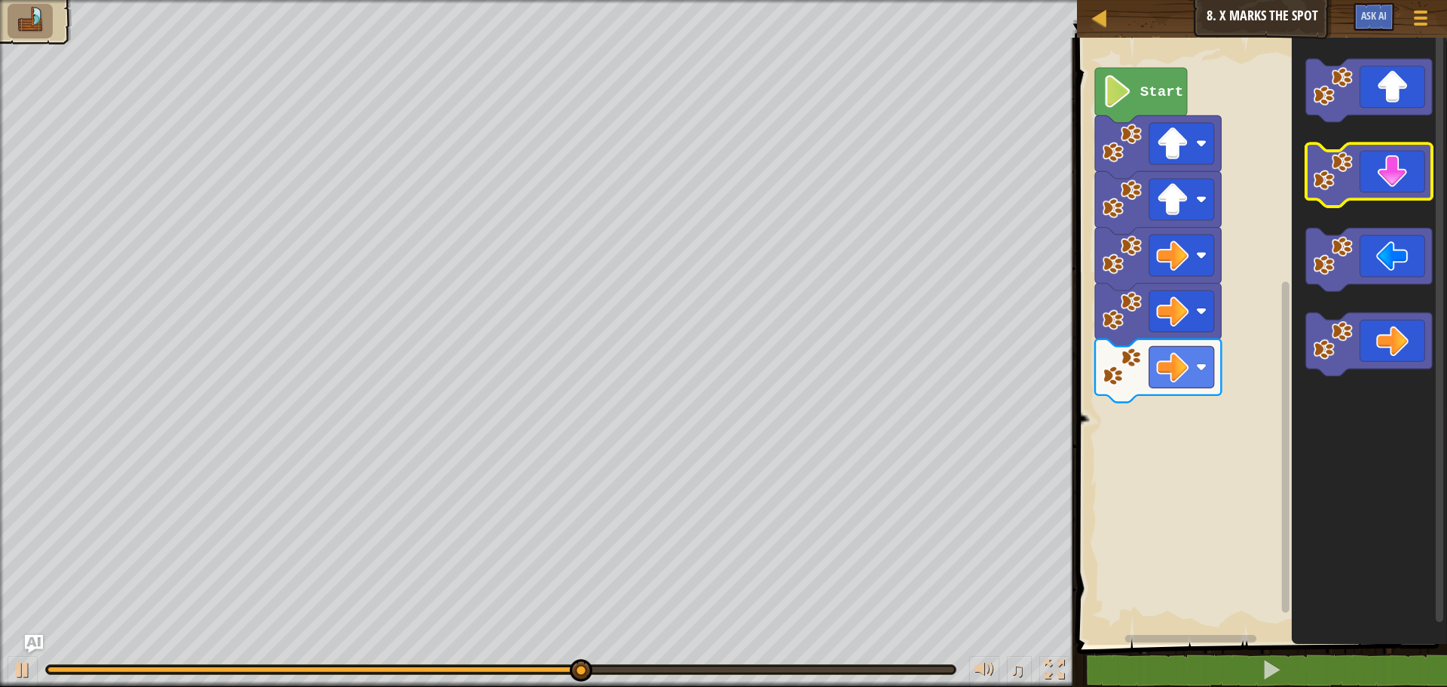
click at [1397, 192] on icon "Blockly Workspace" at bounding box center [1369, 175] width 126 height 63
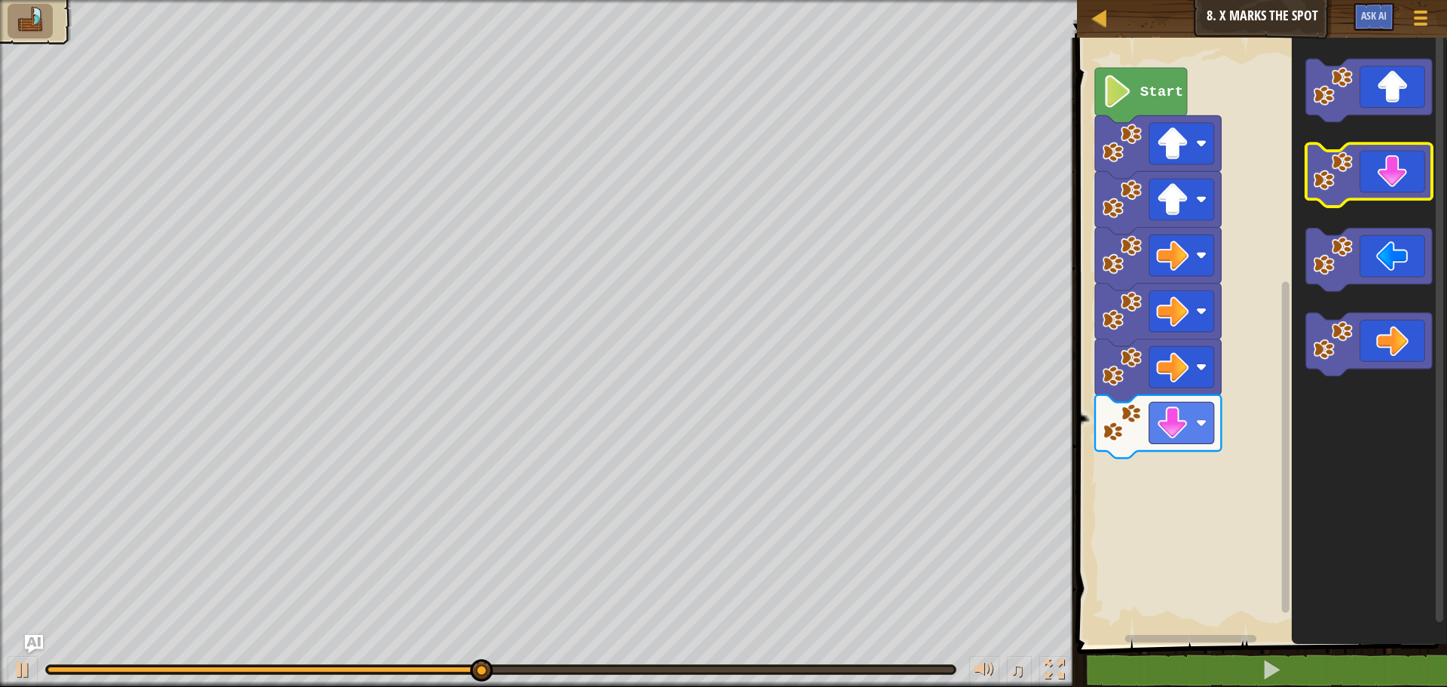
click at [1397, 192] on icon "Blockly Workspace" at bounding box center [1369, 175] width 126 height 63
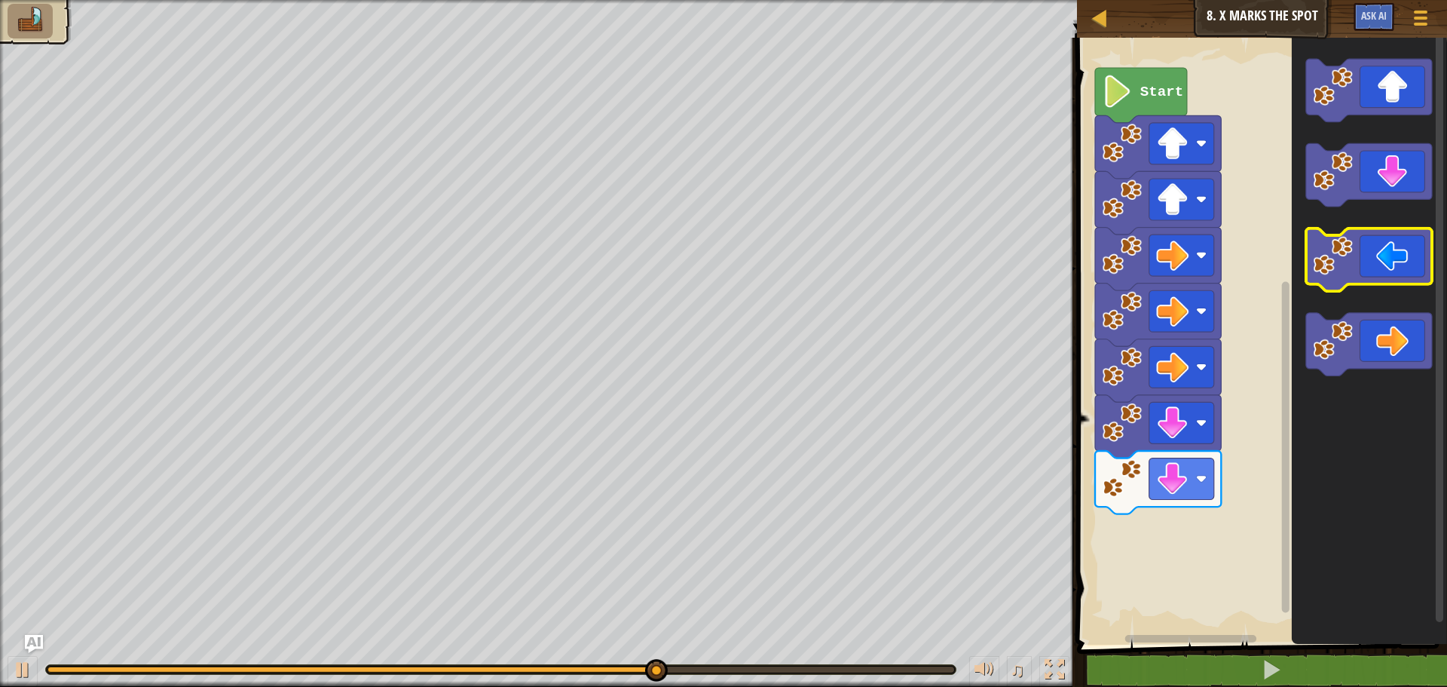
click at [1370, 261] on icon "Blockly Workspace" at bounding box center [1369, 259] width 126 height 63
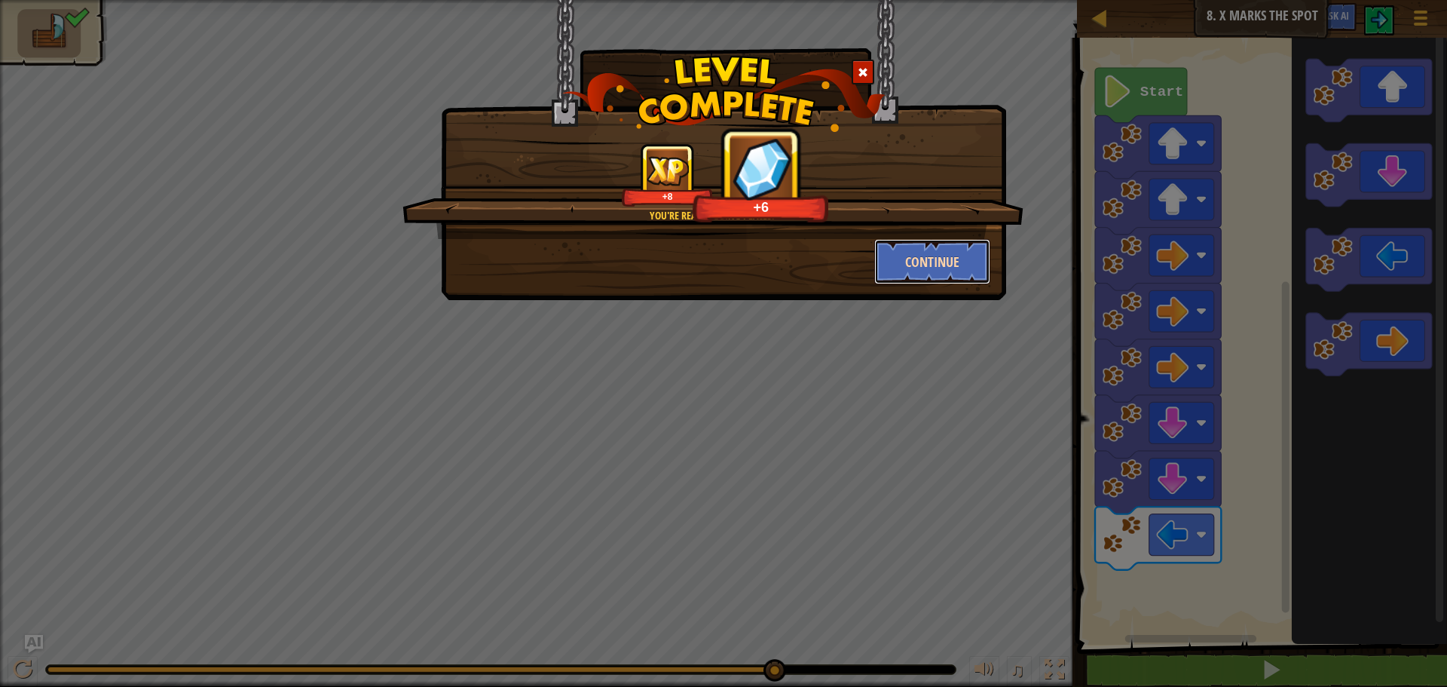
click at [951, 264] on button "Continue" at bounding box center [932, 261] width 117 height 45
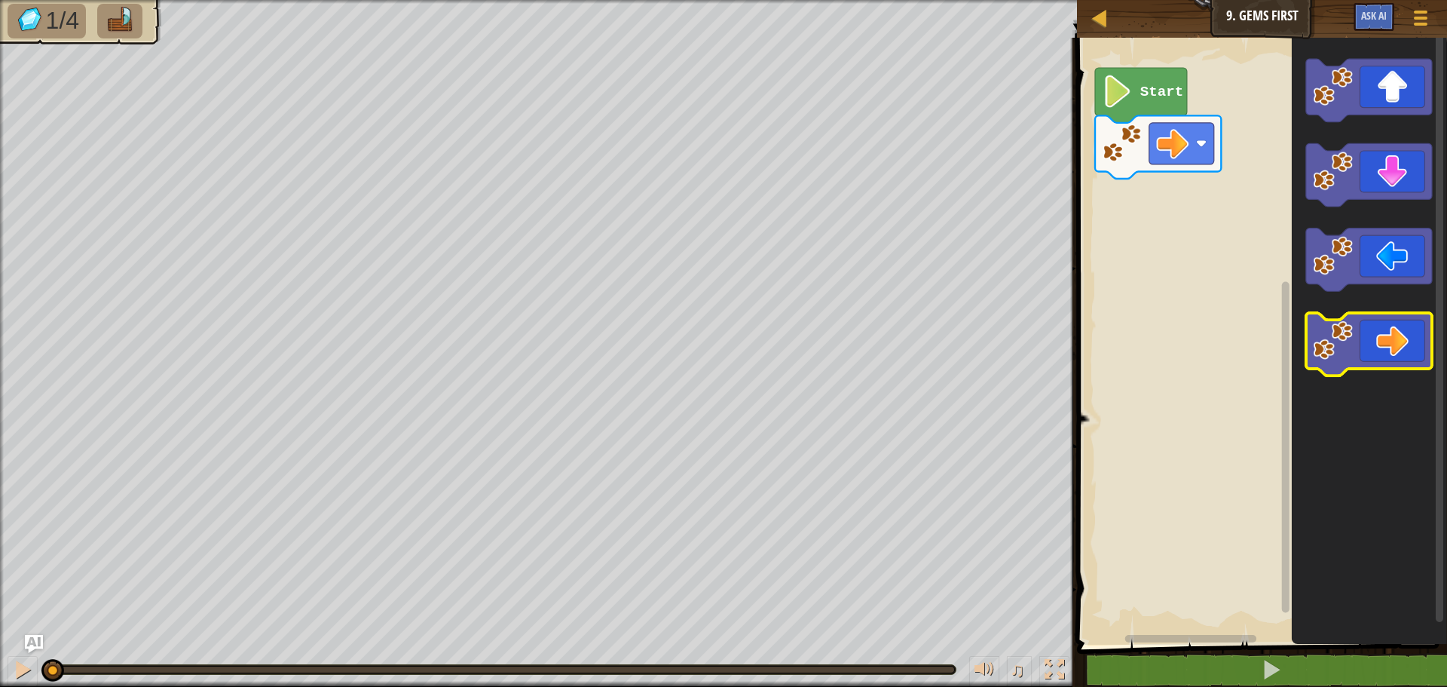
click at [1375, 357] on icon "Blockly Workspace" at bounding box center [1369, 344] width 126 height 63
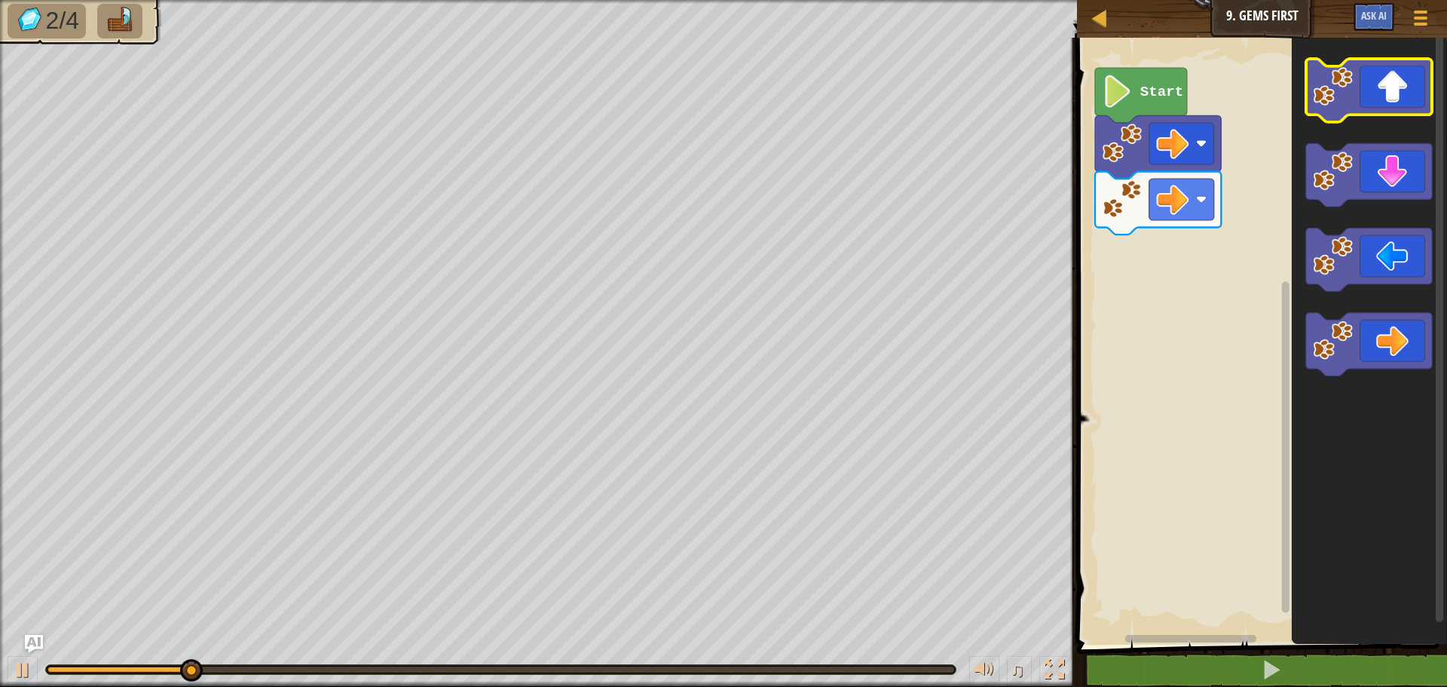
click at [1396, 95] on icon "Blockly Workspace" at bounding box center [1369, 90] width 126 height 63
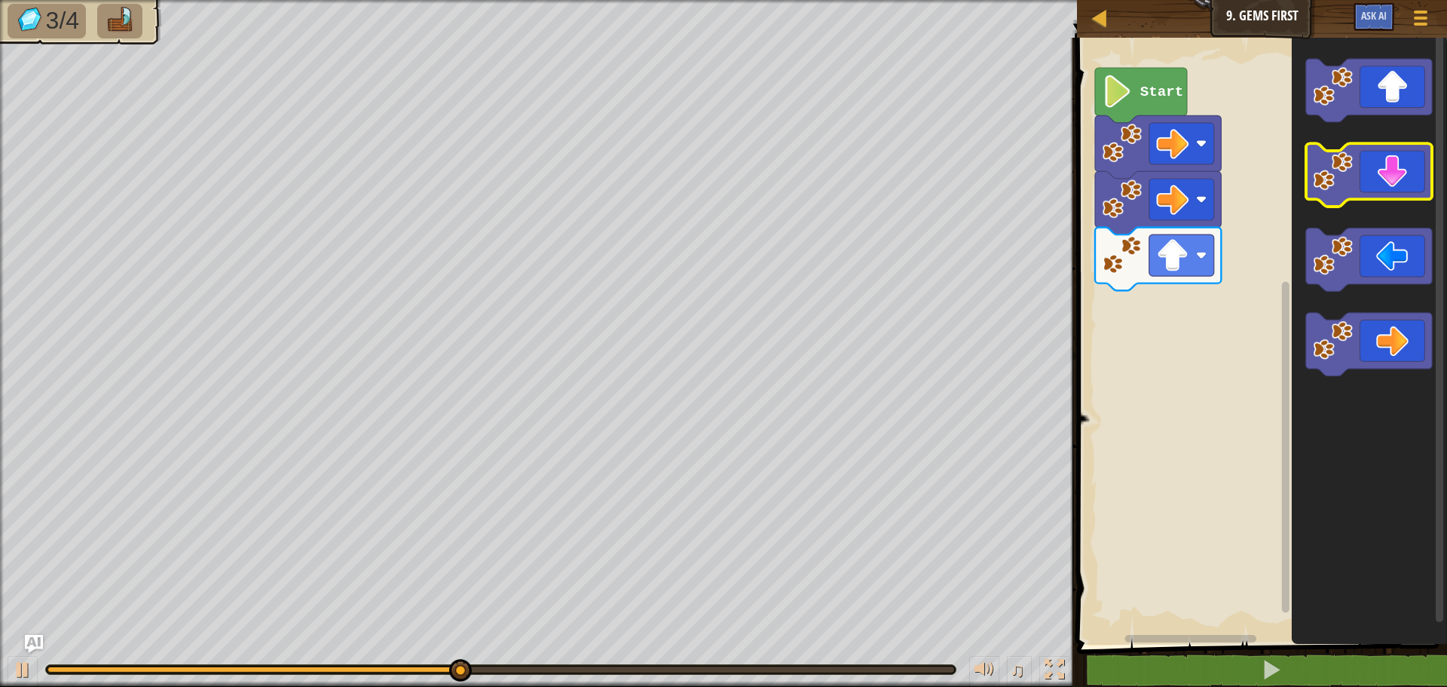
click at [1425, 185] on icon "Blockly Workspace" at bounding box center [1369, 175] width 126 height 63
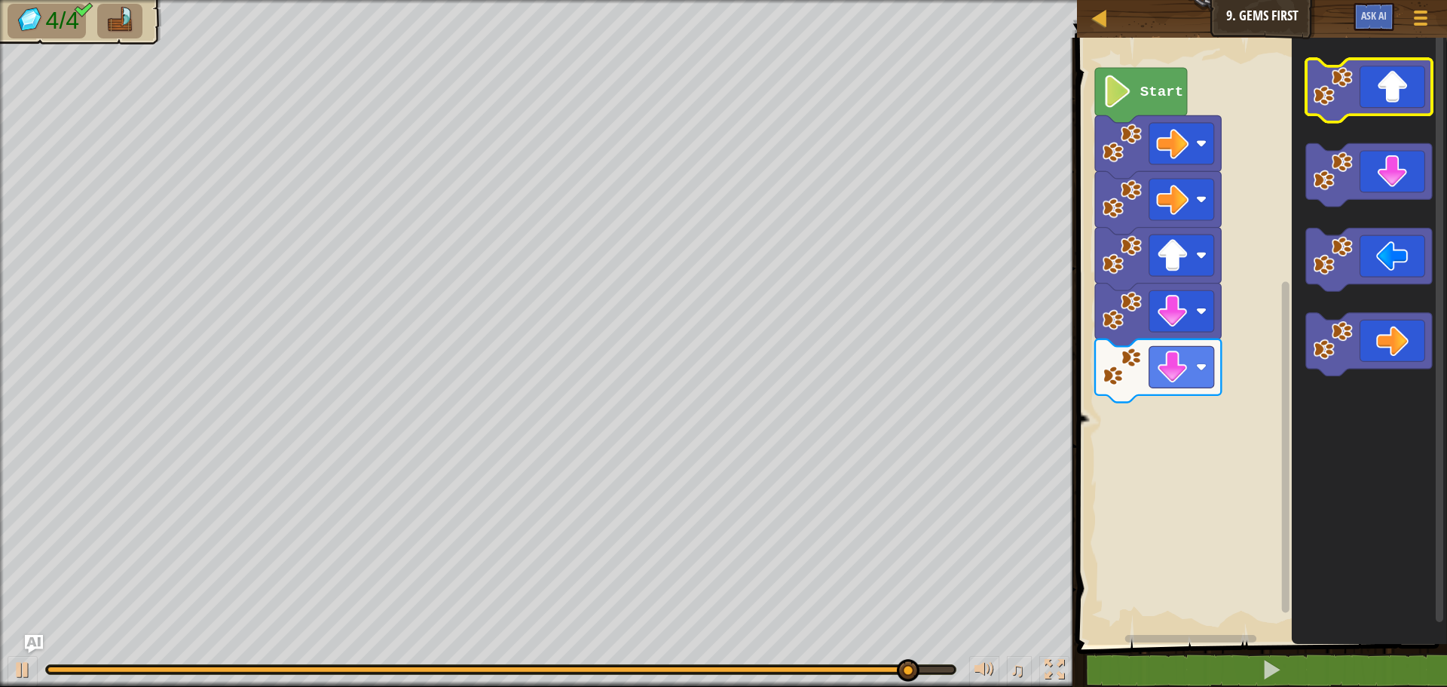
click at [1402, 109] on icon "Blockly Workspace" at bounding box center [1369, 90] width 126 height 63
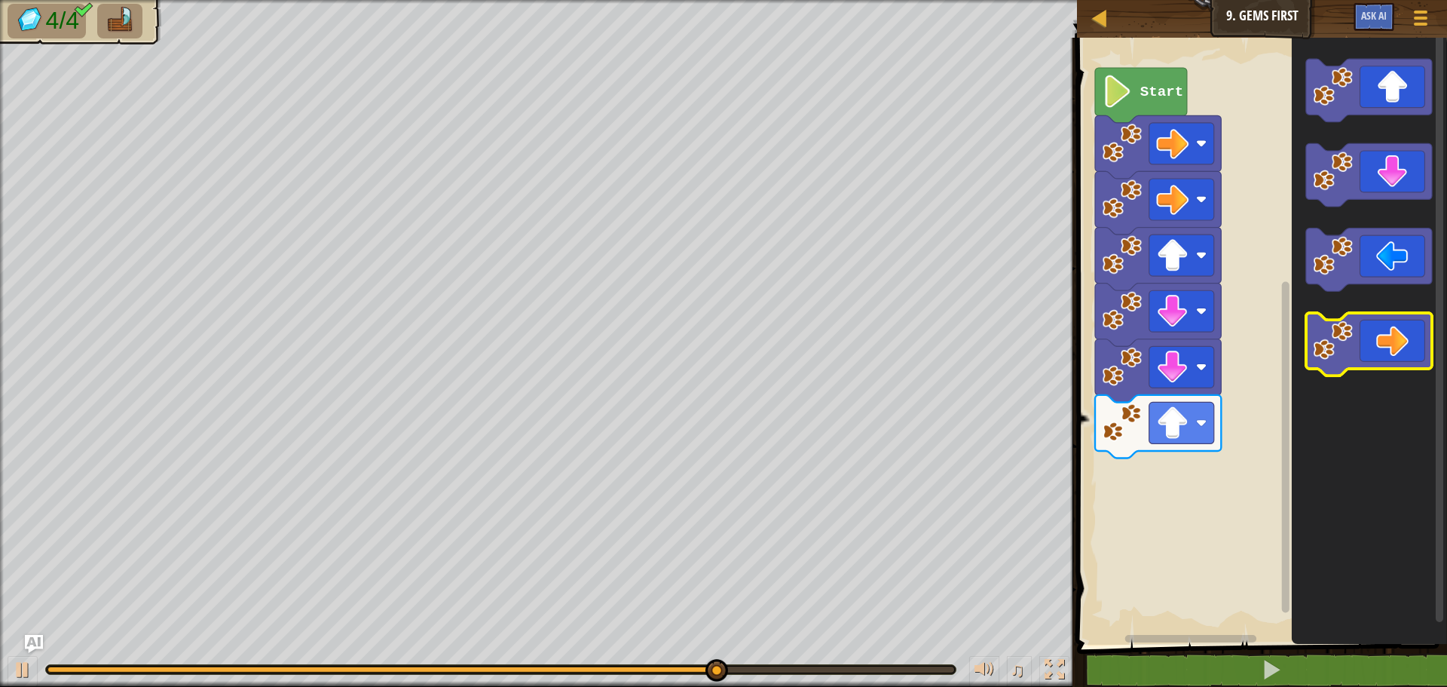
click at [1391, 325] on icon "Blockly Workspace" at bounding box center [1369, 344] width 126 height 63
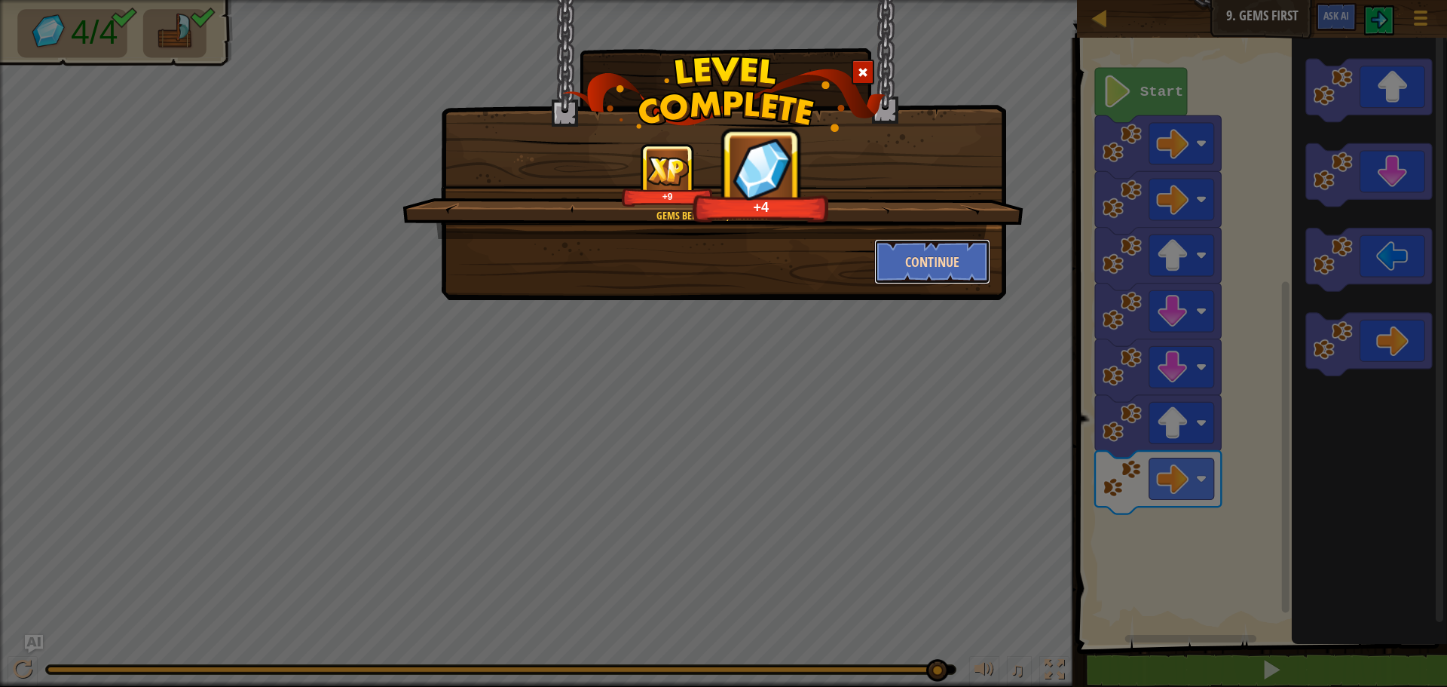
click at [940, 249] on button "Continue" at bounding box center [932, 261] width 117 height 45
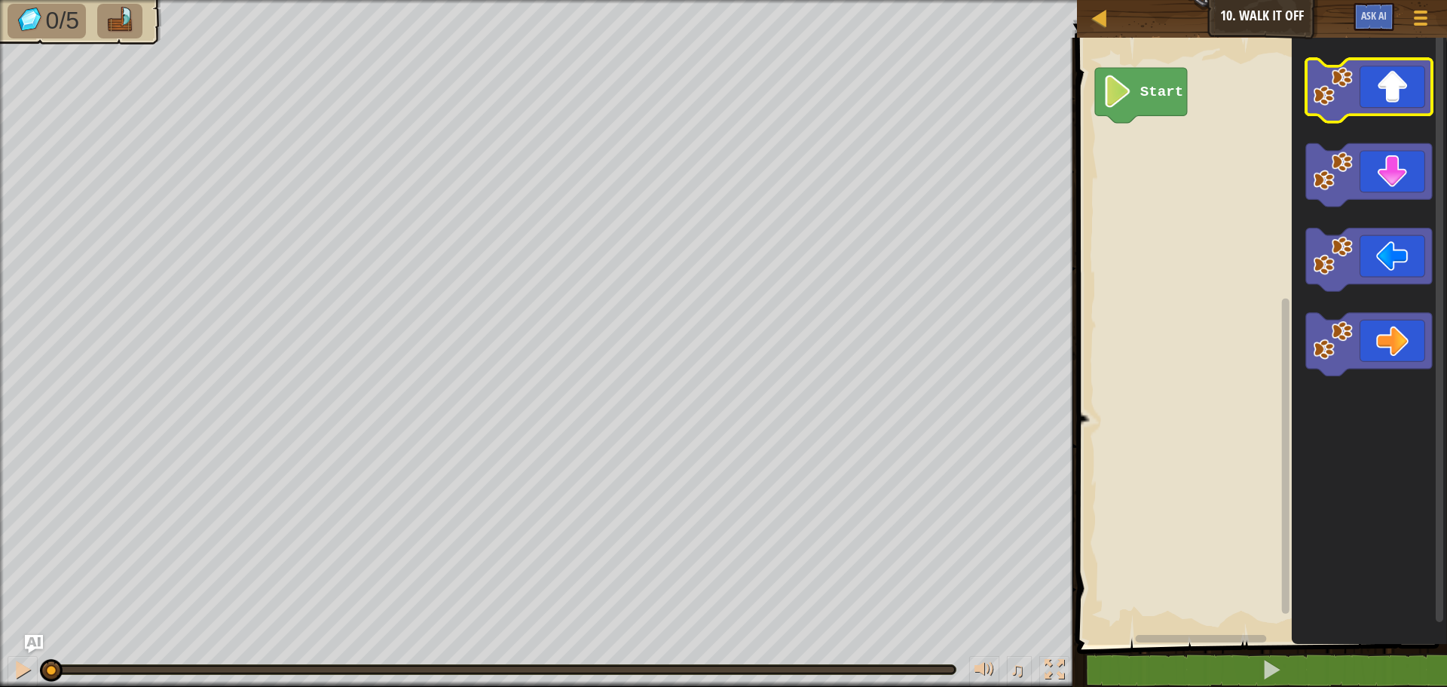
click at [1364, 107] on icon "Blockly Workspace" at bounding box center [1369, 90] width 126 height 63
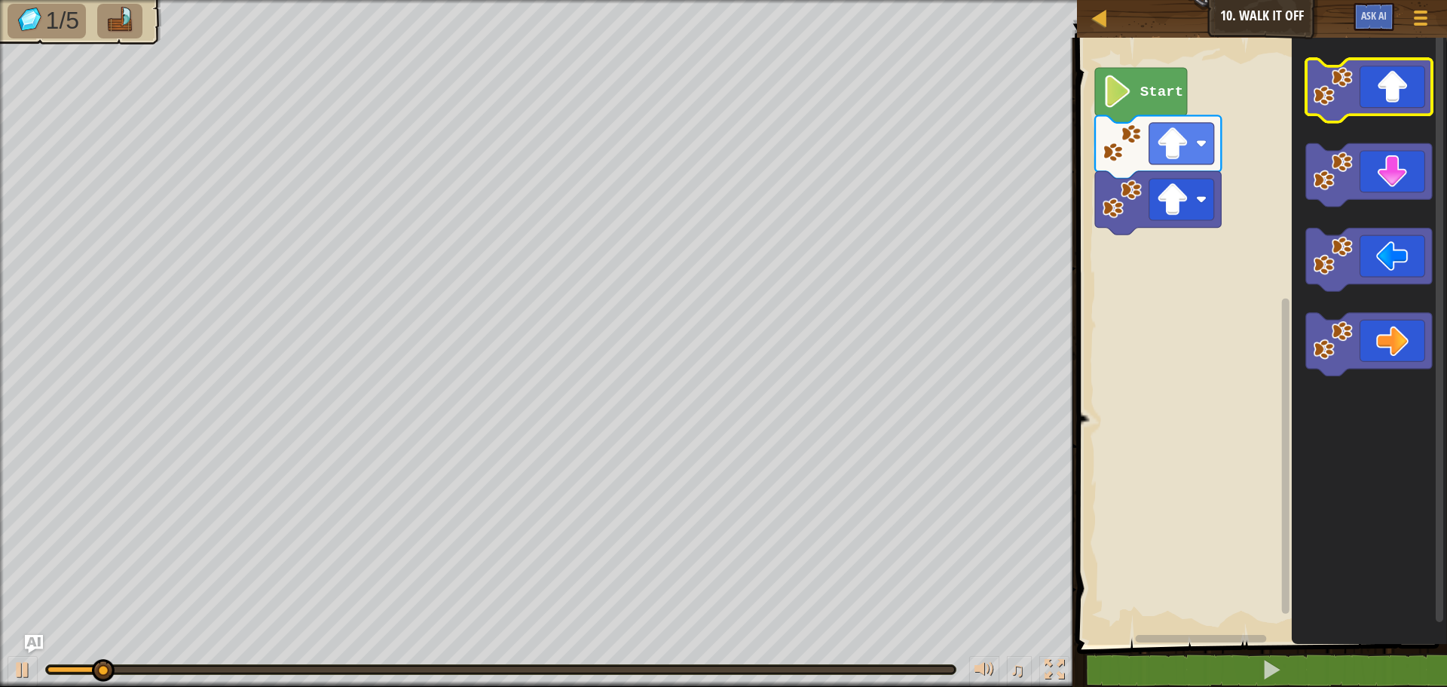
click at [1364, 107] on icon "Blockly Workspace" at bounding box center [1369, 90] width 126 height 63
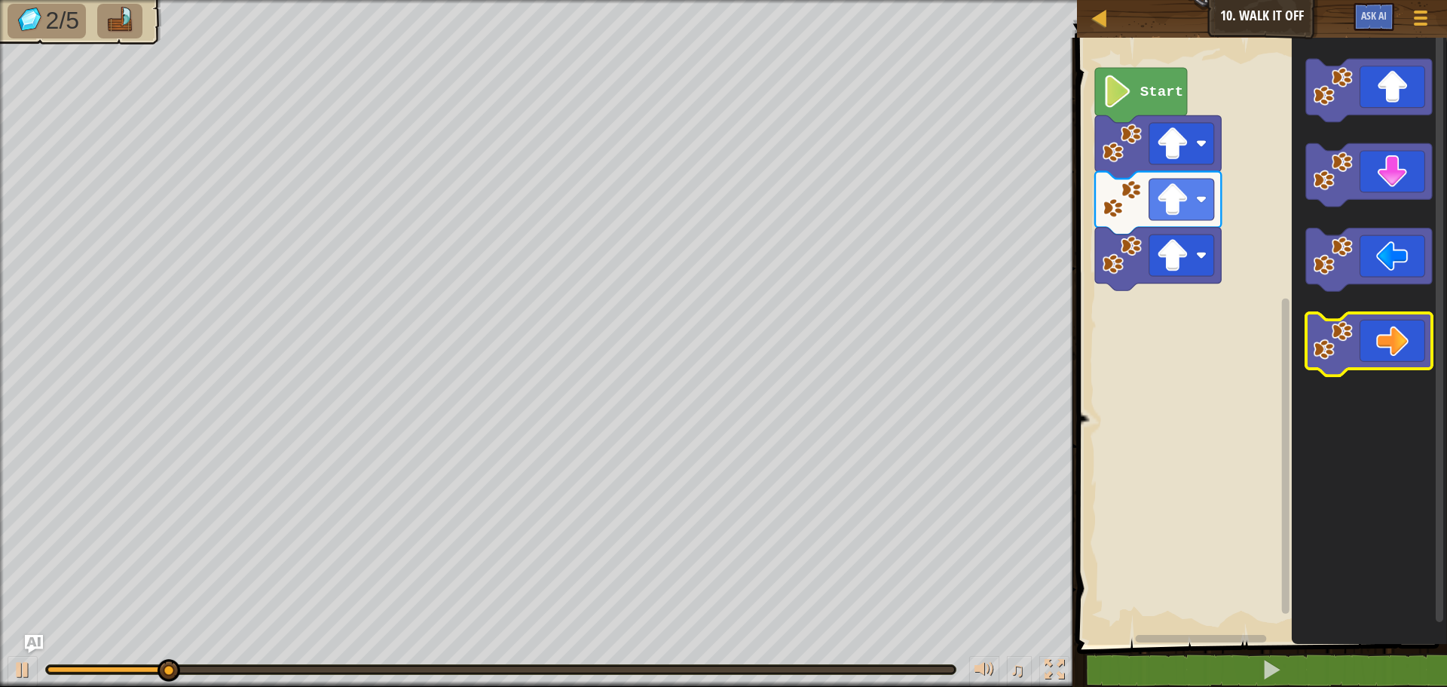
click at [1399, 358] on icon "Blockly Workspace" at bounding box center [1369, 344] width 126 height 63
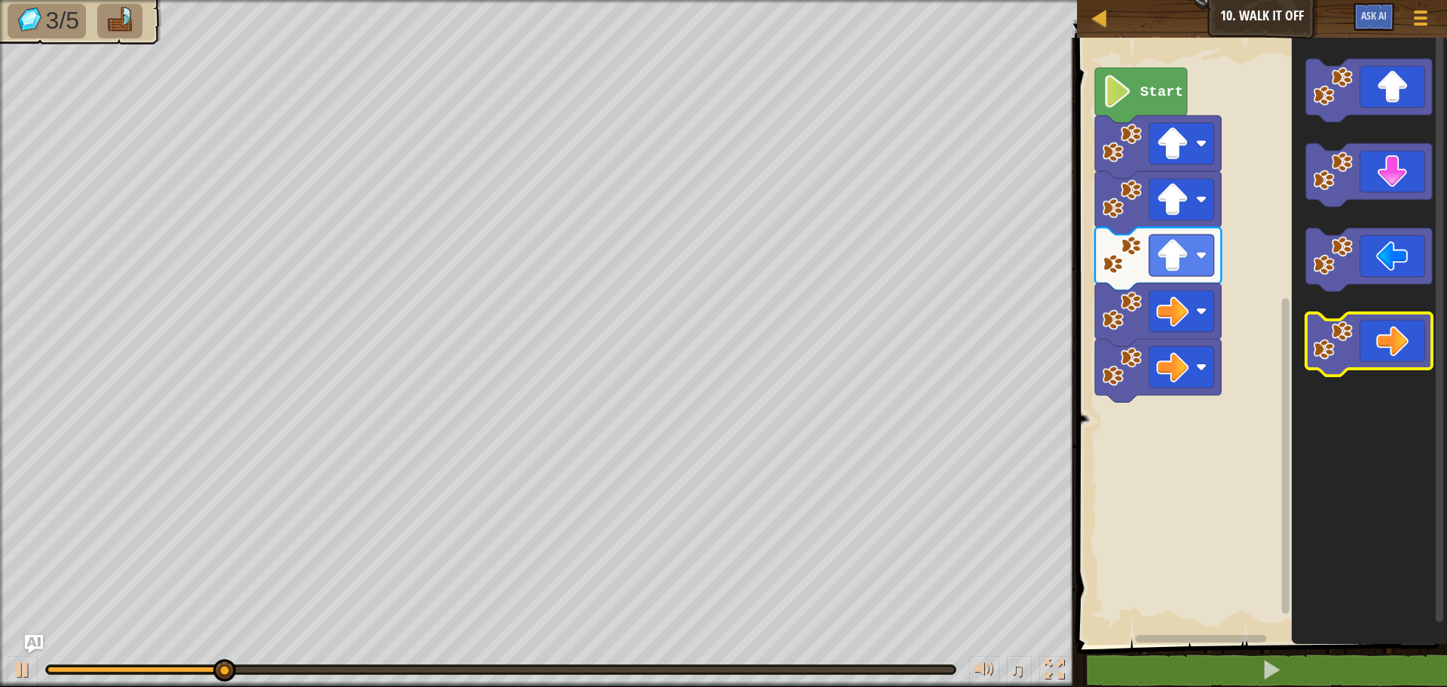
click at [1399, 358] on icon "Blockly Workspace" at bounding box center [1369, 344] width 126 height 63
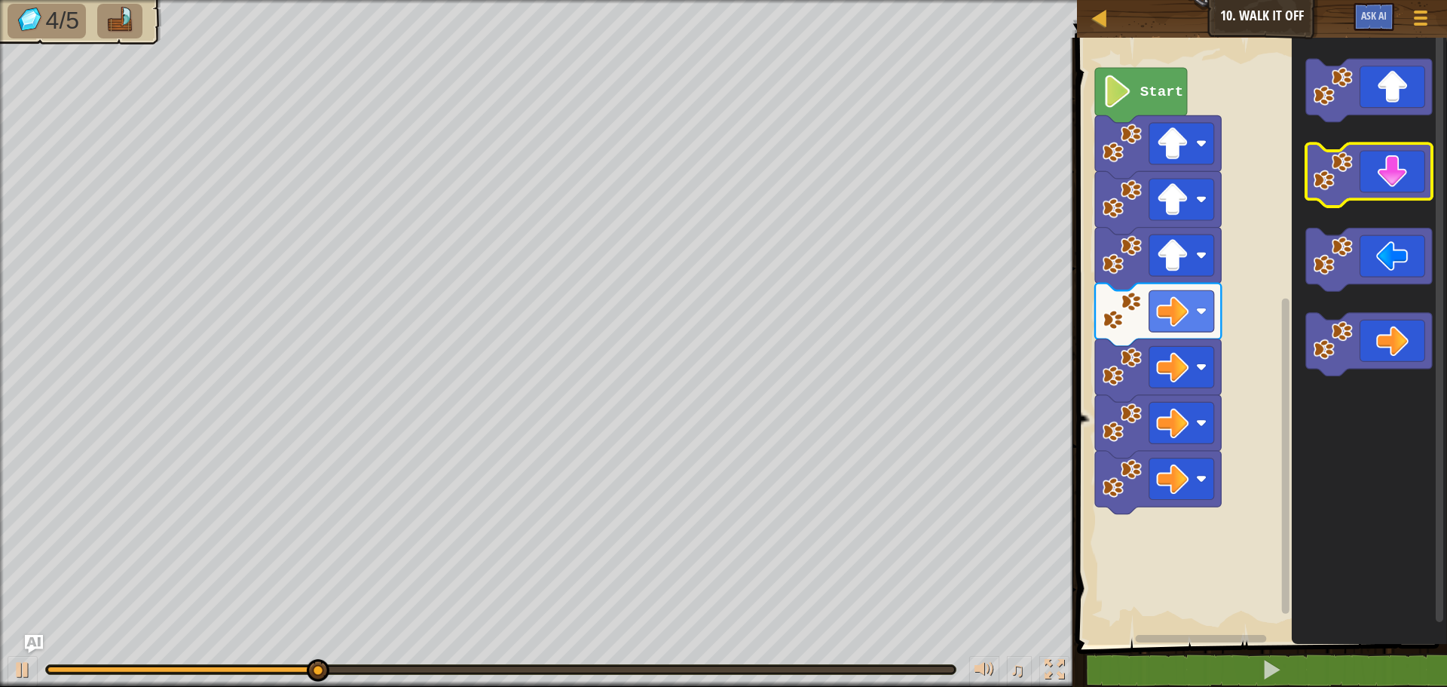
click at [1390, 194] on icon "Blockly Workspace" at bounding box center [1369, 175] width 126 height 63
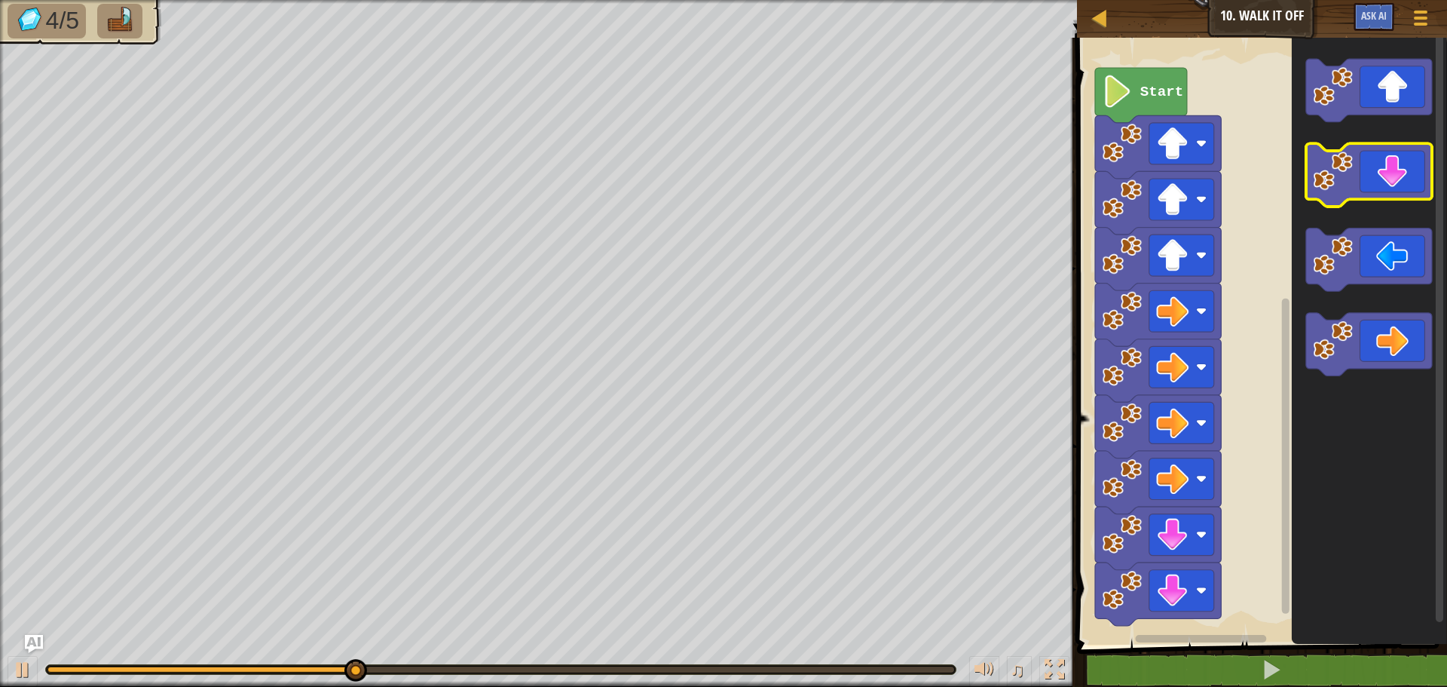
click at [1390, 194] on icon "Blockly Workspace" at bounding box center [1369, 175] width 126 height 63
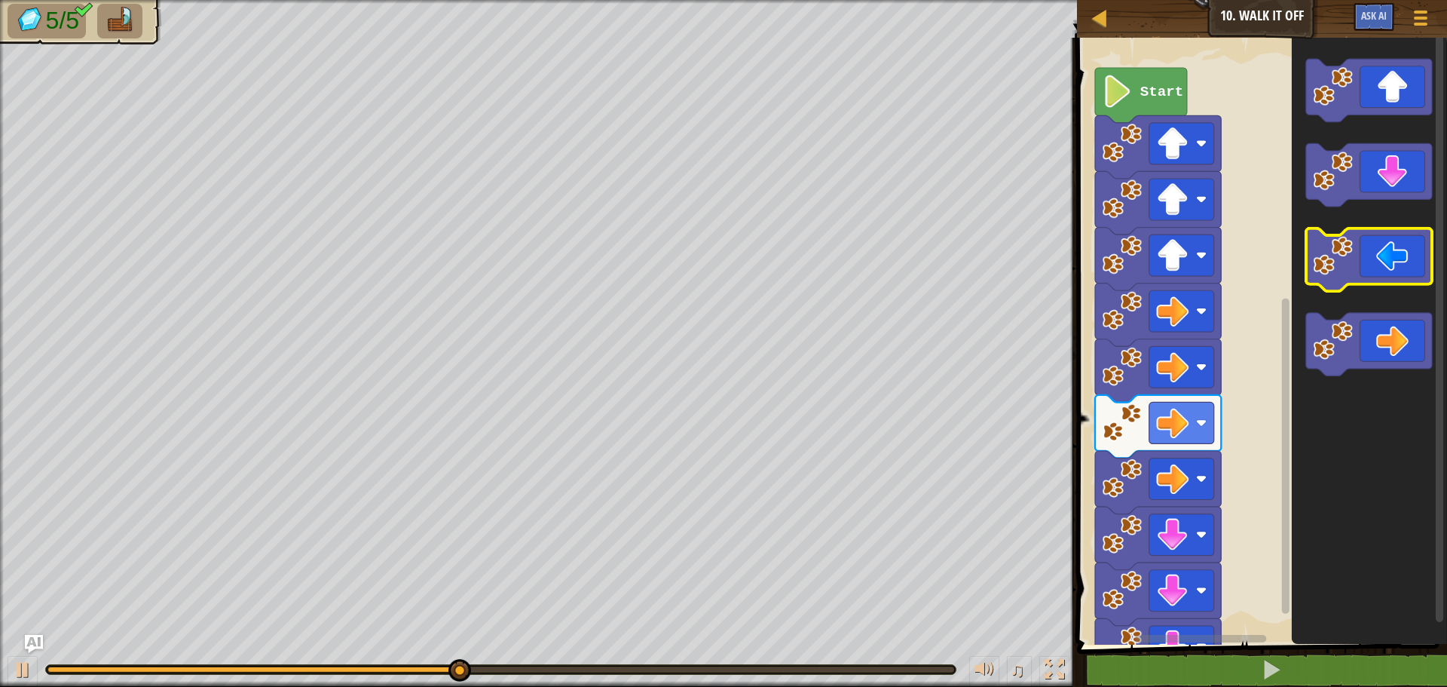
click at [1395, 252] on icon "Blockly Workspace" at bounding box center [1369, 259] width 126 height 63
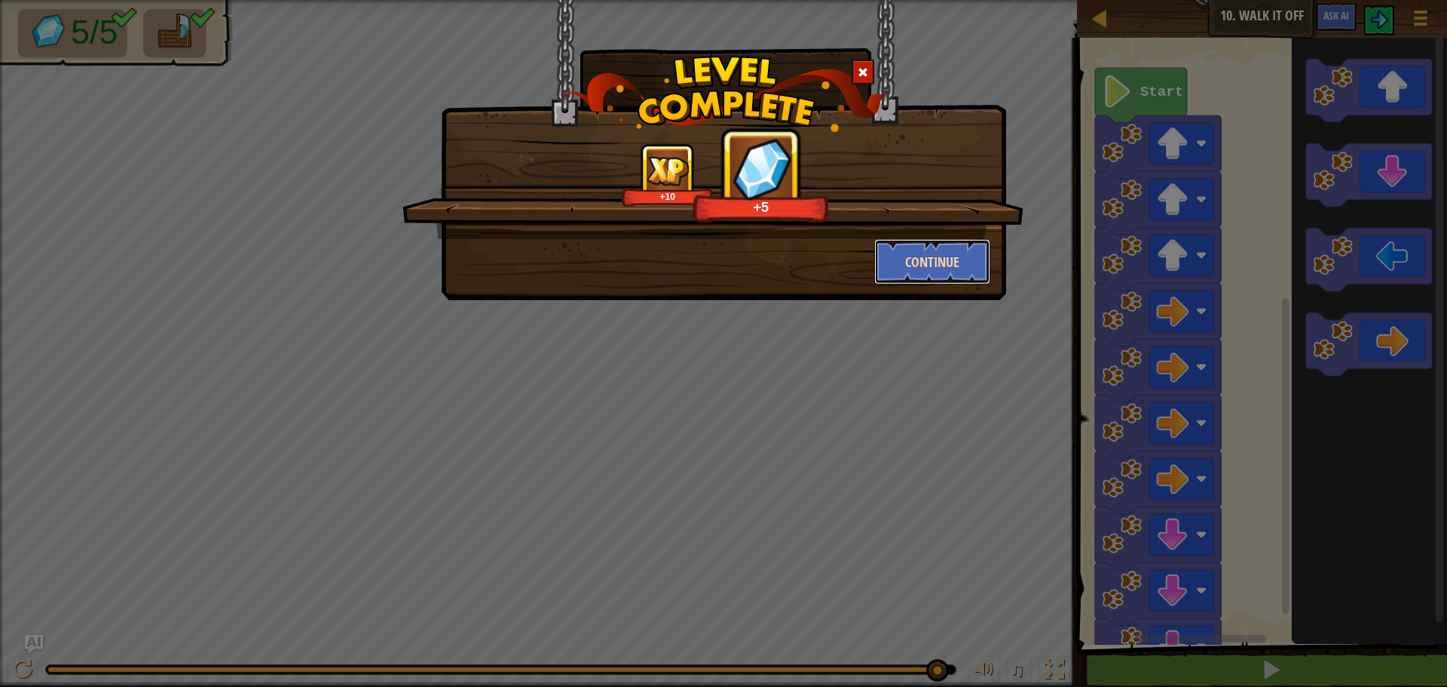
click at [883, 266] on button "Continue" at bounding box center [932, 261] width 117 height 45
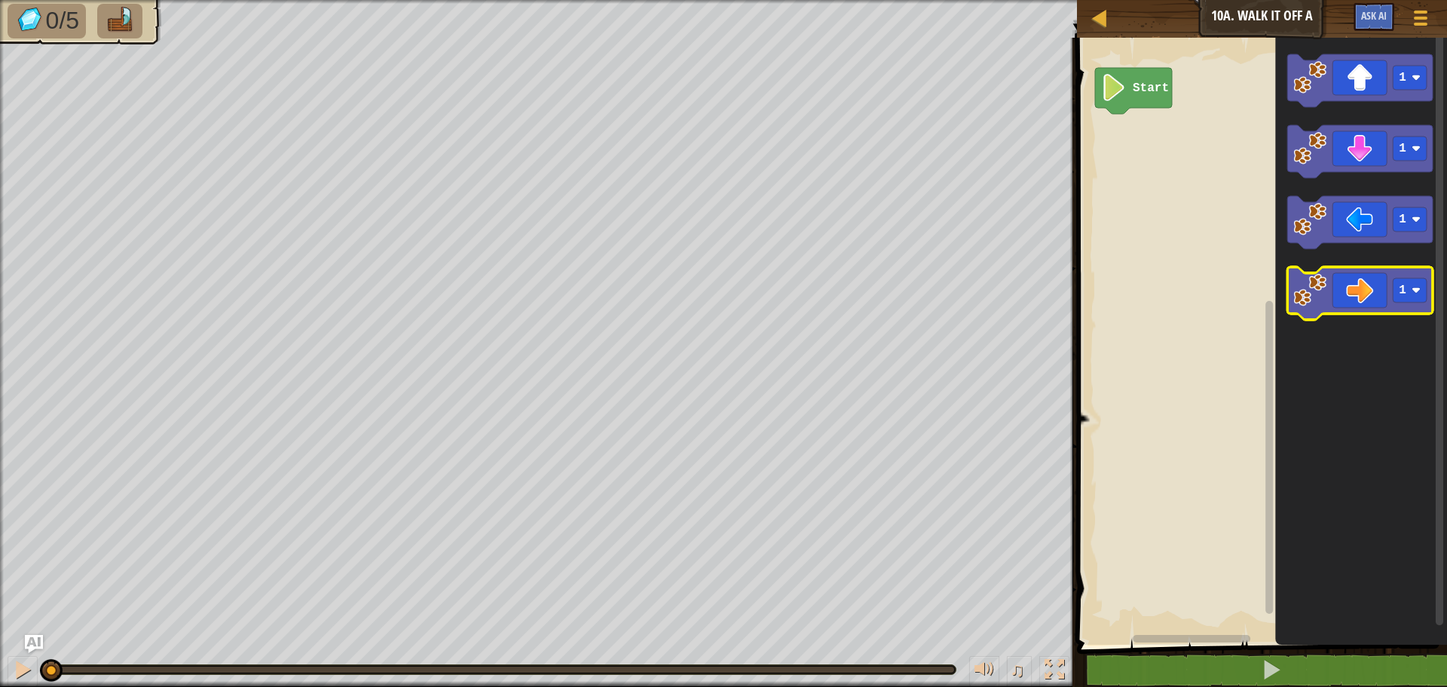
click at [1363, 293] on icon "Blockly Workspace" at bounding box center [1359, 293] width 145 height 53
click at [1363, 294] on icon "Blockly Workspace" at bounding box center [1359, 293] width 145 height 53
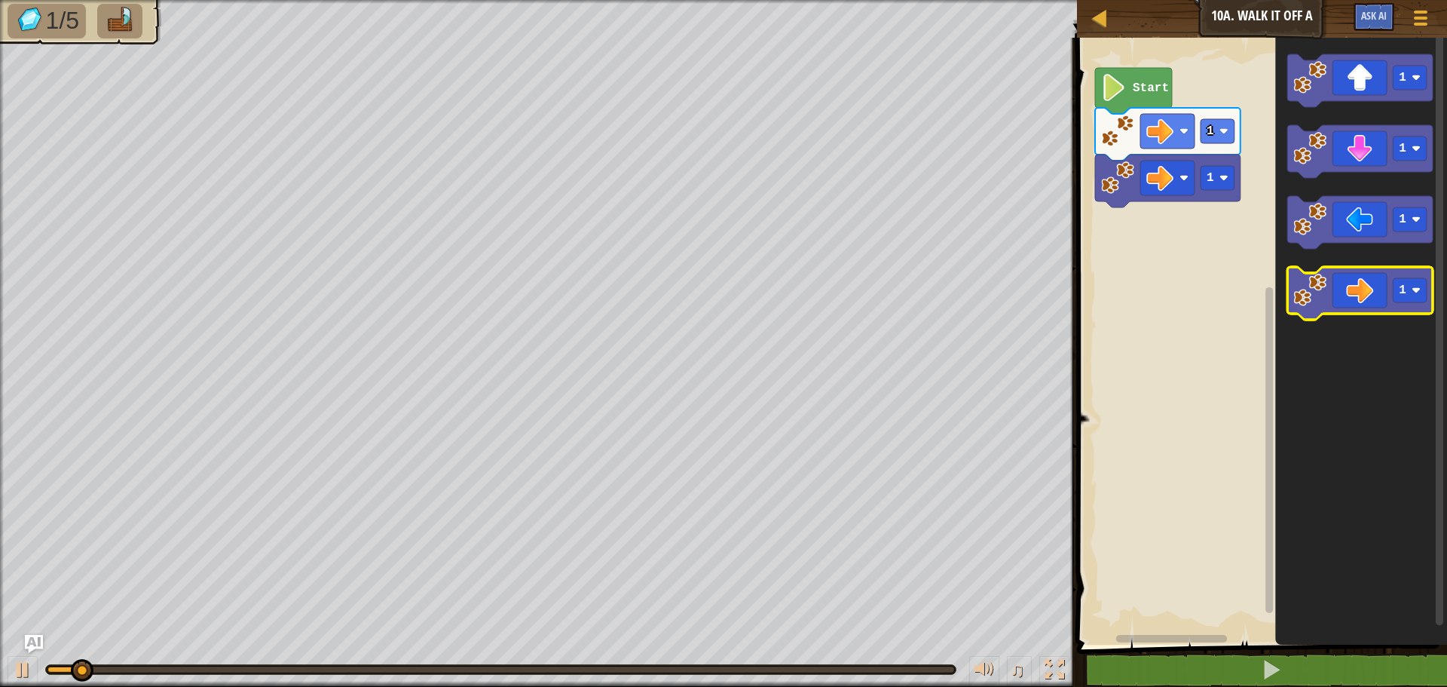
click at [1371, 295] on icon "Blockly Workspace" at bounding box center [1359, 293] width 145 height 53
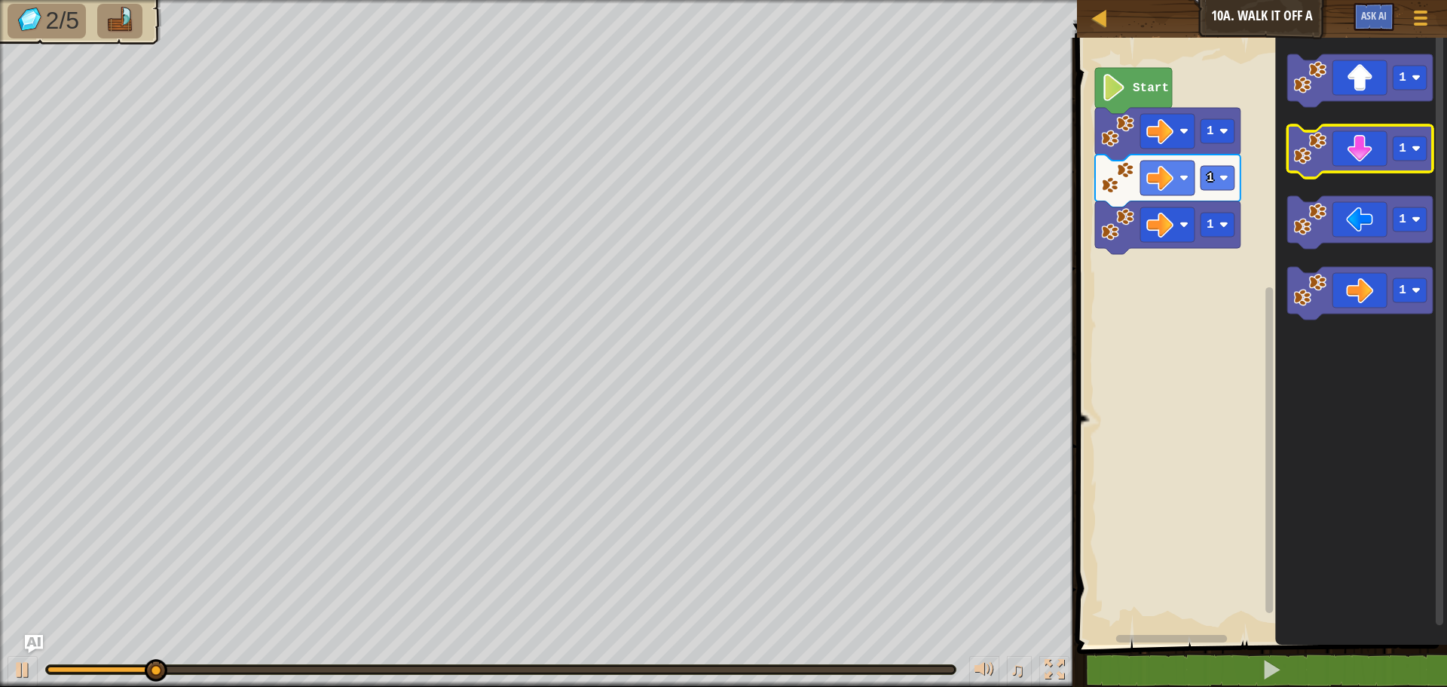
click at [1355, 148] on icon "Blockly Workspace" at bounding box center [1359, 151] width 145 height 53
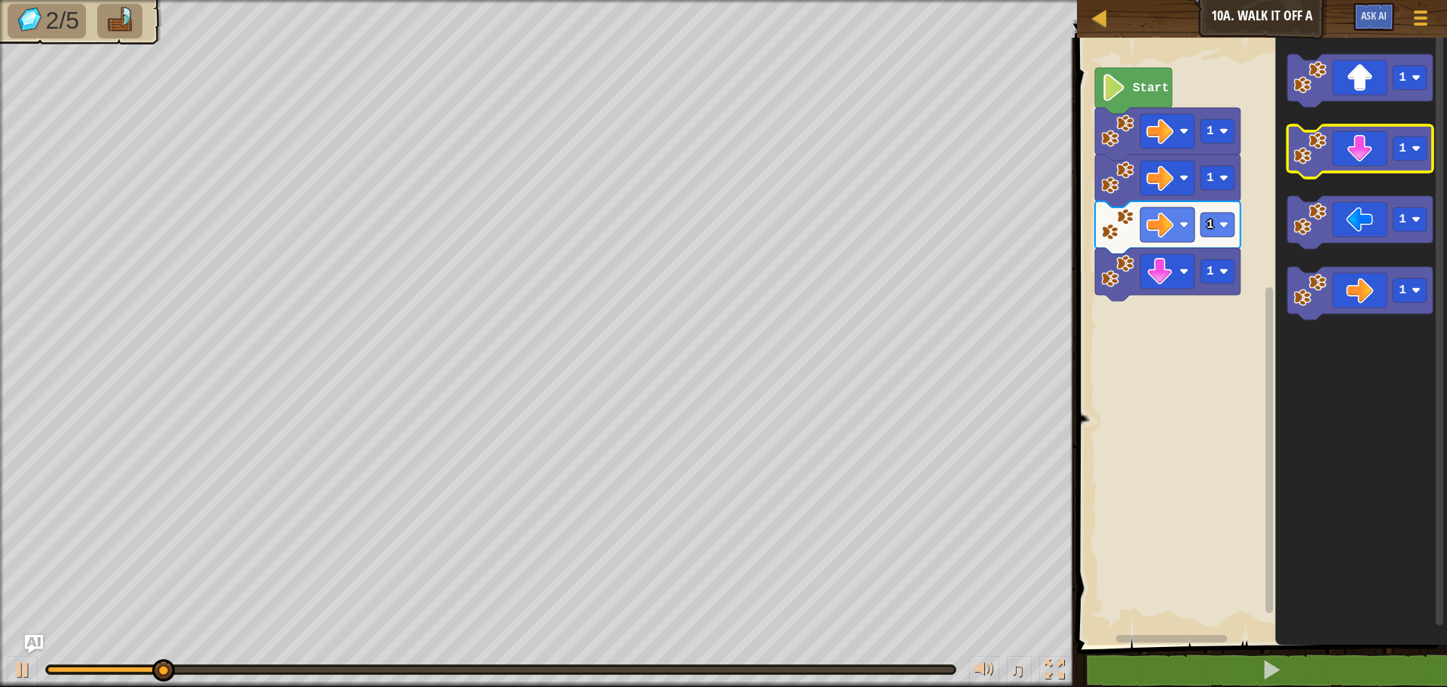
click at [1355, 160] on icon "Blockly Workspace" at bounding box center [1359, 151] width 145 height 53
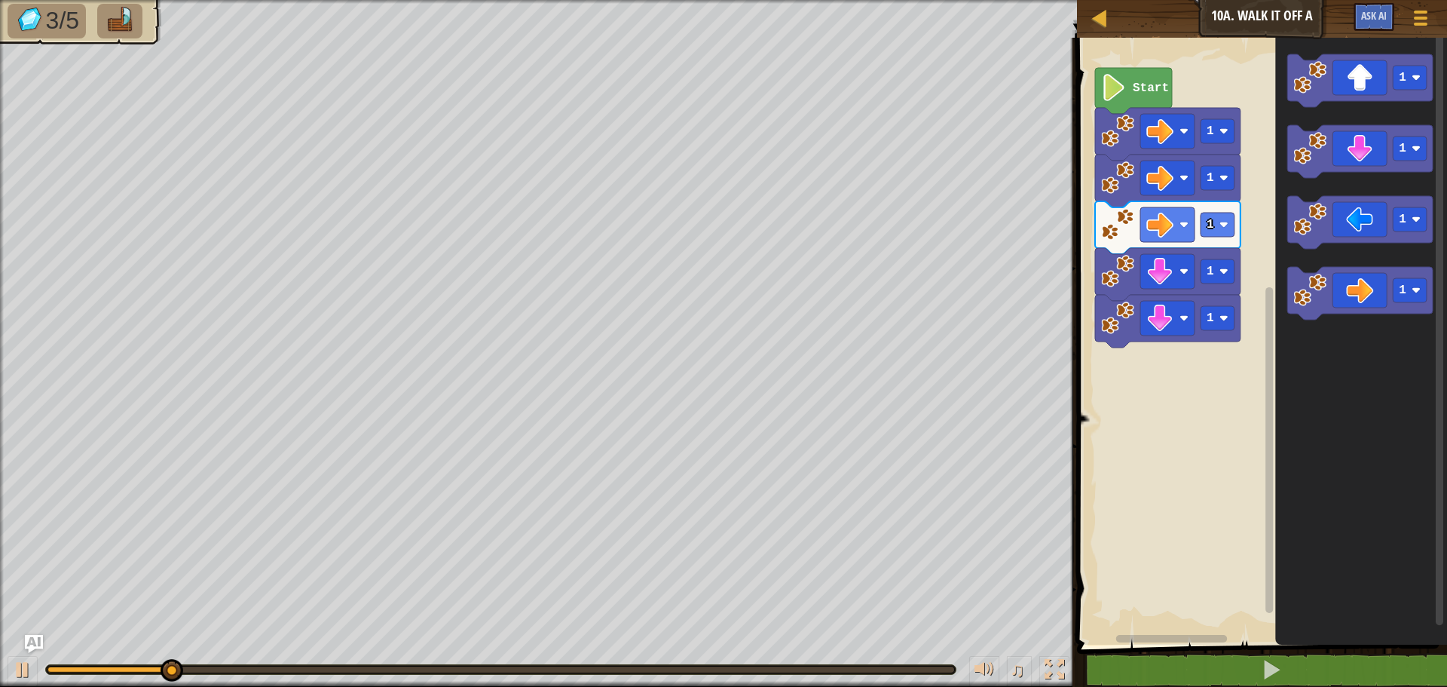
click at [1355, 160] on icon "Blockly Workspace" at bounding box center [1359, 151] width 145 height 53
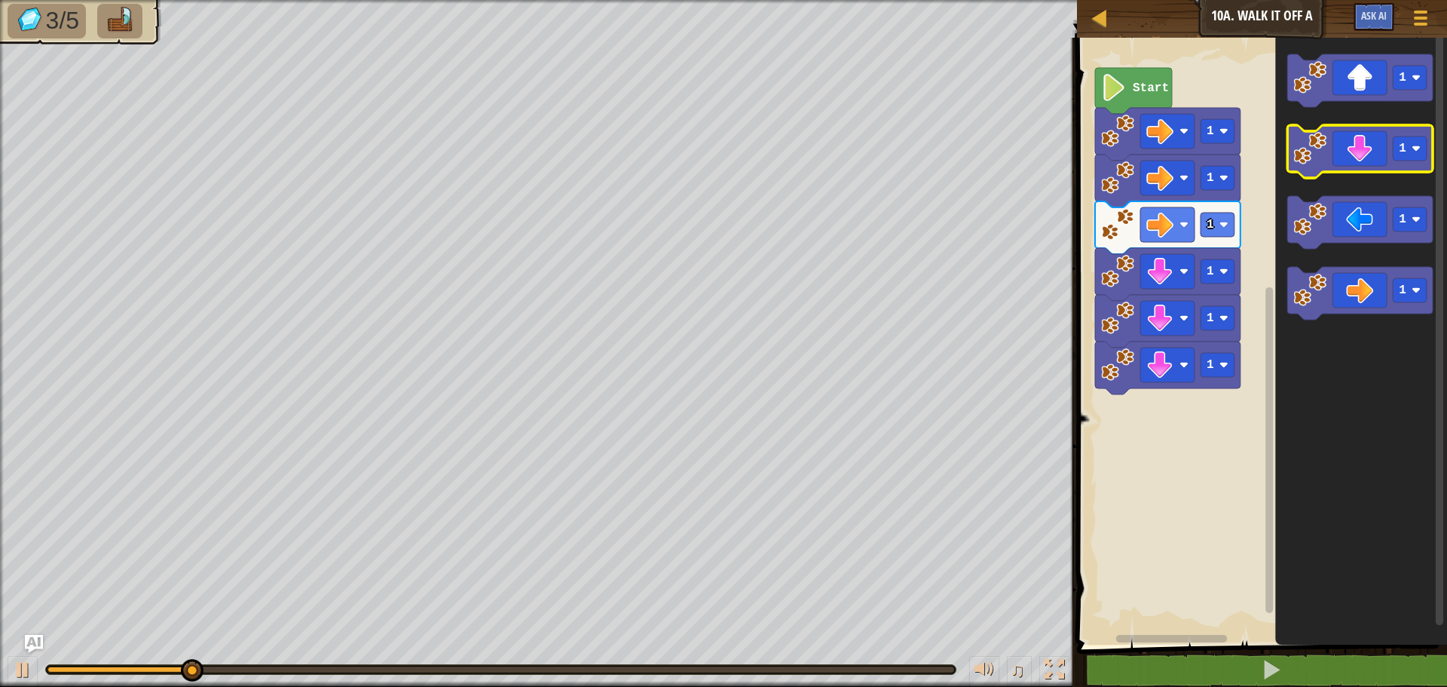
click at [1355, 160] on icon "Blockly Workspace" at bounding box center [1359, 151] width 145 height 53
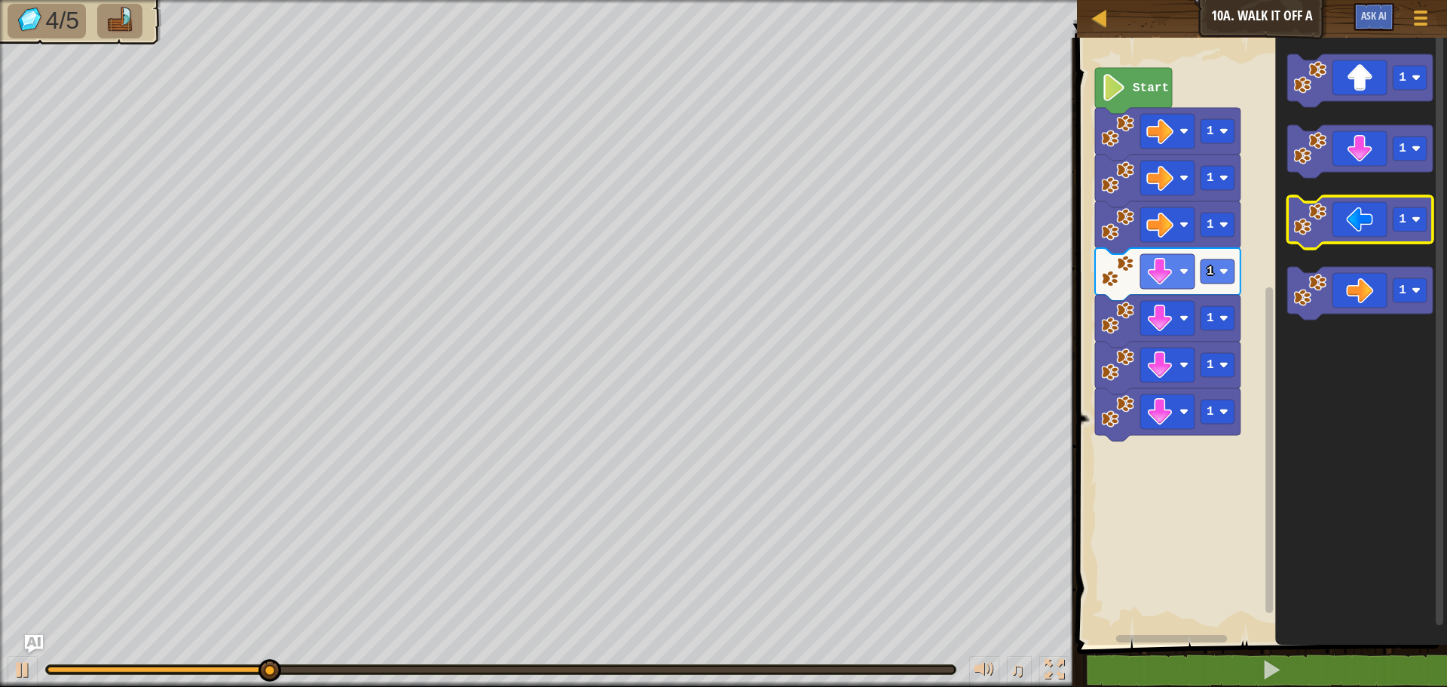
click at [1351, 231] on icon "Blockly Workspace" at bounding box center [1359, 222] width 145 height 53
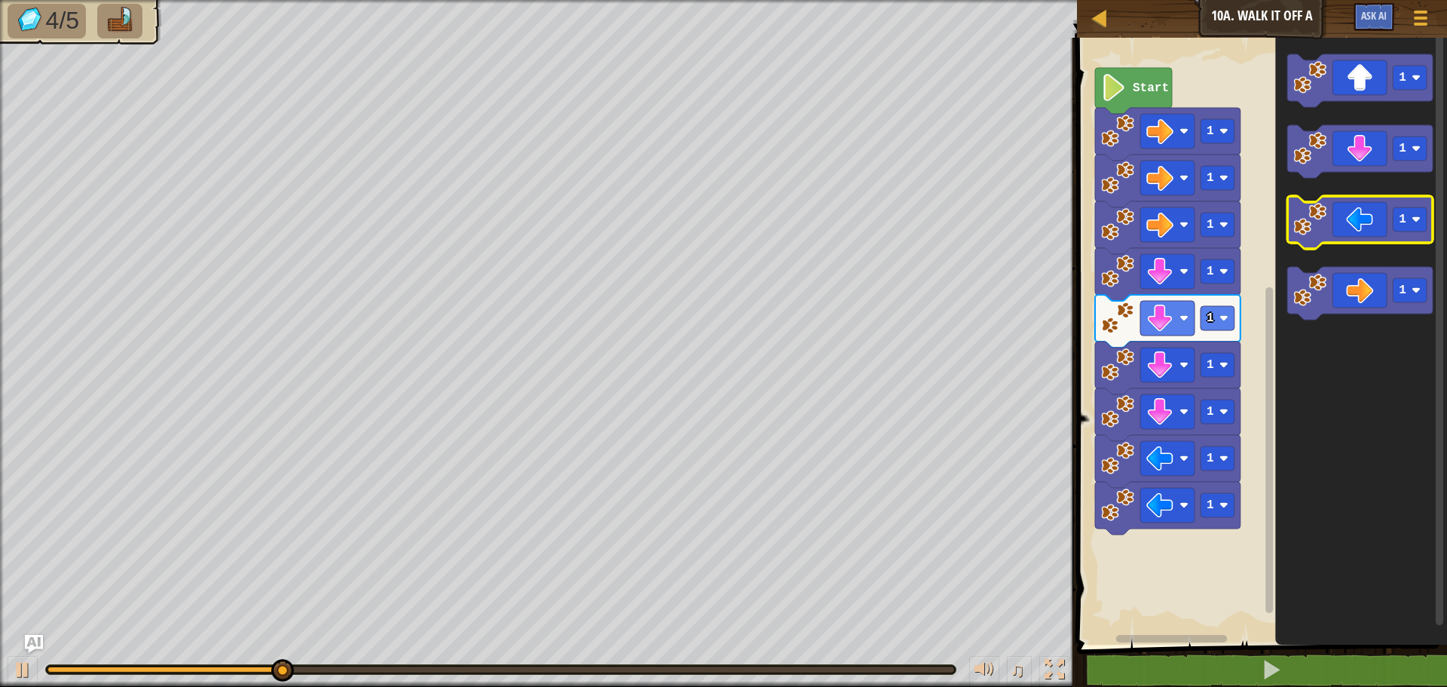
click at [1351, 231] on icon "Blockly Workspace" at bounding box center [1359, 222] width 145 height 53
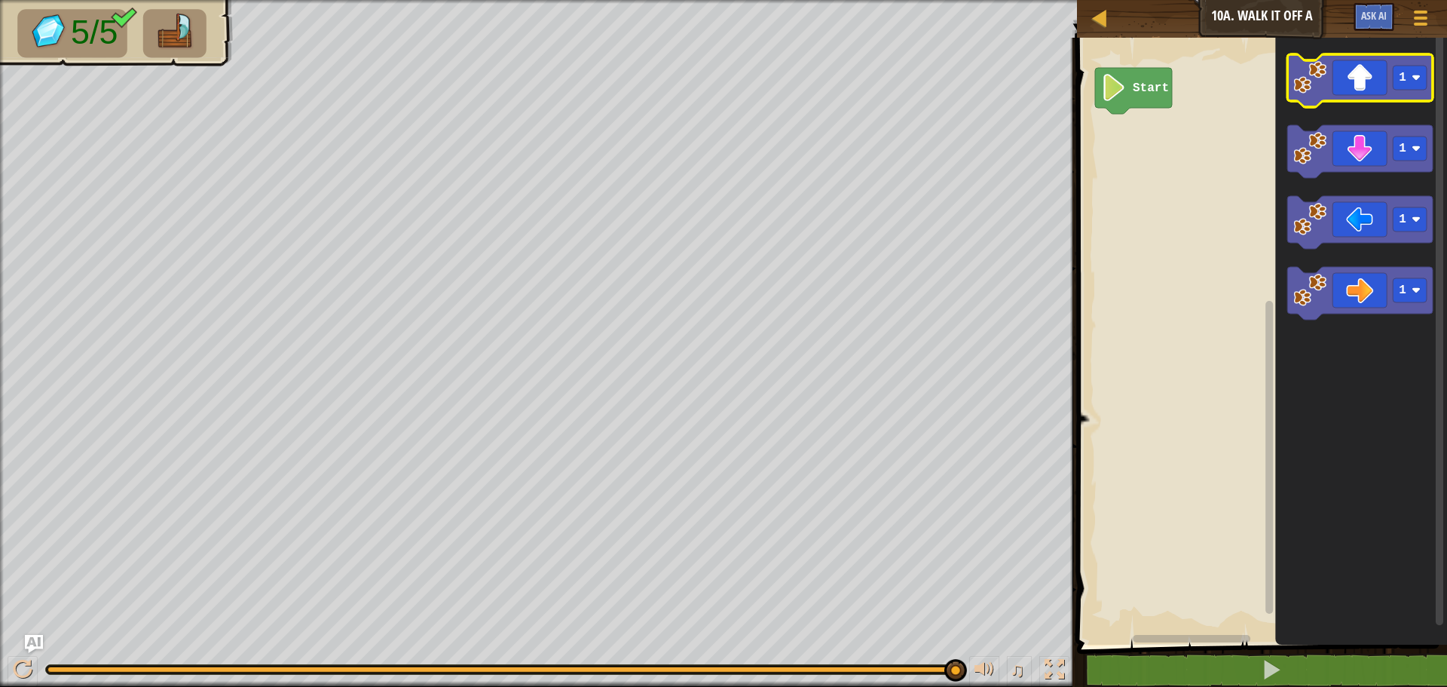
click at [1372, 90] on icon "Blockly Workspace" at bounding box center [1359, 80] width 145 height 53
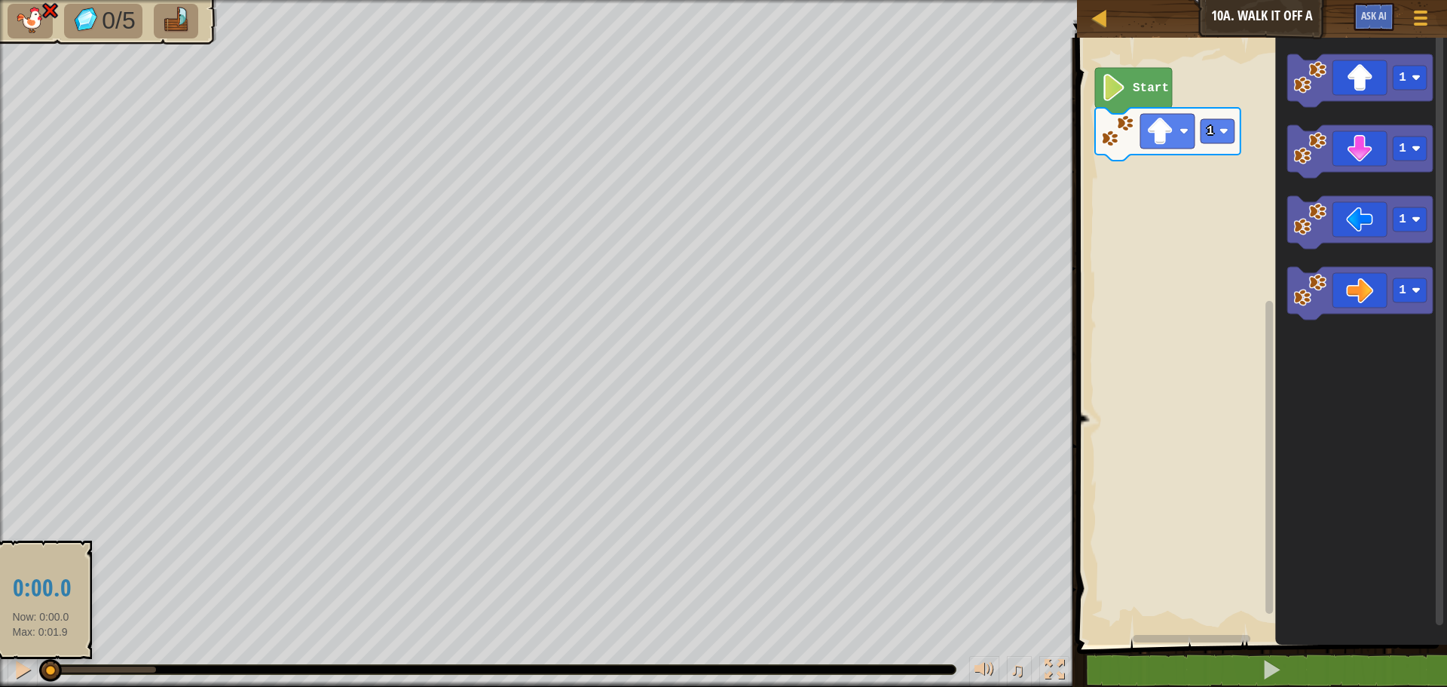
drag, startPoint x: 167, startPoint y: 668, endPoint x: 47, endPoint y: 665, distance: 119.9
click at [36, 672] on div "♫" at bounding box center [538, 665] width 1077 height 45
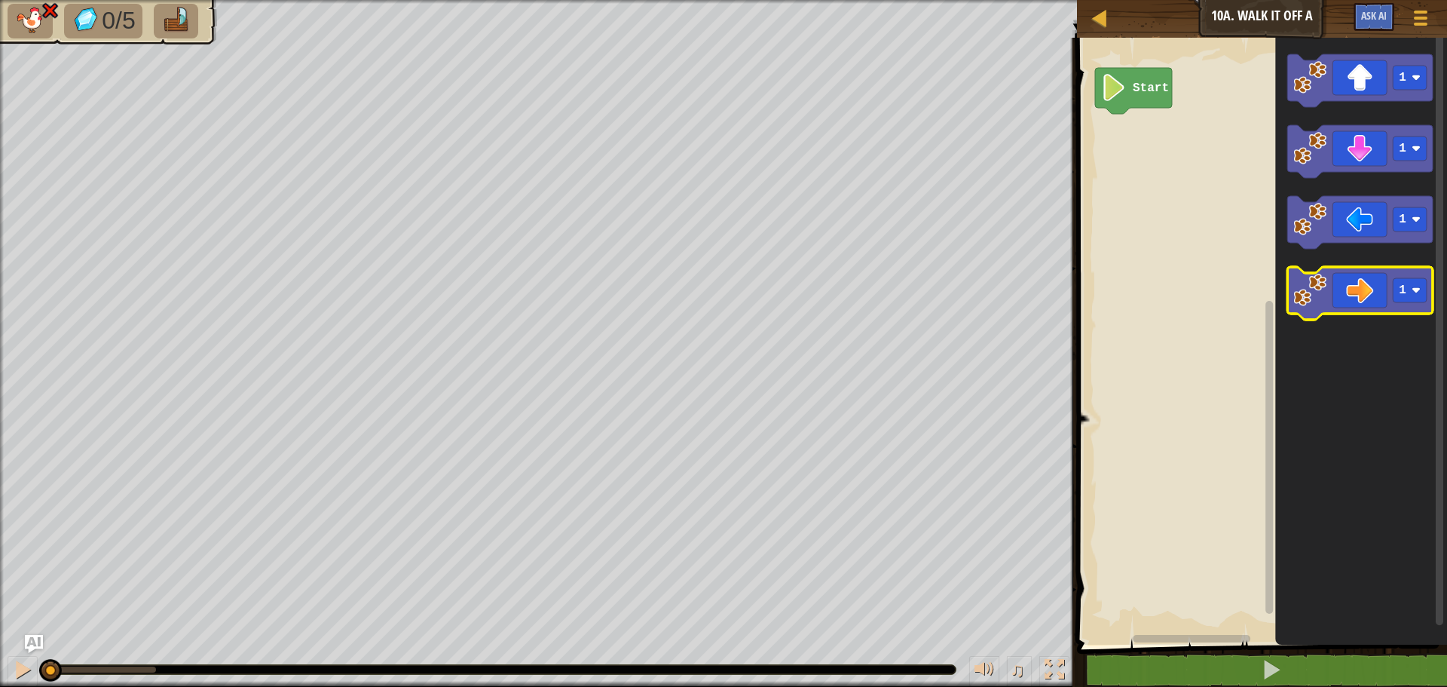
click at [1379, 302] on icon "Blockly Workspace" at bounding box center [1359, 293] width 145 height 53
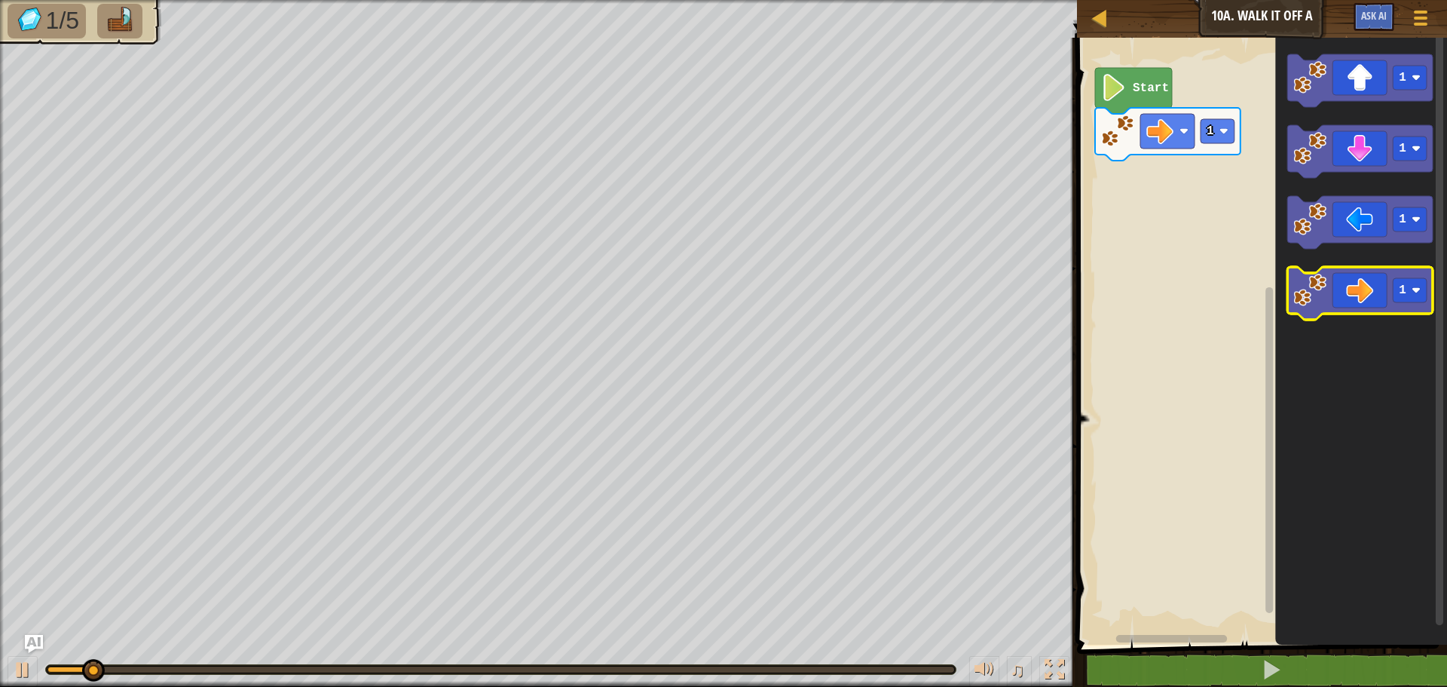
click at [1379, 302] on icon "Blockly Workspace" at bounding box center [1359, 293] width 145 height 53
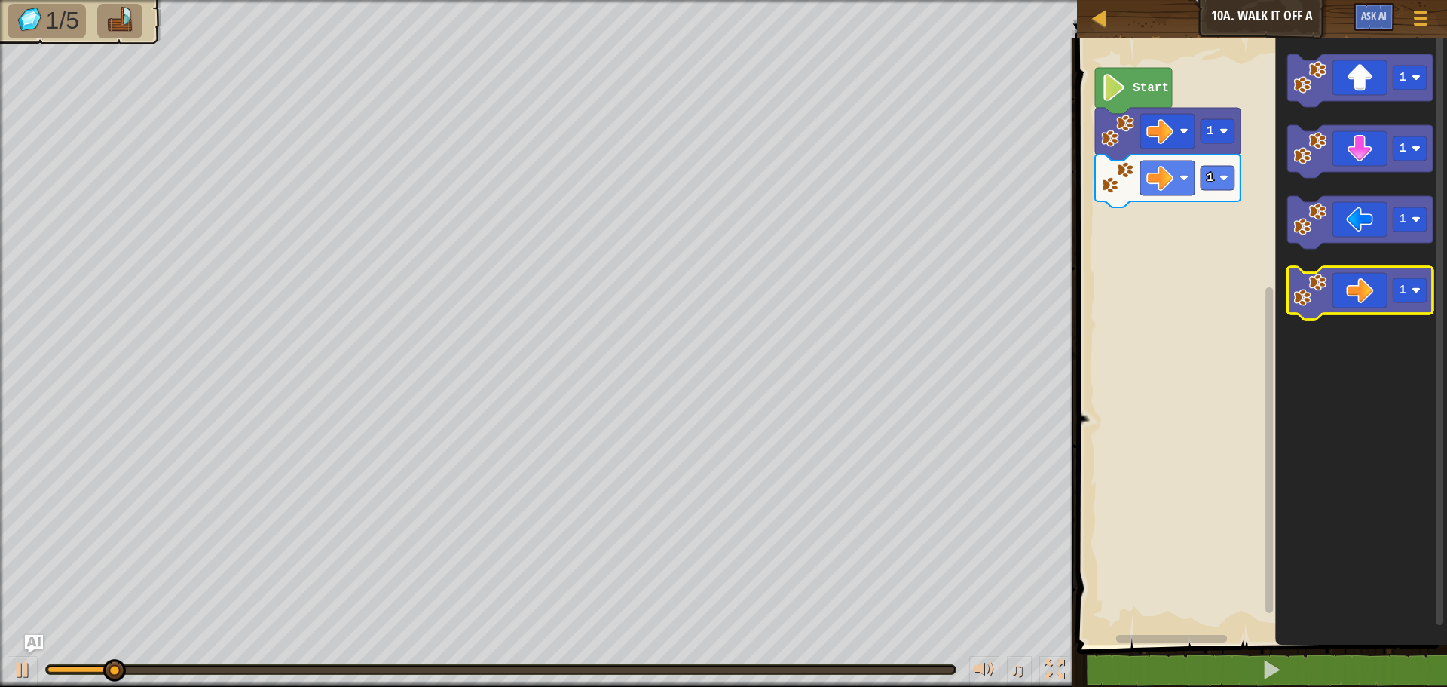
click at [1381, 303] on icon "Blockly Workspace" at bounding box center [1359, 293] width 145 height 53
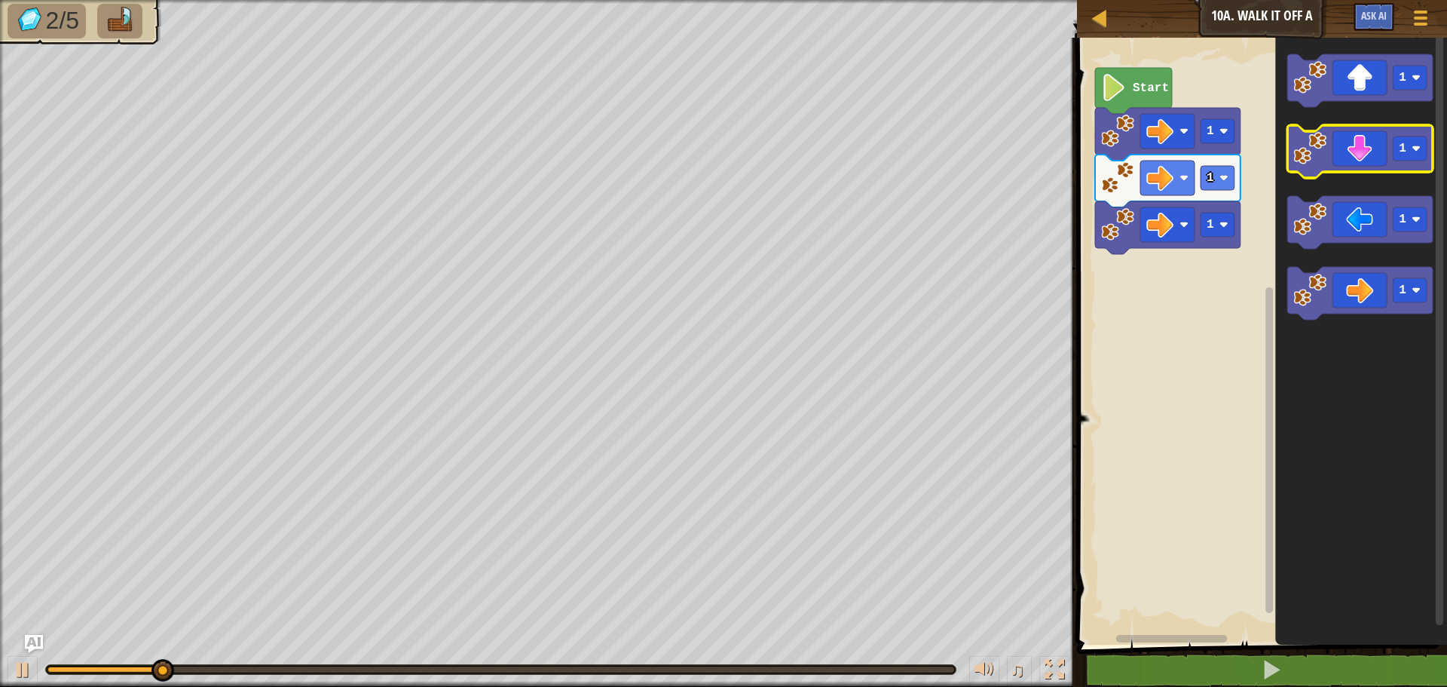
click at [1378, 158] on icon "Blockly Workspace" at bounding box center [1359, 151] width 145 height 53
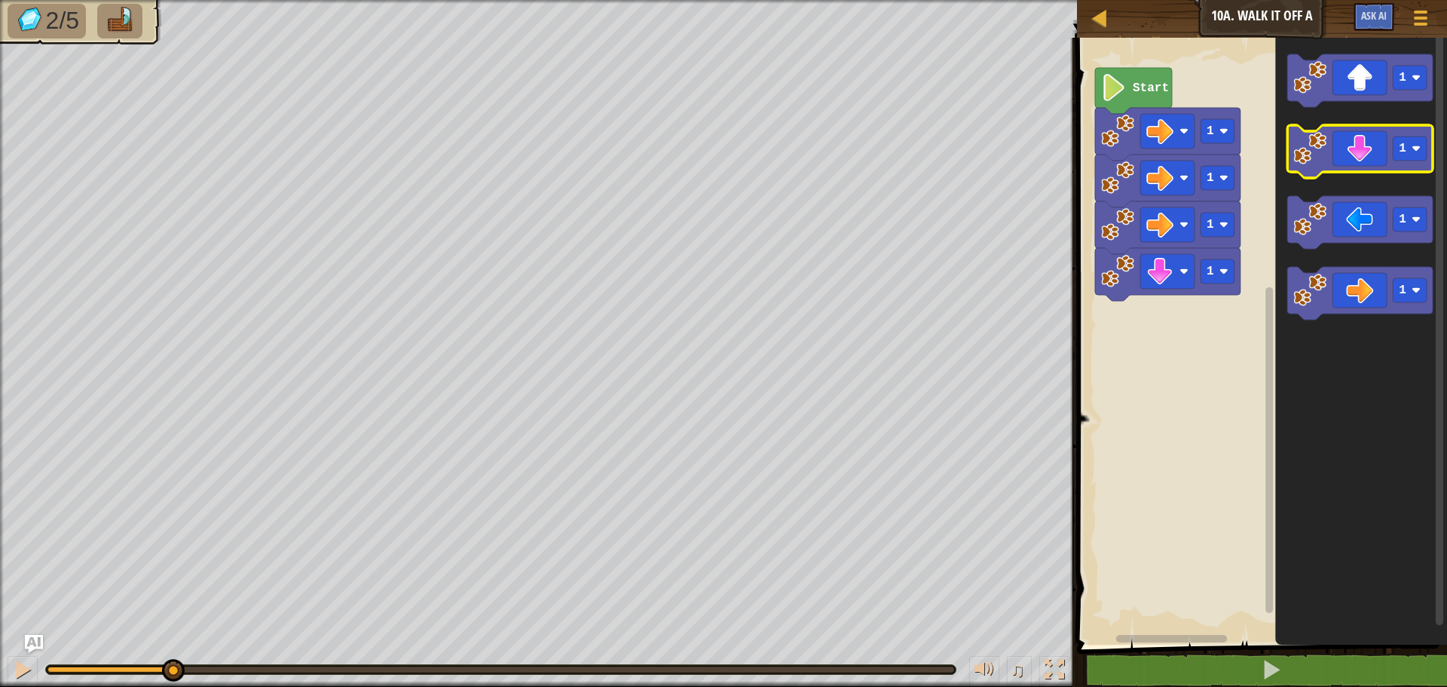
click at [1378, 158] on icon "Blockly Workspace" at bounding box center [1359, 151] width 145 height 53
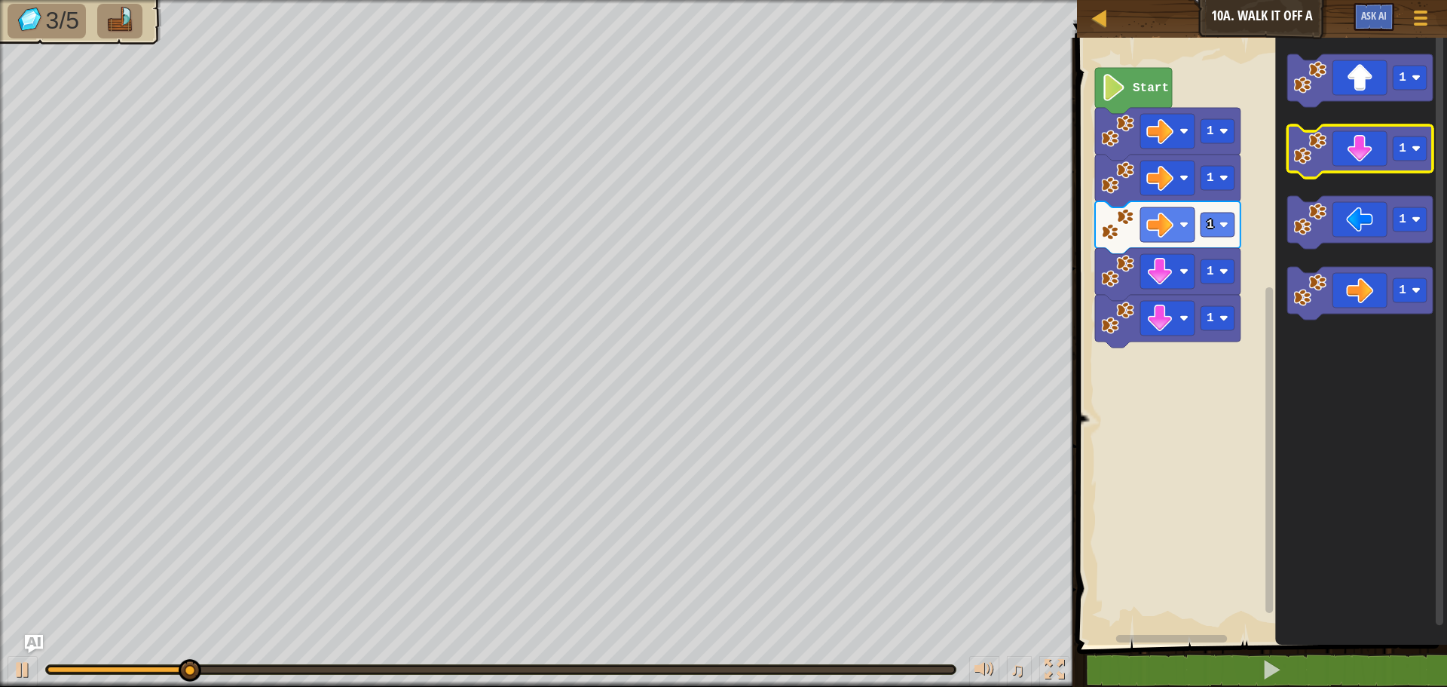
click at [1378, 158] on icon "Blockly Workspace" at bounding box center [1359, 151] width 145 height 53
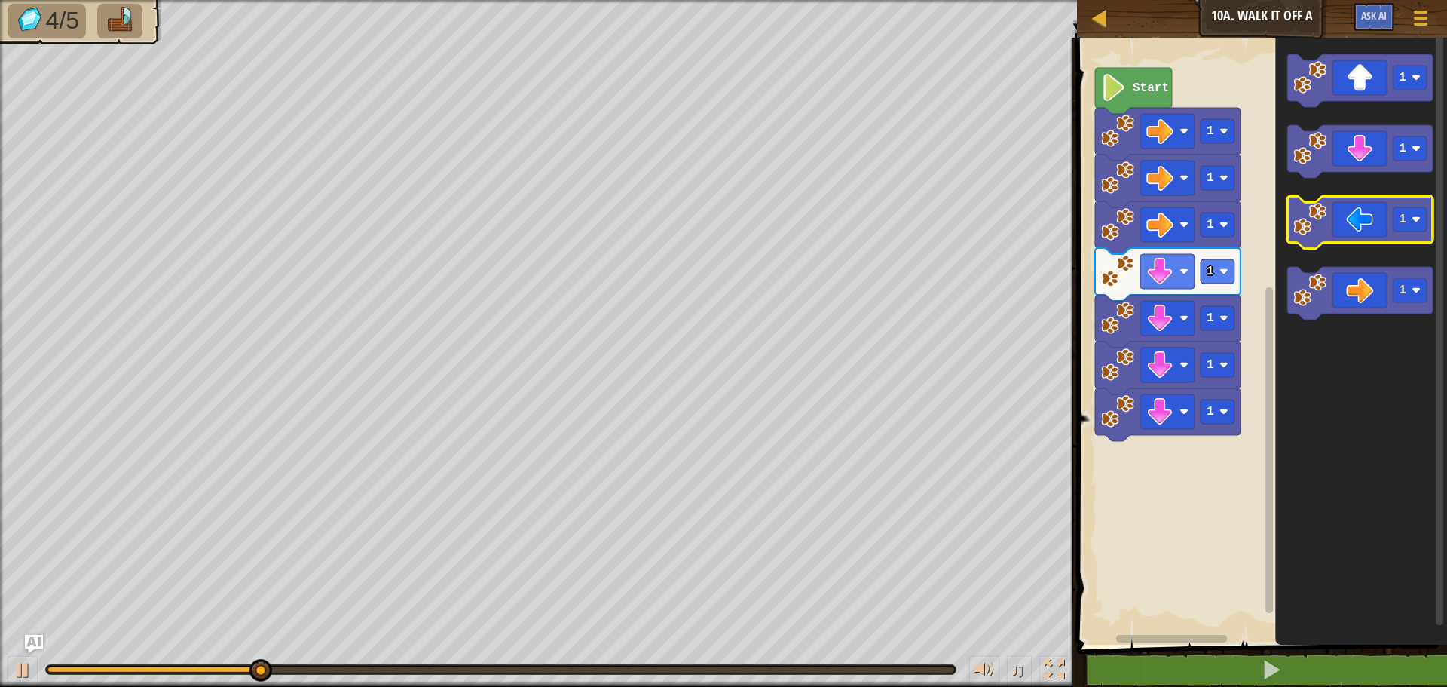
click at [1324, 215] on image "Blockly Workspace" at bounding box center [1309, 219] width 33 height 33
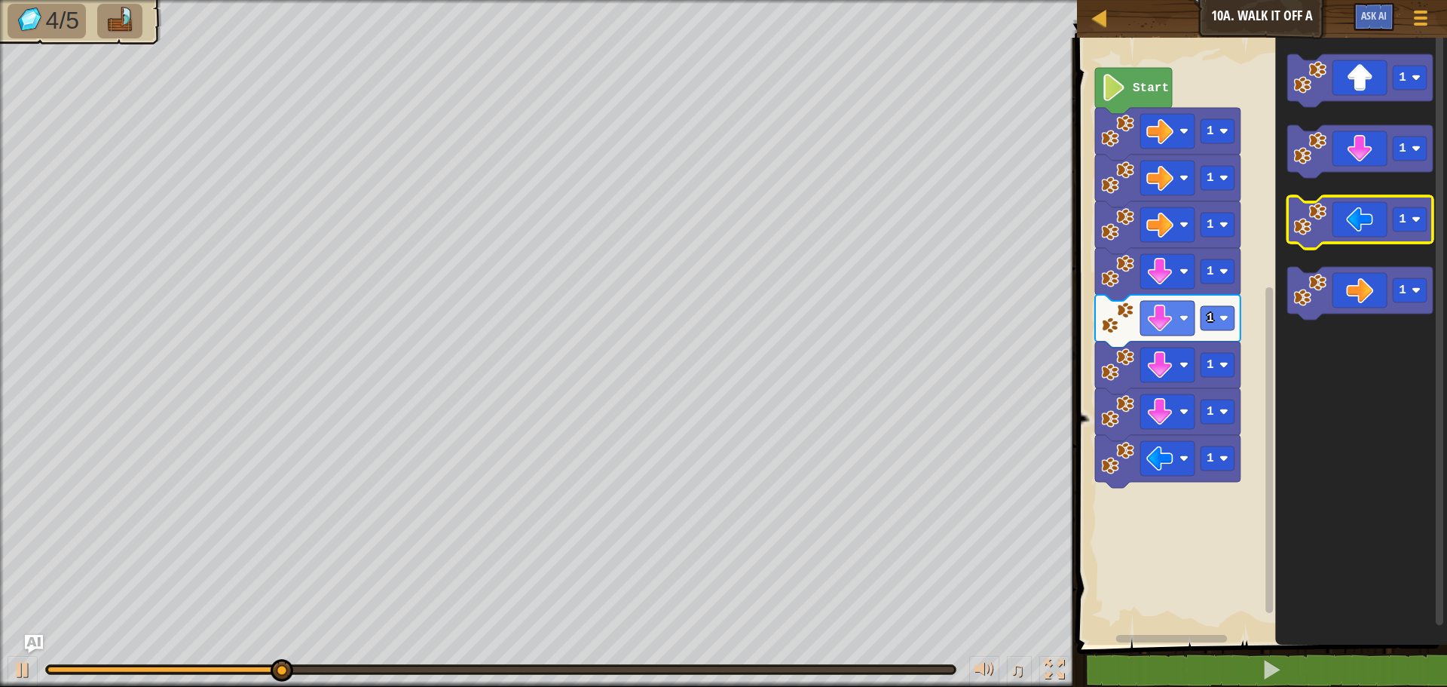
click at [1323, 215] on image "Blockly Workspace" at bounding box center [1309, 219] width 33 height 33
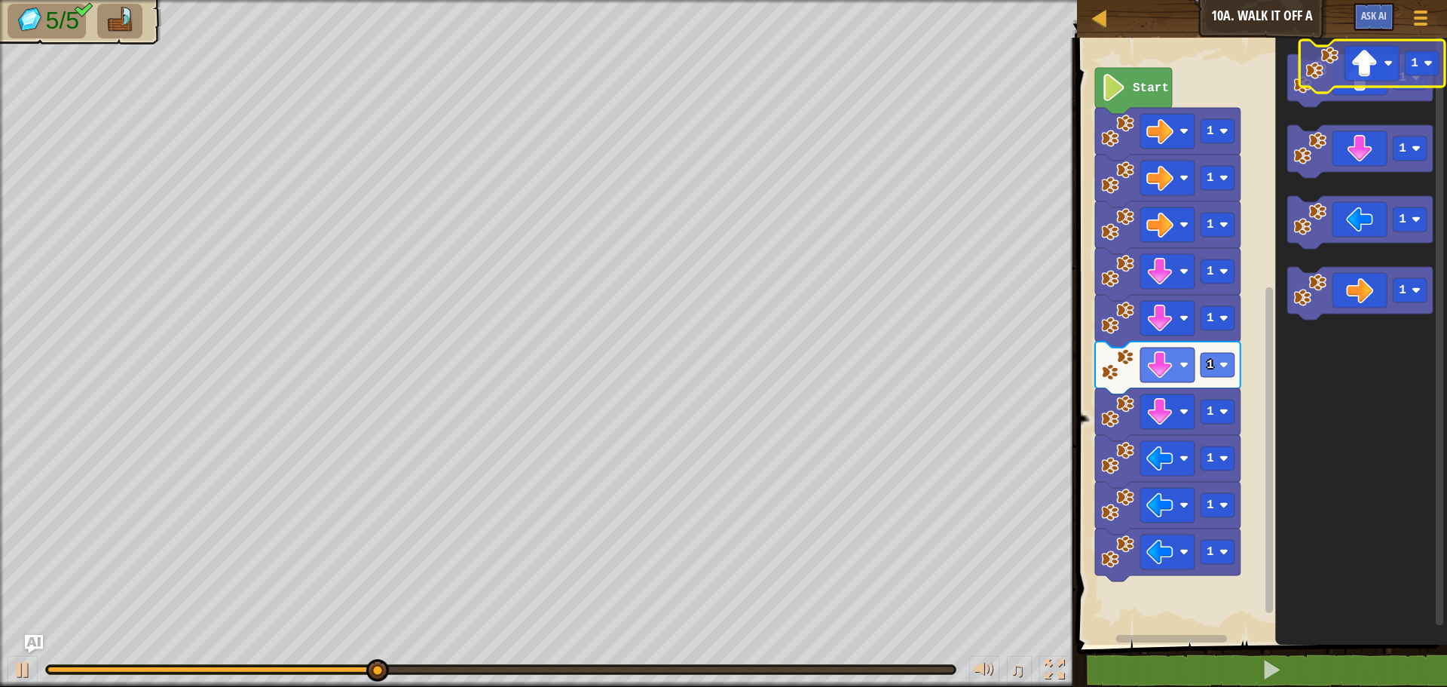
click at [1375, 75] on icon "Blockly Workspace" at bounding box center [1359, 80] width 145 height 53
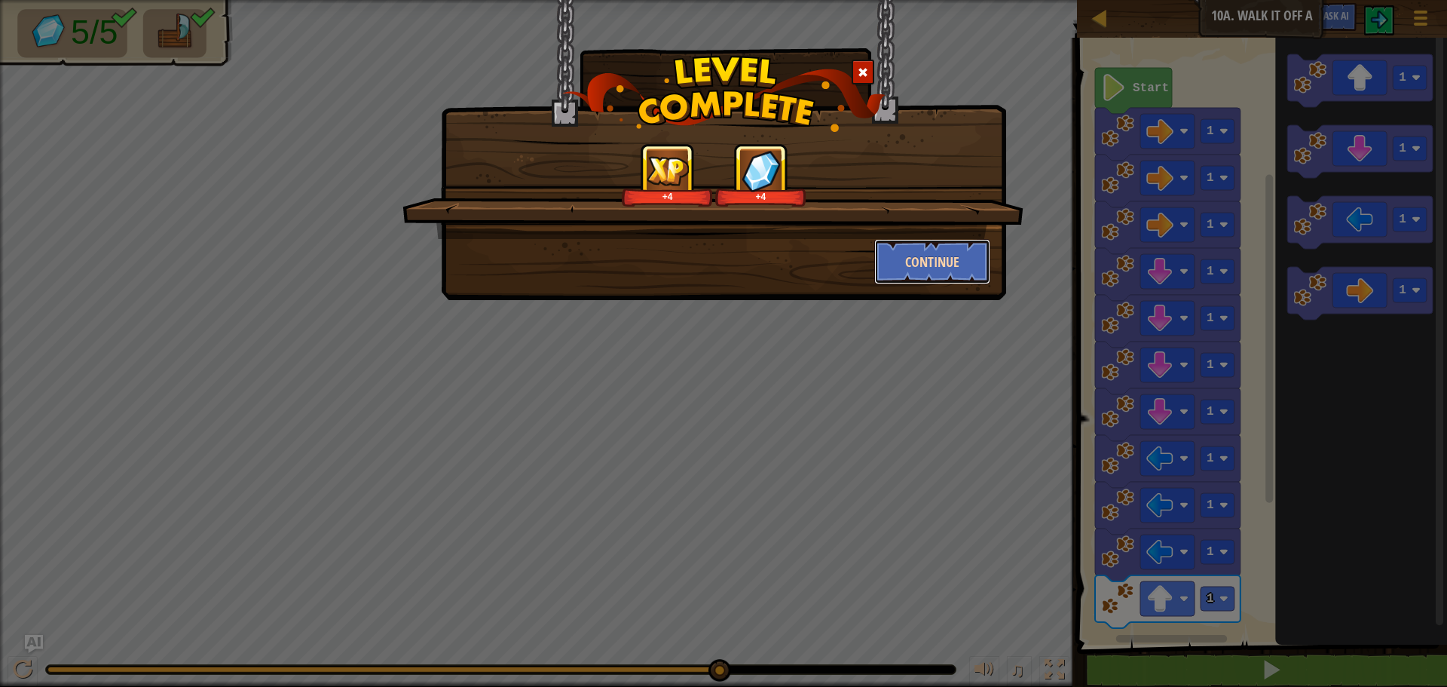
click at [943, 246] on button "Continue" at bounding box center [932, 261] width 117 height 45
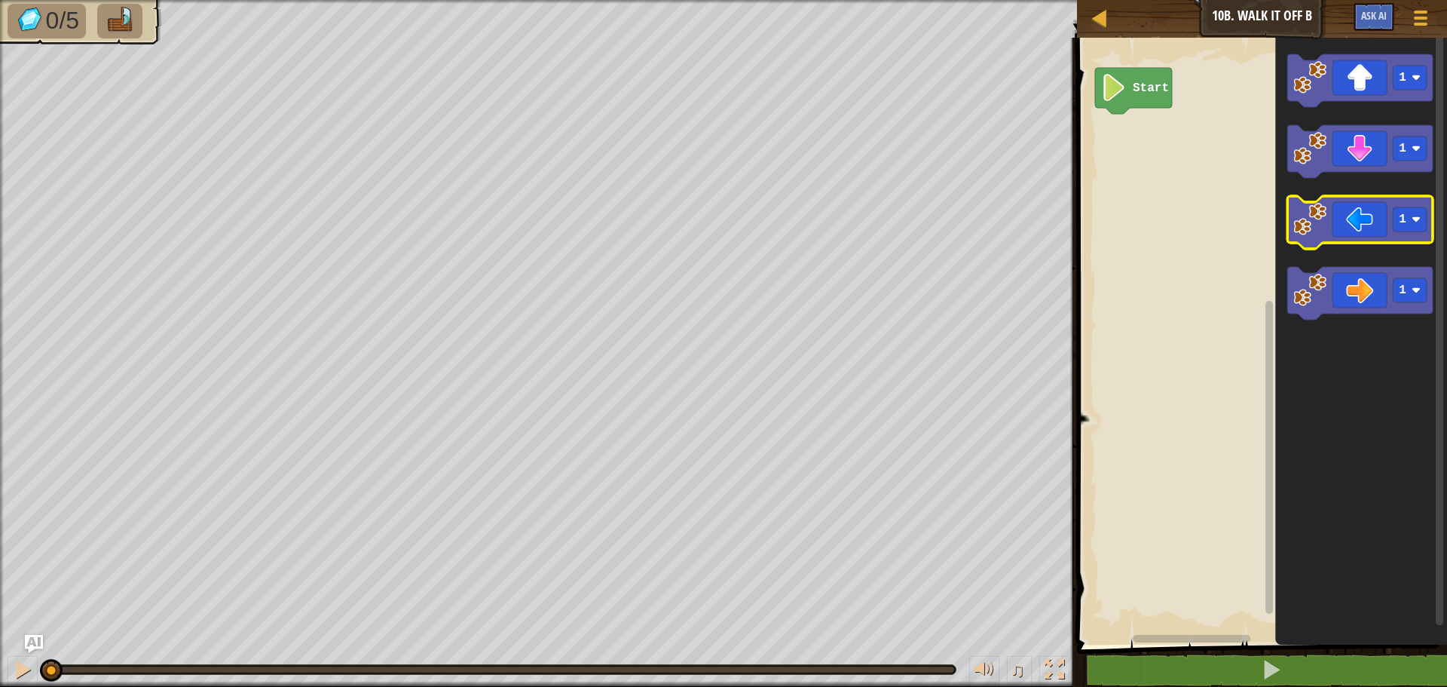
click at [1375, 228] on icon "Blockly Workspace" at bounding box center [1359, 222] width 145 height 53
click at [1378, 228] on icon "Blockly Workspace" at bounding box center [1359, 222] width 145 height 53
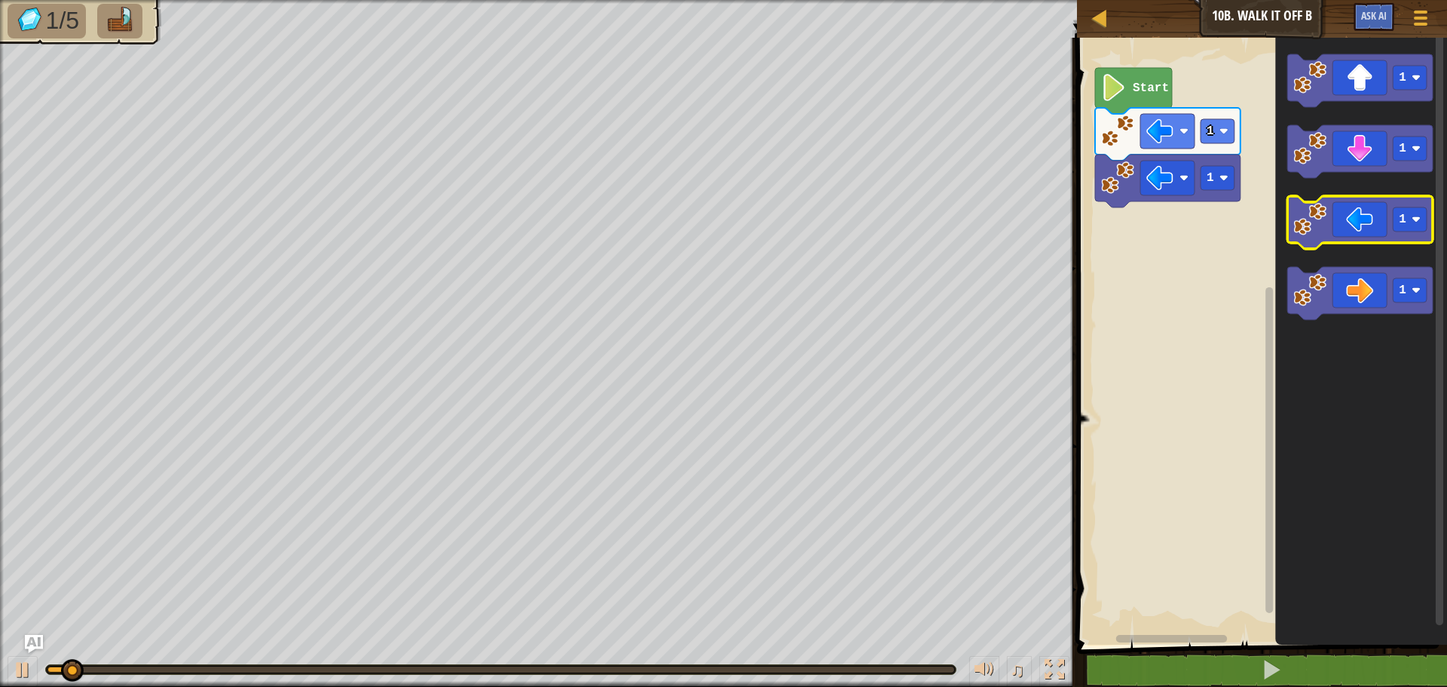
click at [1379, 229] on icon "Blockly Workspace" at bounding box center [1359, 222] width 145 height 53
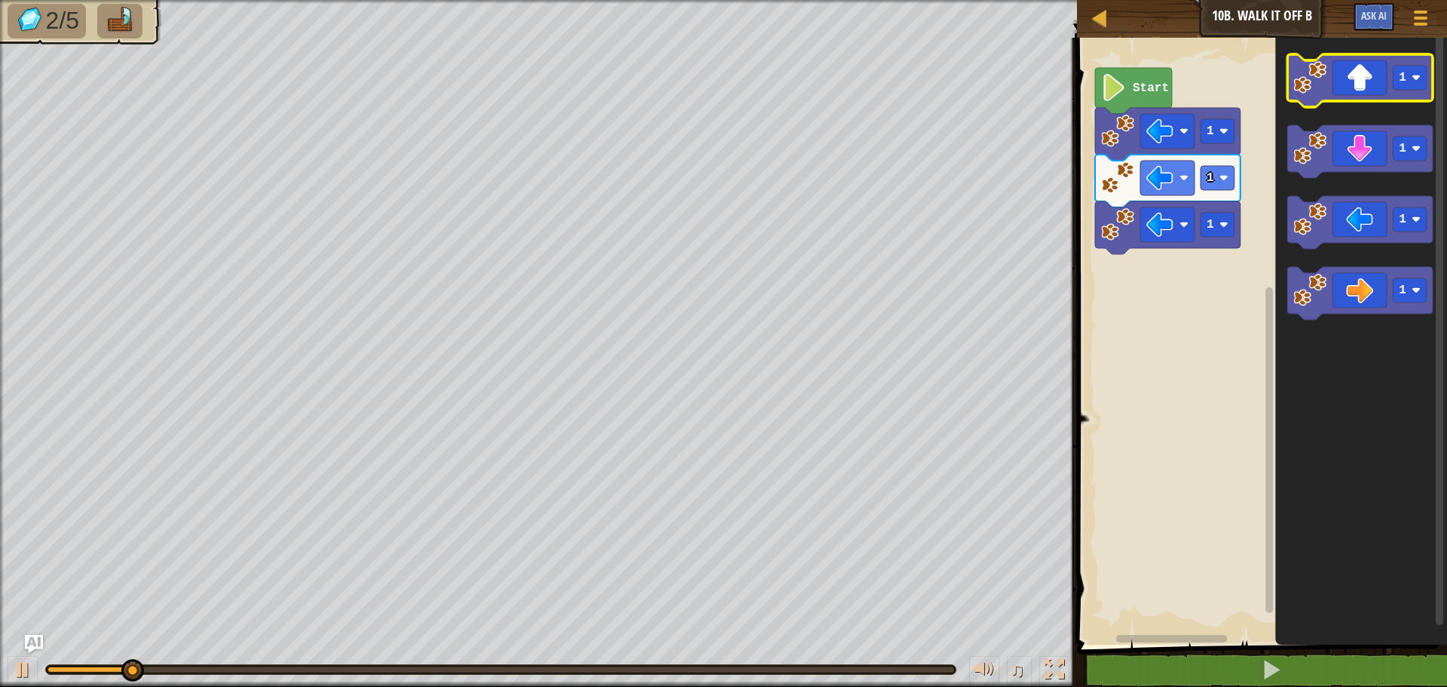
click at [1372, 94] on icon "Blockly Workspace" at bounding box center [1359, 80] width 145 height 53
click at [1356, 98] on icon "Blockly Workspace" at bounding box center [1359, 80] width 145 height 53
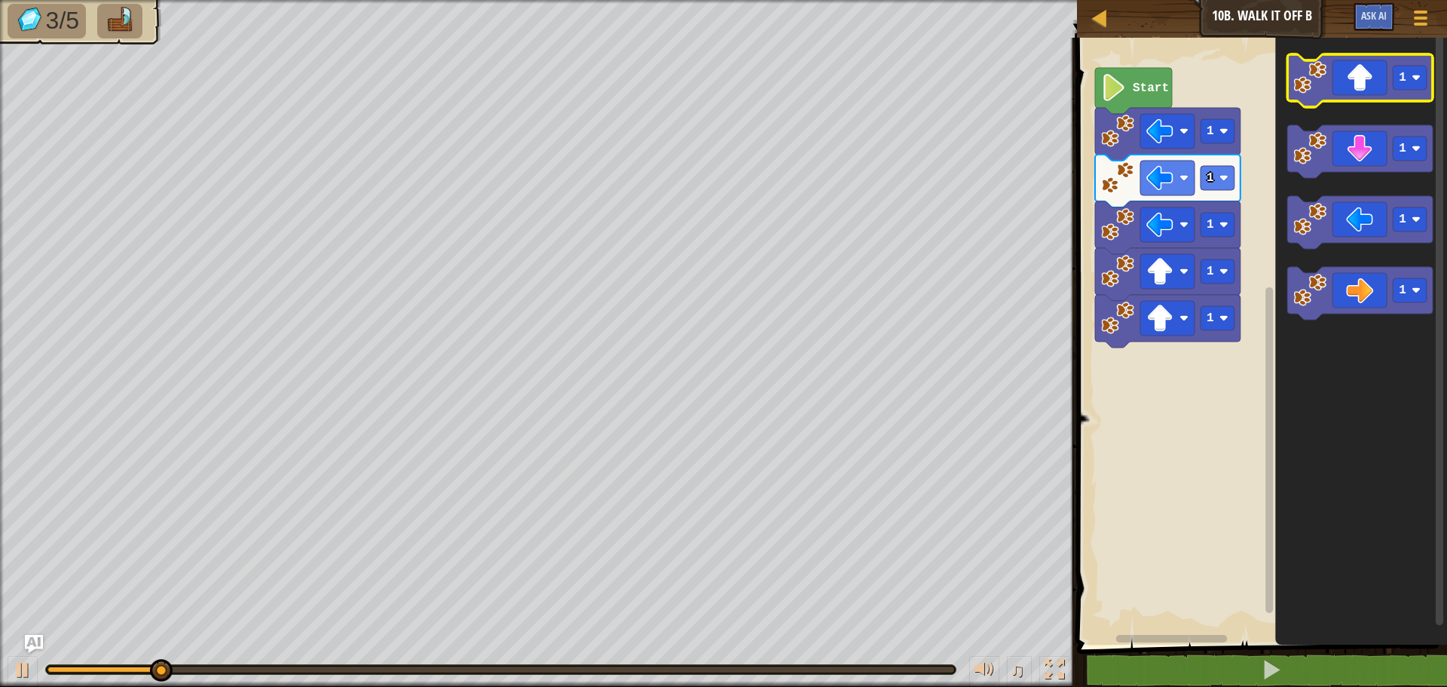
click at [1356, 98] on icon "Blockly Workspace" at bounding box center [1359, 80] width 145 height 53
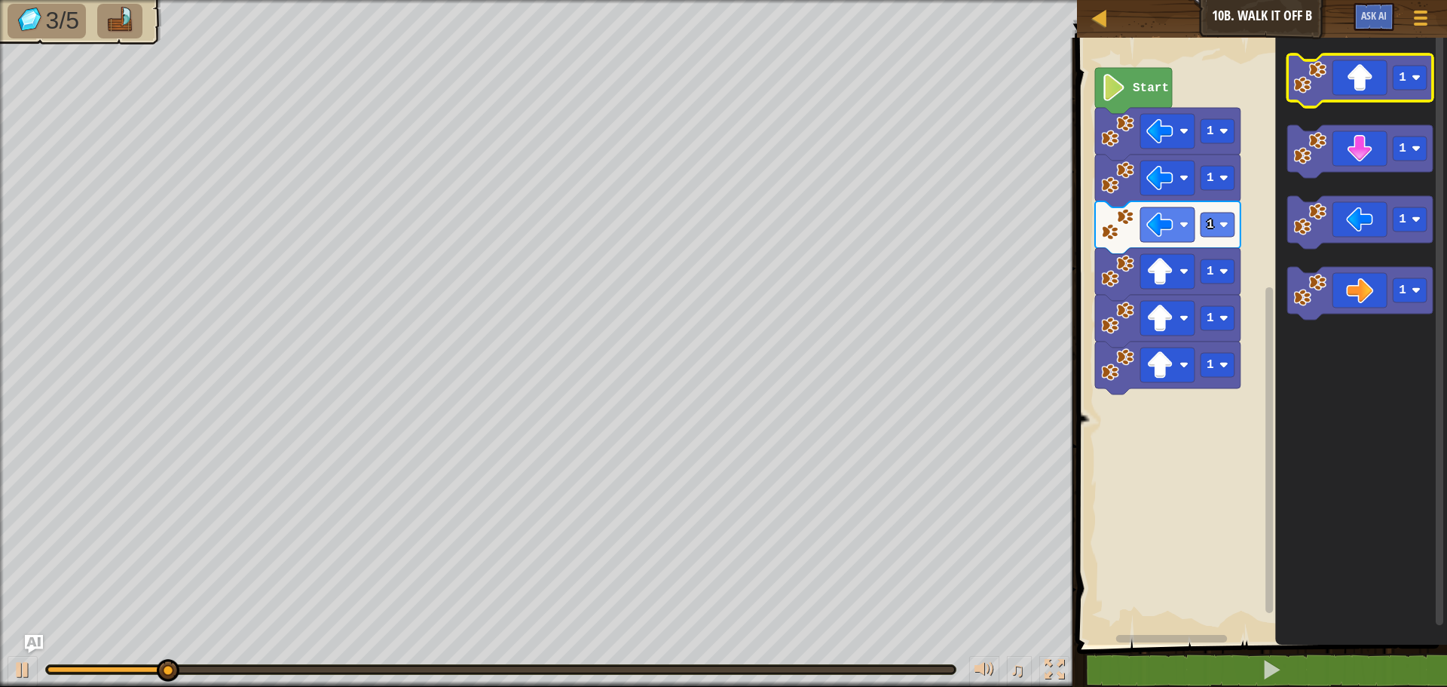
click at [1362, 104] on g "1 1 1 1" at bounding box center [1359, 186] width 145 height 265
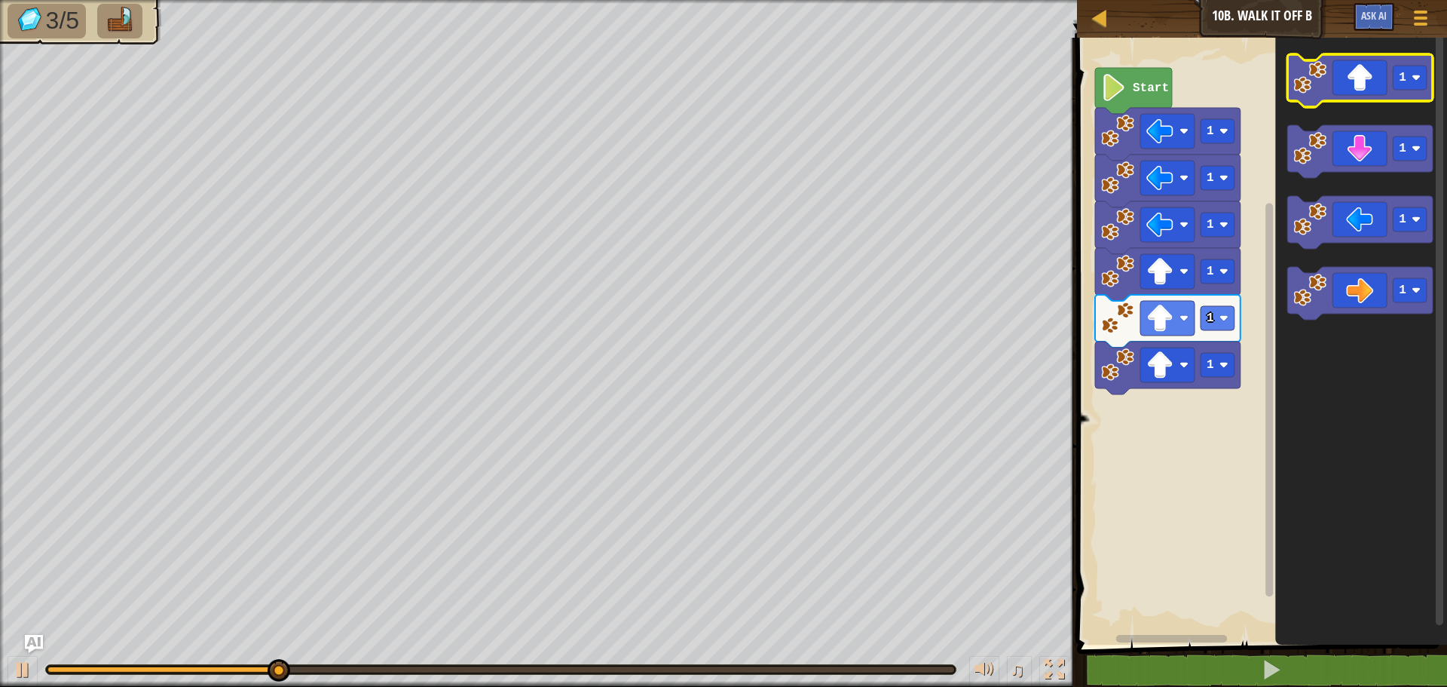
click at [1363, 85] on icon "Blockly Workspace" at bounding box center [1359, 80] width 145 height 53
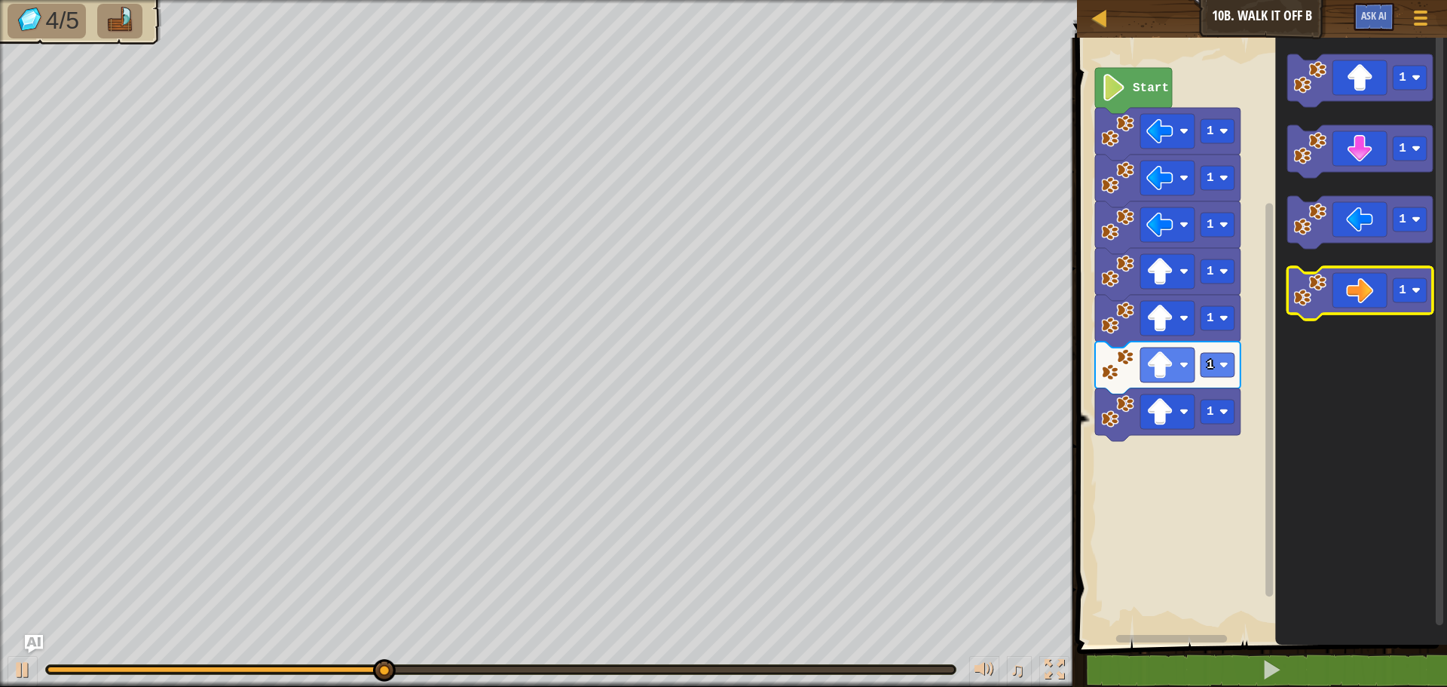
click at [1363, 283] on icon "Blockly Workspace" at bounding box center [1359, 293] width 145 height 53
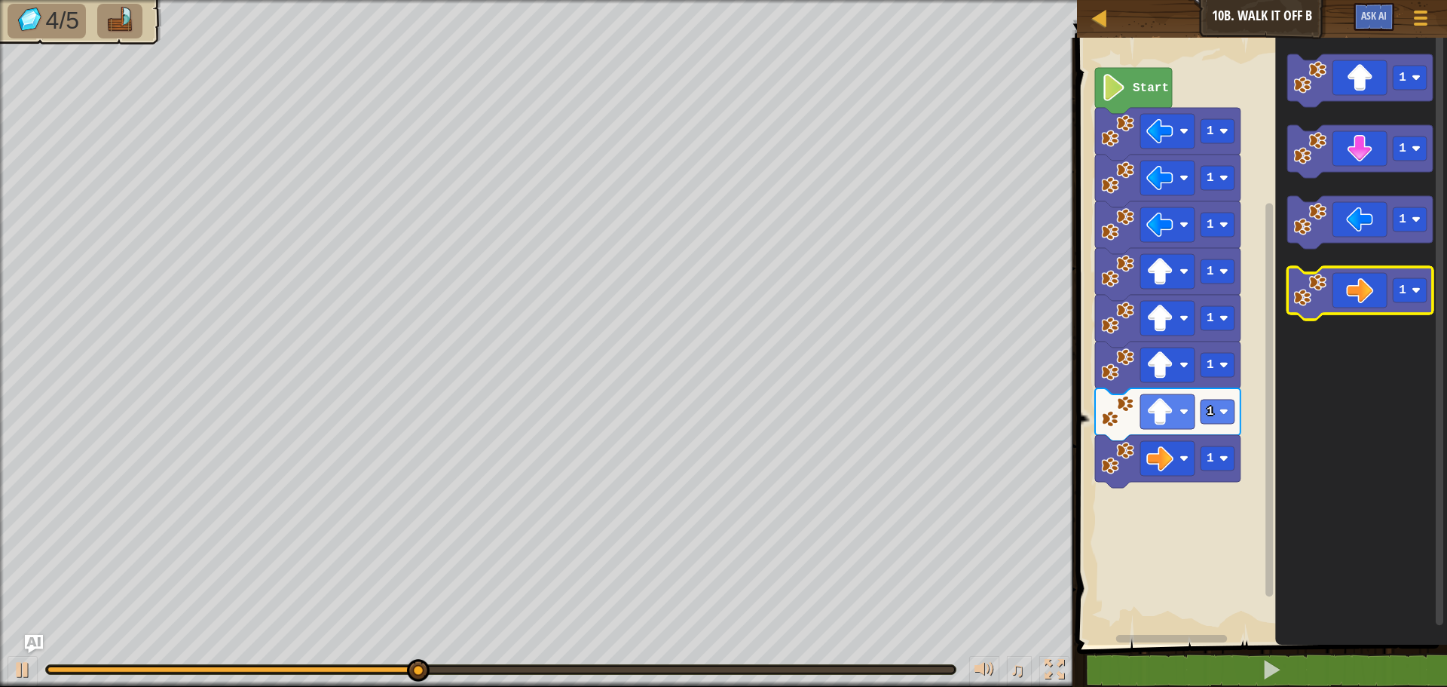
click at [1365, 283] on icon "Blockly Workspace" at bounding box center [1359, 293] width 145 height 53
click at [1372, 276] on icon "Blockly Workspace" at bounding box center [1359, 293] width 145 height 53
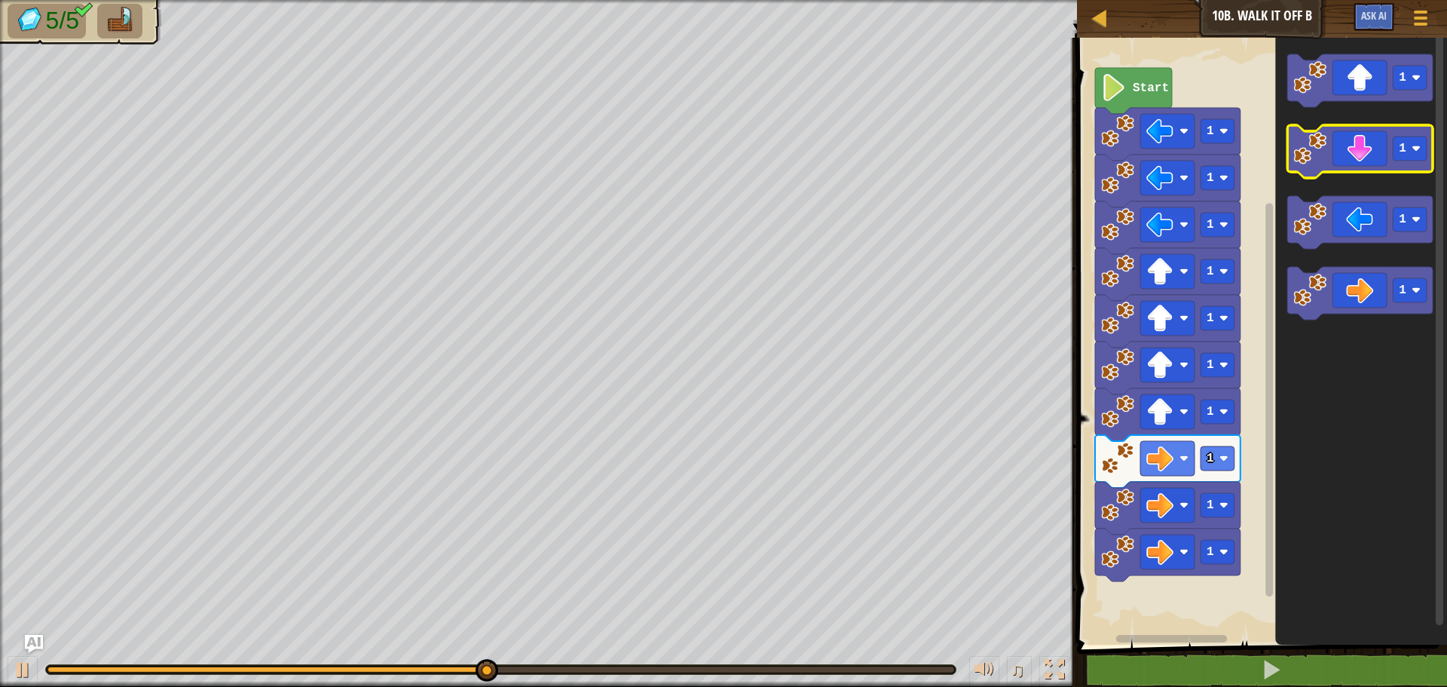
click at [1351, 157] on icon "Blockly Workspace" at bounding box center [1359, 151] width 145 height 53
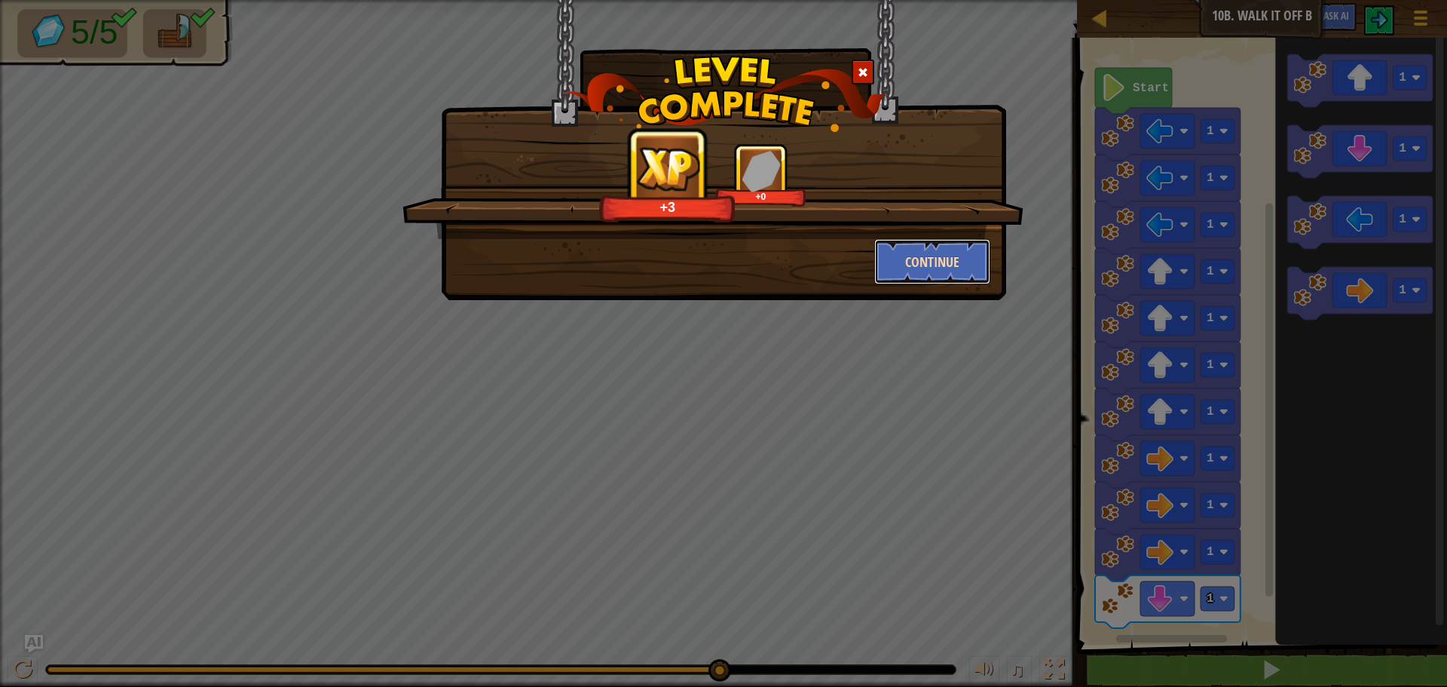
click at [965, 258] on button "Continue" at bounding box center [932, 261] width 117 height 45
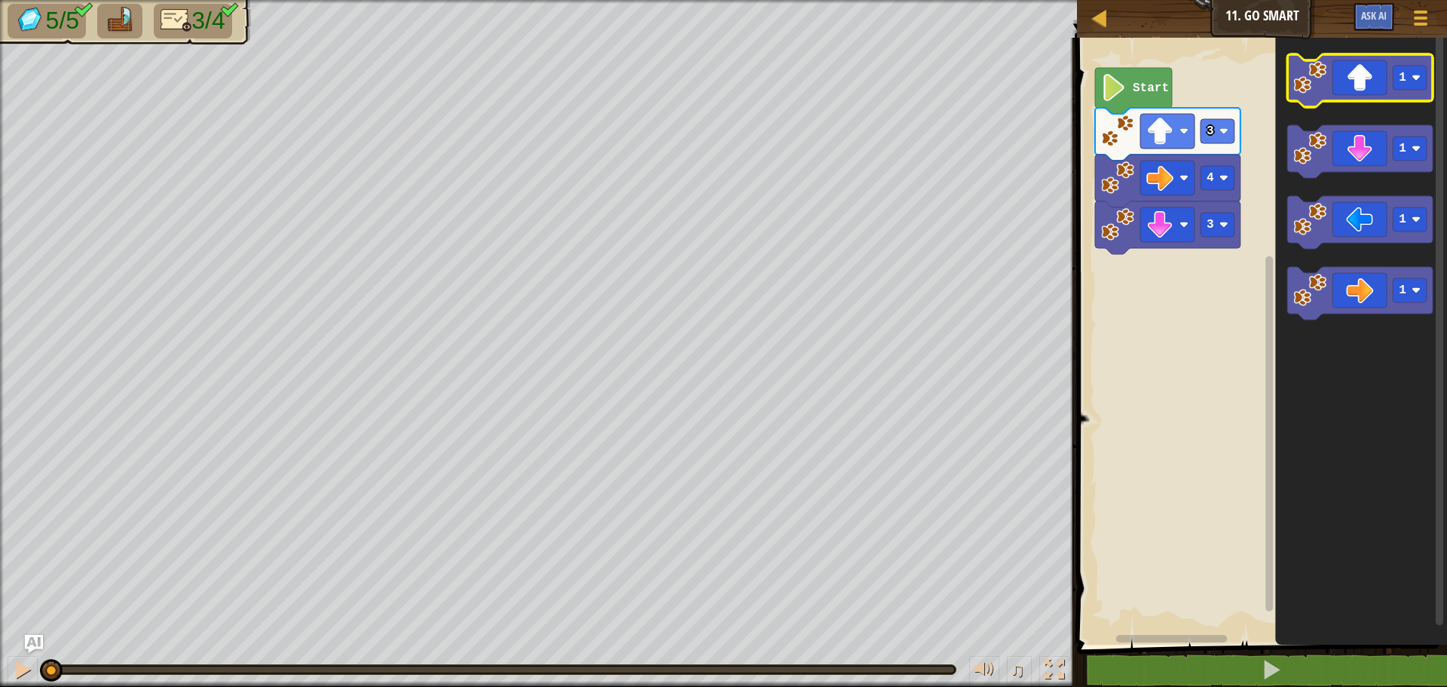
click at [1349, 87] on icon "Blockly Workspace" at bounding box center [1359, 80] width 145 height 53
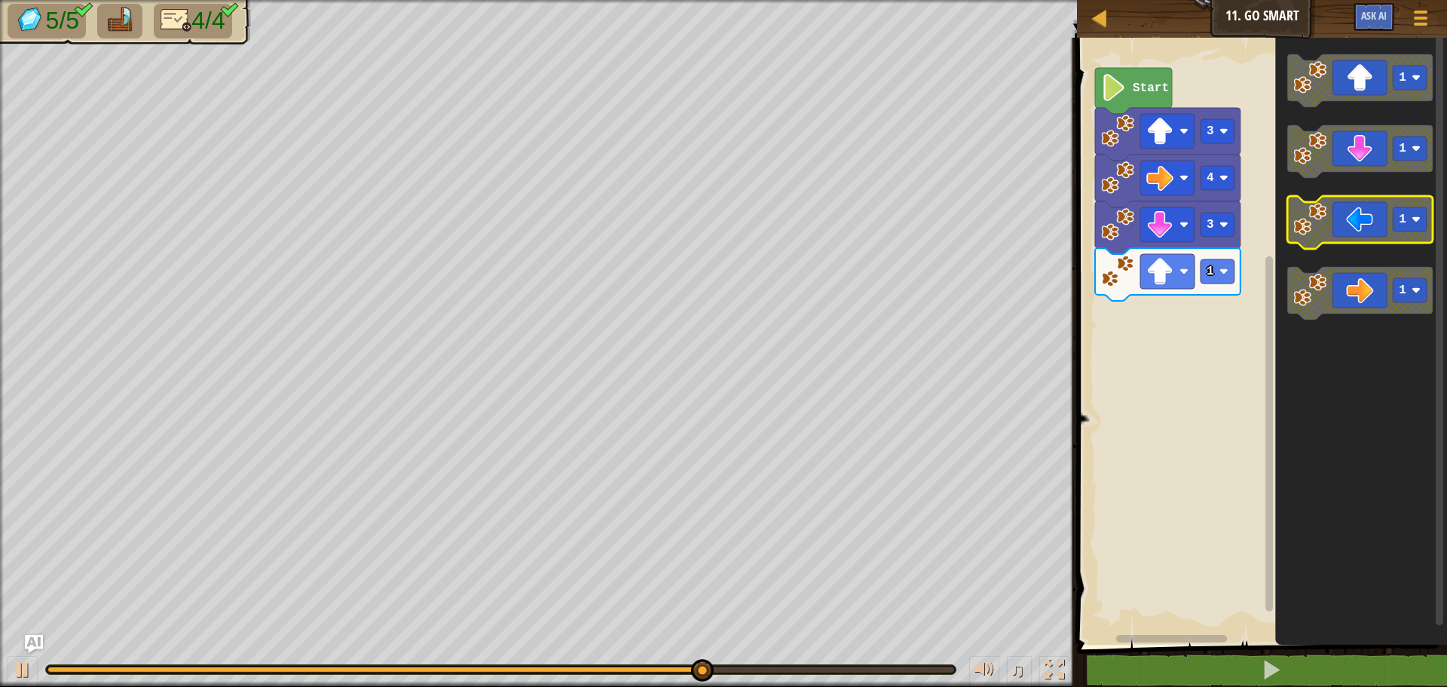
click at [1358, 233] on icon "Blockly Workspace" at bounding box center [1359, 222] width 145 height 53
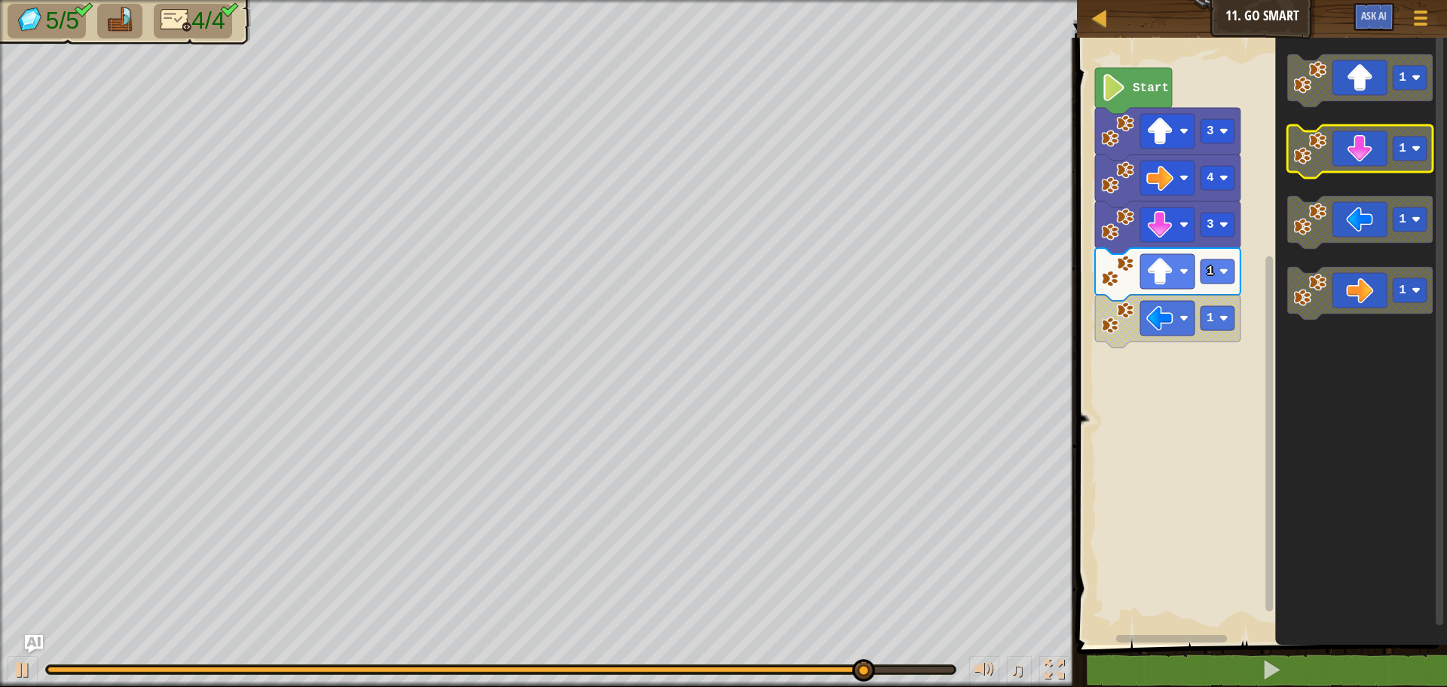
click at [1347, 165] on icon "Blockly Workspace" at bounding box center [1359, 151] width 145 height 53
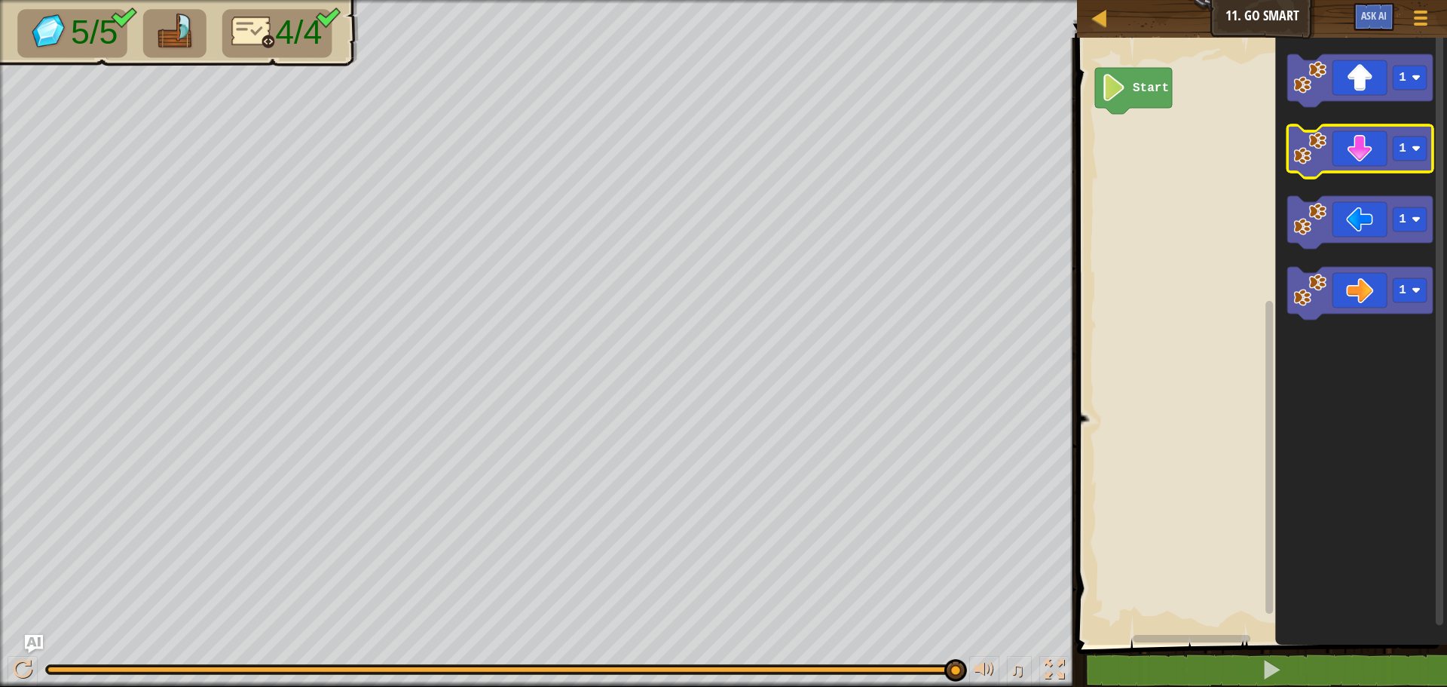
click at [1346, 154] on icon "Blockly Workspace" at bounding box center [1359, 151] width 145 height 53
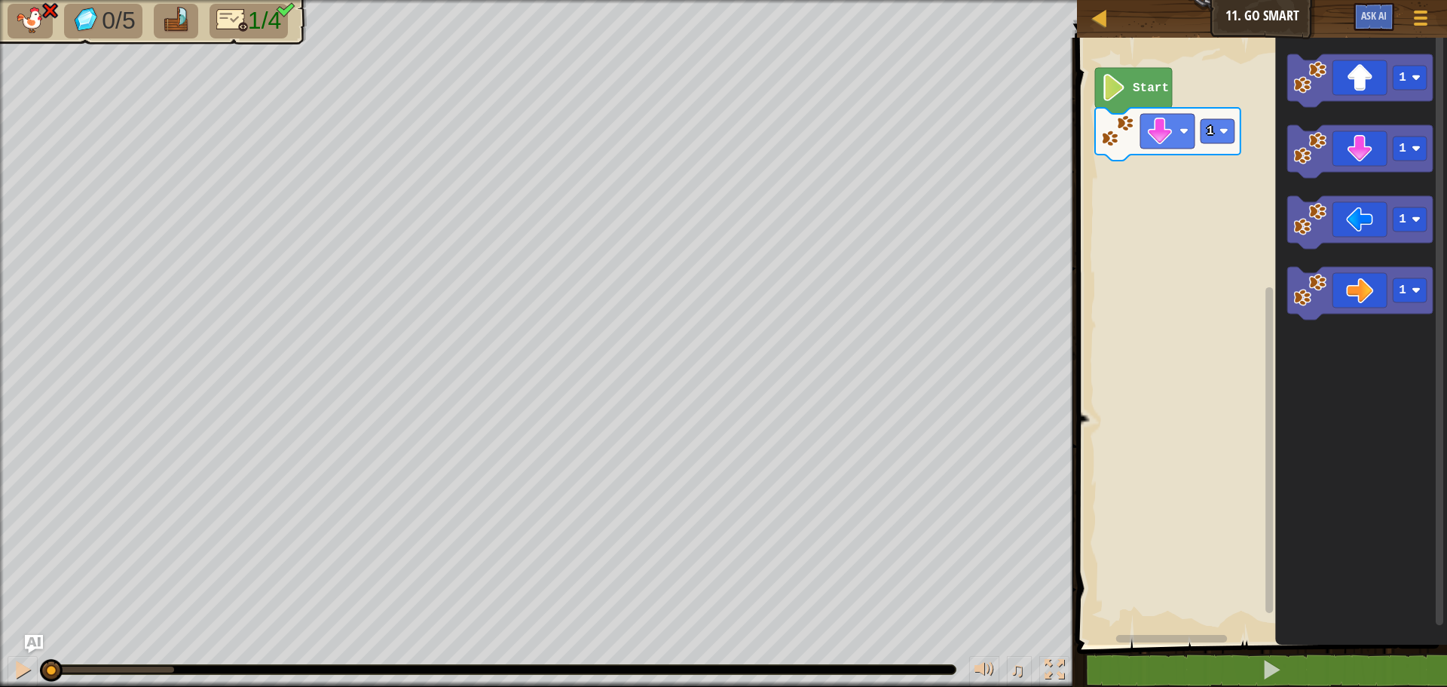
drag, startPoint x: 176, startPoint y: 674, endPoint x: 32, endPoint y: 645, distance: 146.2
click at [22, 653] on div "♫" at bounding box center [538, 665] width 1077 height 45
click at [1350, 101] on icon "Blockly Workspace" at bounding box center [1359, 80] width 145 height 53
click at [1351, 101] on icon "Blockly Workspace" at bounding box center [1359, 80] width 145 height 53
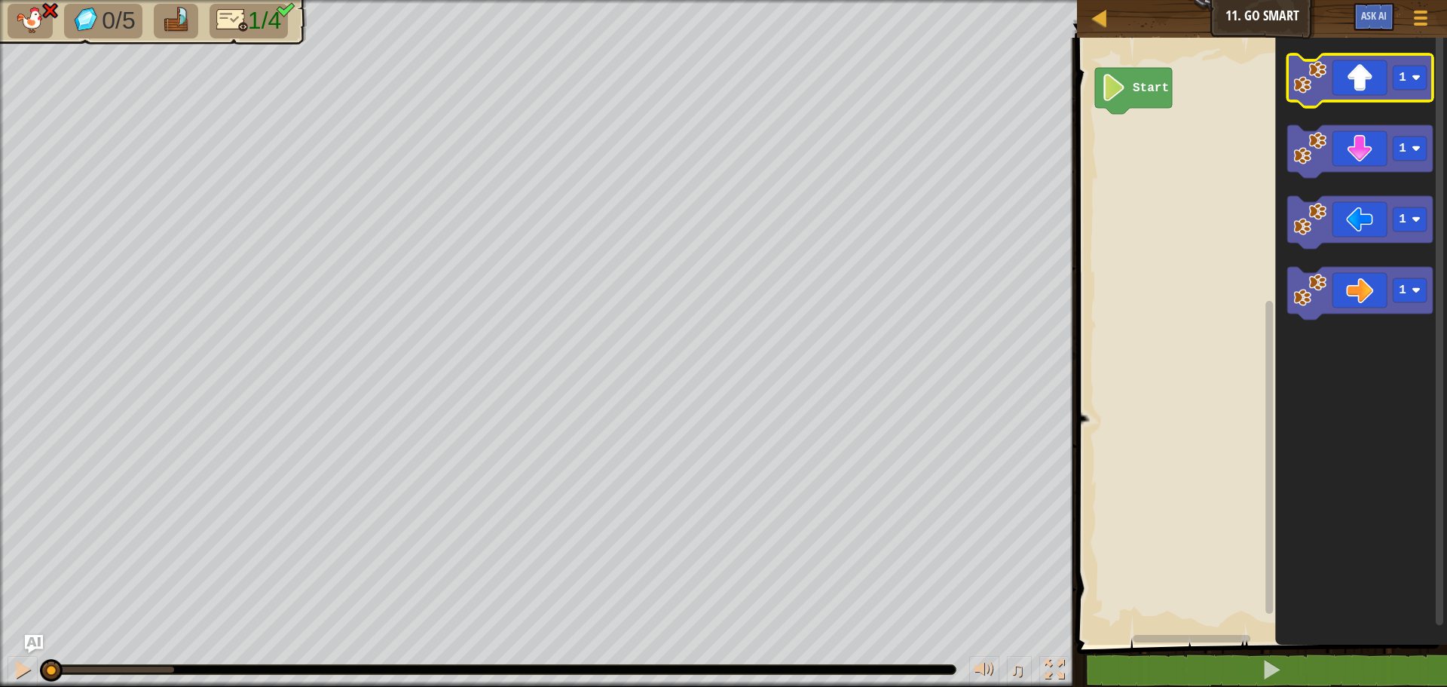
click at [1358, 91] on icon "Blockly Workspace" at bounding box center [1359, 80] width 145 height 53
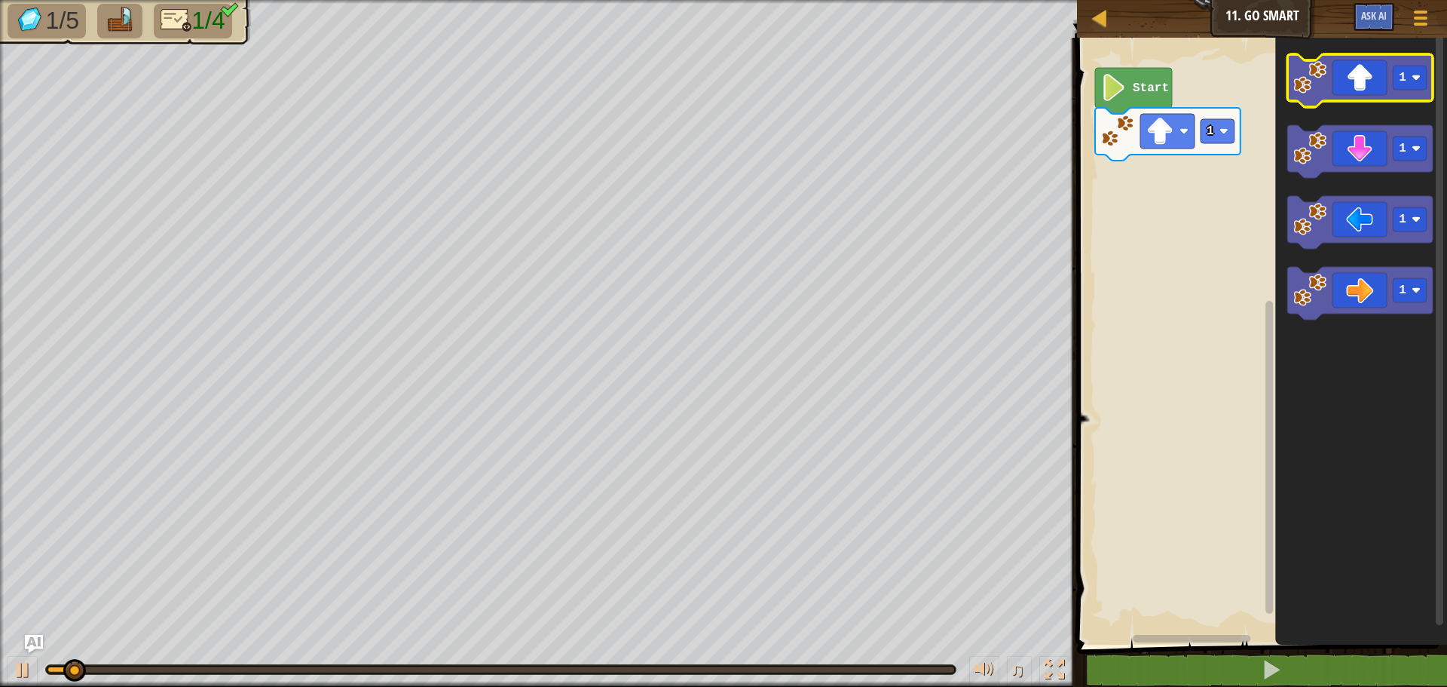
click at [1359, 95] on icon "Blockly Workspace" at bounding box center [1359, 80] width 145 height 53
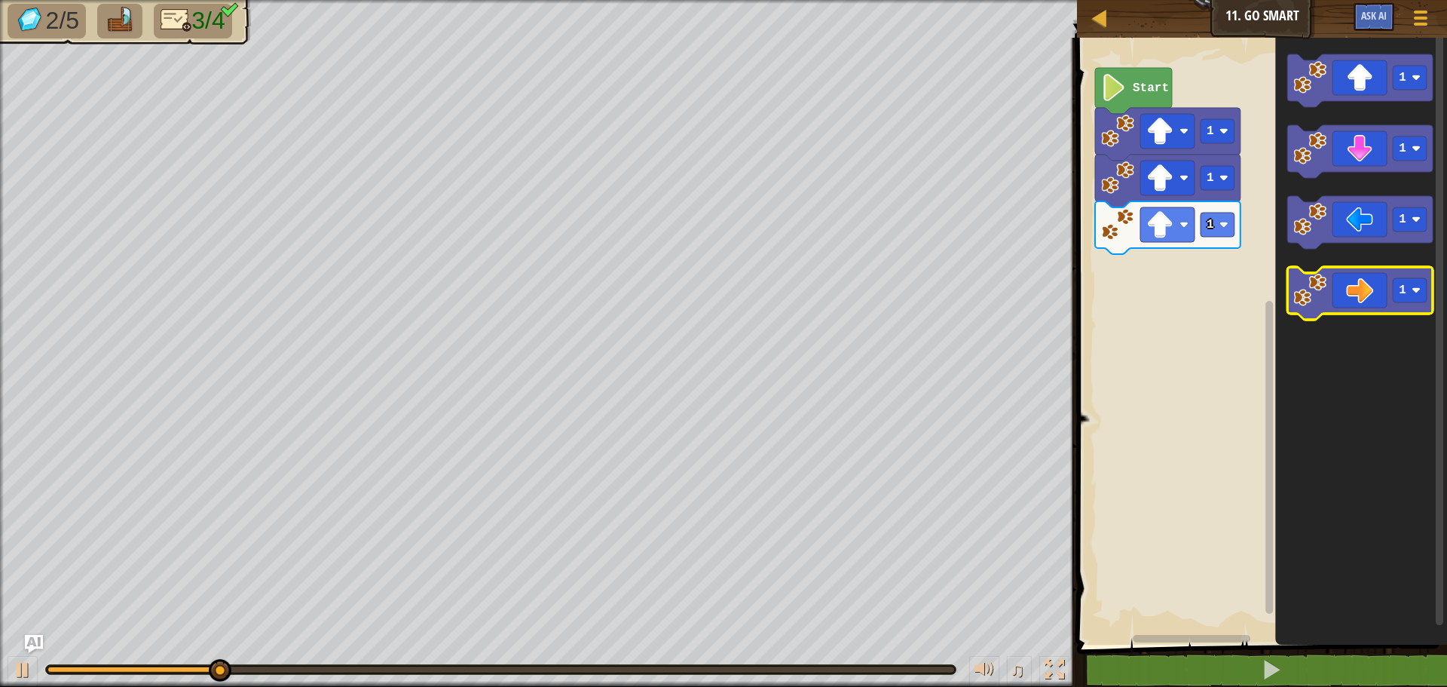
click at [1354, 291] on icon "Blockly Workspace" at bounding box center [1359, 293] width 145 height 53
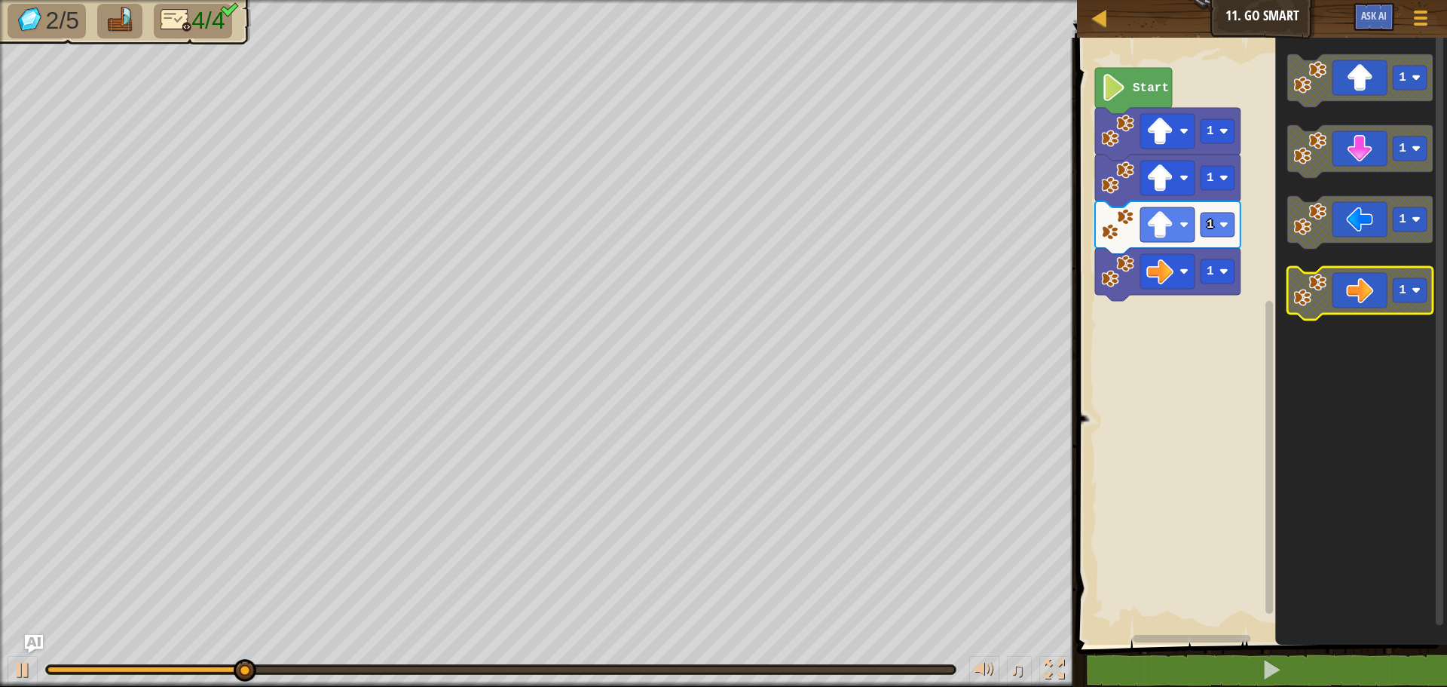
click at [1356, 288] on icon "Blockly Workspace" at bounding box center [1359, 293] width 145 height 53
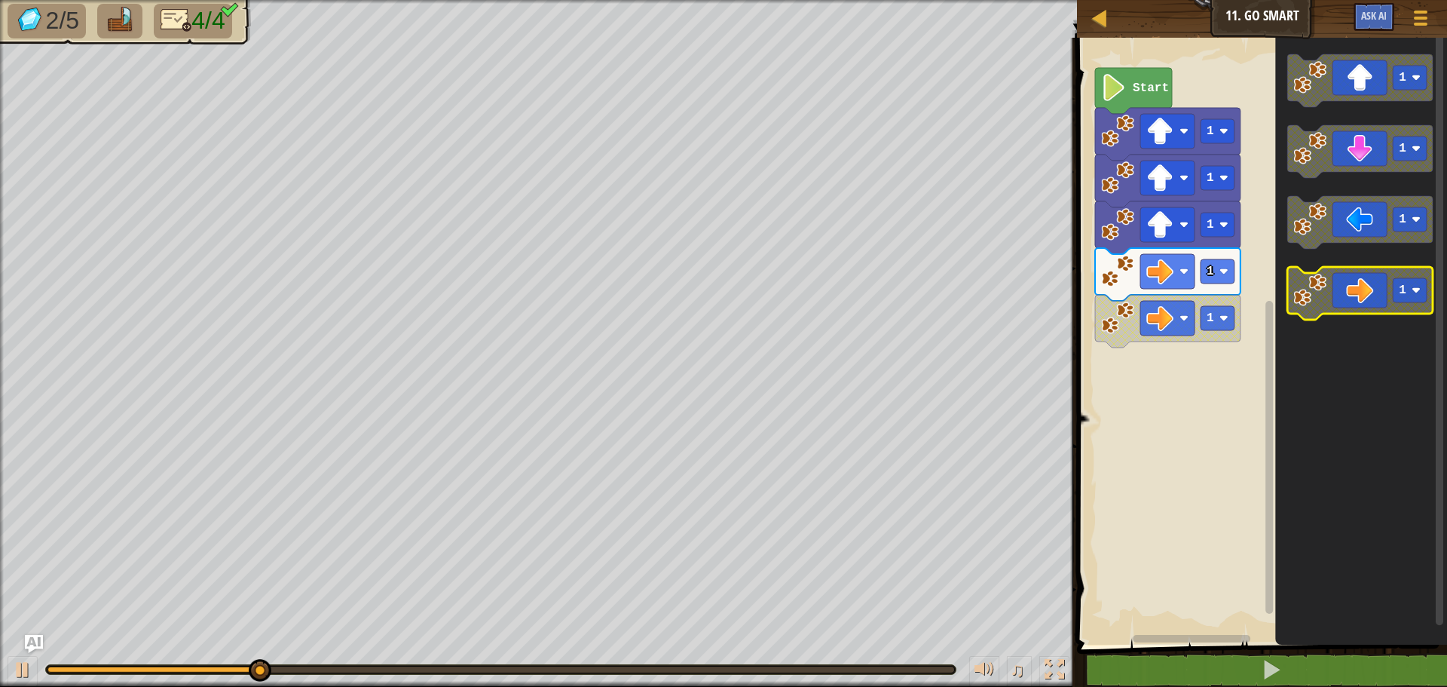
click at [1356, 288] on icon "Blockly Workspace" at bounding box center [1359, 293] width 145 height 53
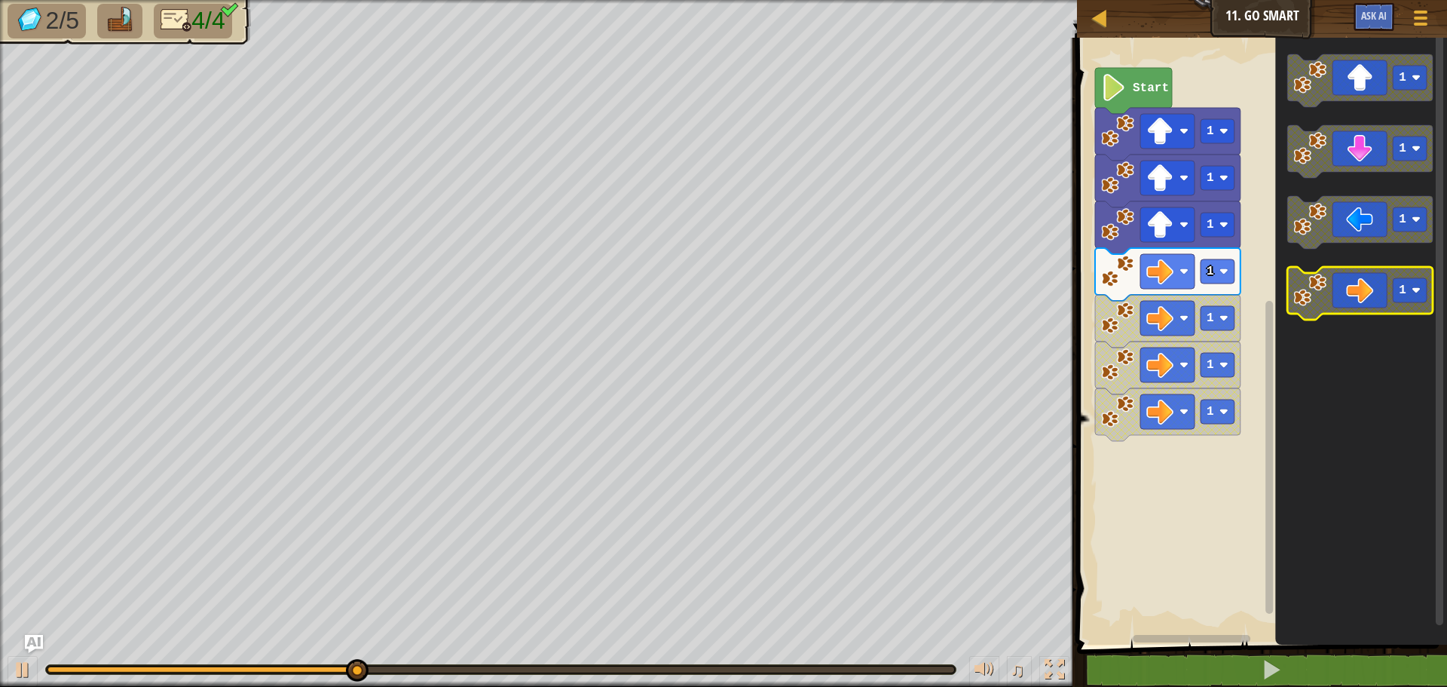
click at [1356, 288] on icon "Blockly Workspace" at bounding box center [1359, 293] width 145 height 53
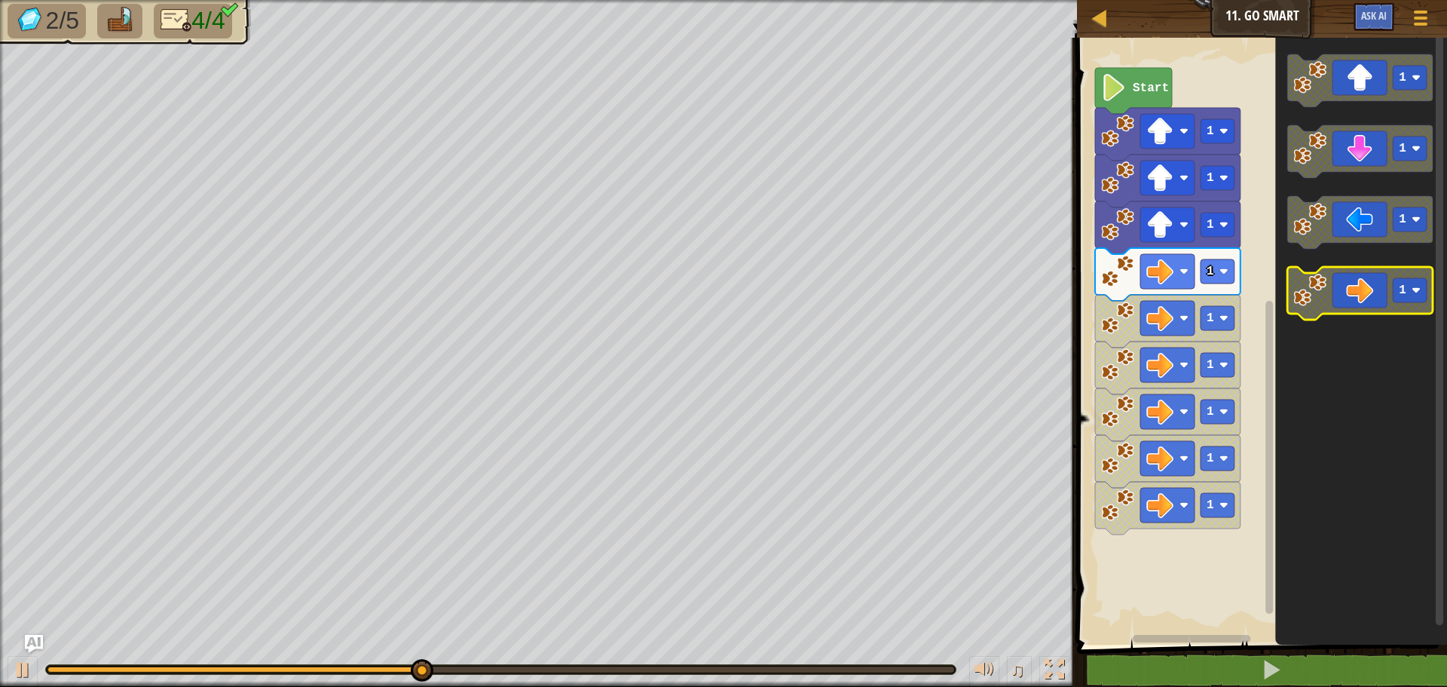
click at [1356, 288] on icon "Blockly Workspace" at bounding box center [1359, 293] width 145 height 53
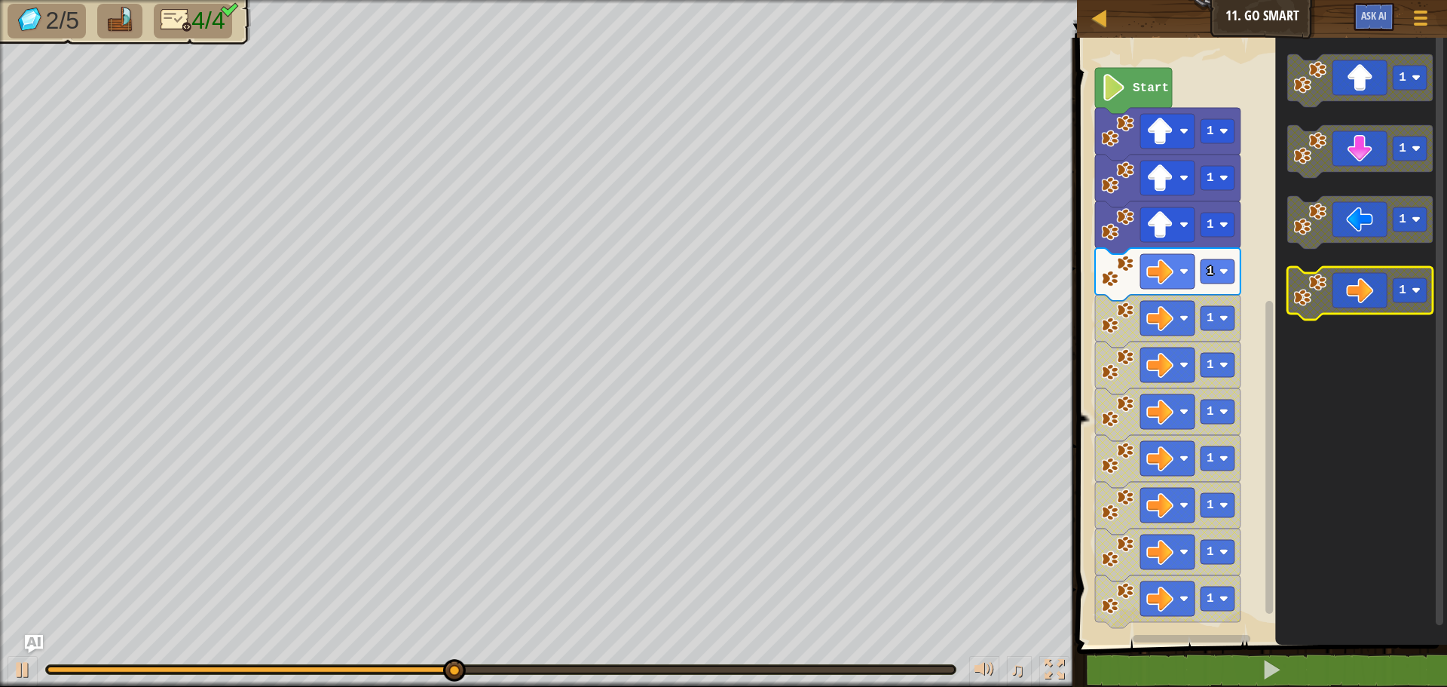
click at [1357, 284] on icon "Blockly Workspace" at bounding box center [1359, 293] width 145 height 53
click at [1359, 282] on icon "Blockly Workspace" at bounding box center [1359, 293] width 145 height 53
click at [1359, 293] on icon "Blockly Workspace" at bounding box center [1359, 293] width 145 height 53
click at [1363, 292] on icon "Blockly Workspace" at bounding box center [1359, 293] width 145 height 53
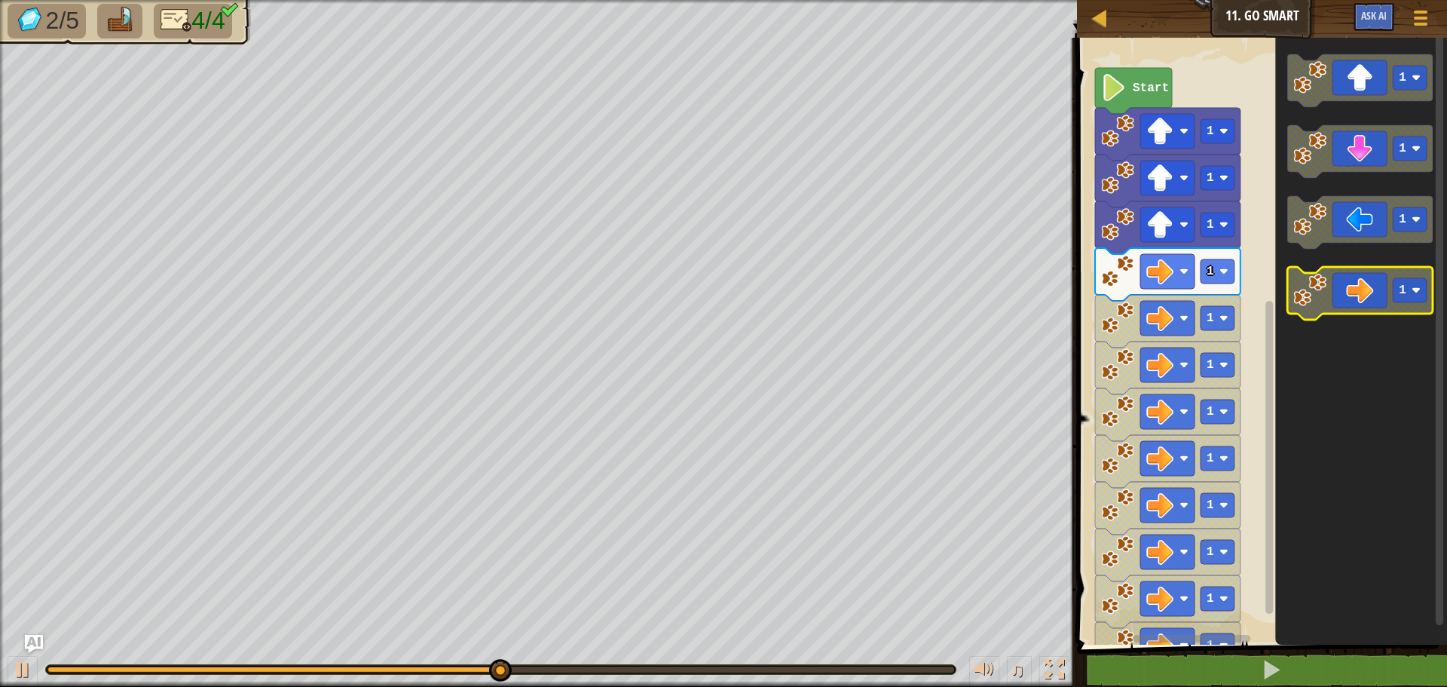
click at [1368, 291] on icon "Blockly Workspace" at bounding box center [1359, 293] width 145 height 53
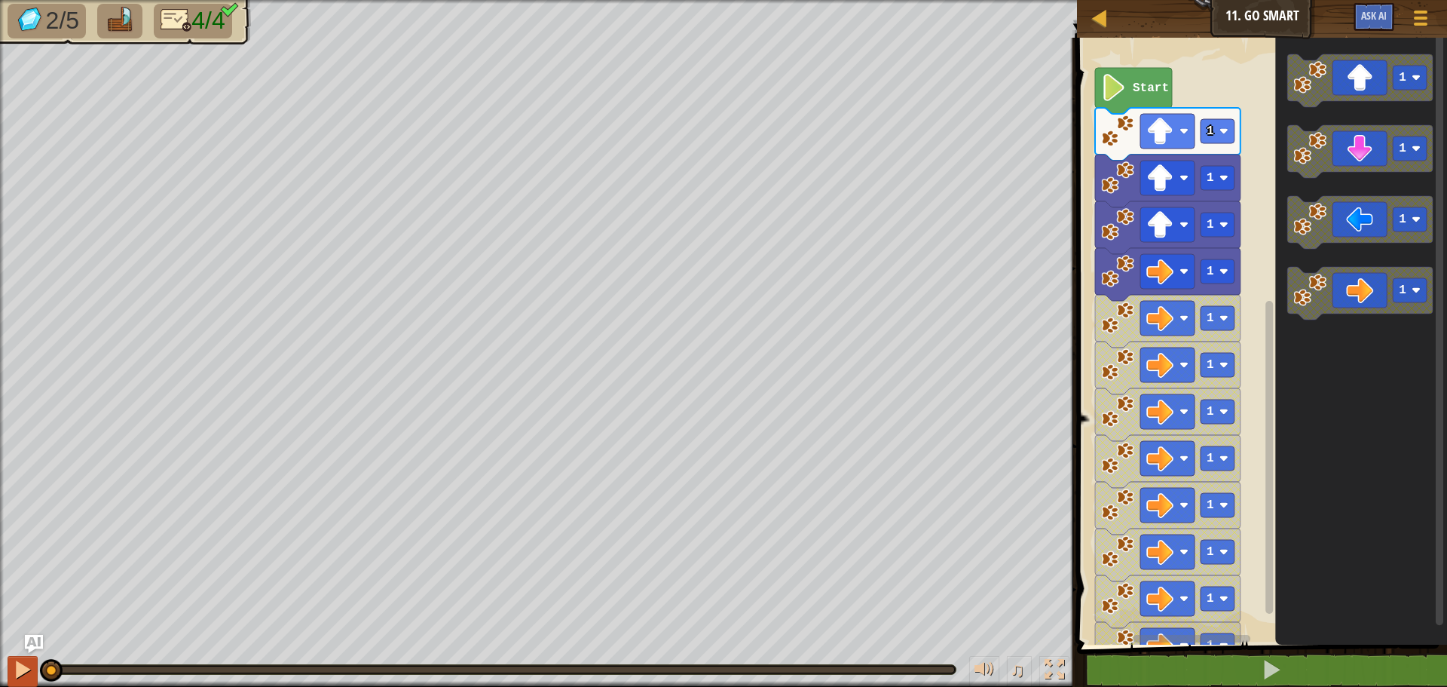
drag, startPoint x: 582, startPoint y: 662, endPoint x: 24, endPoint y: 669, distance: 557.7
click at [24, 669] on div "♫" at bounding box center [538, 665] width 1077 height 45
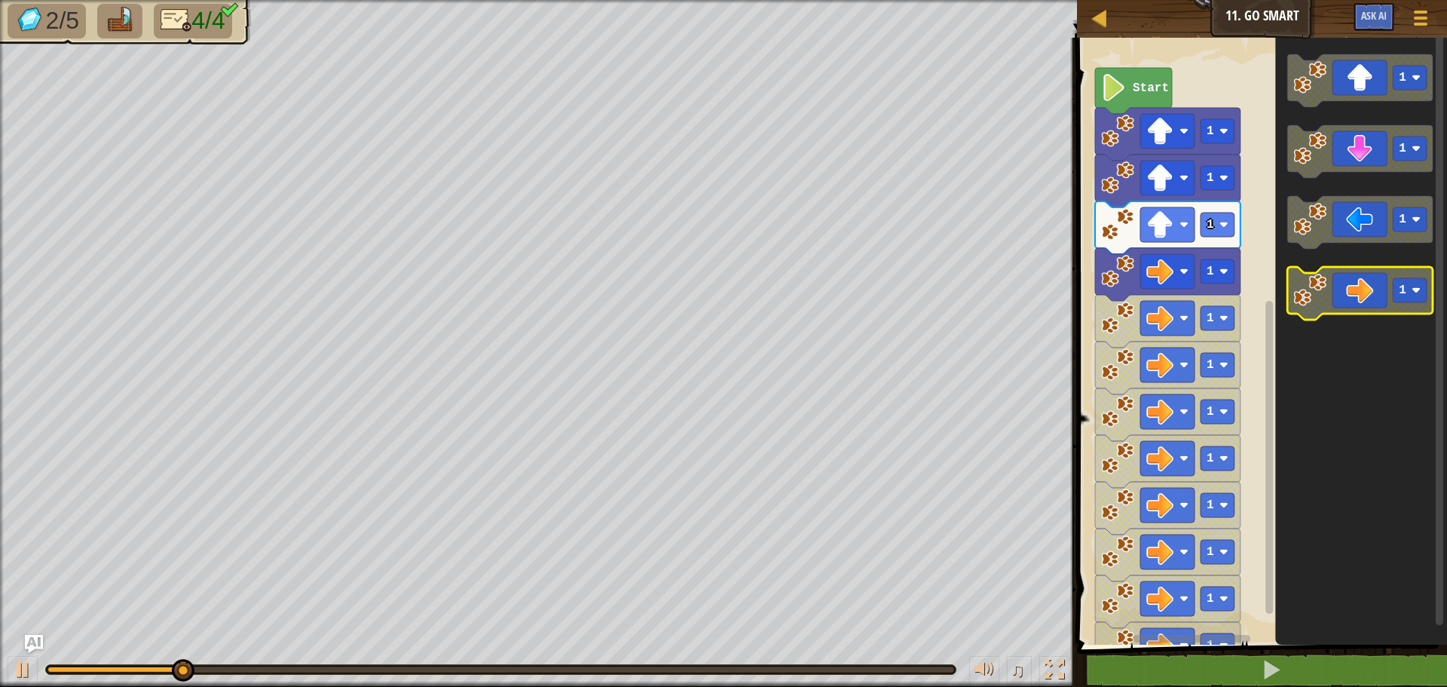
click at [1377, 301] on icon "Blockly Workspace" at bounding box center [1359, 293] width 145 height 53
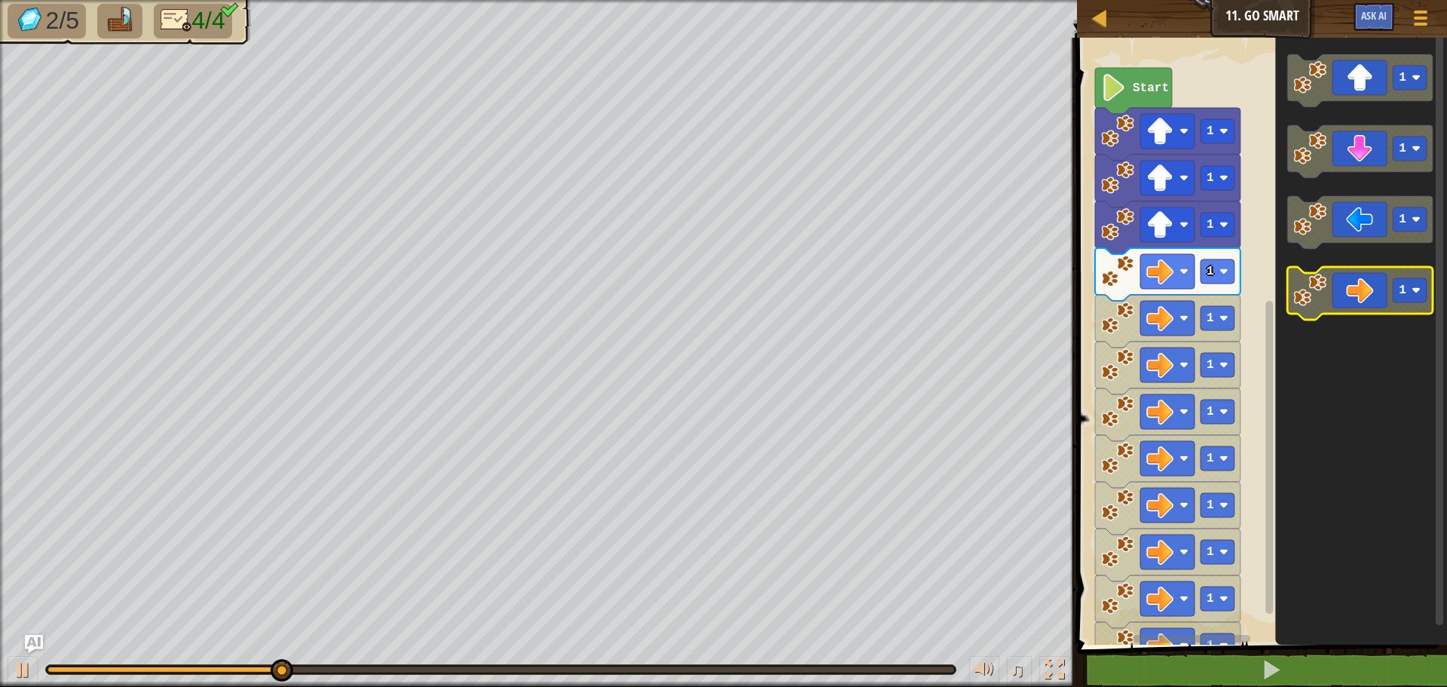
click at [1377, 301] on icon "Blockly Workspace" at bounding box center [1359, 293] width 145 height 53
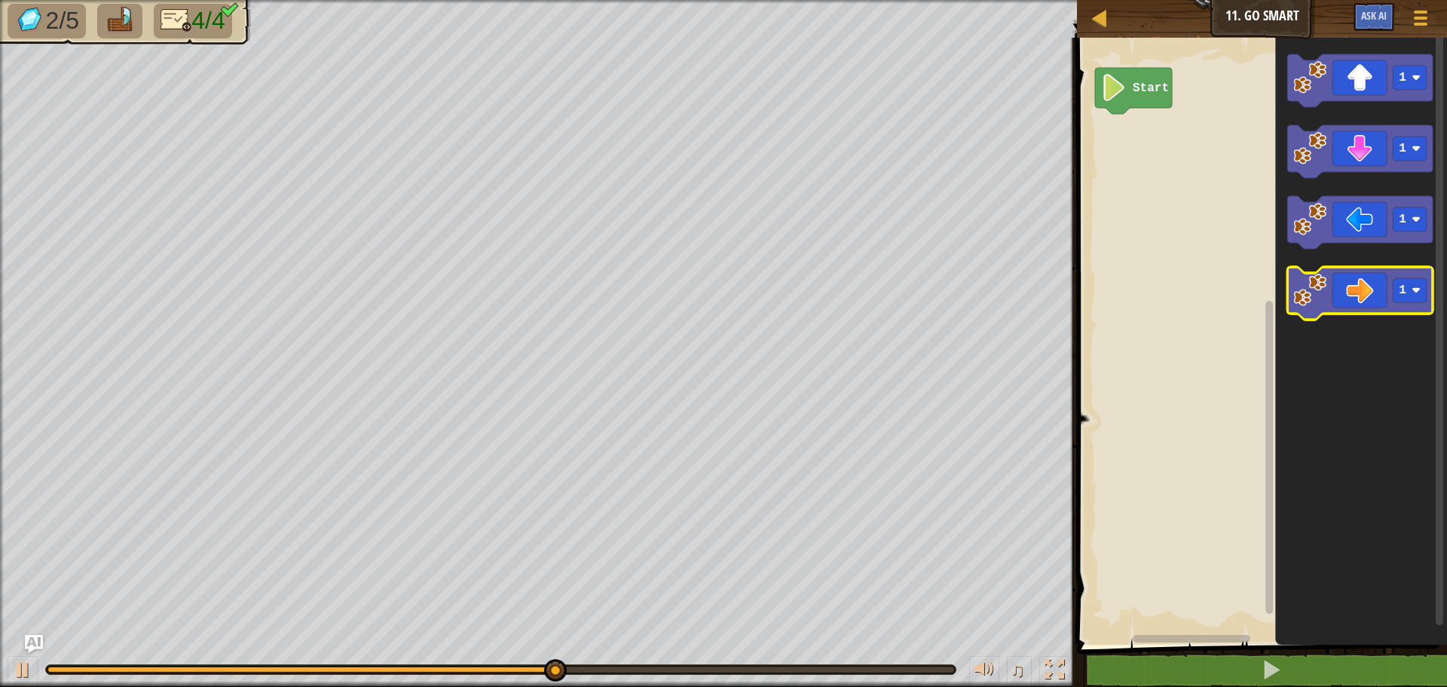
click at [1340, 286] on icon "Blockly Workspace" at bounding box center [1359, 293] width 145 height 53
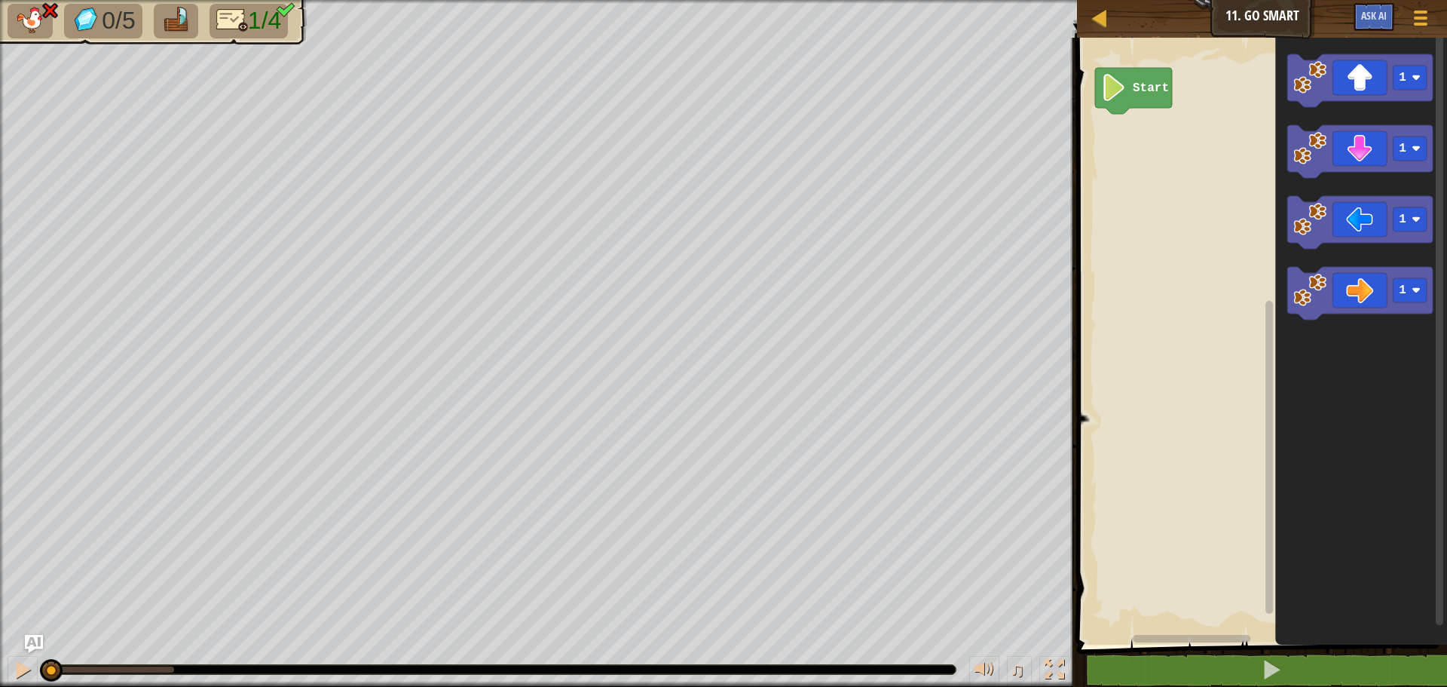
drag, startPoint x: 170, startPoint y: 663, endPoint x: 46, endPoint y: 708, distance: 131.6
click at [46, 0] on html "Map Junior 11. Go Smart Game Menu Ask AI 1 הההההההההההההההההההההההההההההההההההה…" at bounding box center [723, 0] width 1447 height 0
click at [1417, 92] on icon "Blockly Workspace" at bounding box center [1359, 80] width 145 height 53
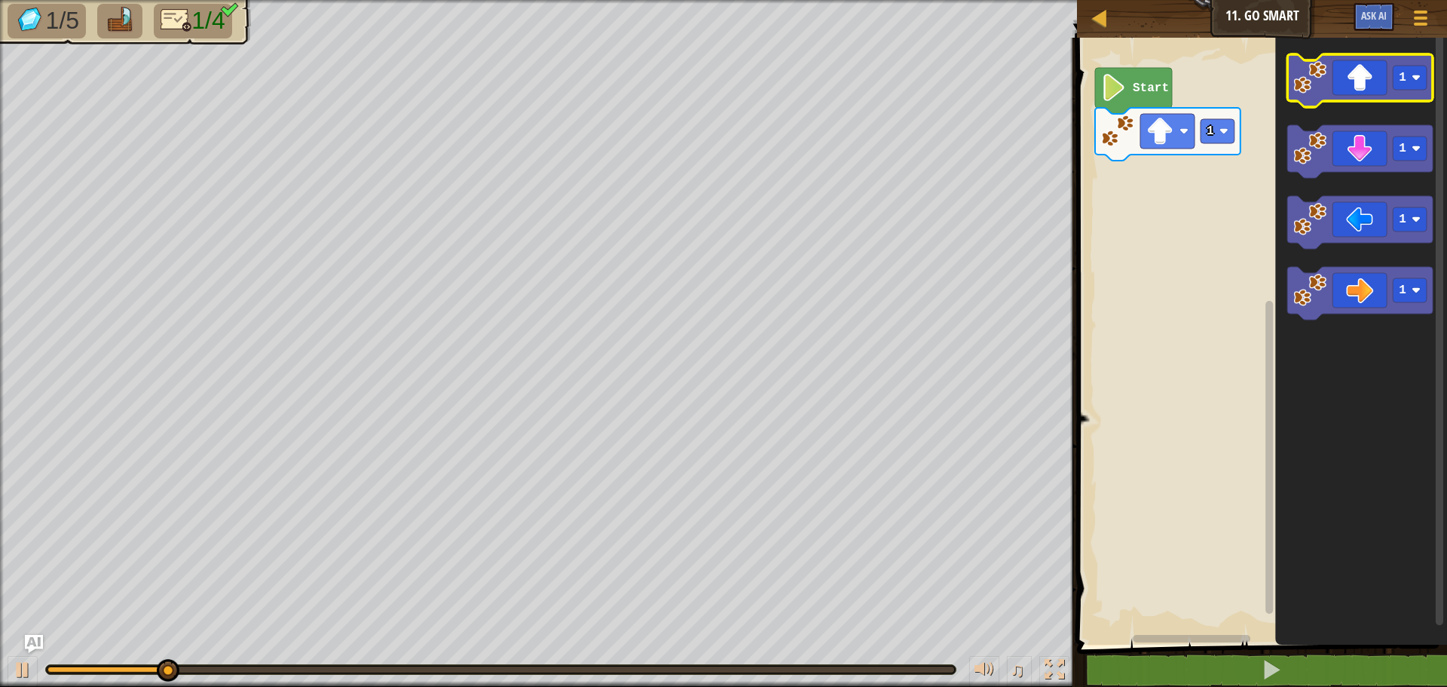
click at [1340, 96] on icon "Blockly Workspace" at bounding box center [1359, 80] width 145 height 53
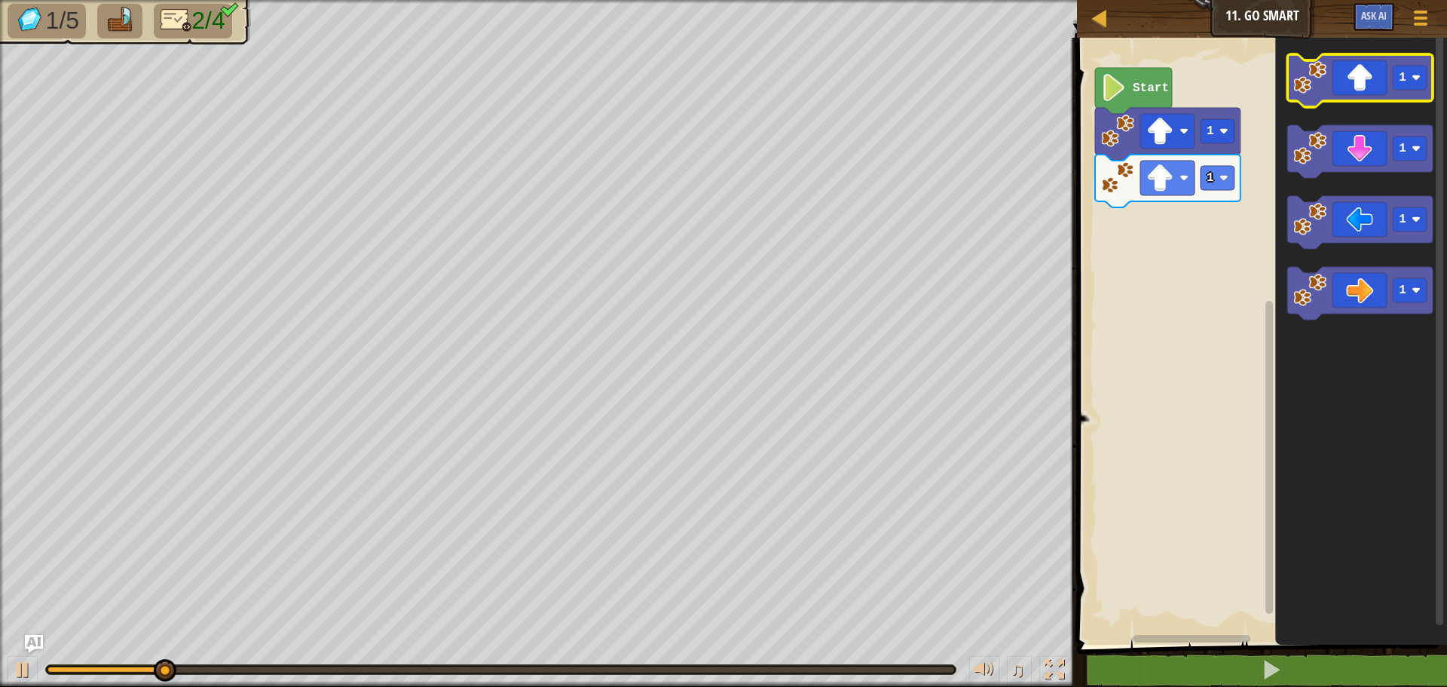
click at [1341, 102] on rect "Blockly Workspace" at bounding box center [1359, 80] width 145 height 53
click at [1338, 93] on icon "Blockly Workspace" at bounding box center [1359, 80] width 145 height 53
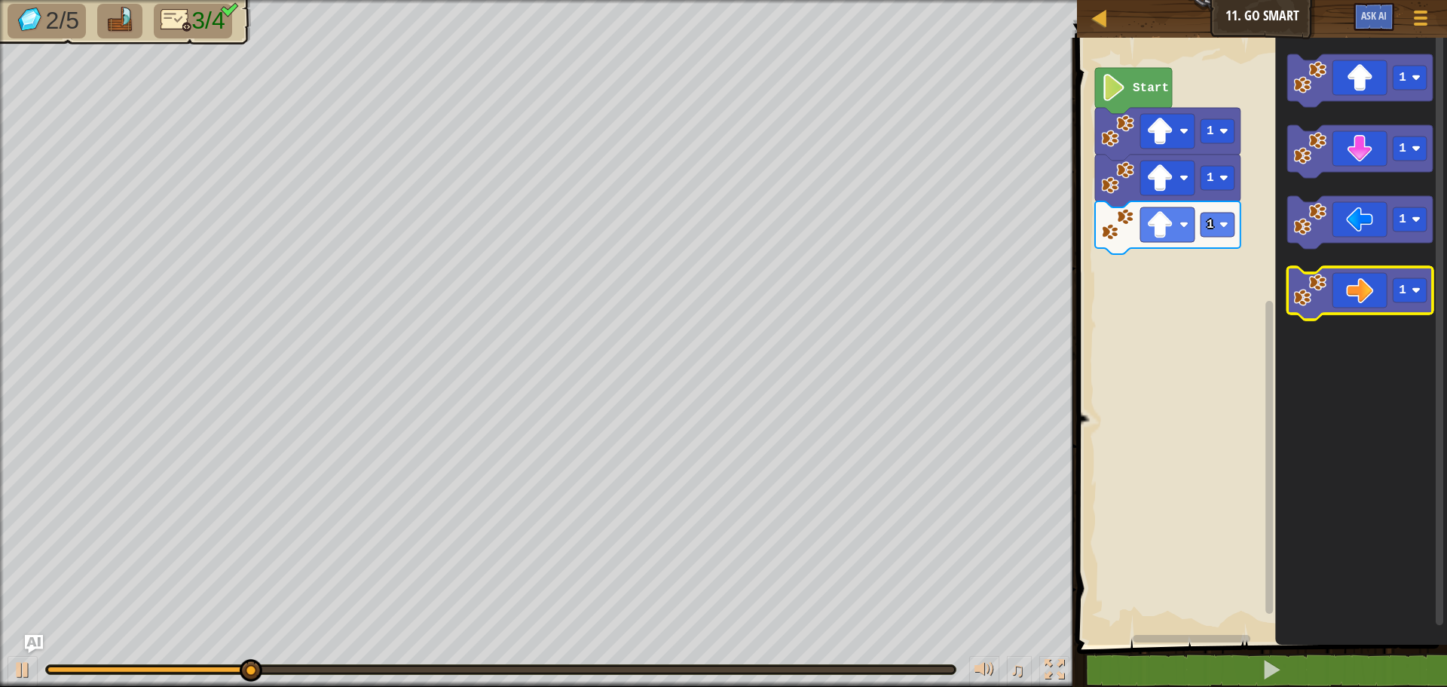
click at [1372, 290] on icon "Blockly Workspace" at bounding box center [1359, 293] width 145 height 53
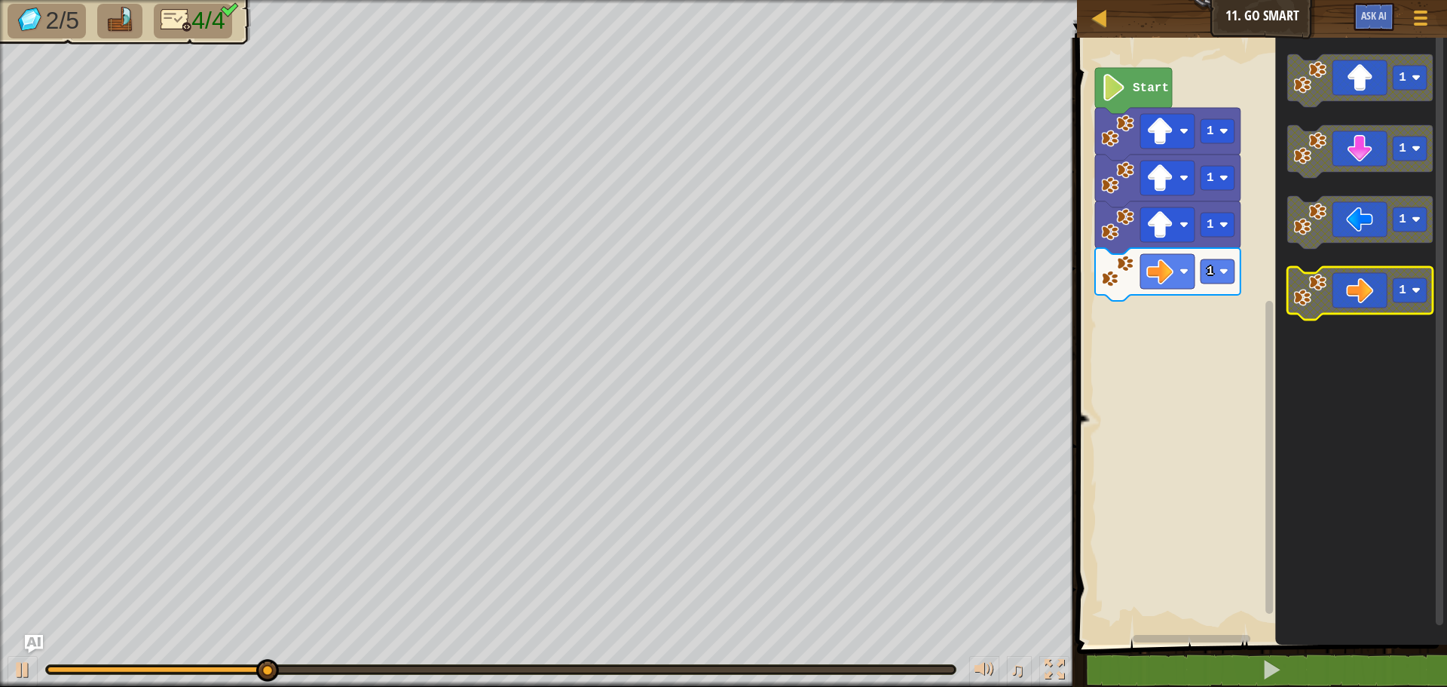
click at [1372, 290] on icon "Blockly Workspace" at bounding box center [1359, 293] width 145 height 53
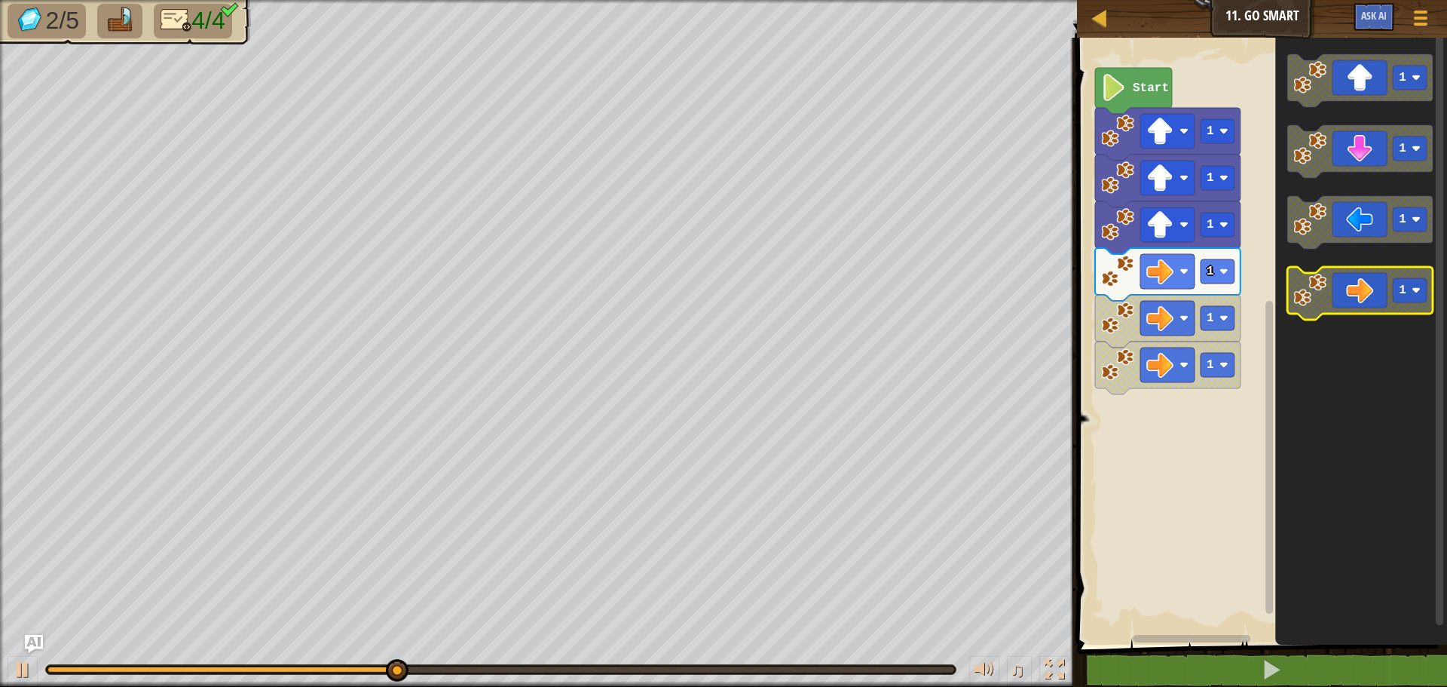
click at [1384, 285] on icon "Blockly Workspace" at bounding box center [1359, 293] width 145 height 53
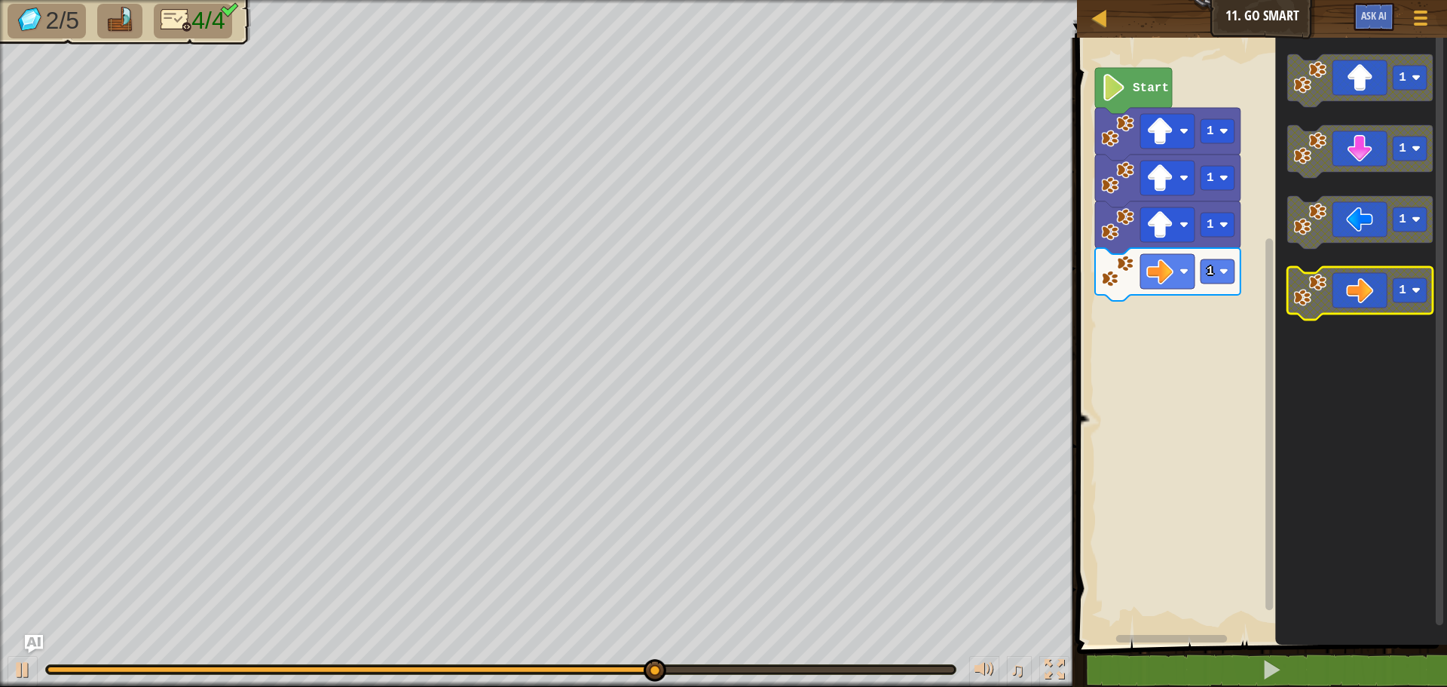
click at [1359, 292] on icon "Blockly Workspace" at bounding box center [1359, 293] width 145 height 53
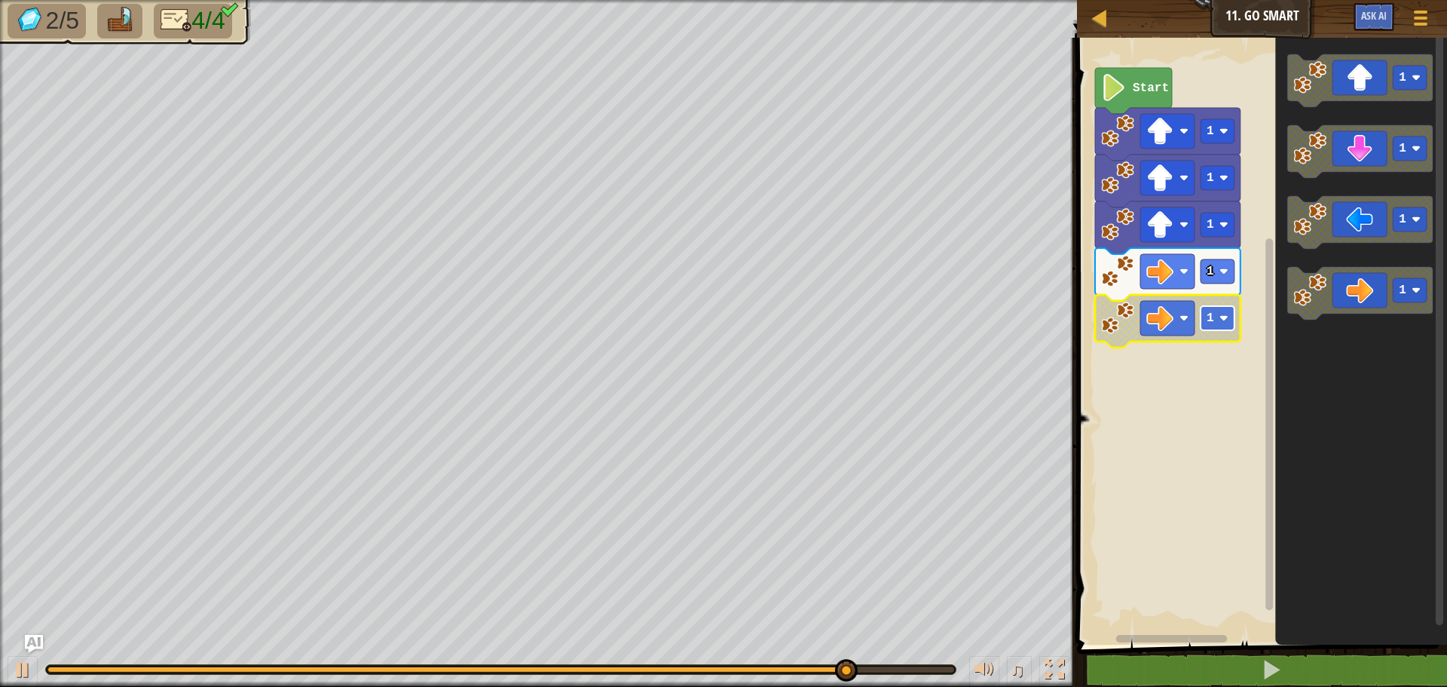
click at [1233, 307] on rect "Blockly Workspace" at bounding box center [1217, 318] width 34 height 24
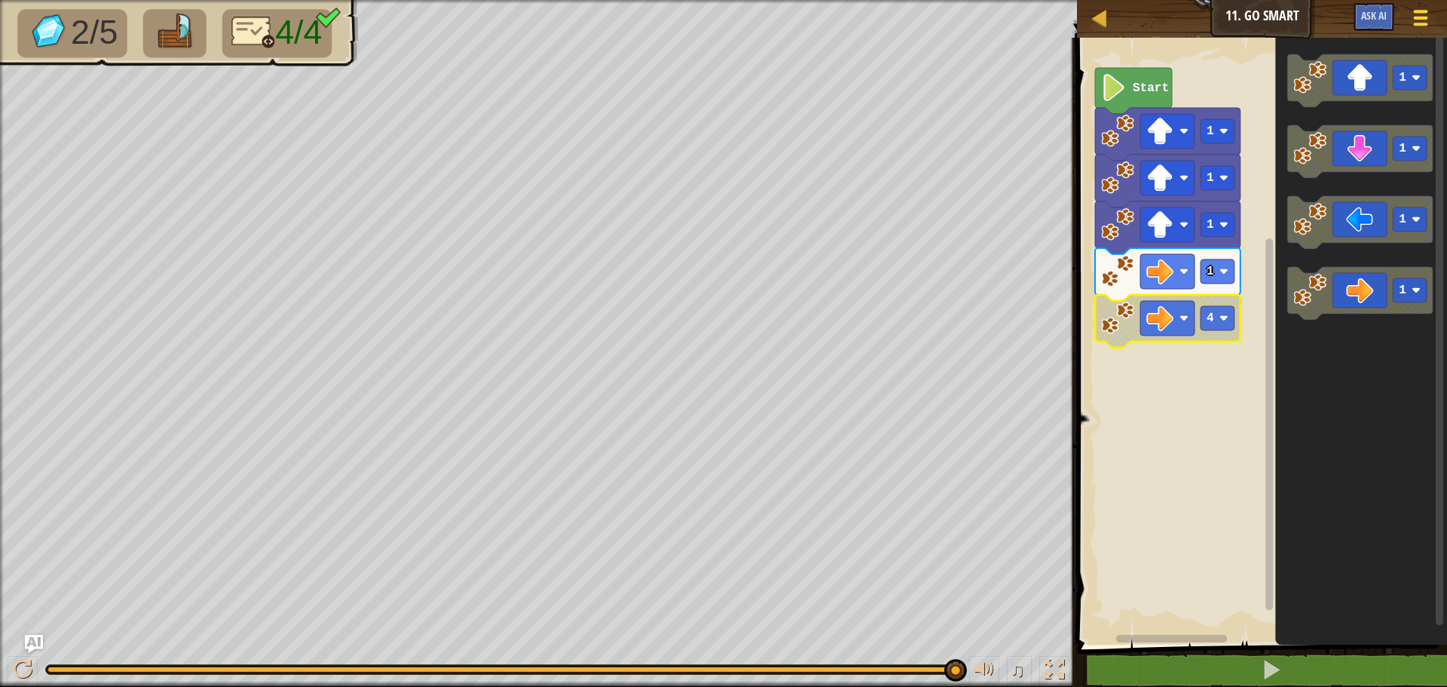
click at [1414, 18] on span at bounding box center [1421, 18] width 14 height 3
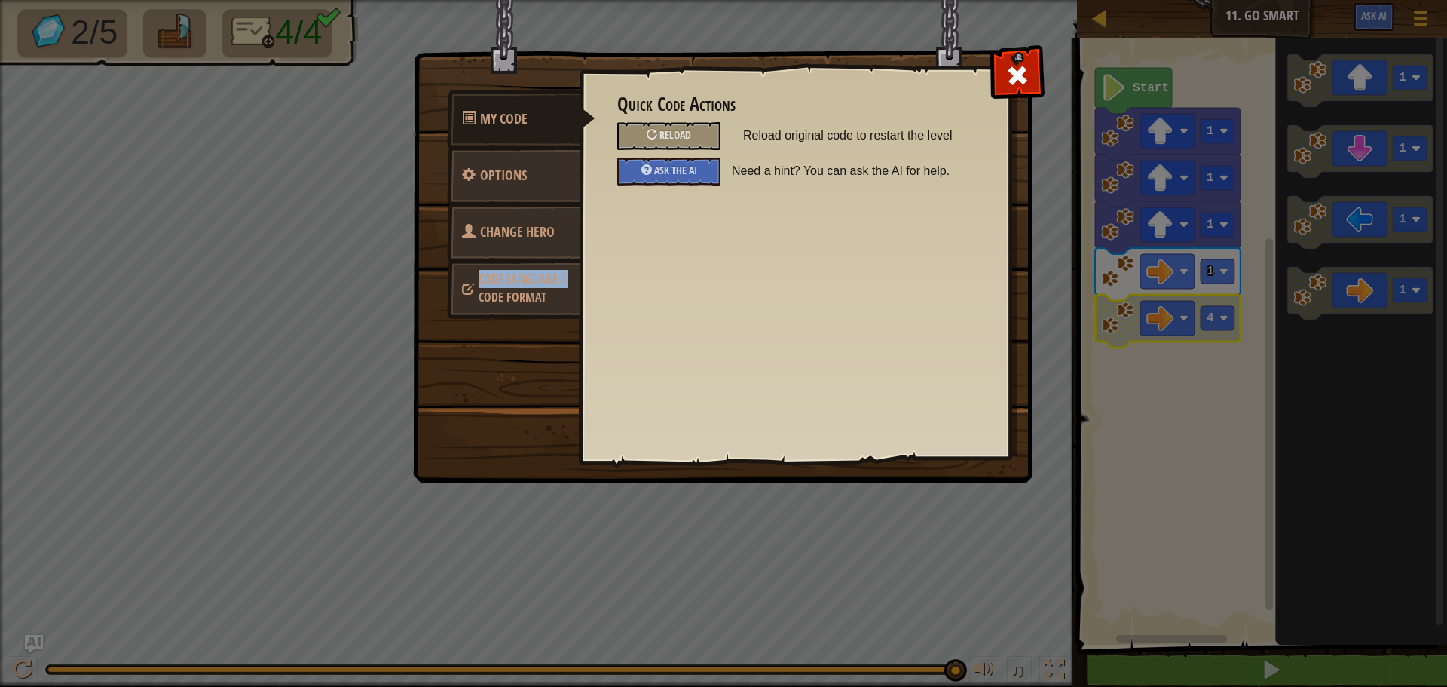
click at [474, 290] on link "Code Language / Code Format" at bounding box center [514, 287] width 134 height 57
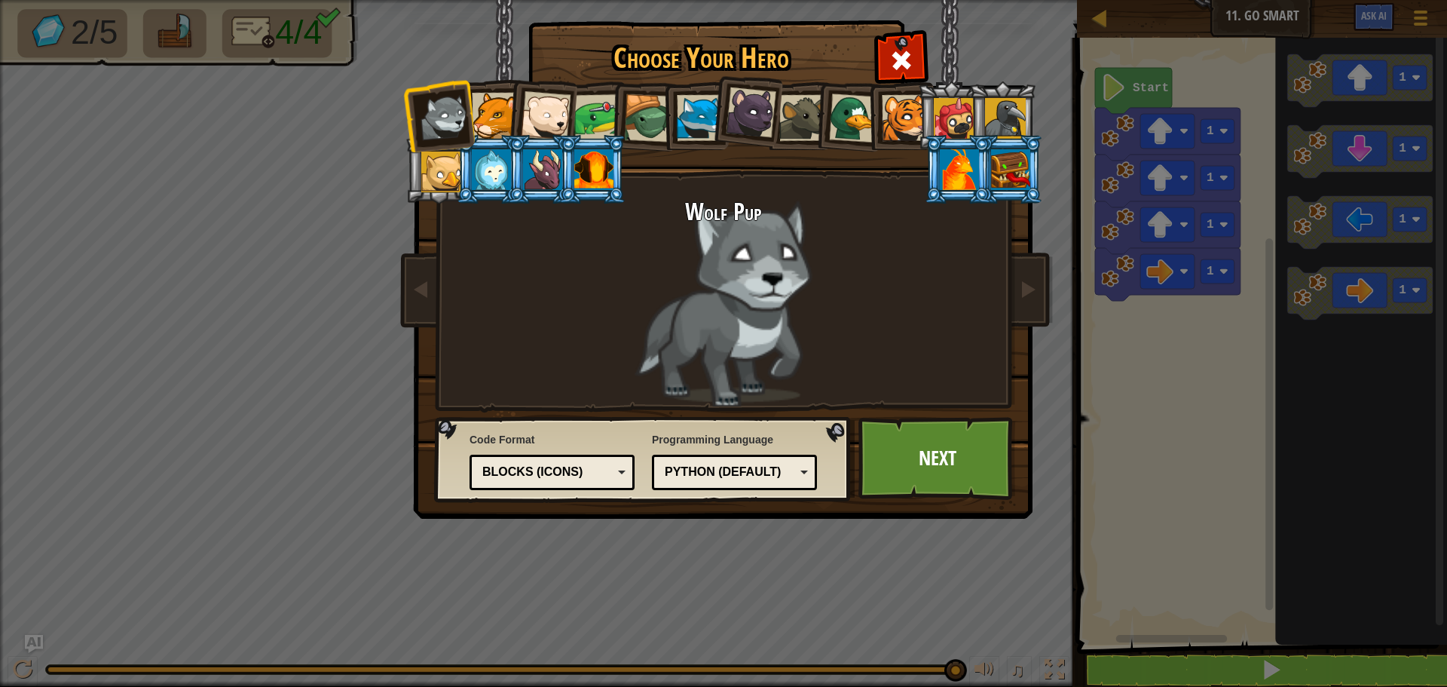
click at [956, 171] on div at bounding box center [959, 169] width 39 height 41
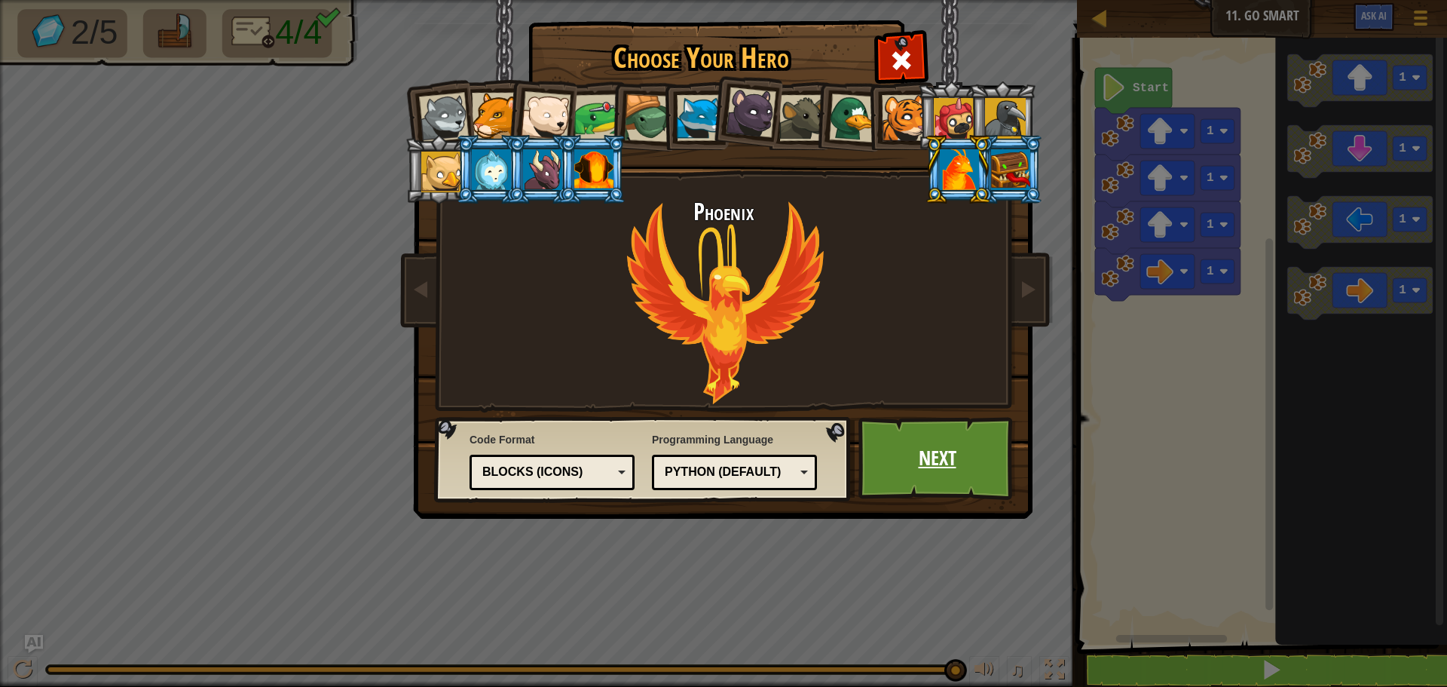
click at [979, 468] on link "Next" at bounding box center [936, 458] width 157 height 83
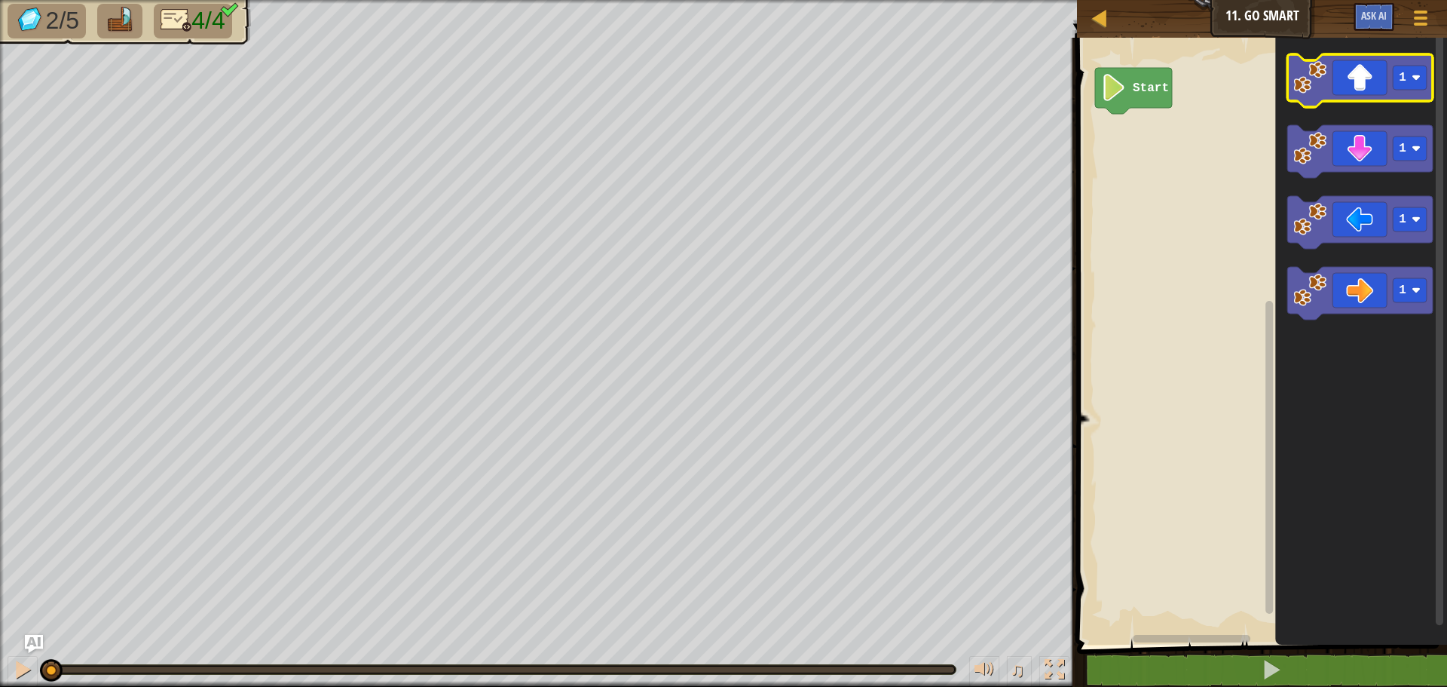
click at [1327, 95] on icon "Blockly Workspace" at bounding box center [1359, 80] width 145 height 53
click at [1333, 96] on icon "Blockly Workspace" at bounding box center [1359, 80] width 145 height 53
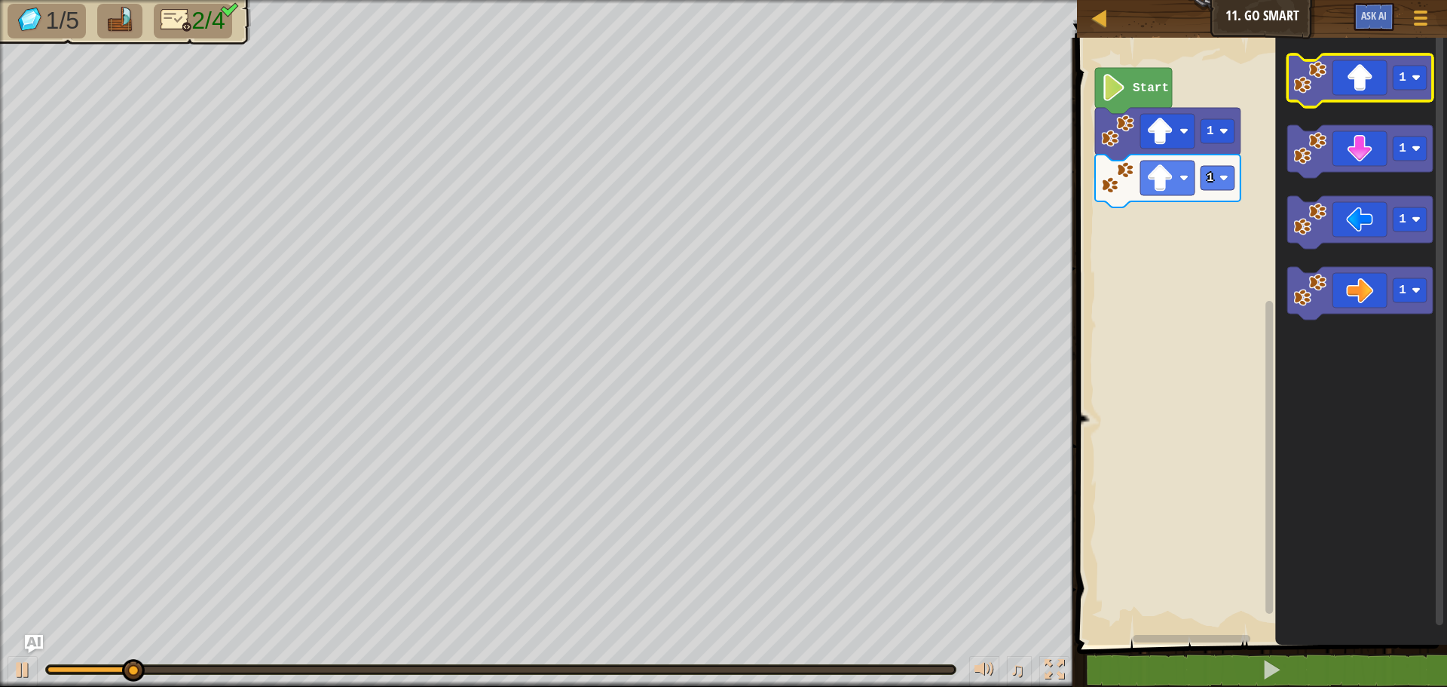
click at [1333, 97] on icon "Blockly Workspace" at bounding box center [1359, 80] width 145 height 53
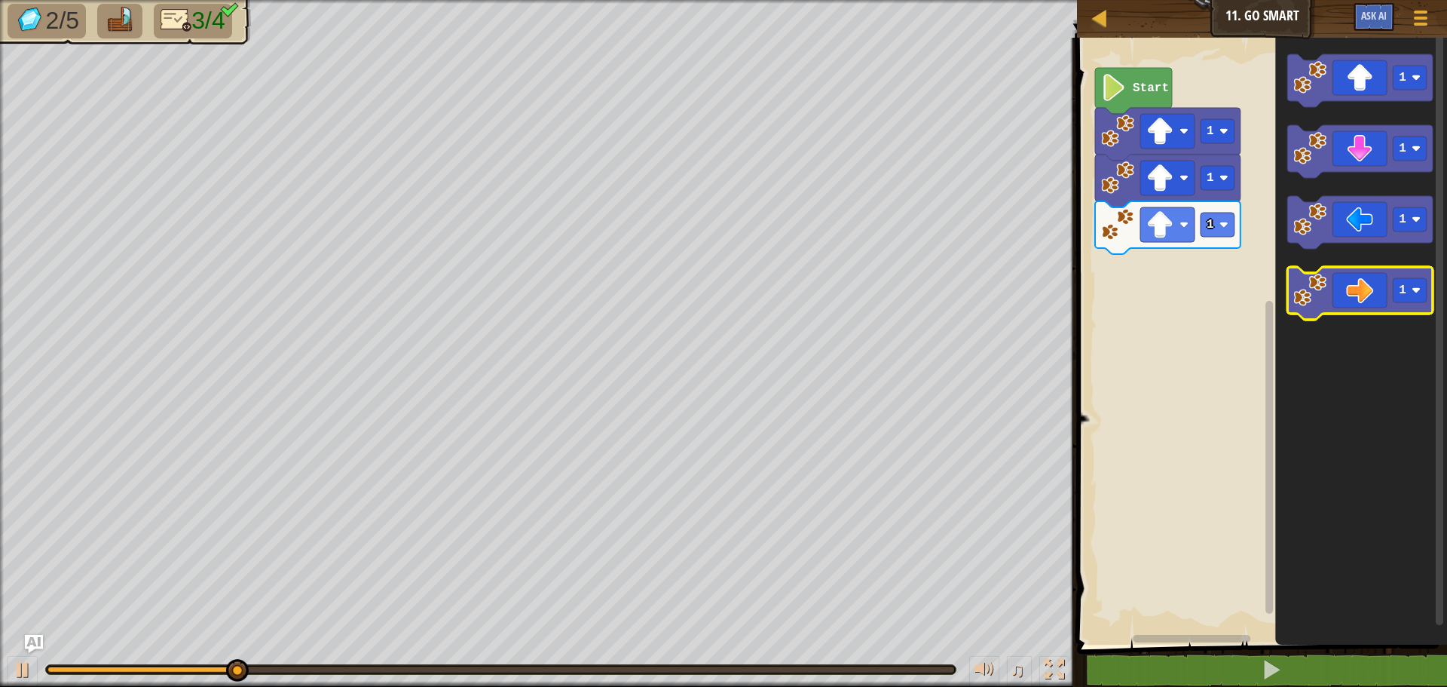
click at [1384, 304] on icon "Blockly Workspace" at bounding box center [1359, 293] width 145 height 53
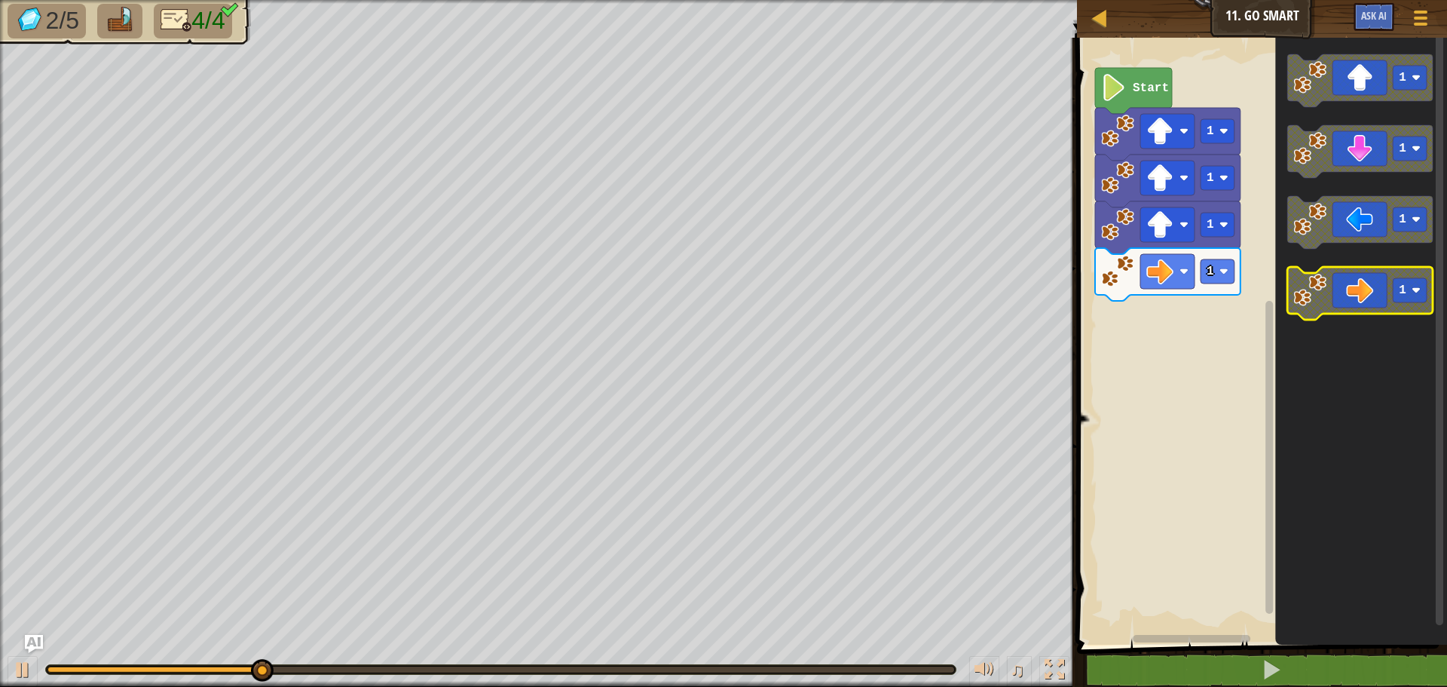
click at [1384, 304] on icon "Blockly Workspace" at bounding box center [1359, 293] width 145 height 53
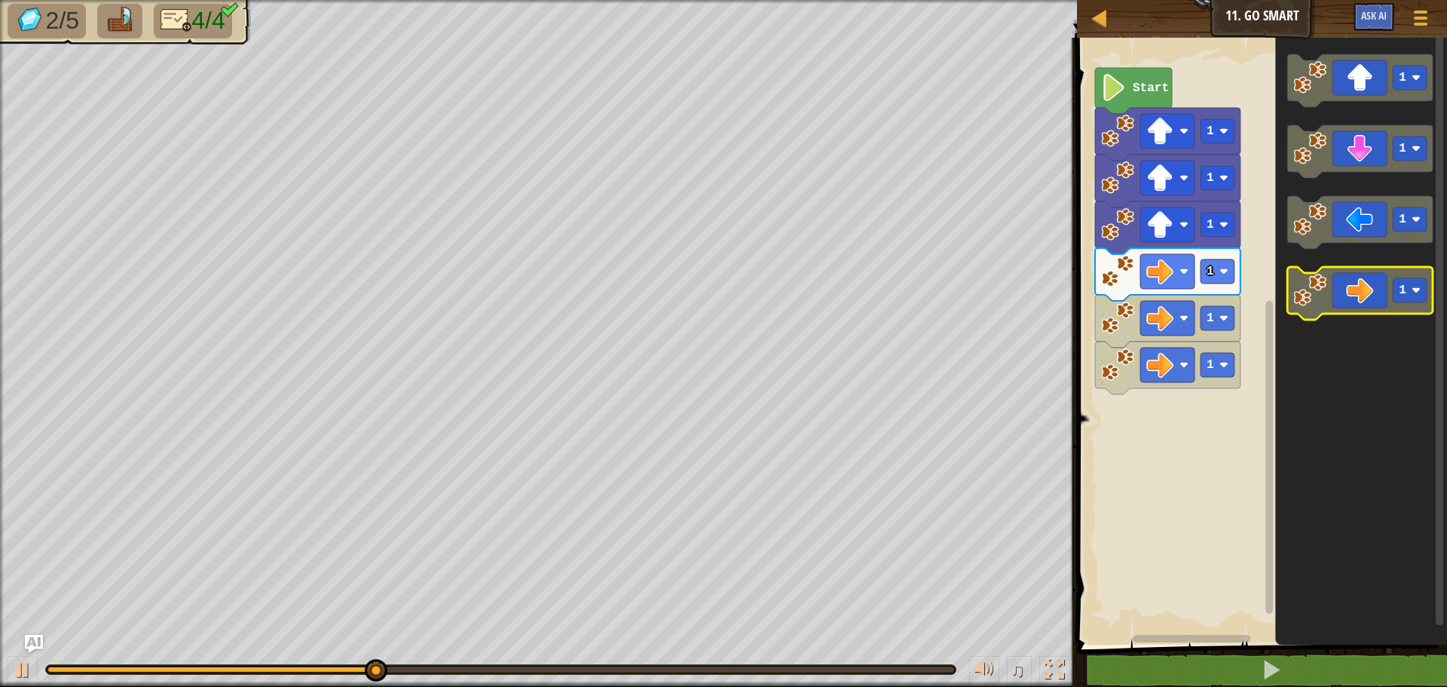
click at [1384, 301] on icon "Blockly Workspace" at bounding box center [1359, 293] width 145 height 53
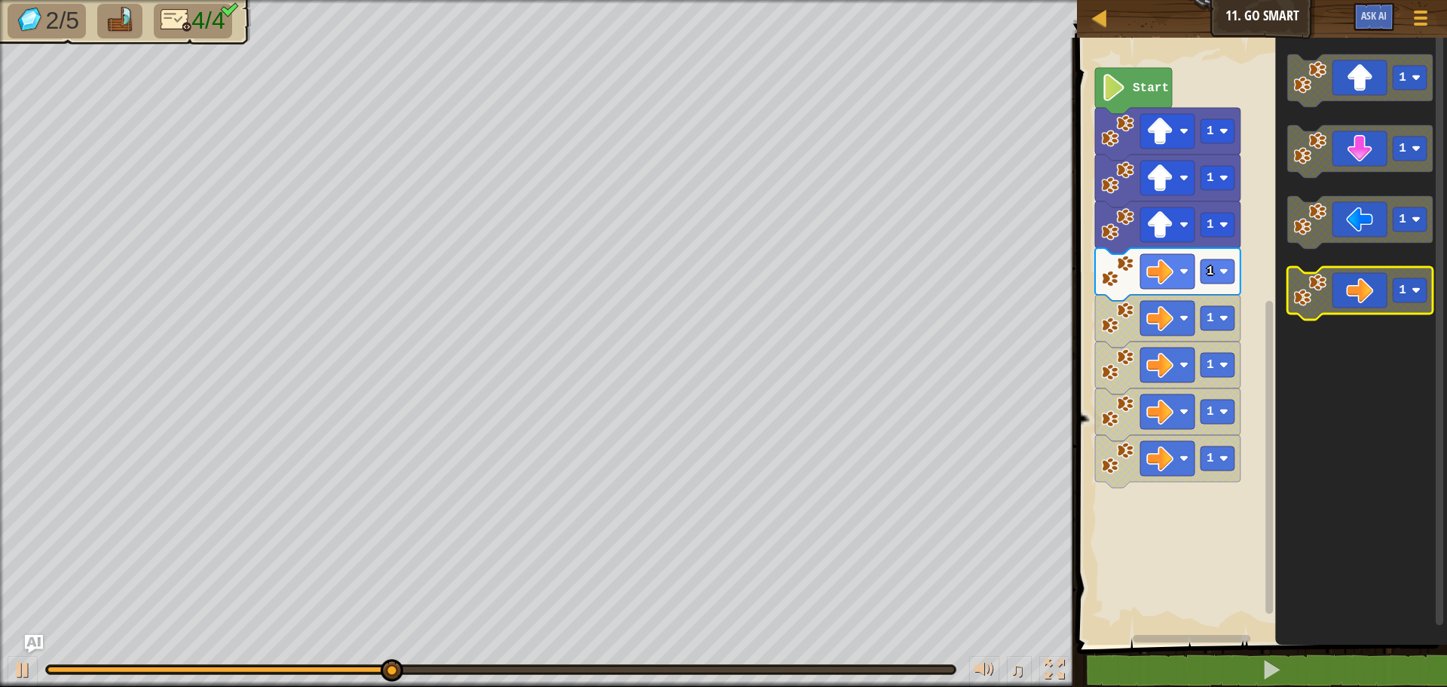
click at [1383, 302] on icon "Blockly Workspace" at bounding box center [1359, 293] width 145 height 53
click at [1383, 300] on icon "Blockly Workspace" at bounding box center [1359, 293] width 145 height 53
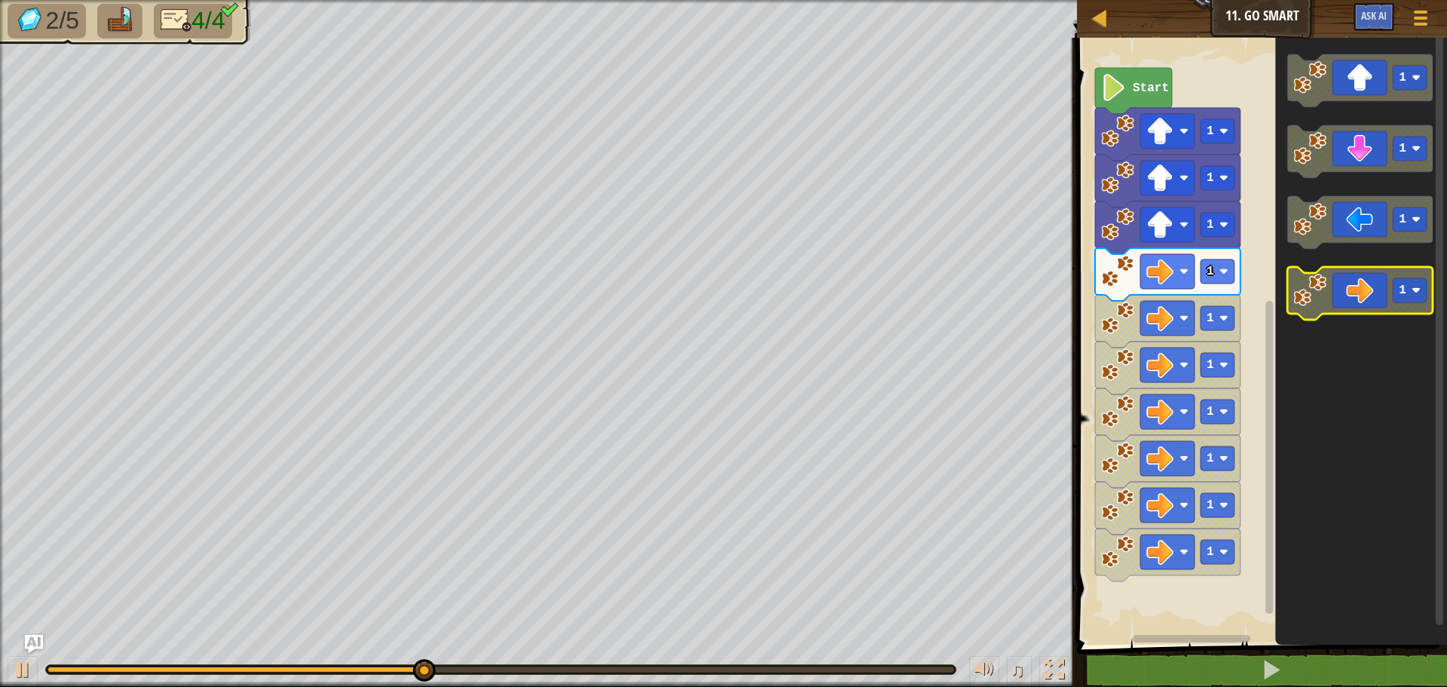
click at [1382, 299] on icon "Blockly Workspace" at bounding box center [1359, 293] width 145 height 53
click at [1383, 294] on icon "Blockly Workspace" at bounding box center [1359, 293] width 145 height 53
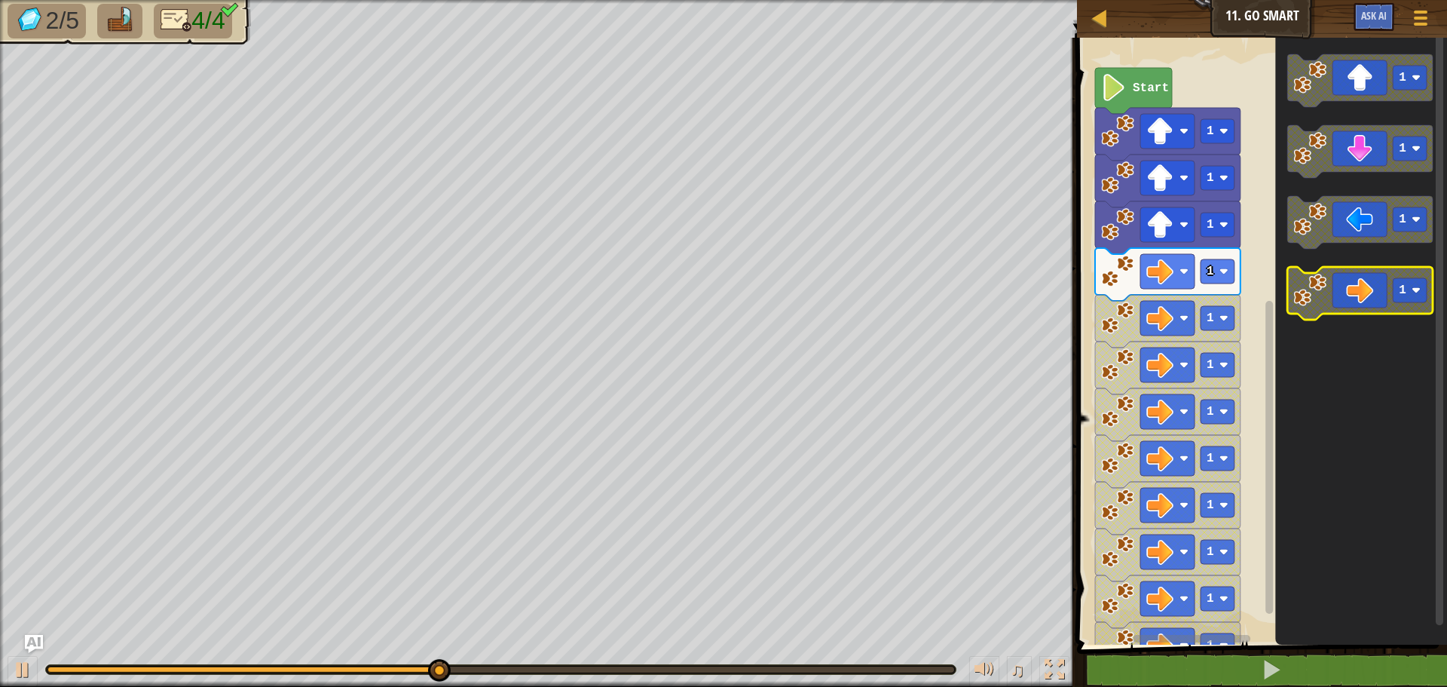
click at [1384, 291] on icon "Blockly Workspace" at bounding box center [1359, 293] width 145 height 53
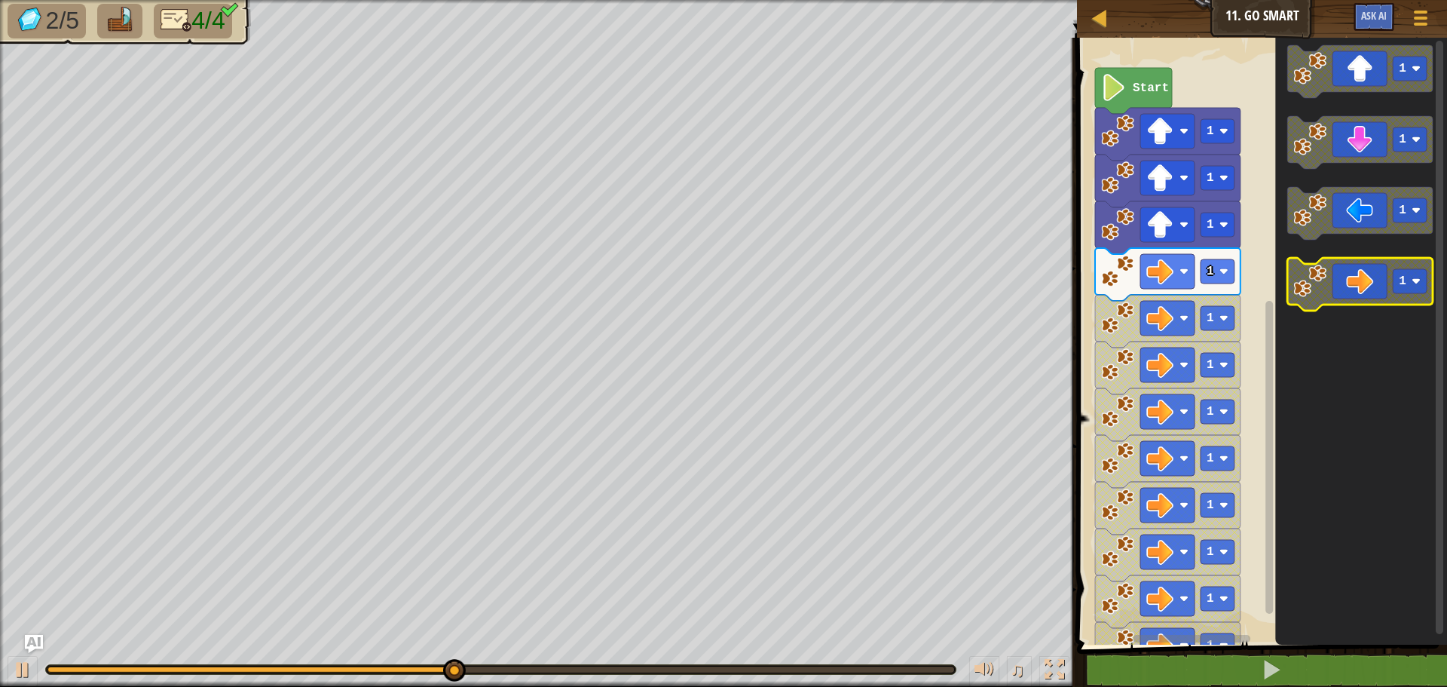
click at [1386, 289] on icon "Blockly Workspace" at bounding box center [1359, 284] width 145 height 53
click at [1384, 286] on icon "Blockly Workspace" at bounding box center [1359, 284] width 145 height 53
click at [1372, 276] on icon "Blockly Workspace" at bounding box center [1359, 284] width 145 height 53
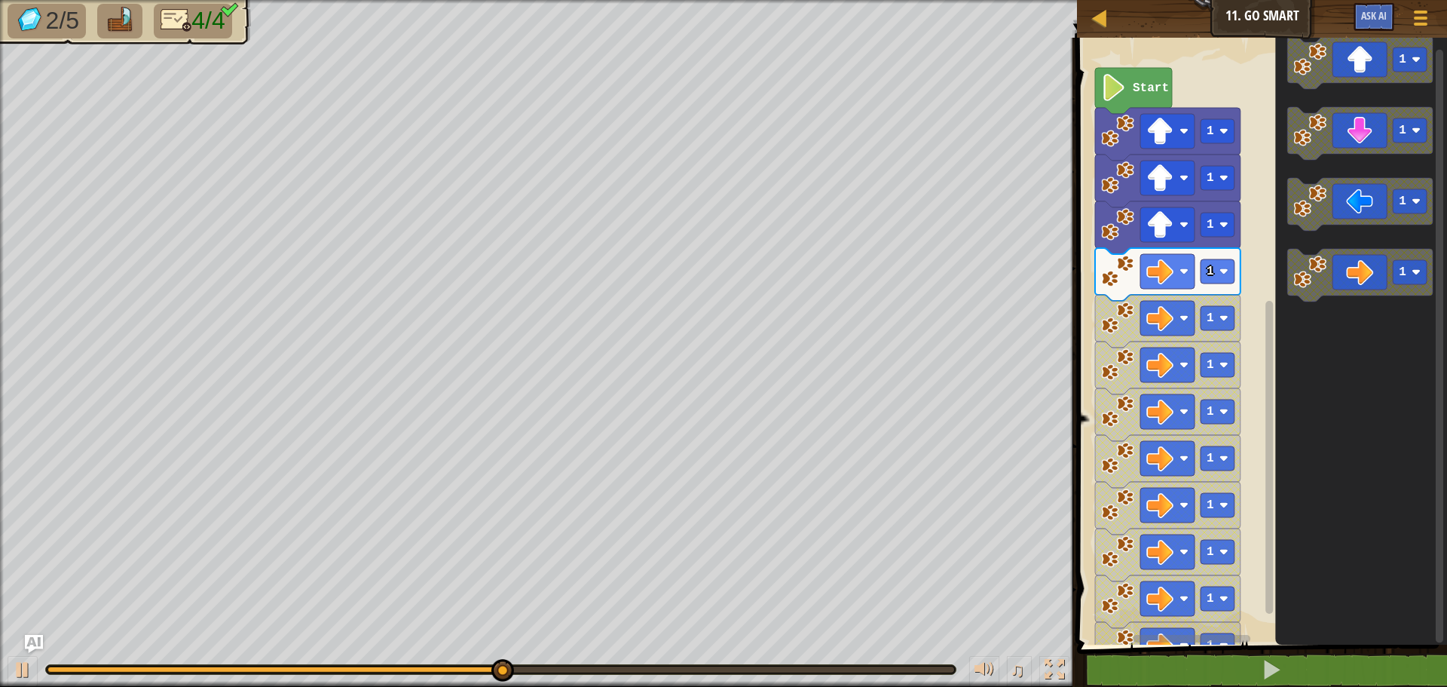
click at [1362, 260] on icon "Blockly Workspace" at bounding box center [1359, 275] width 145 height 53
click at [1360, 247] on icon "Blockly Workspace" at bounding box center [1361, 337] width 172 height 614
click at [1362, 246] on icon "Blockly Workspace" at bounding box center [1361, 337] width 172 height 614
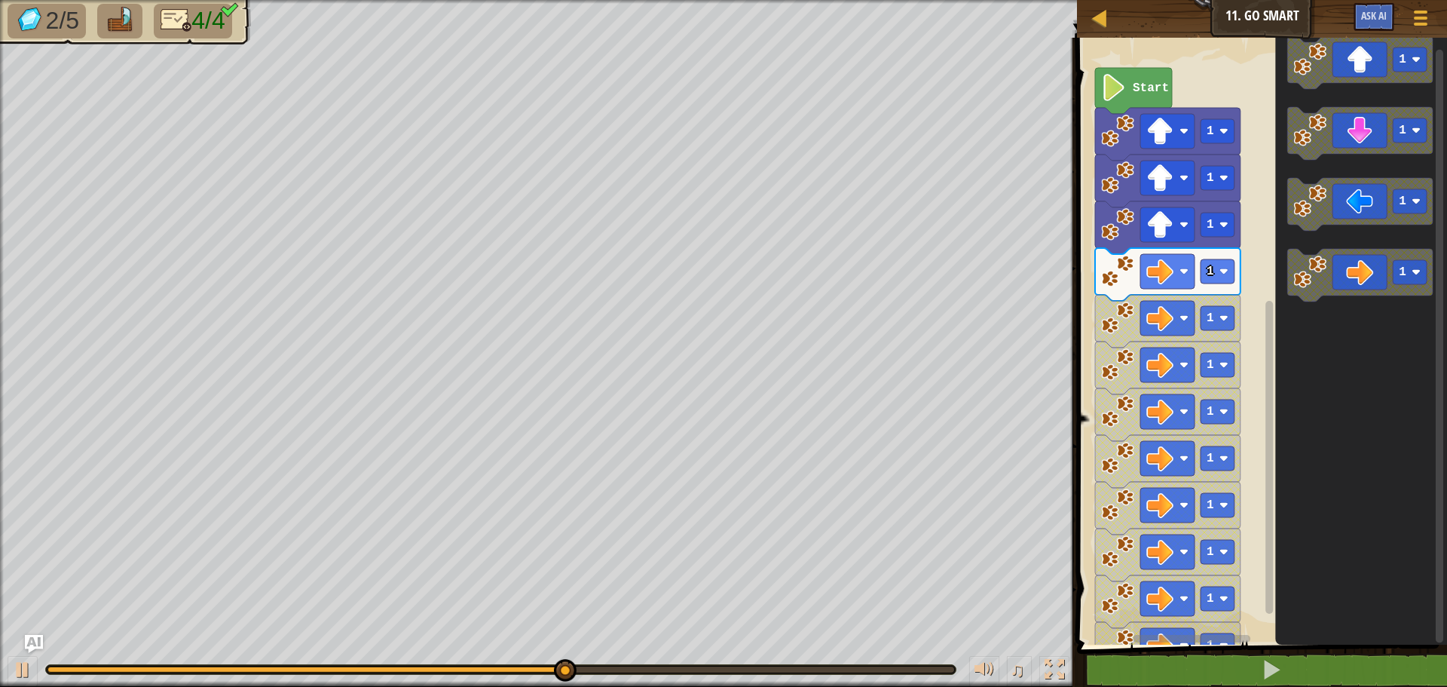
click at [1362, 246] on icon "Blockly Workspace" at bounding box center [1361, 337] width 172 height 614
click at [1135, 132] on g "1 1 1 1 1 1 1 1 1 1 1 1 1 1 1 1 1" at bounding box center [1167, 508] width 145 height 800
click at [1137, 151] on icon "Blockly Workspace" at bounding box center [1167, 134] width 145 height 53
click at [1147, 196] on g "1 1 1 1 1 1 1 1 1 1 1 1 1 1 1 1 1" at bounding box center [1167, 508] width 145 height 800
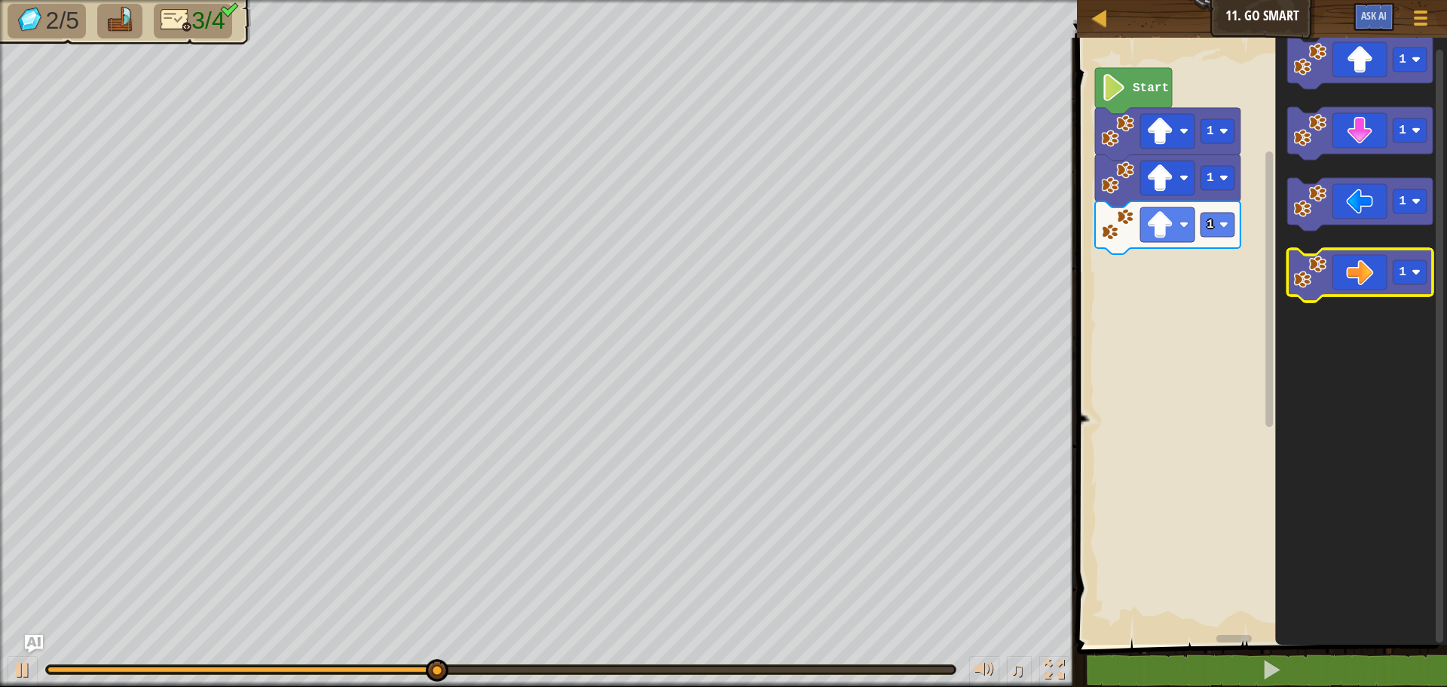
click at [1359, 277] on icon "Blockly Workspace" at bounding box center [1359, 275] width 145 height 53
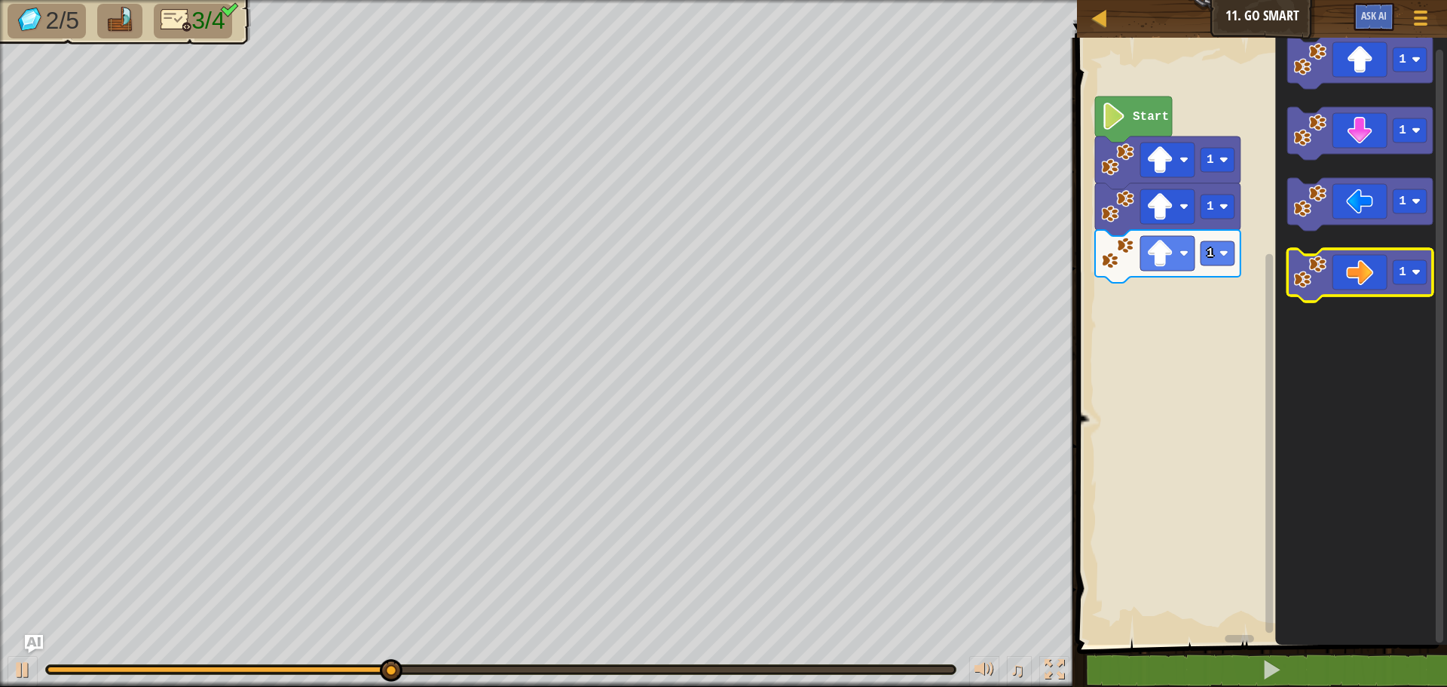
click at [1356, 289] on icon "Blockly Workspace" at bounding box center [1359, 275] width 145 height 53
